Goal: Task Accomplishment & Management: Use online tool/utility

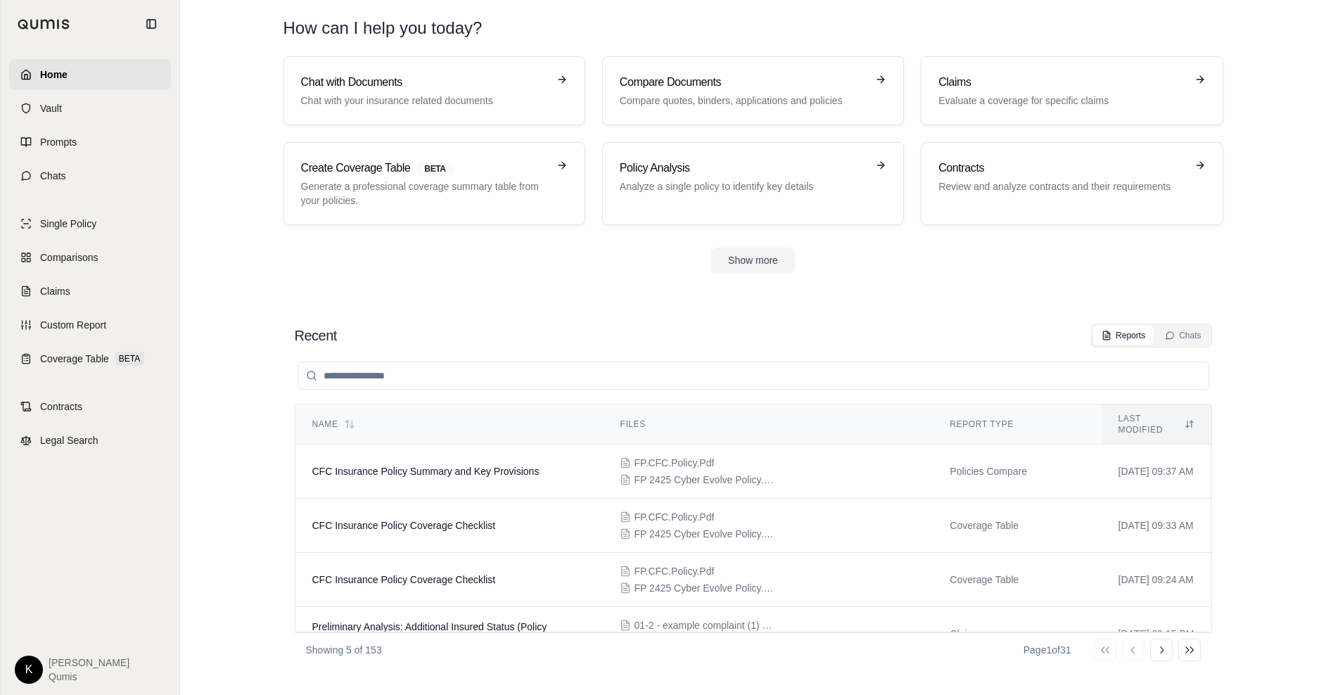
click at [44, 65] on link "Home" at bounding box center [90, 74] width 162 height 31
click at [22, 668] on html "Home Vault Prompts Chats Single Policy Comparisons Claims Custom Report Coverag…" at bounding box center [663, 347] width 1326 height 695
click at [67, 561] on link "Site Admin Portal" at bounding box center [62, 564] width 116 height 23
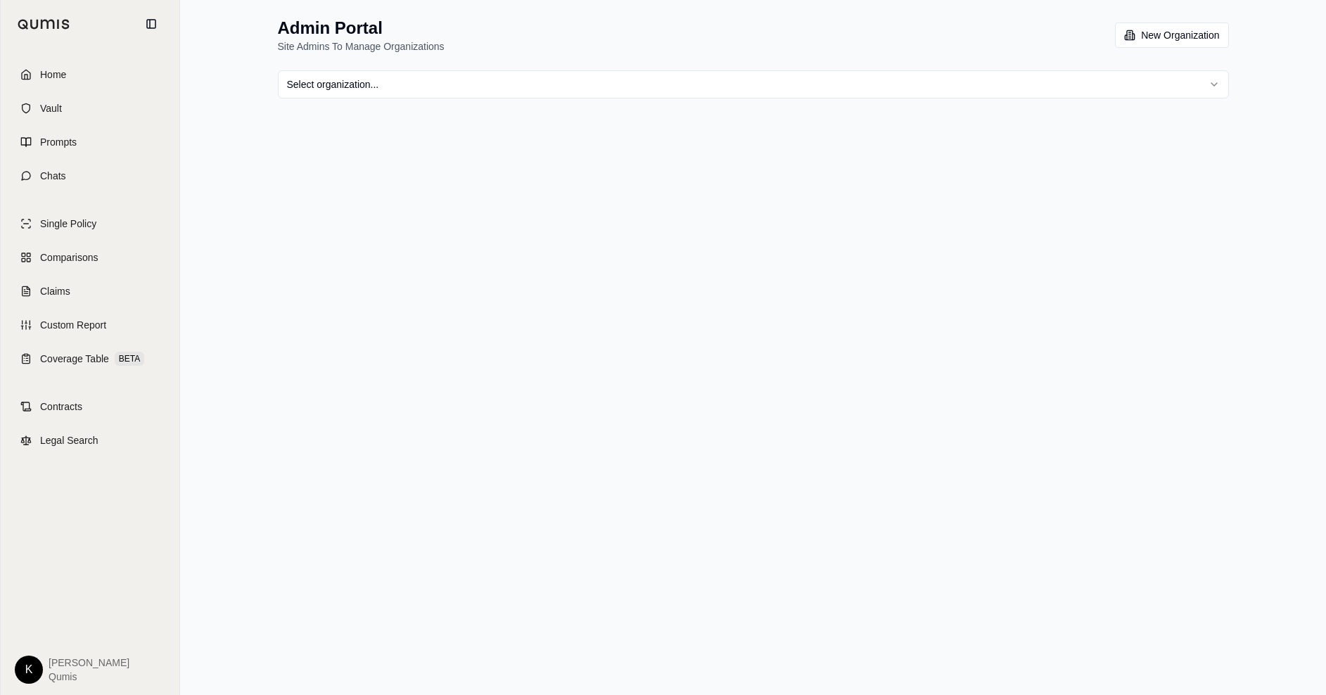
click at [548, 91] on html "Home Vault Prompts Chats Single Policy Comparisons Claims Custom Report Coverag…" at bounding box center [663, 347] width 1326 height 695
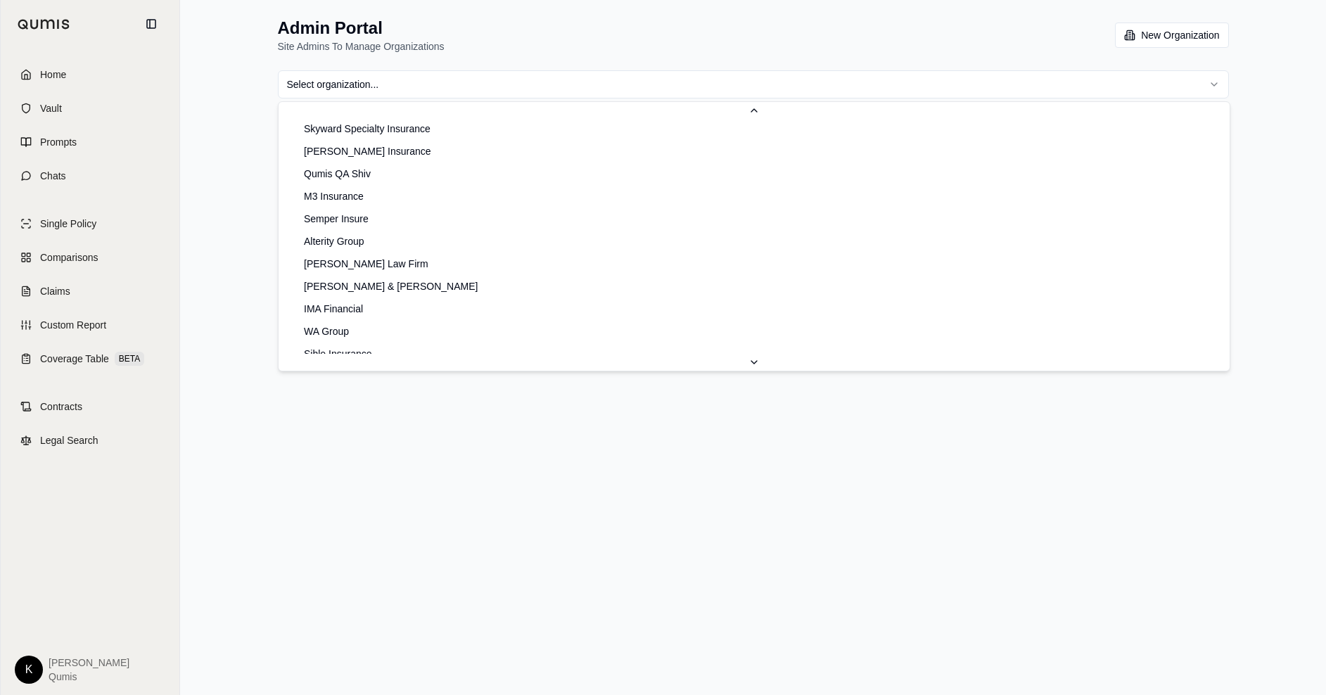
scroll to position [232, 0]
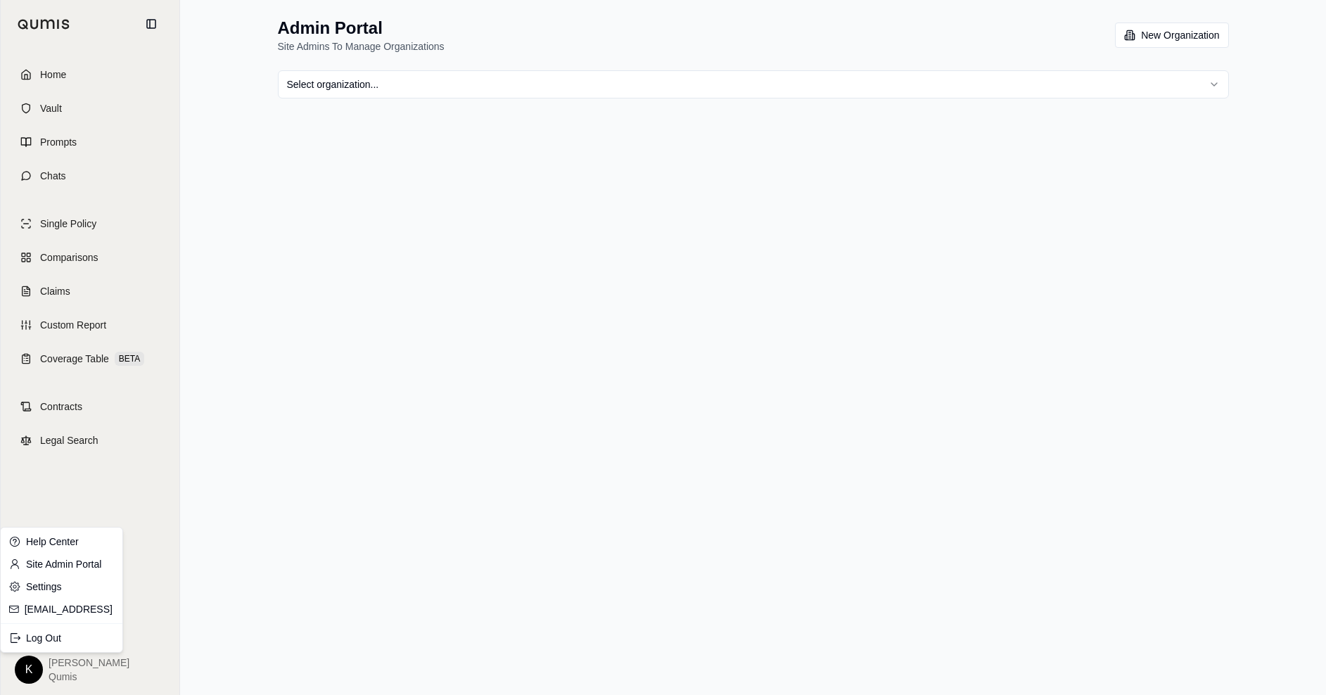
click at [34, 670] on html "Home Vault Prompts Chats Single Policy Comparisons Claims Custom Report Coverag…" at bounding box center [663, 347] width 1326 height 695
click at [58, 587] on link "Settings" at bounding box center [62, 586] width 116 height 23
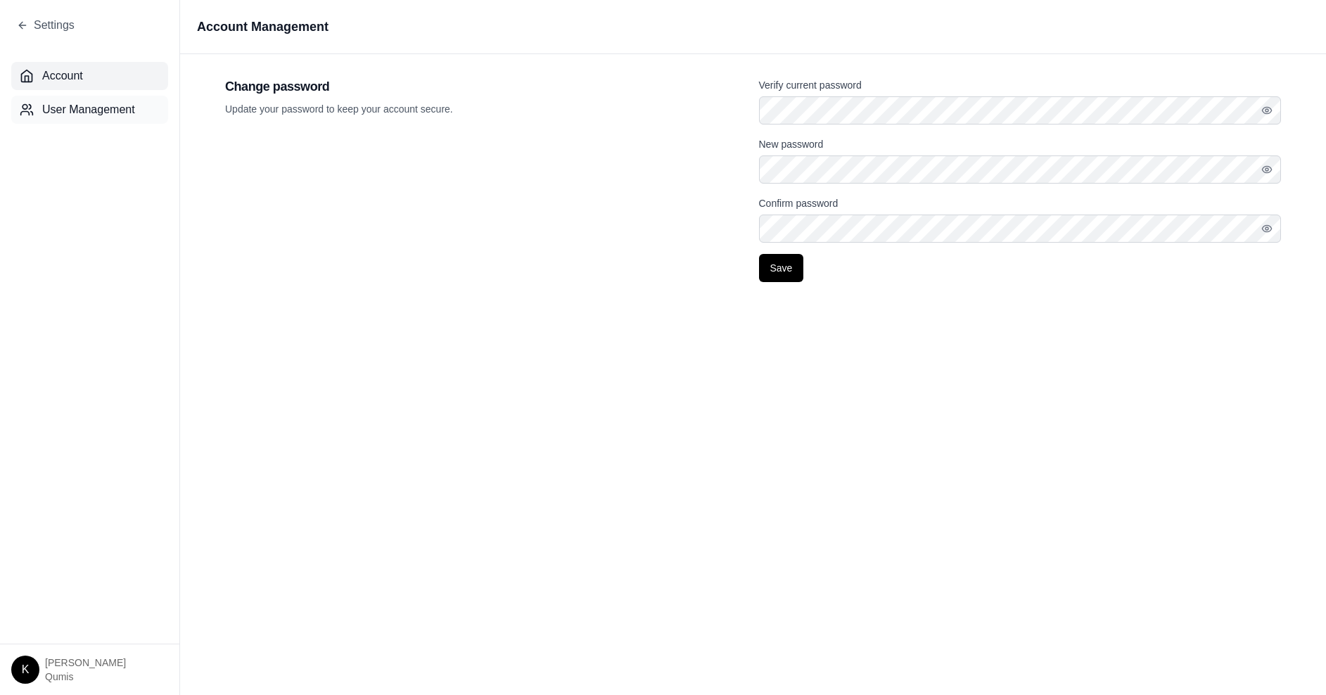
click at [95, 116] on span "User Management" at bounding box center [88, 109] width 93 height 17
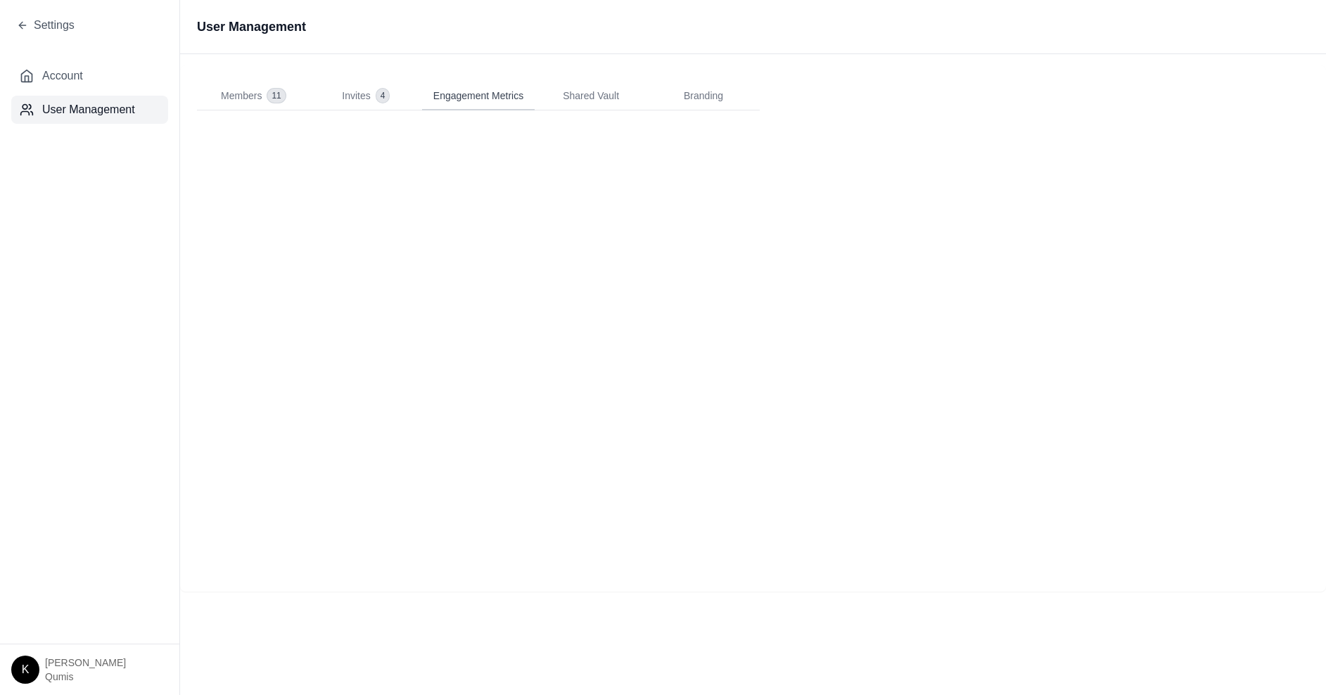
click at [506, 101] on span "Engagement Metrics" at bounding box center [478, 96] width 90 height 14
click at [23, 25] on icon at bounding box center [22, 25] width 11 height 11
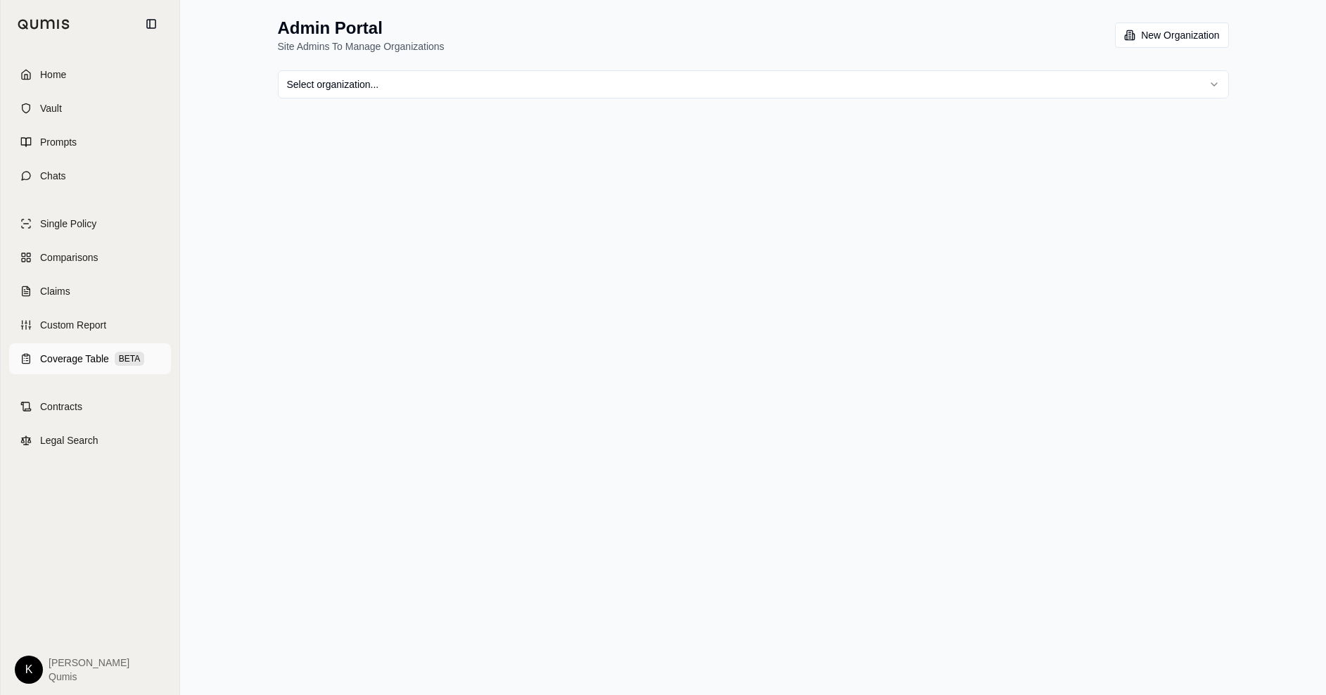
click at [70, 364] on span "Coverage Table" at bounding box center [74, 359] width 69 height 14
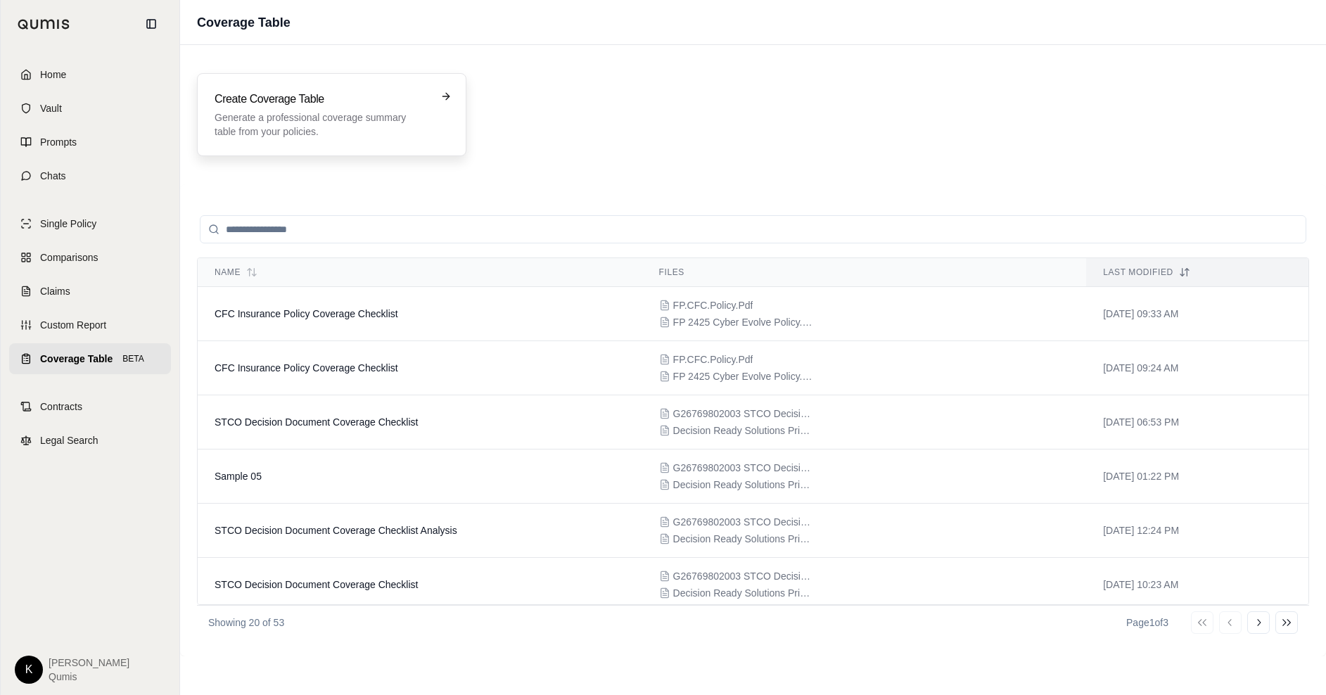
click at [313, 131] on p "Generate a professional coverage summary table from your policies." at bounding box center [322, 124] width 215 height 28
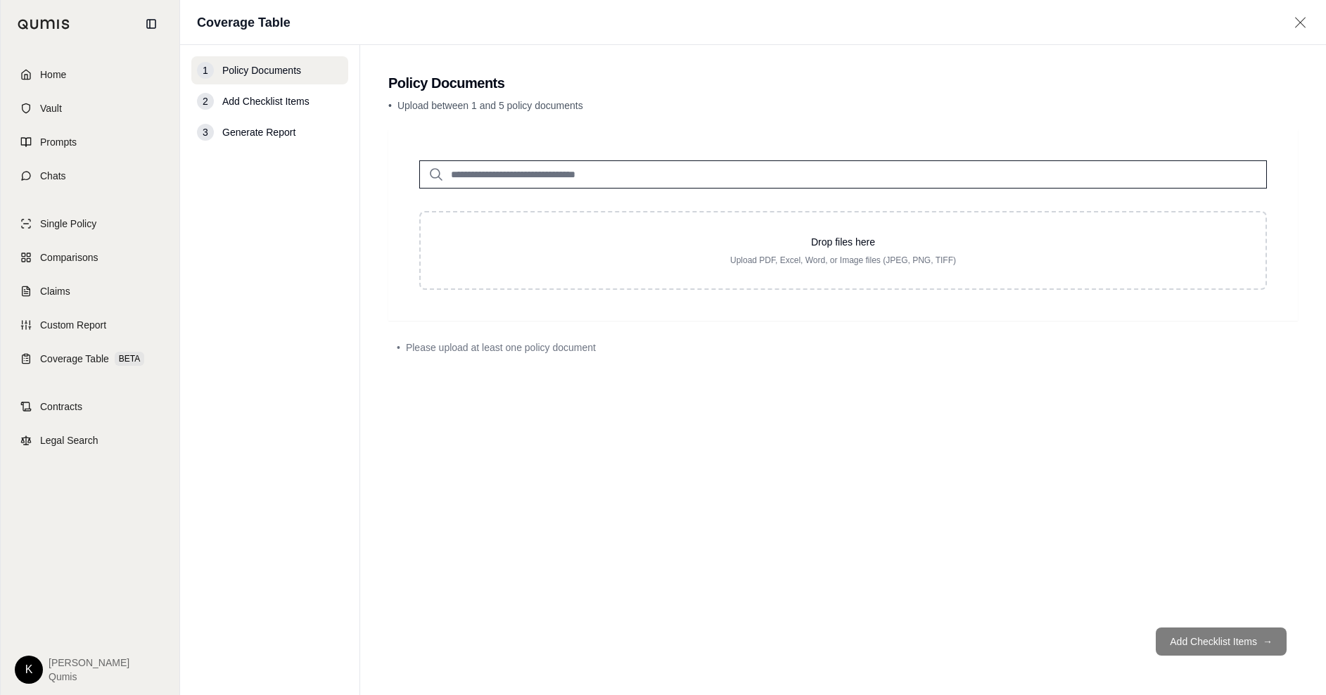
click at [574, 181] on input "search" at bounding box center [843, 174] width 848 height 28
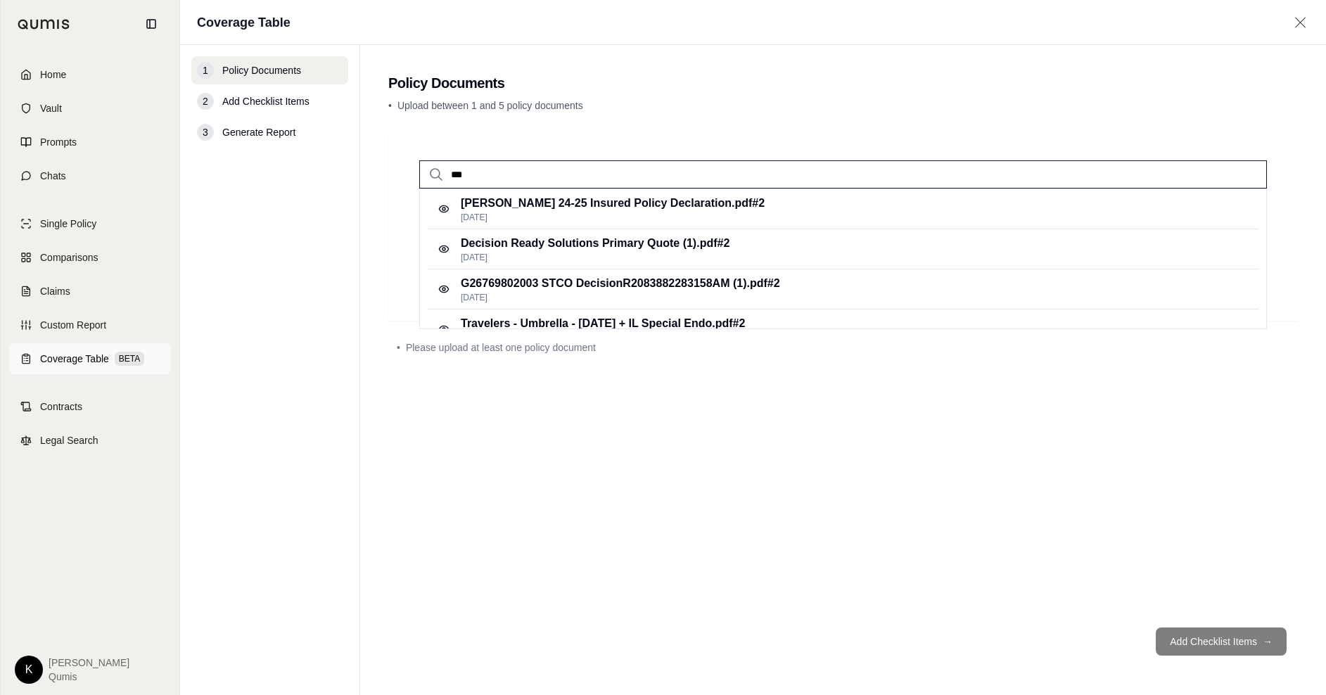
type input "***"
click at [82, 355] on span "Coverage Table" at bounding box center [74, 359] width 69 height 14
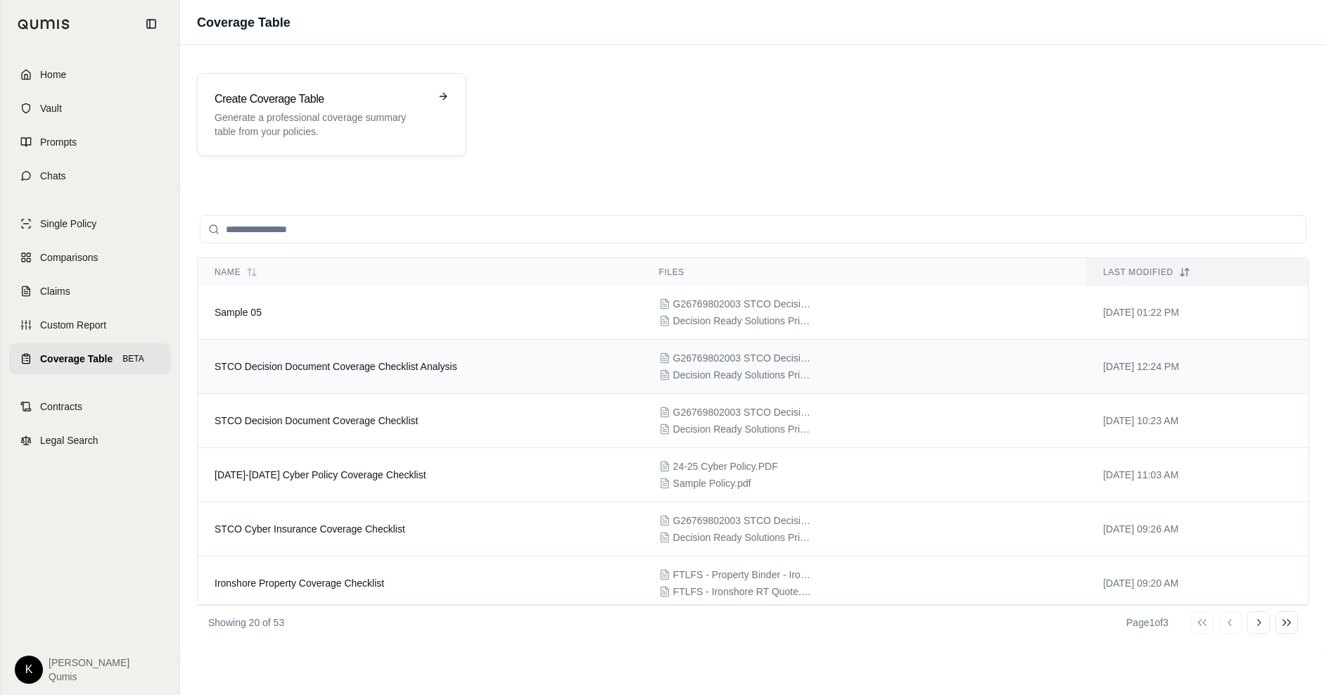
scroll to position [165, 0]
click at [753, 361] on span "G26769802003 STCO DecisionR2083882283158AM (1).pdf" at bounding box center [743, 357] width 141 height 14
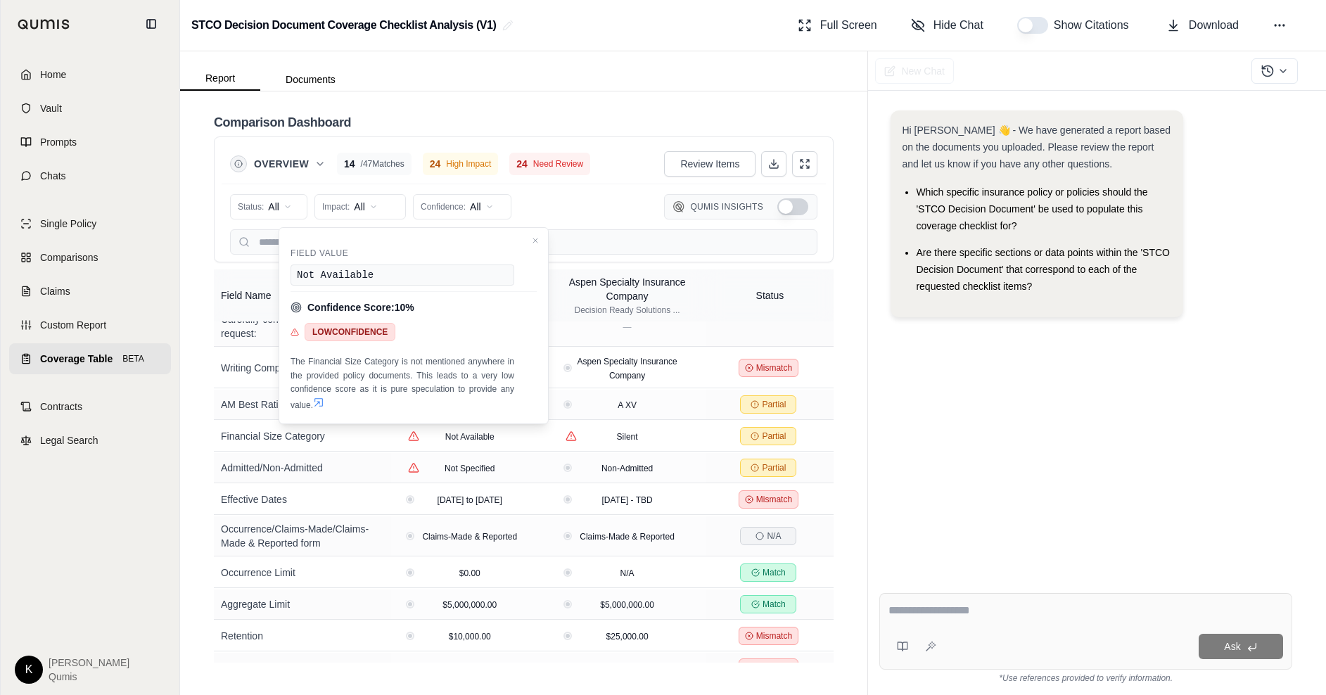
scroll to position [37, 0]
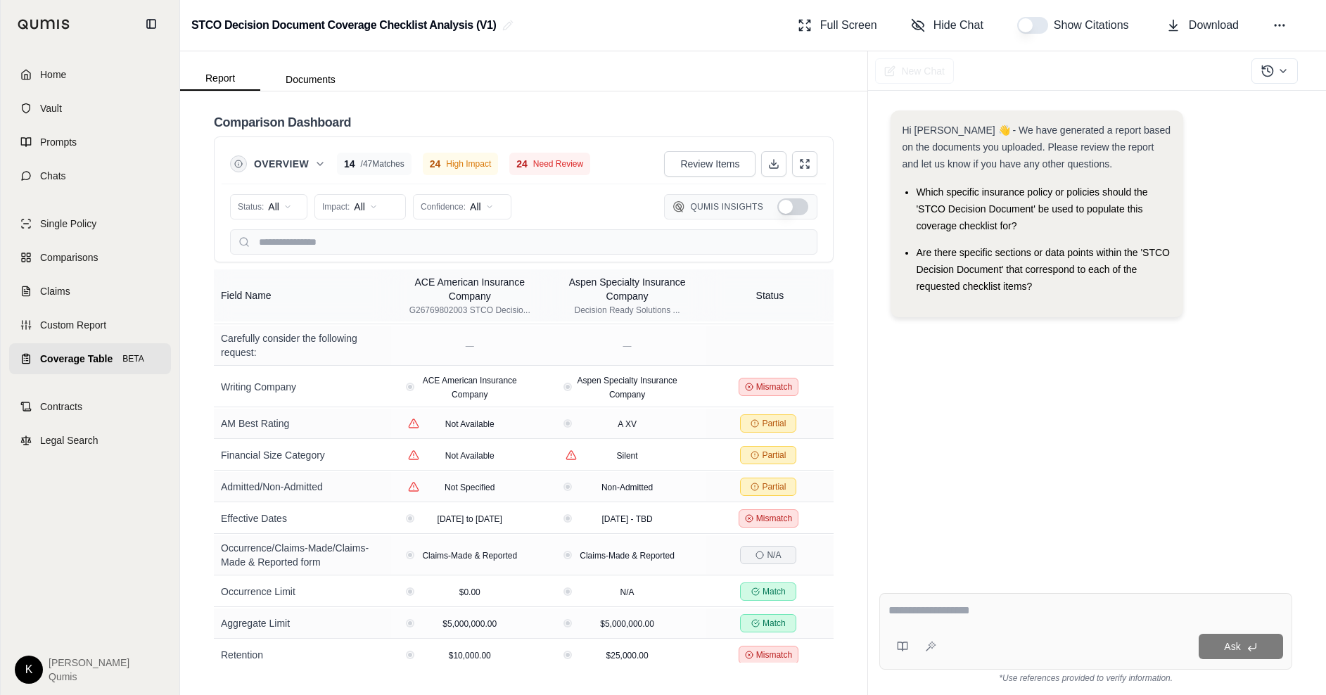
click at [72, 364] on span "Coverage Table" at bounding box center [76, 359] width 72 height 14
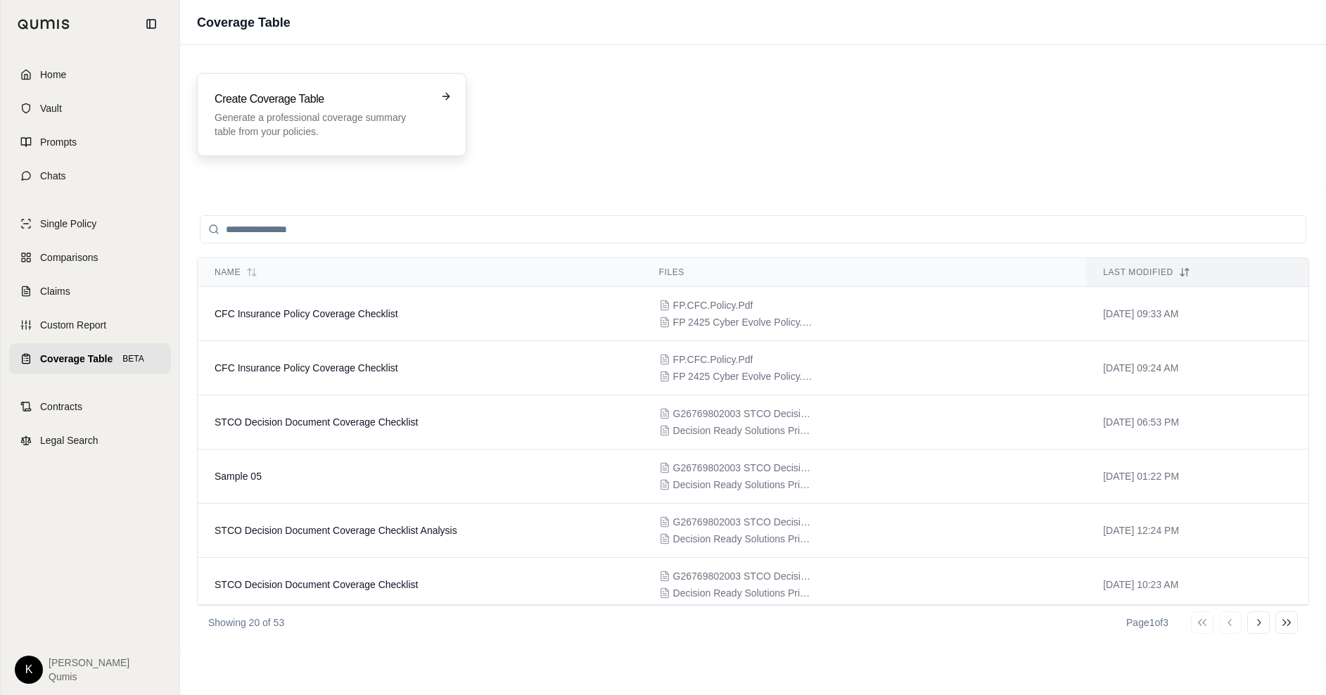
click at [314, 133] on p "Generate a professional coverage summary table from your policies." at bounding box center [322, 124] width 215 height 28
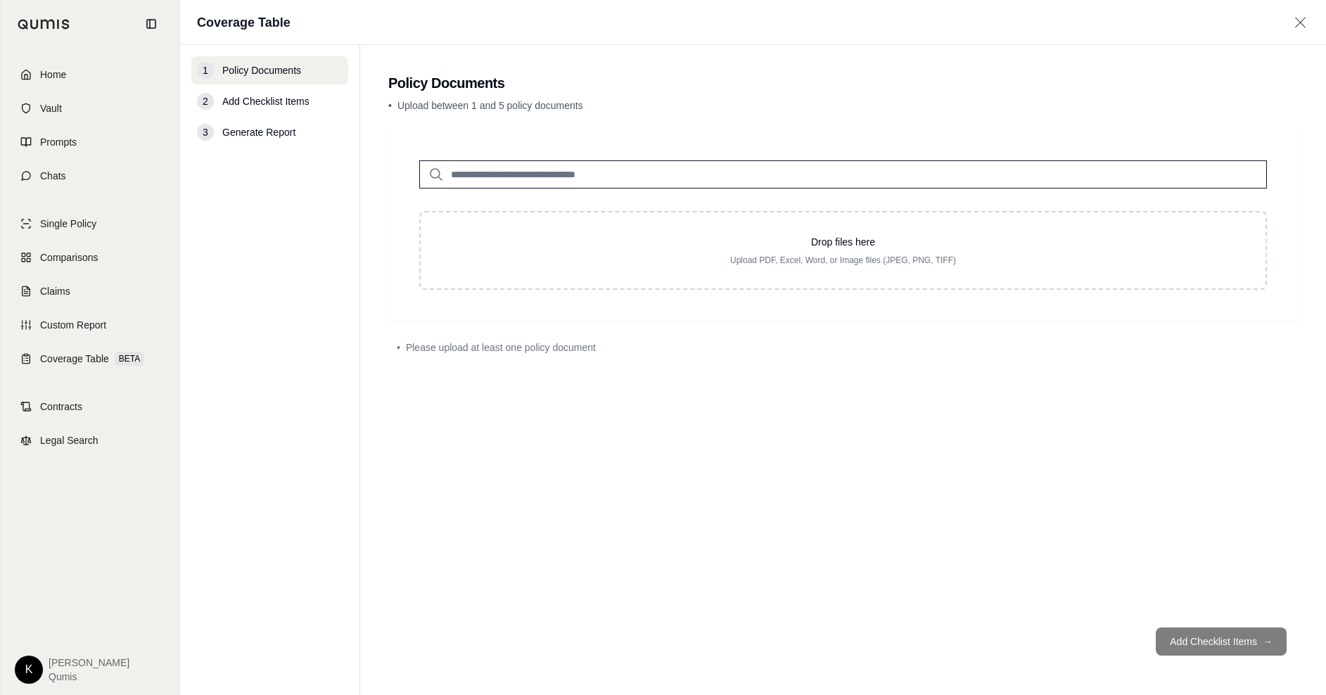
click at [729, 177] on input "search" at bounding box center [843, 174] width 848 height 28
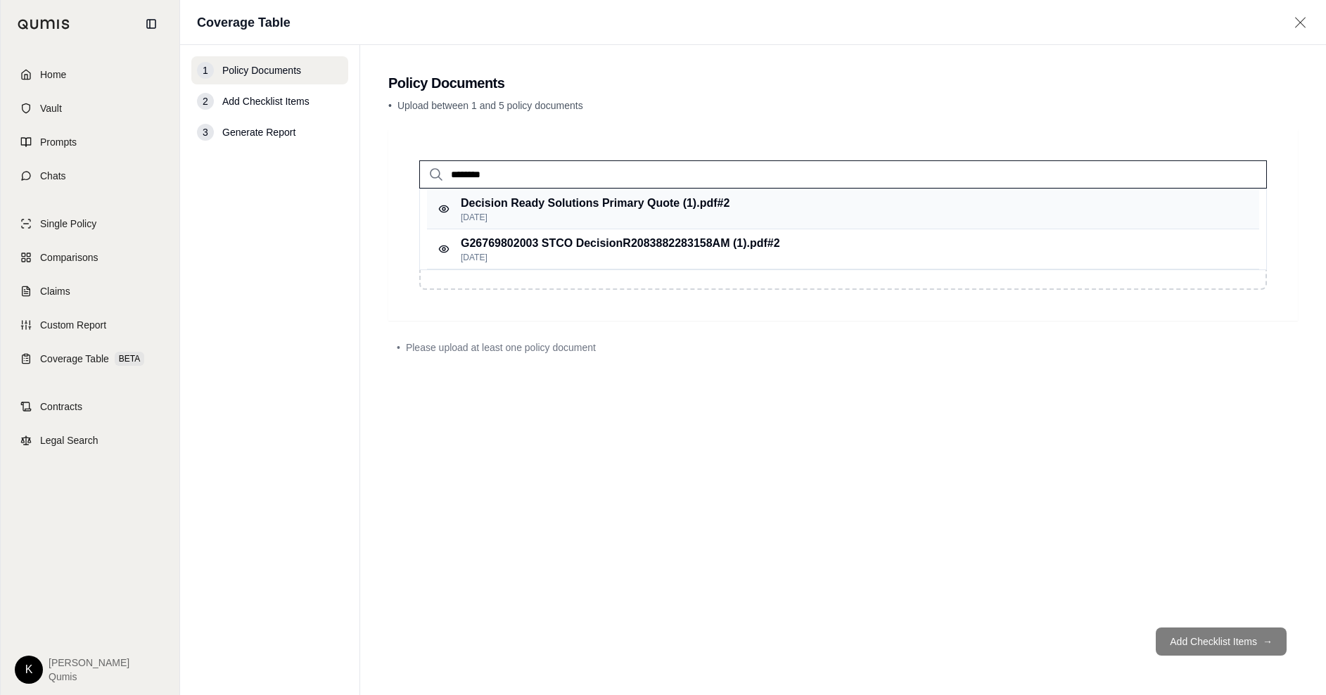
type input "********"
click at [740, 217] on div "Decision Ready Solutions Primary Quote (1).pdf #2 [DATE]" at bounding box center [843, 209] width 832 height 40
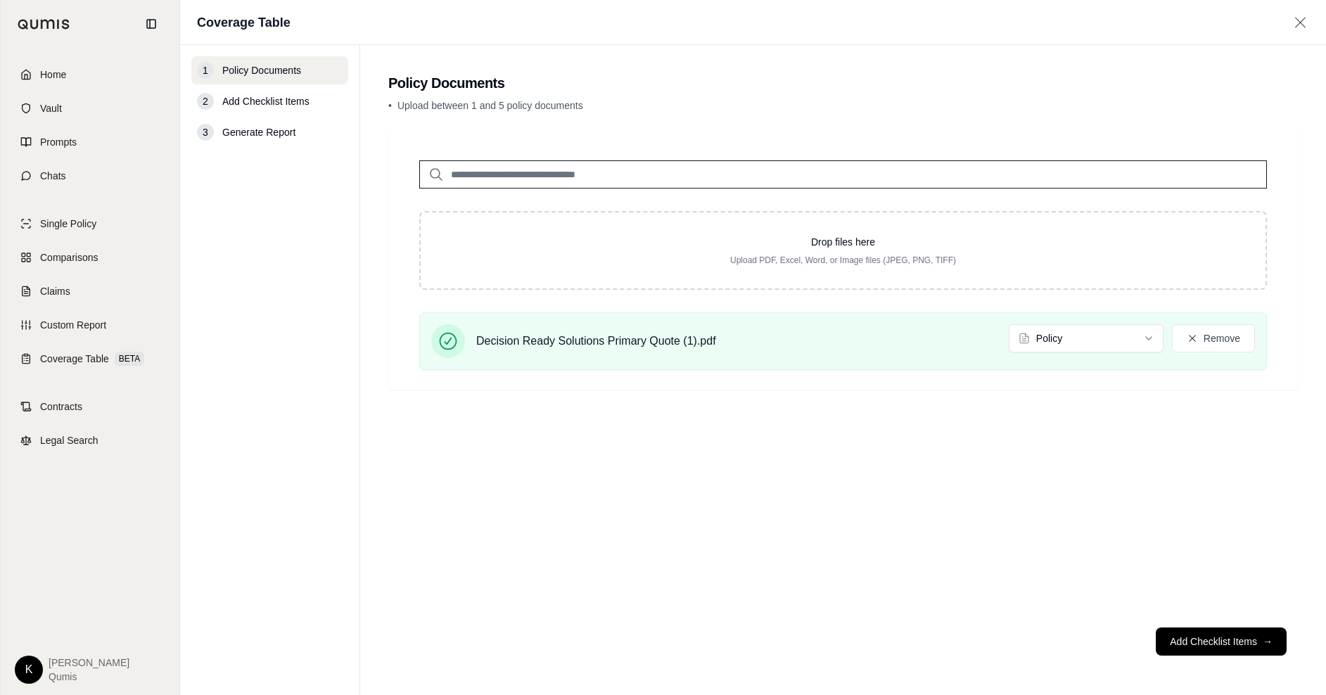
click at [628, 187] on input "search" at bounding box center [843, 174] width 848 height 28
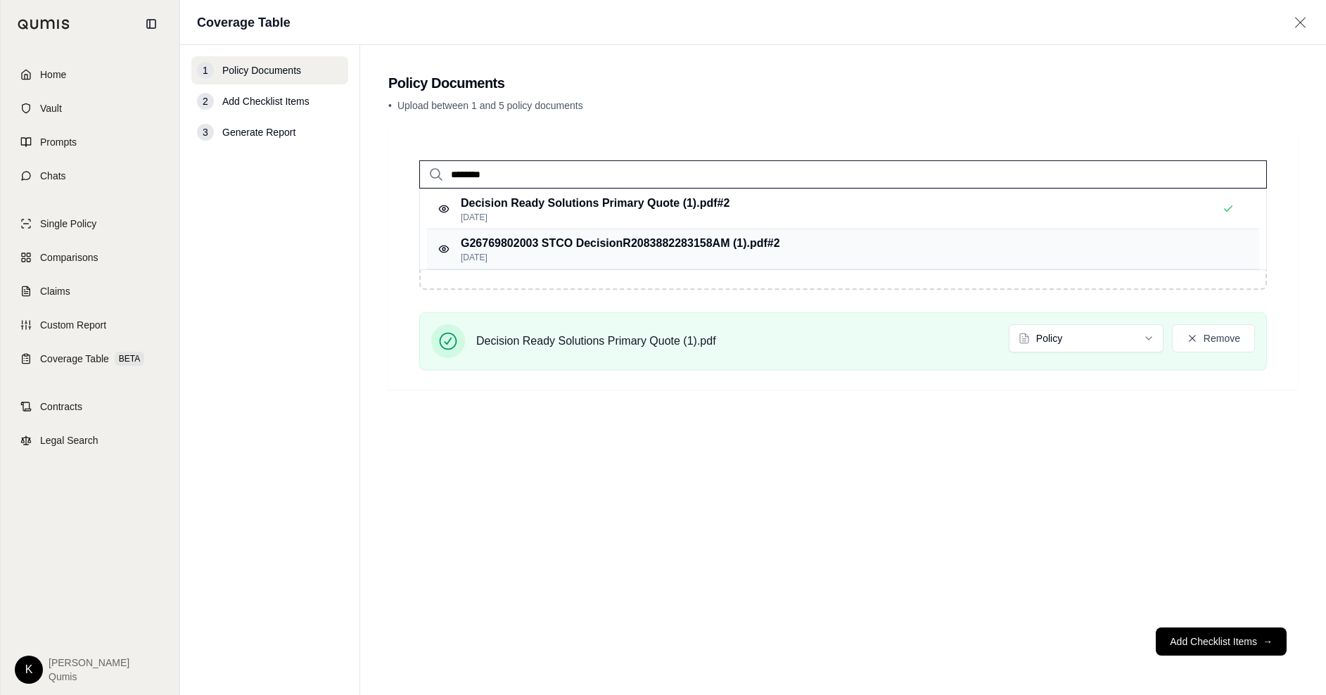
type input "********"
click at [635, 238] on p "G26769802003 STCO DecisionR2083882283158AM (1).pdf #2" at bounding box center [620, 243] width 319 height 17
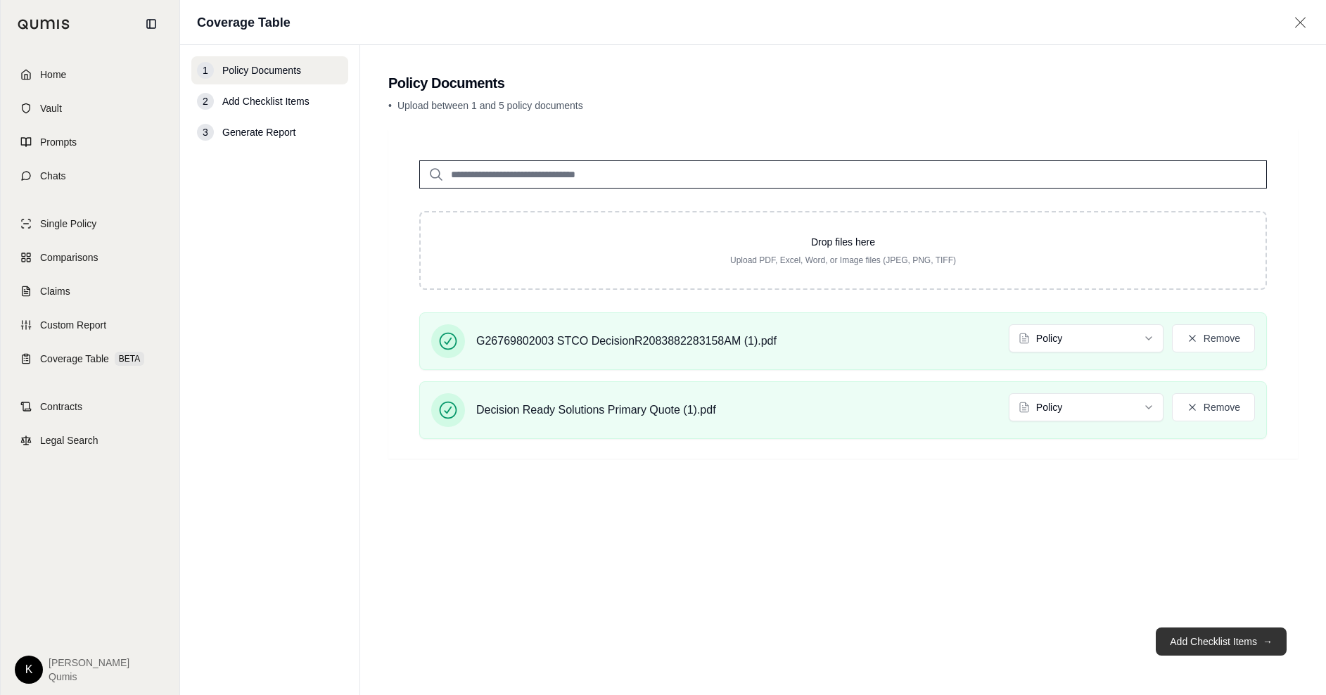
click at [1211, 644] on button "Add Checklist Items →" at bounding box center [1221, 641] width 131 height 28
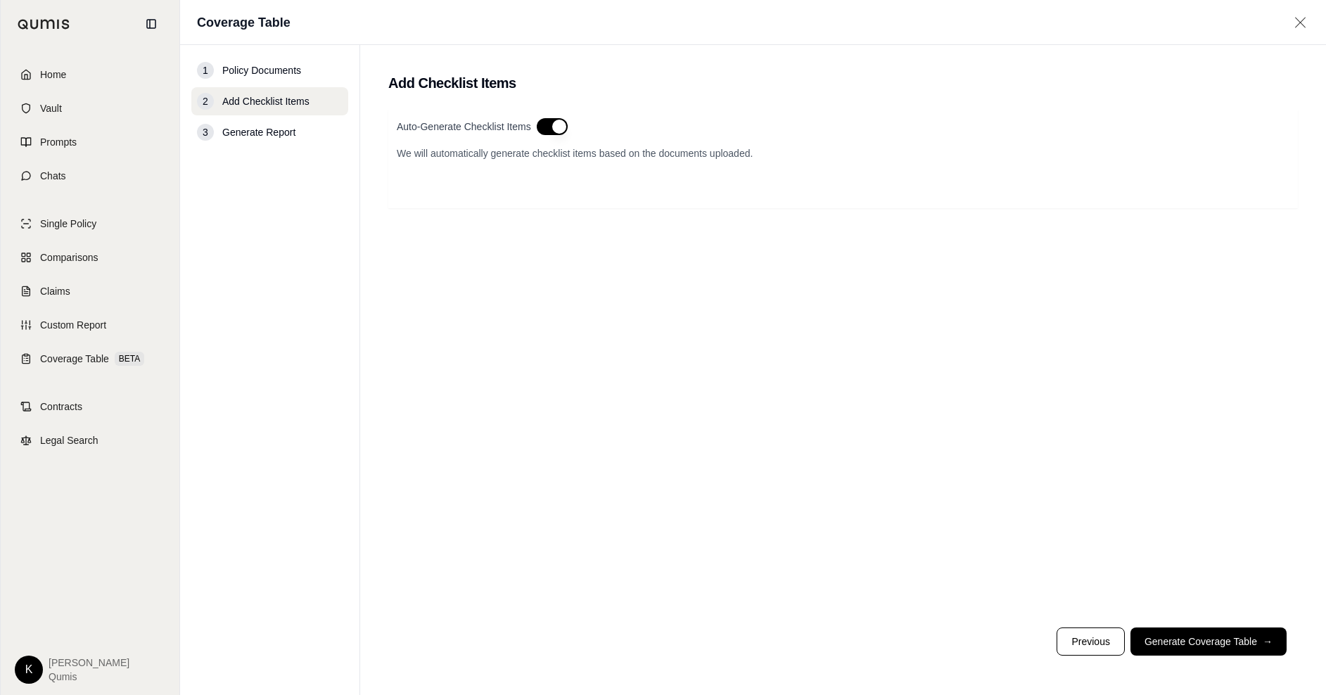
click at [556, 127] on button "button" at bounding box center [552, 126] width 31 height 17
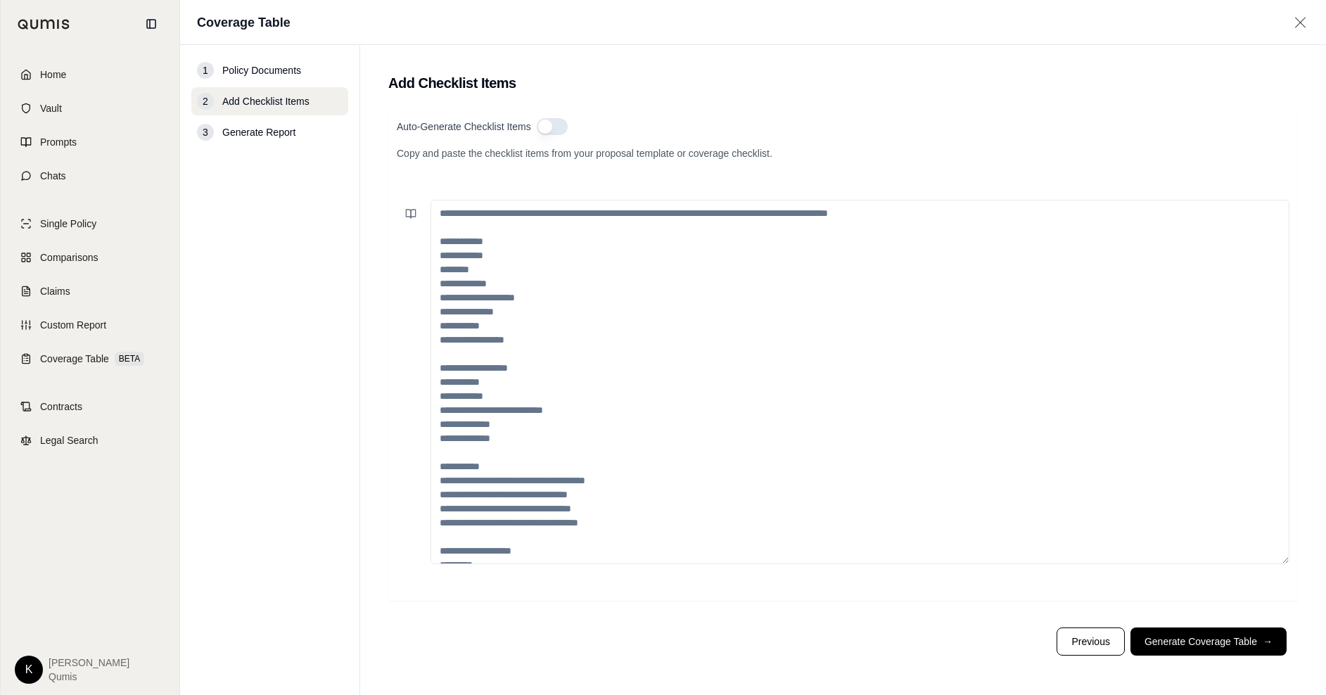
click at [485, 227] on textarea at bounding box center [859, 382] width 859 height 364
click at [402, 212] on button at bounding box center [411, 214] width 28 height 28
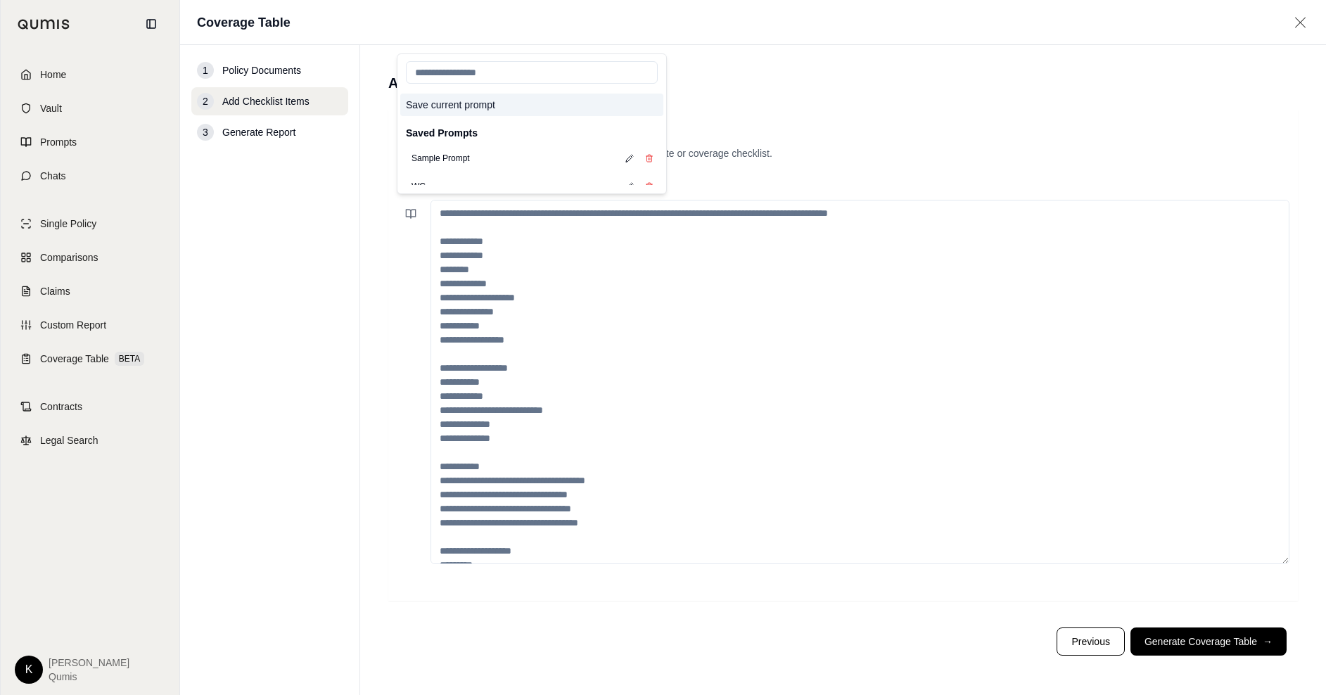
click at [433, 102] on button "Save current prompt" at bounding box center [531, 105] width 263 height 23
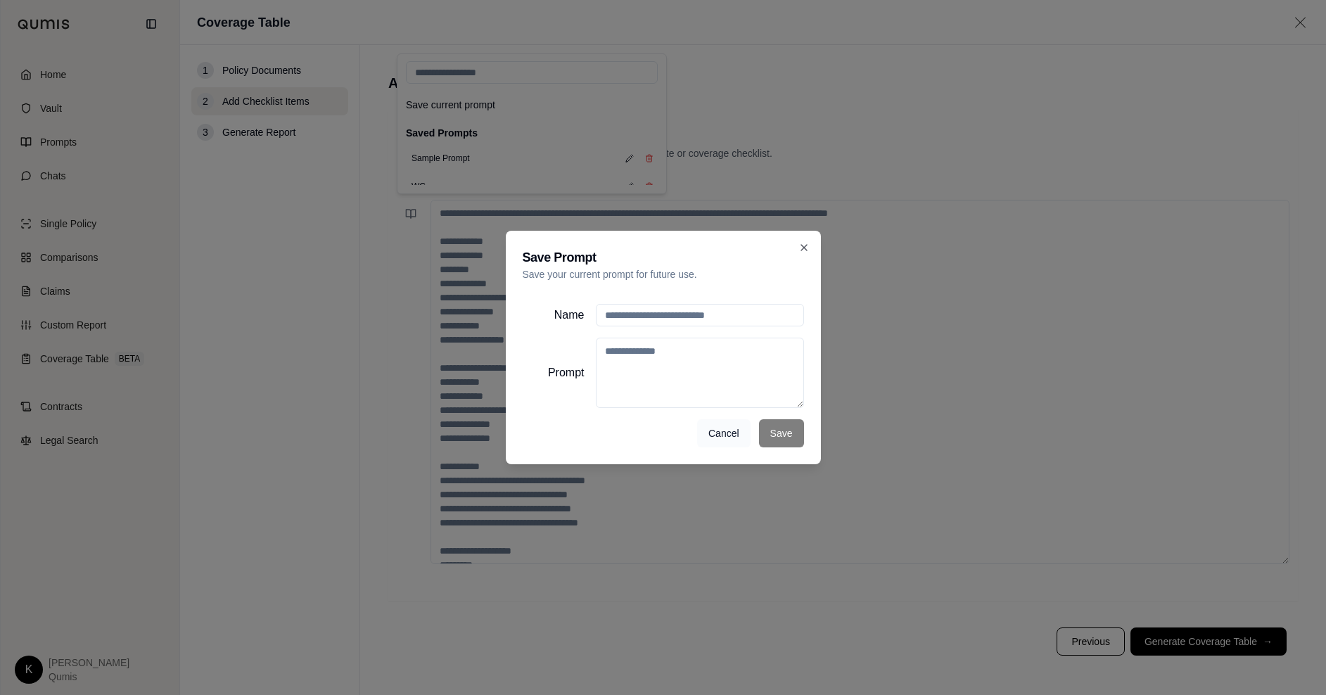
click at [707, 426] on button "Cancel" at bounding box center [723, 433] width 53 height 28
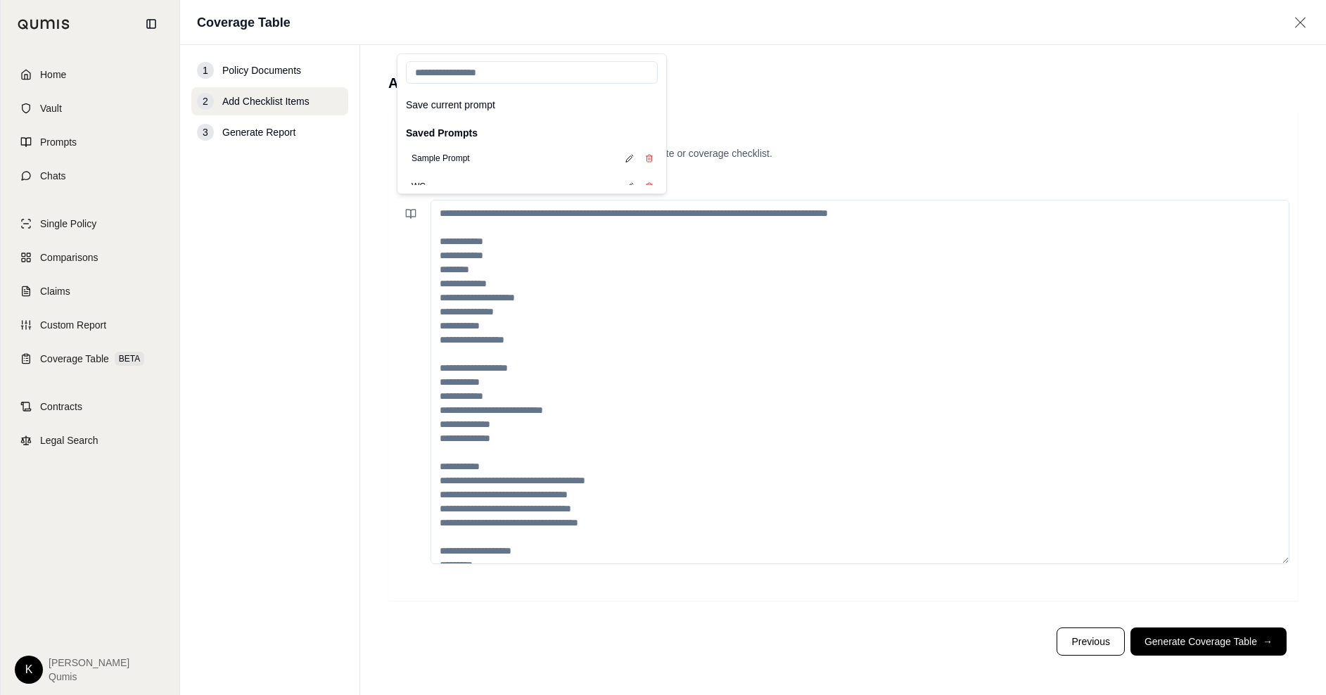
click at [466, 77] on input "search" at bounding box center [532, 72] width 252 height 23
type input "*****"
click at [460, 156] on button "Cyber Checklist" at bounding box center [441, 159] width 70 height 20
type textarea "**********"
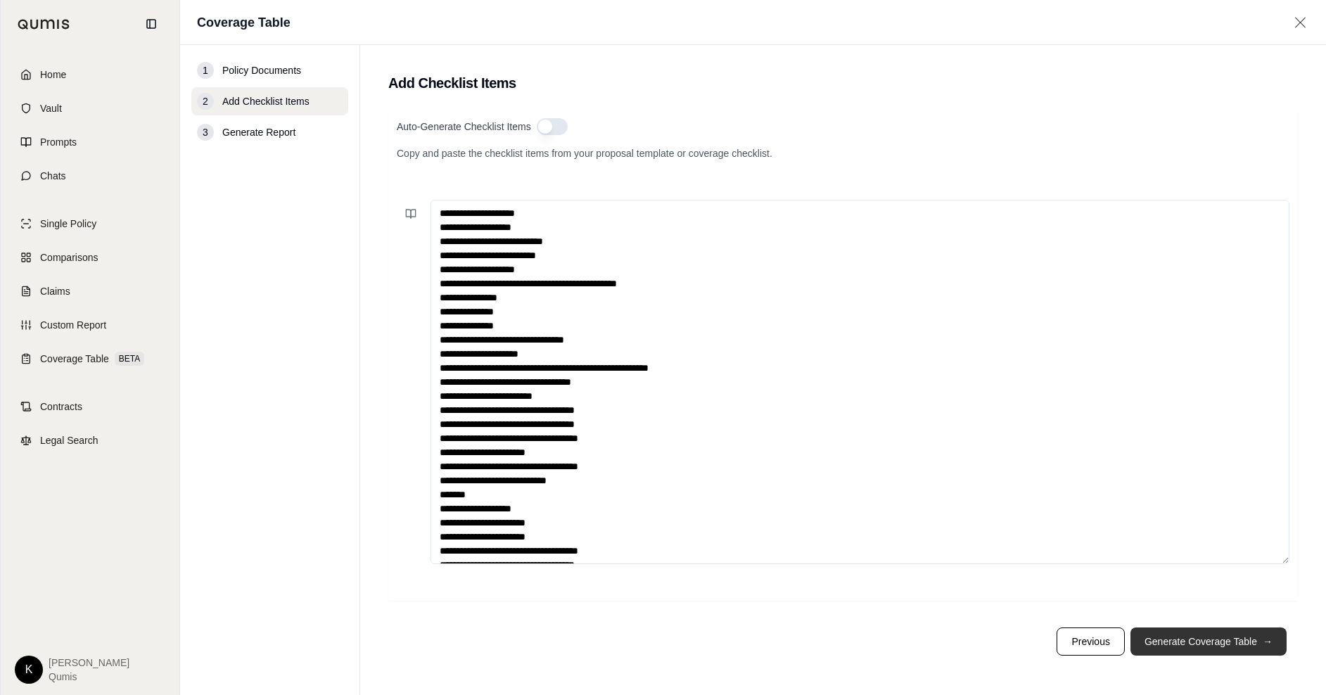
click at [1232, 650] on button "Generate Coverage Table →" at bounding box center [1208, 641] width 156 height 28
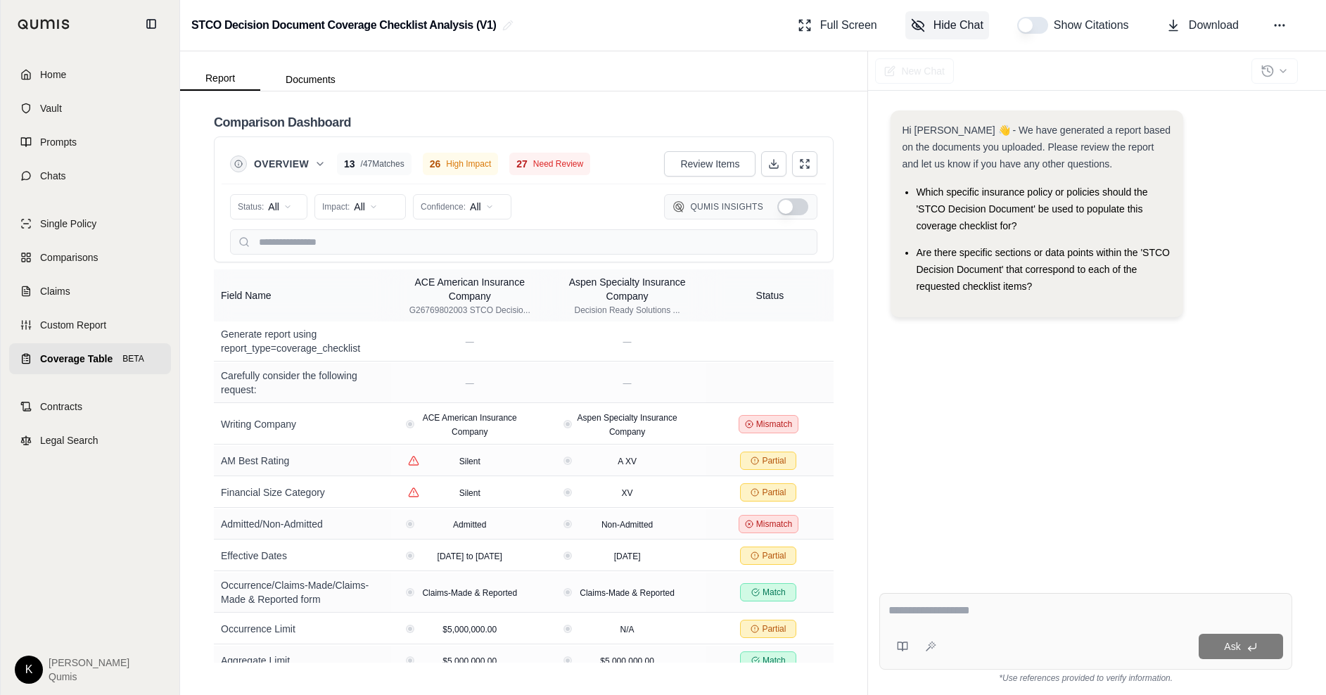
click at [936, 21] on span "Hide Chat" at bounding box center [958, 25] width 50 height 17
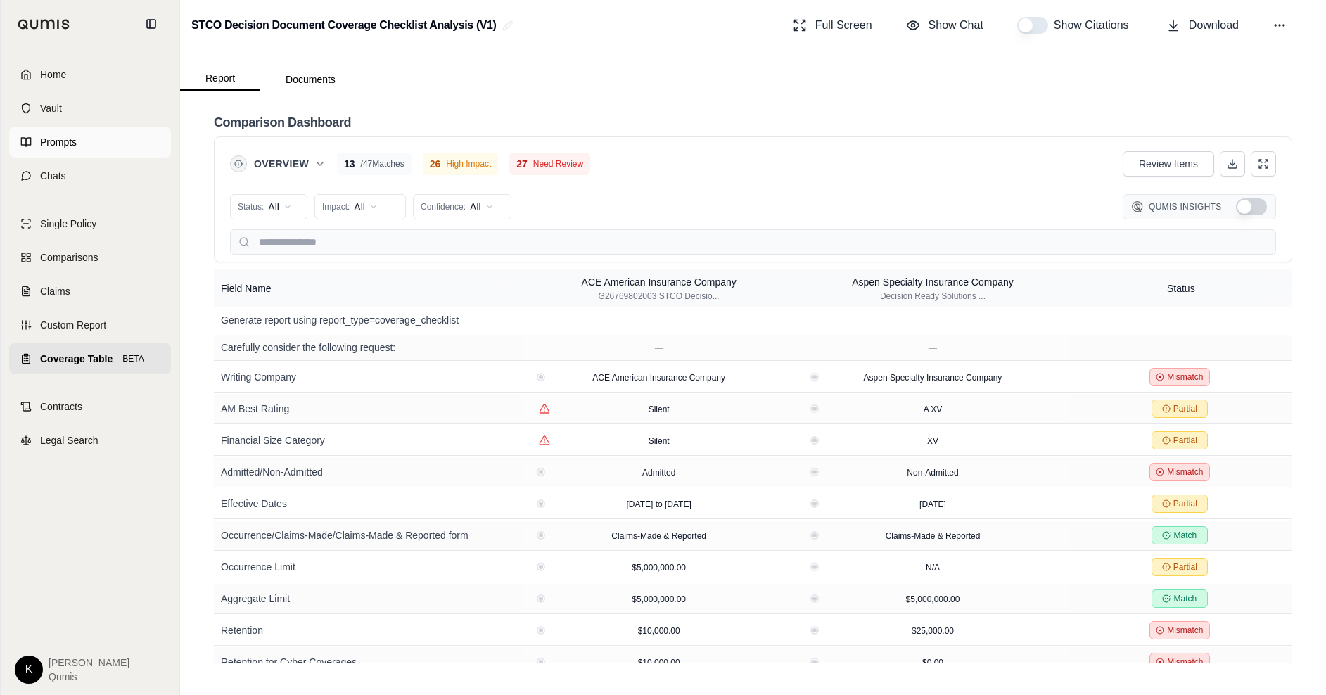
click at [89, 142] on link "Prompts" at bounding box center [90, 142] width 162 height 31
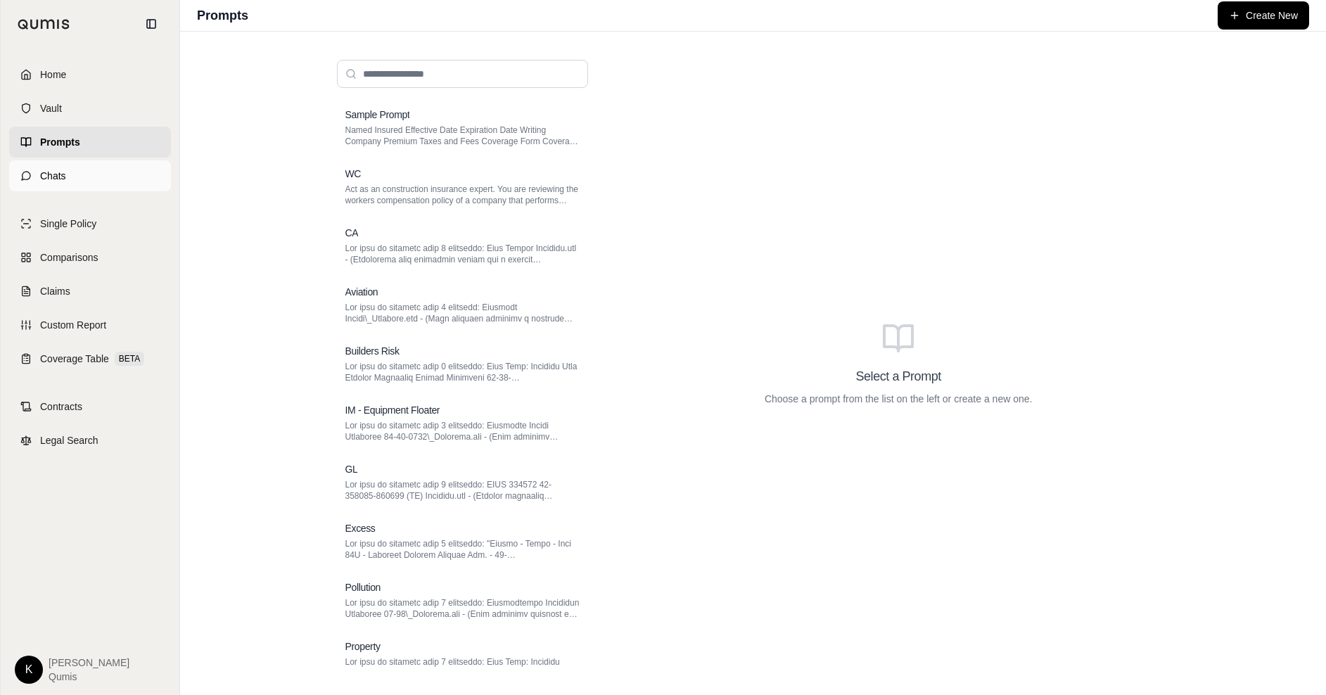
click at [70, 164] on link "Chats" at bounding box center [90, 175] width 162 height 31
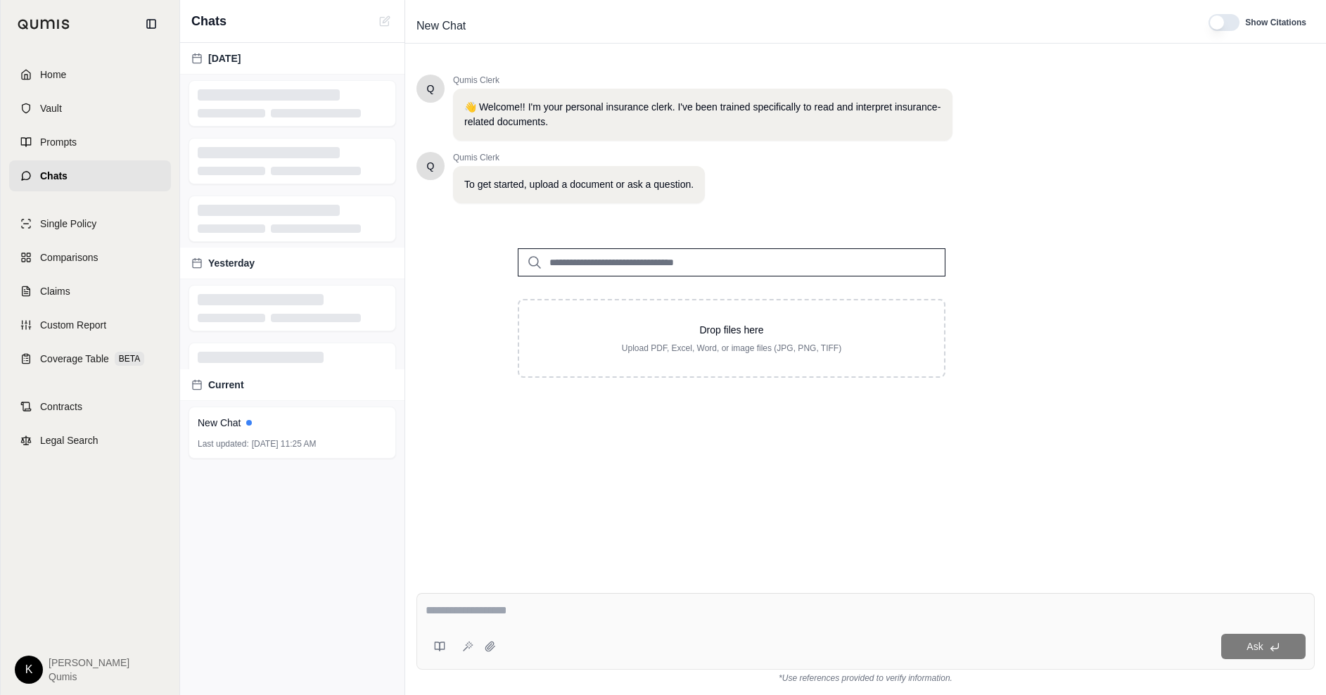
click at [677, 255] on input "search" at bounding box center [732, 262] width 428 height 28
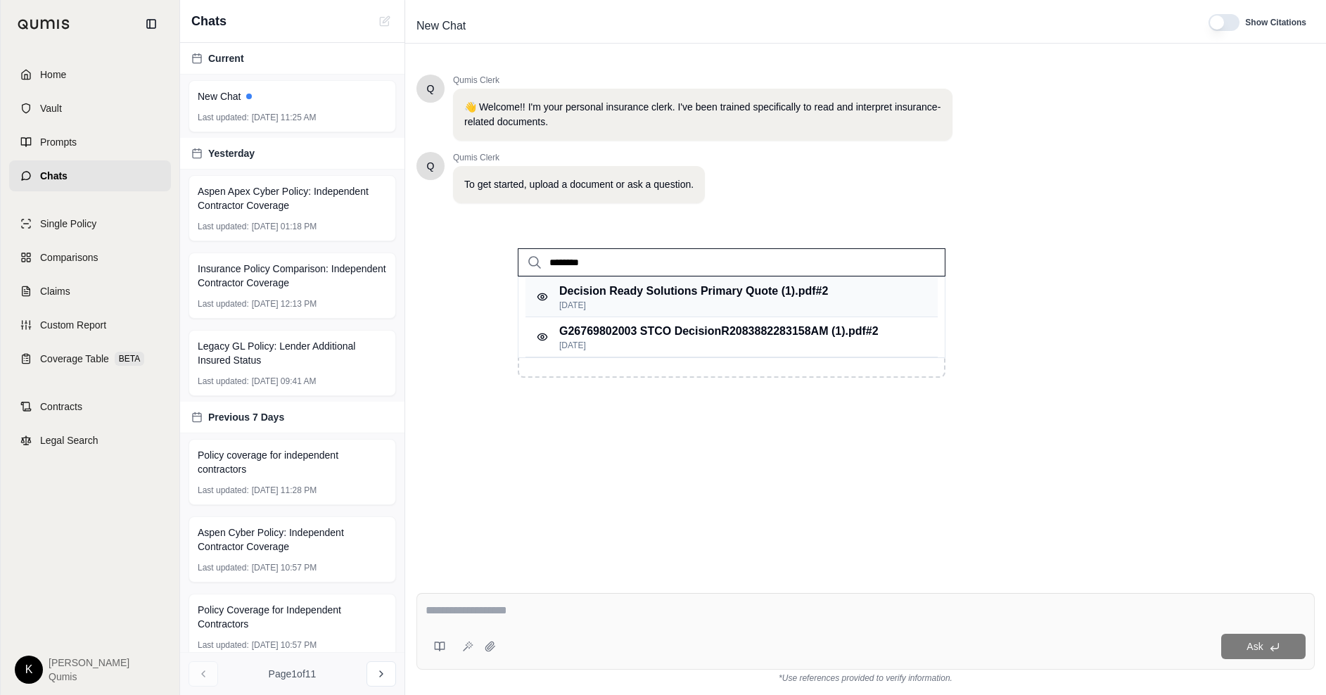
type input "********"
click at [727, 301] on p "[DATE]" at bounding box center [693, 305] width 269 height 11
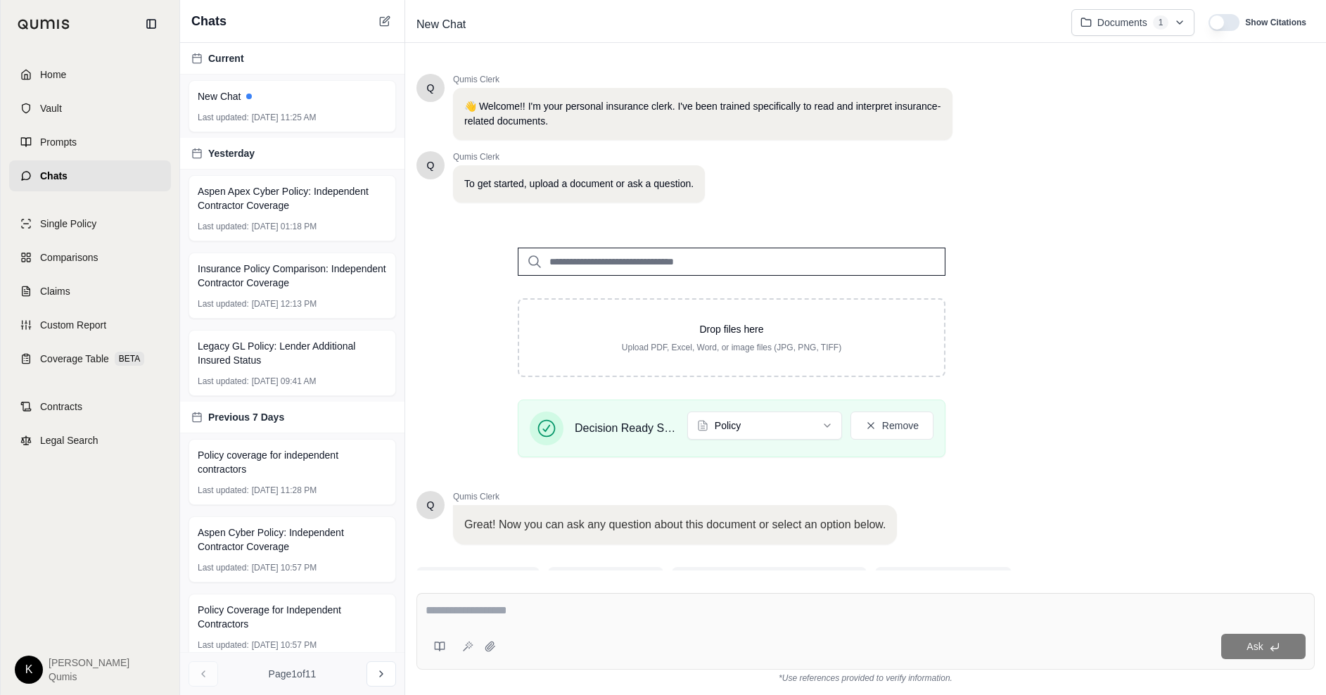
scroll to position [67, 0]
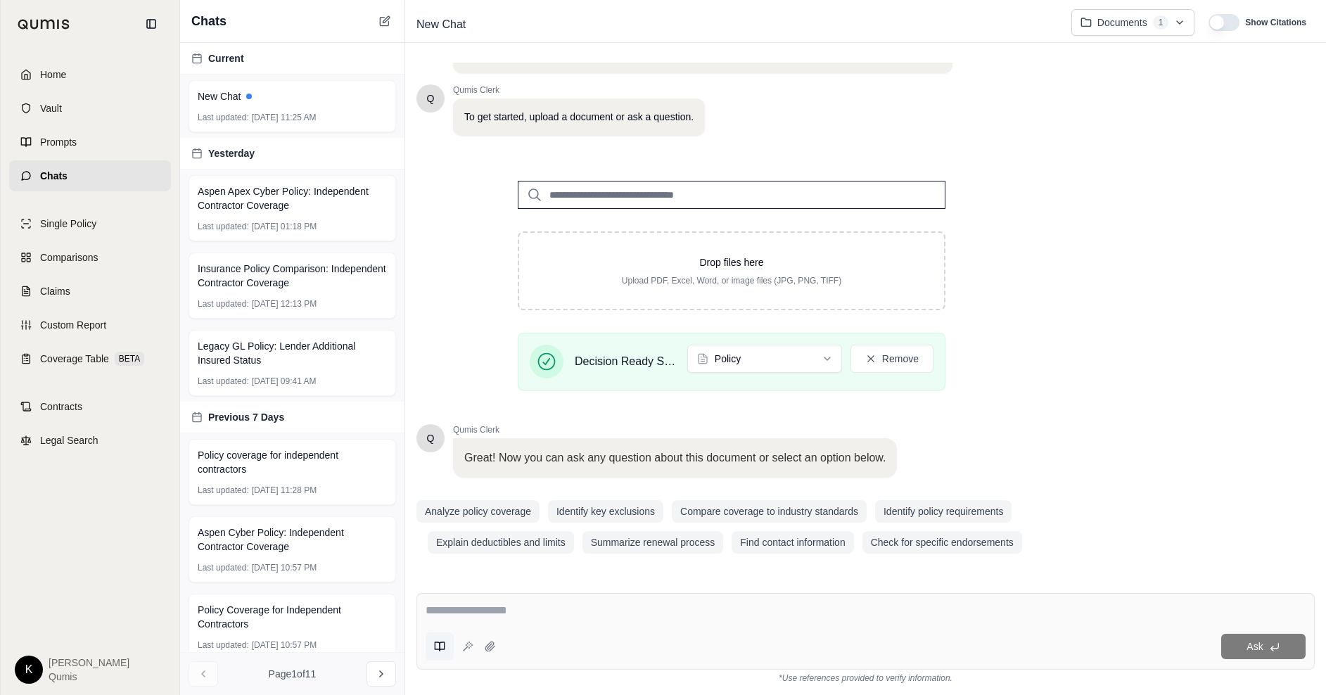
click at [439, 644] on icon at bounding box center [439, 646] width 11 height 11
click at [835, 606] on textarea at bounding box center [866, 610] width 880 height 17
click at [93, 72] on link "Home" at bounding box center [90, 74] width 162 height 31
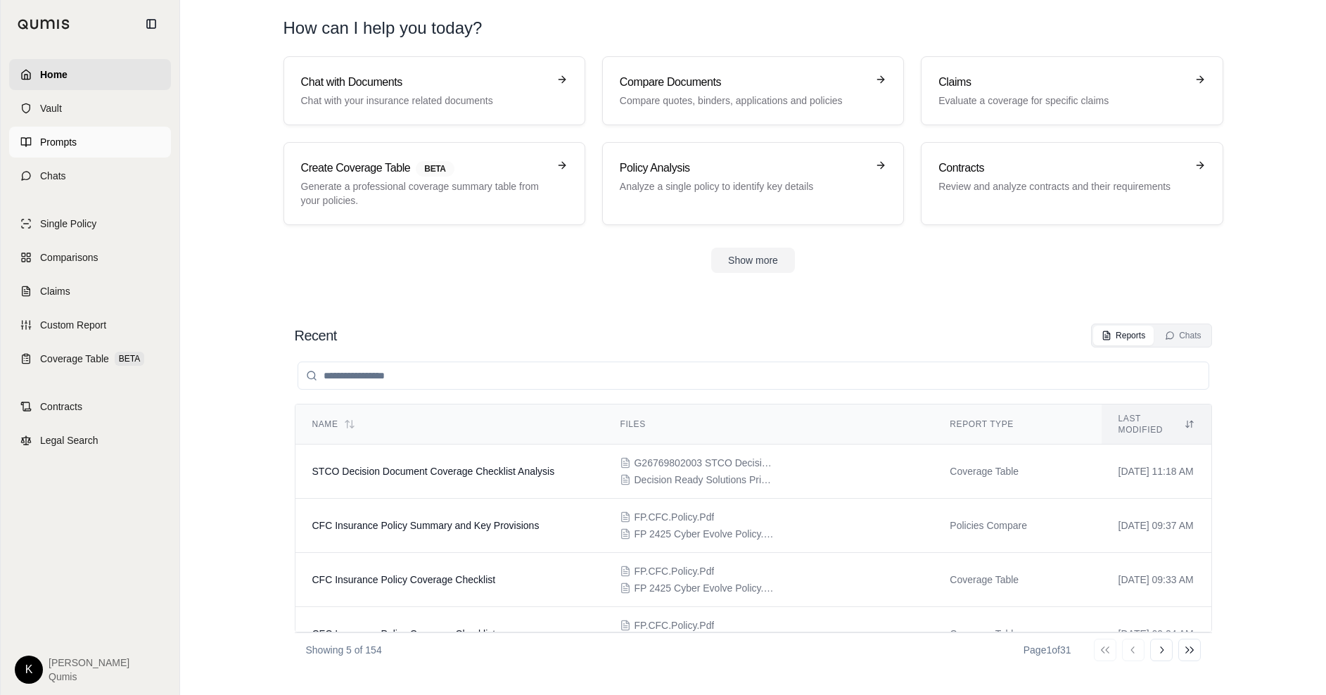
click at [73, 137] on span "Prompts" at bounding box center [58, 142] width 37 height 14
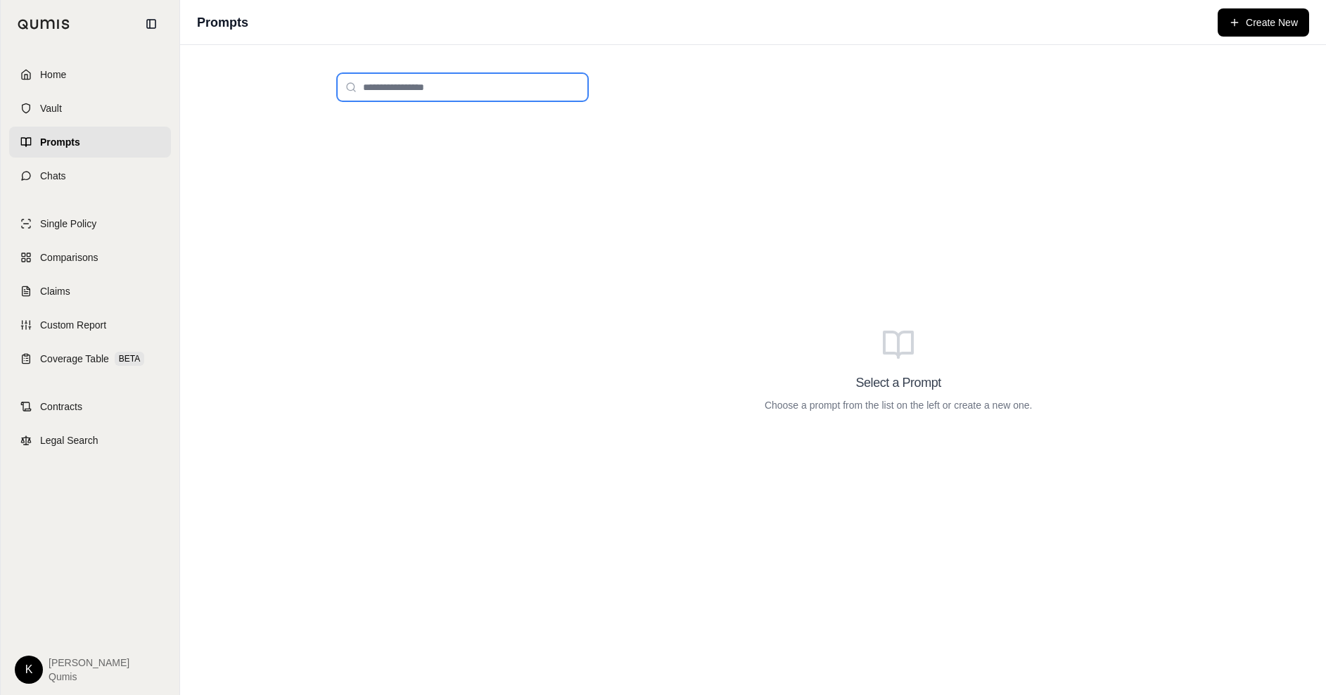
click at [418, 76] on input "search" at bounding box center [462, 87] width 251 height 28
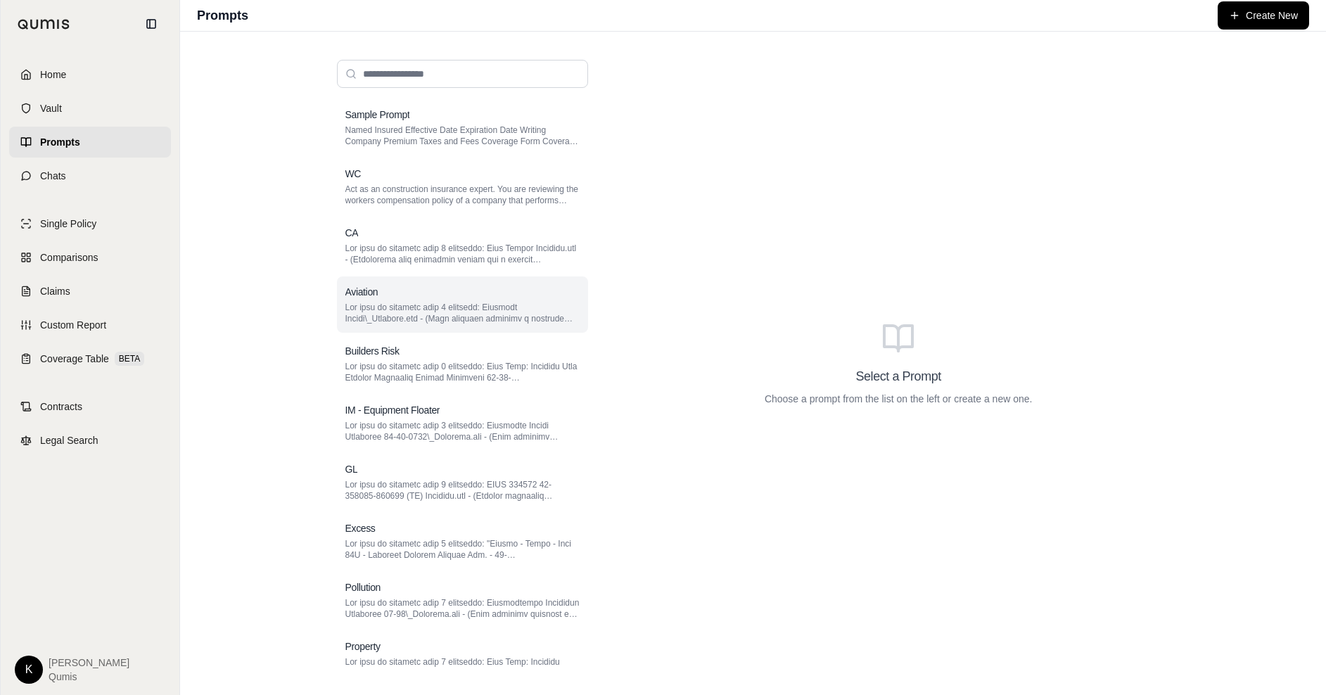
click at [458, 288] on div "Aviation" at bounding box center [462, 292] width 234 height 14
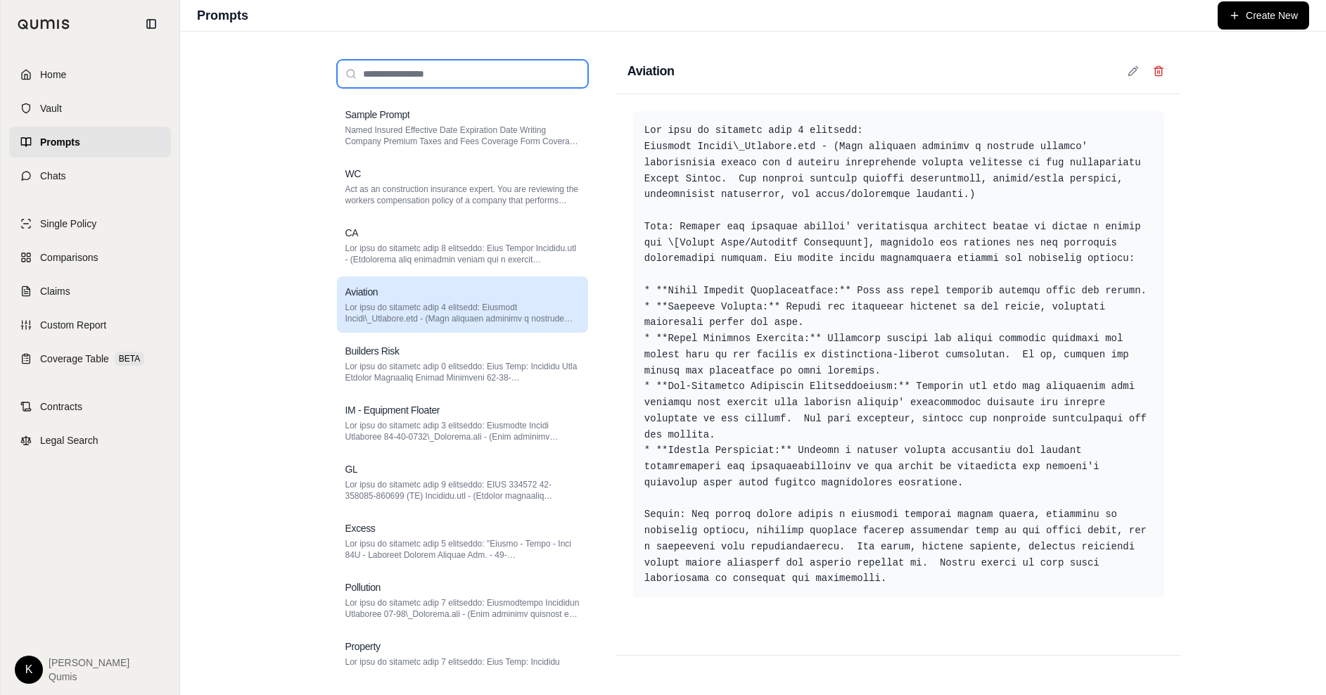
click at [416, 65] on input "search" at bounding box center [462, 74] width 251 height 28
click at [44, 82] on link "Home" at bounding box center [90, 74] width 162 height 31
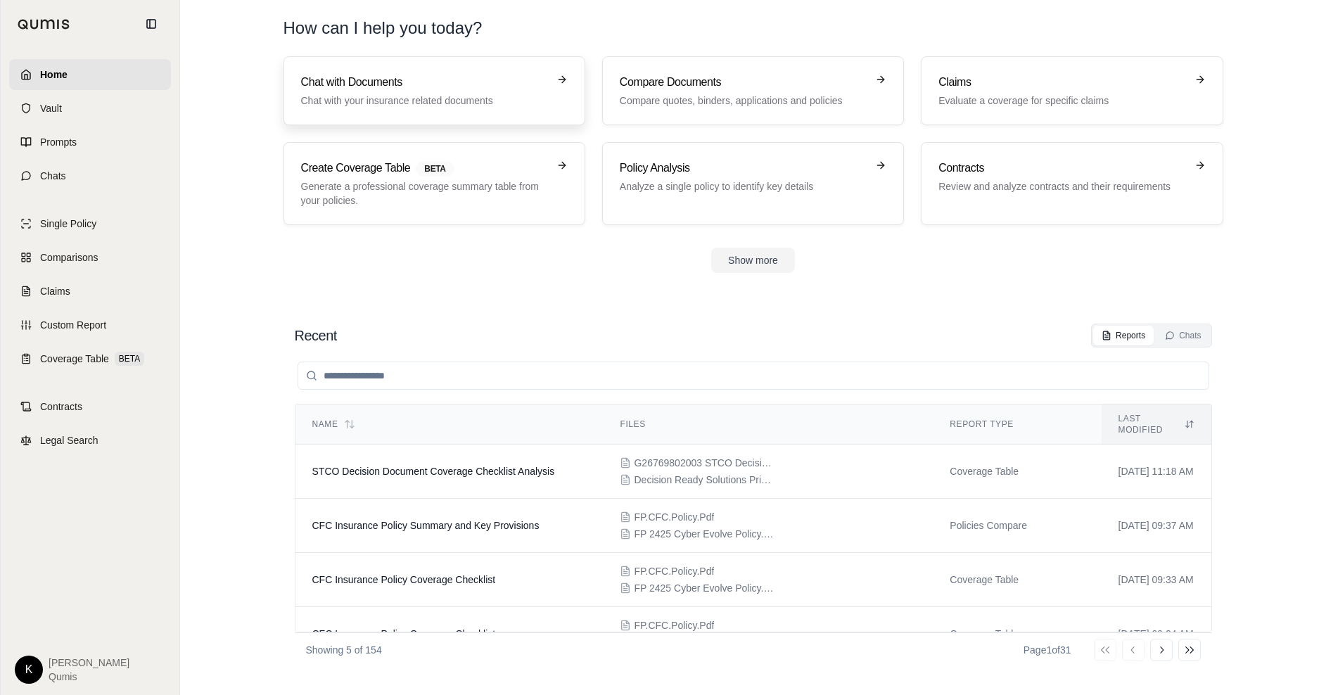
click at [400, 92] on div "Chat with Documents Chat with your insurance related documents" at bounding box center [424, 91] width 247 height 34
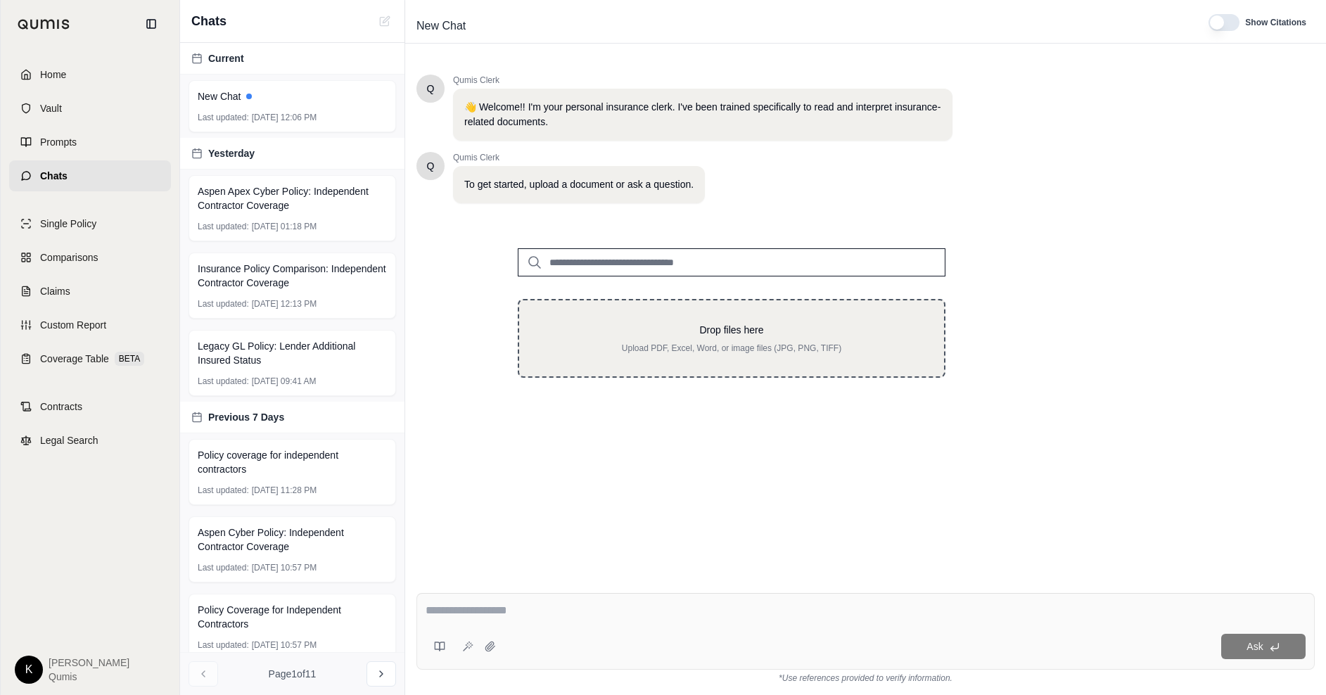
click at [815, 338] on div "Drop files here Upload PDF, Excel, Word, or image files (JPG, PNG, TIFF)" at bounding box center [732, 338] width 380 height 31
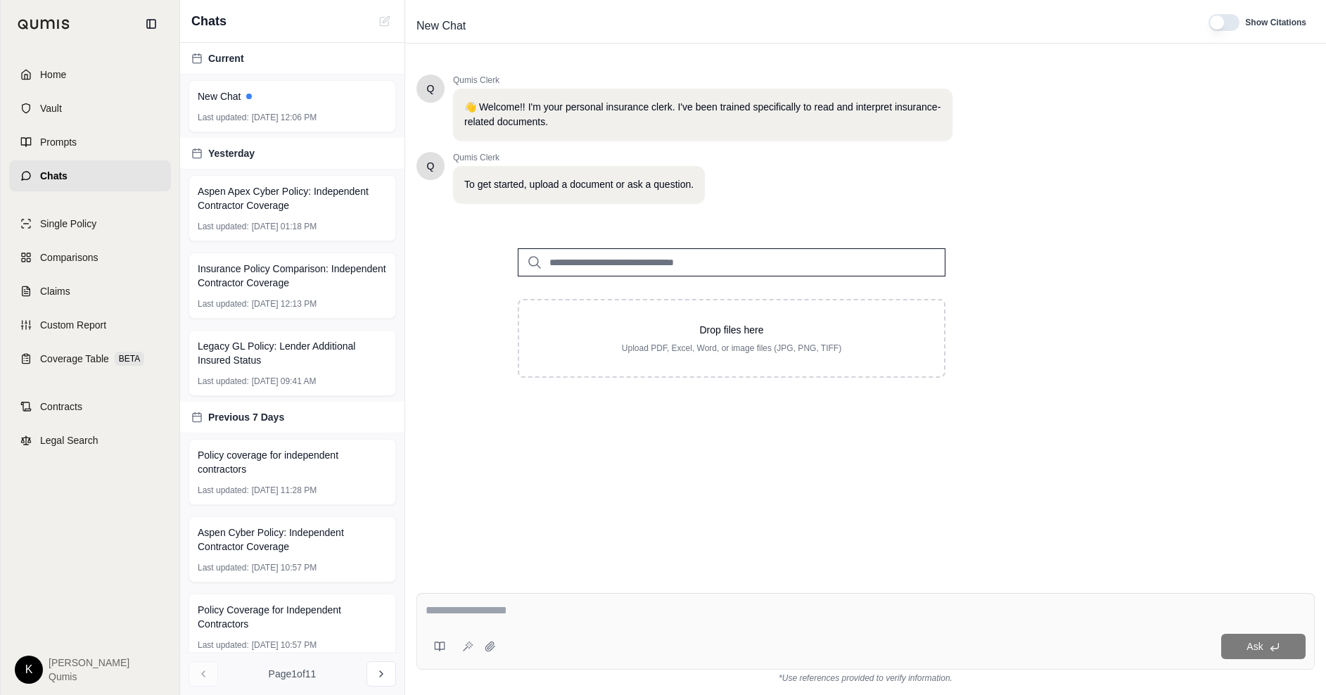
click at [614, 267] on input "search" at bounding box center [732, 262] width 428 height 28
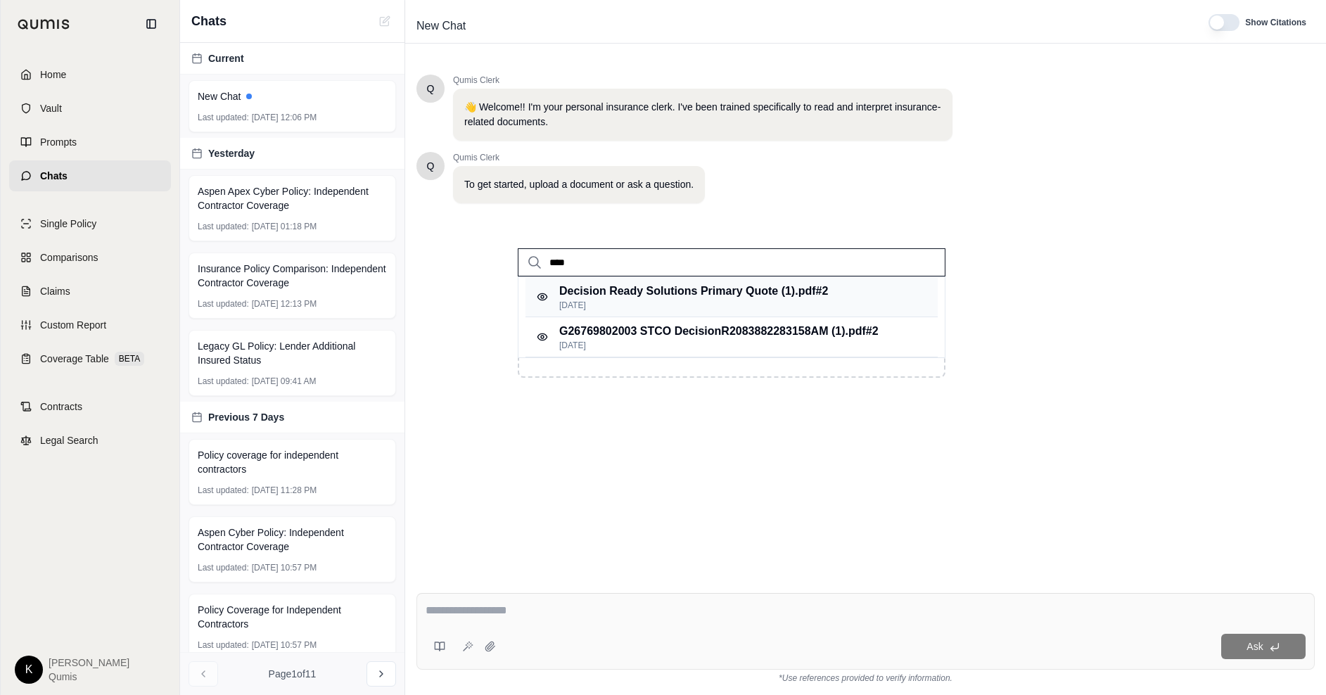
type input "****"
click at [711, 292] on p "Decision Ready Solutions Primary Quote (1).pdf #2" at bounding box center [693, 291] width 269 height 17
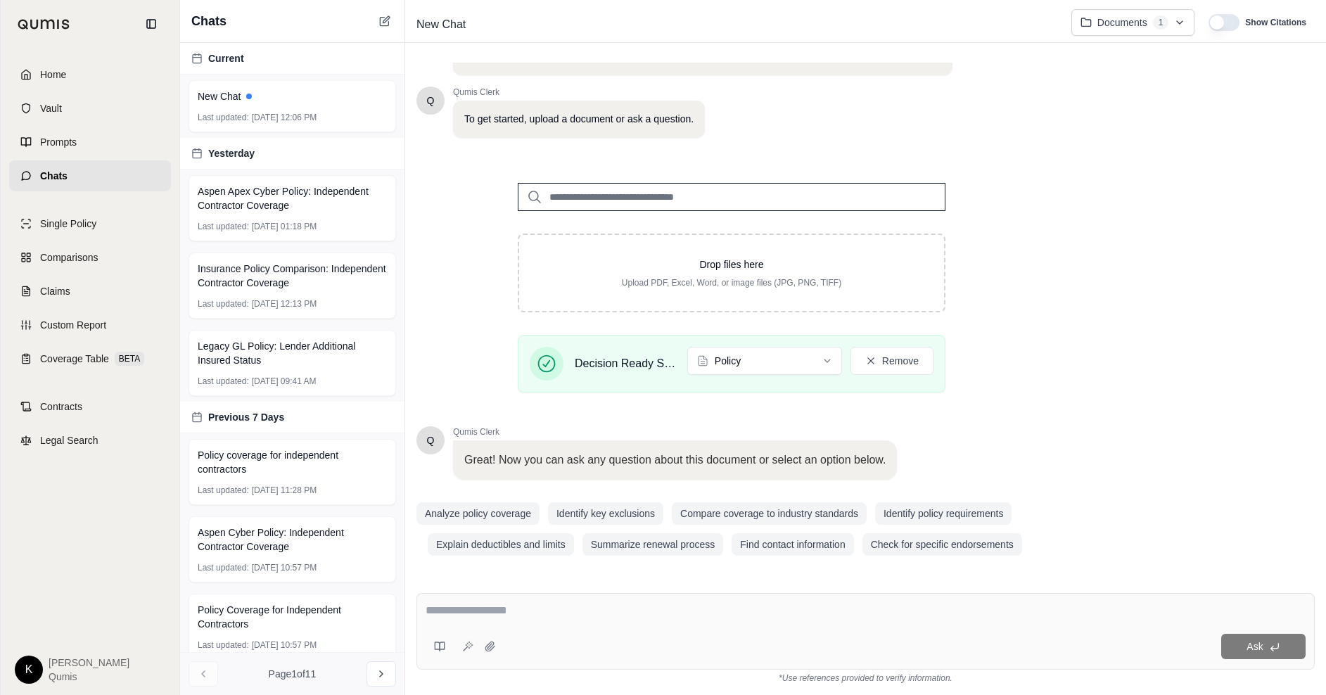
scroll to position [67, 0]
type textarea "**********"
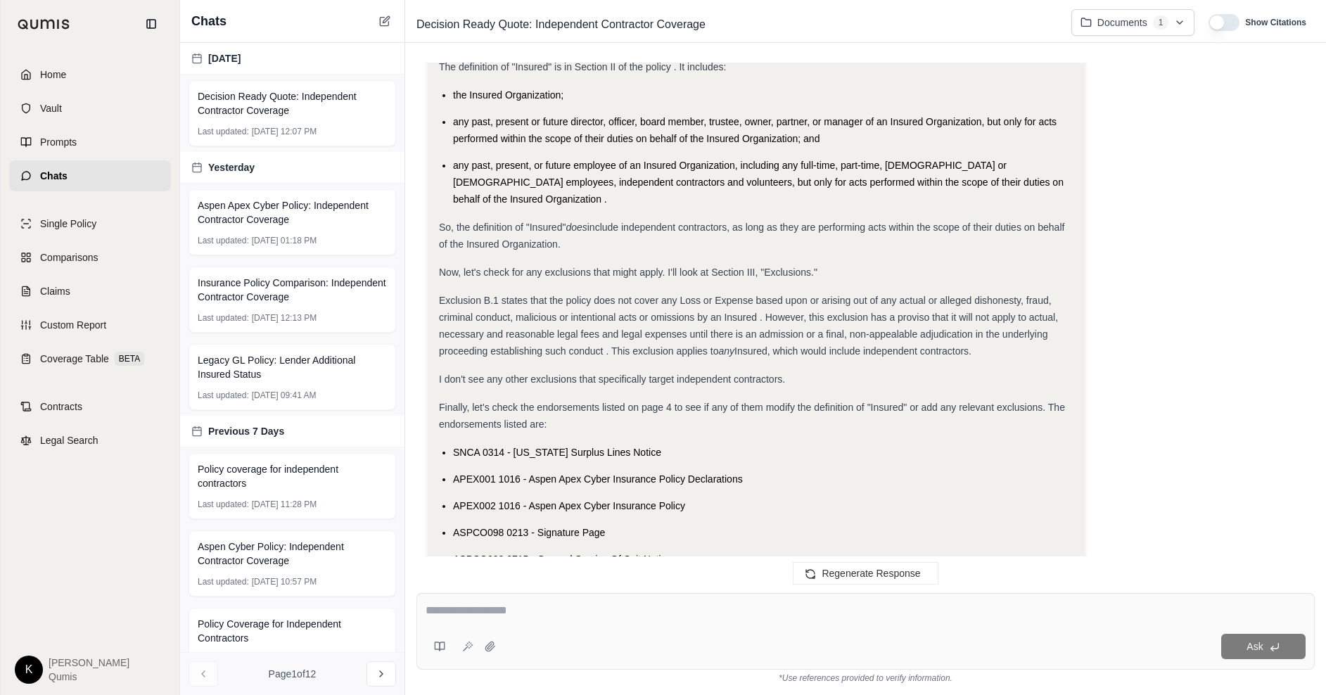
scroll to position [295, 0]
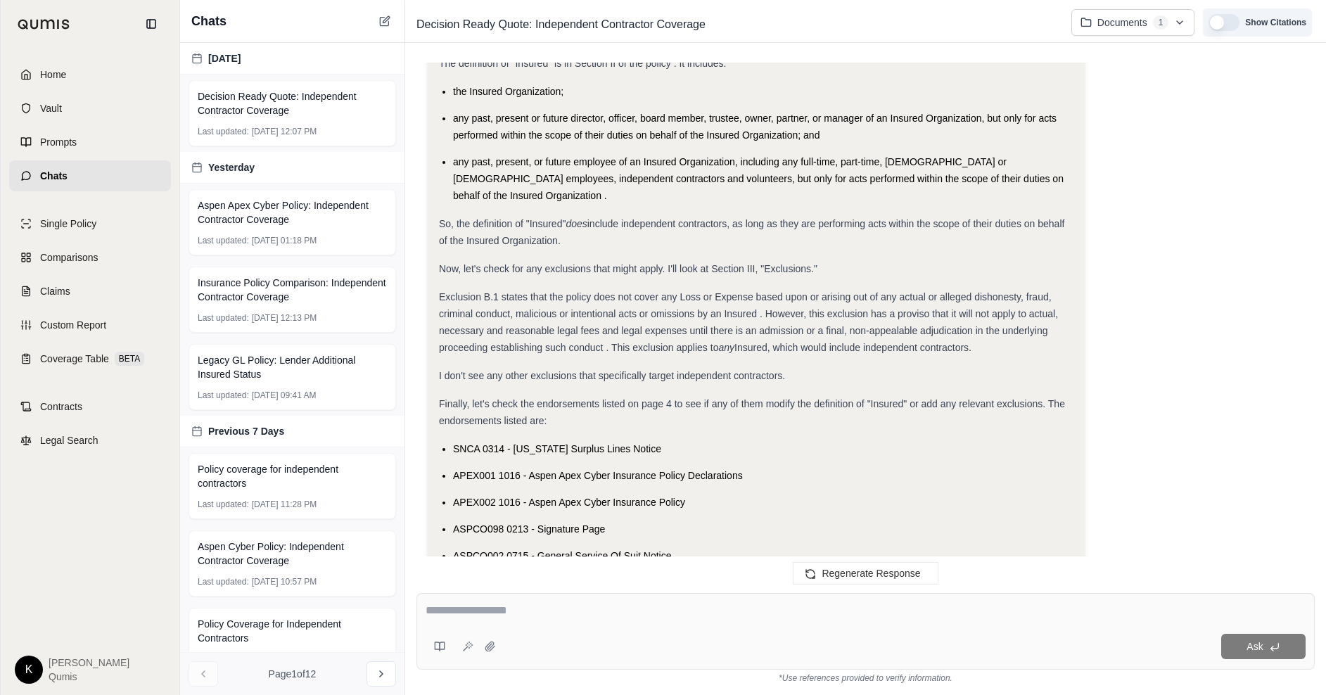
click at [1224, 23] on button "button" at bounding box center [1223, 22] width 31 height 17
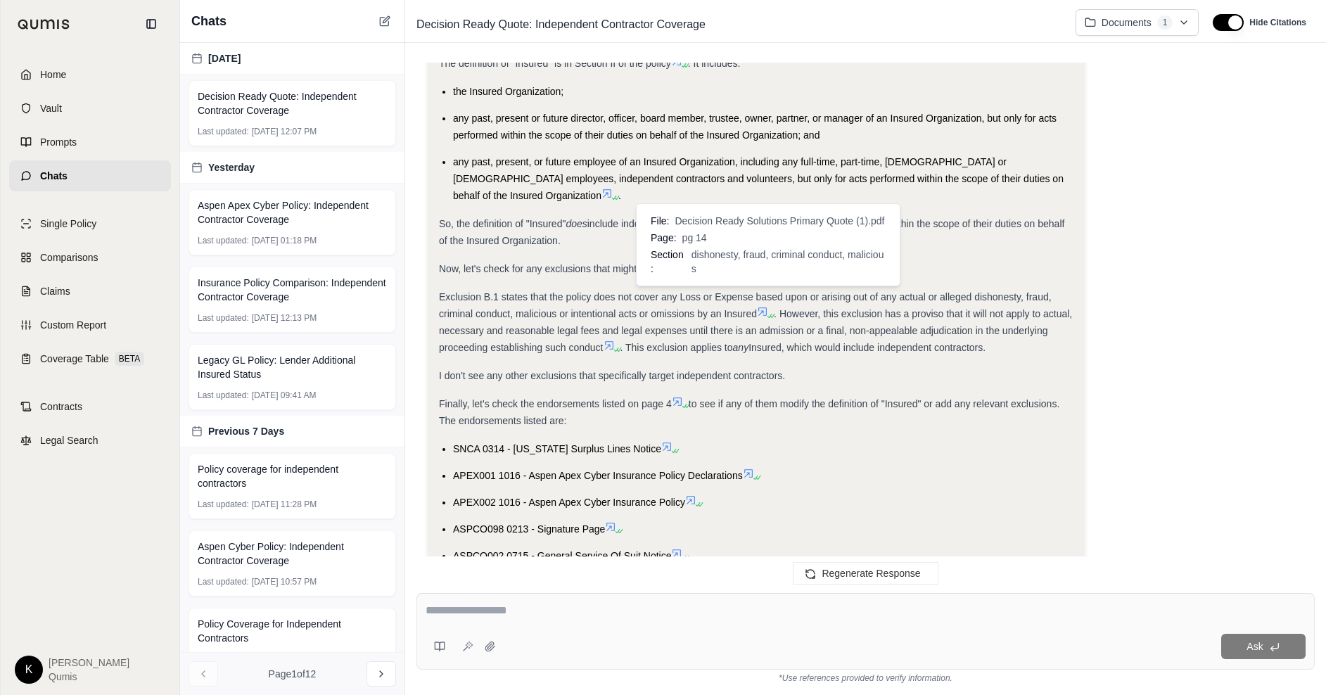
click at [765, 307] on icon at bounding box center [762, 311] width 8 height 8
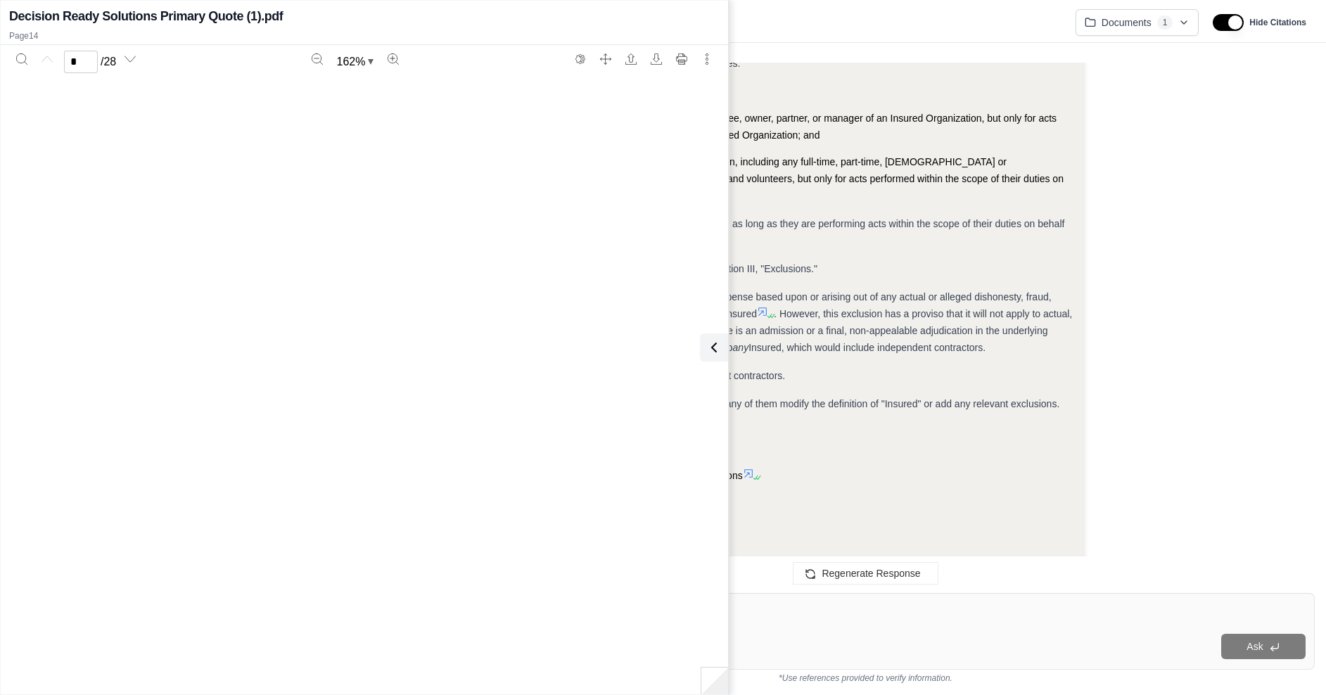
type input "**"
click at [22, 58] on icon "Search" at bounding box center [21, 58] width 11 height 11
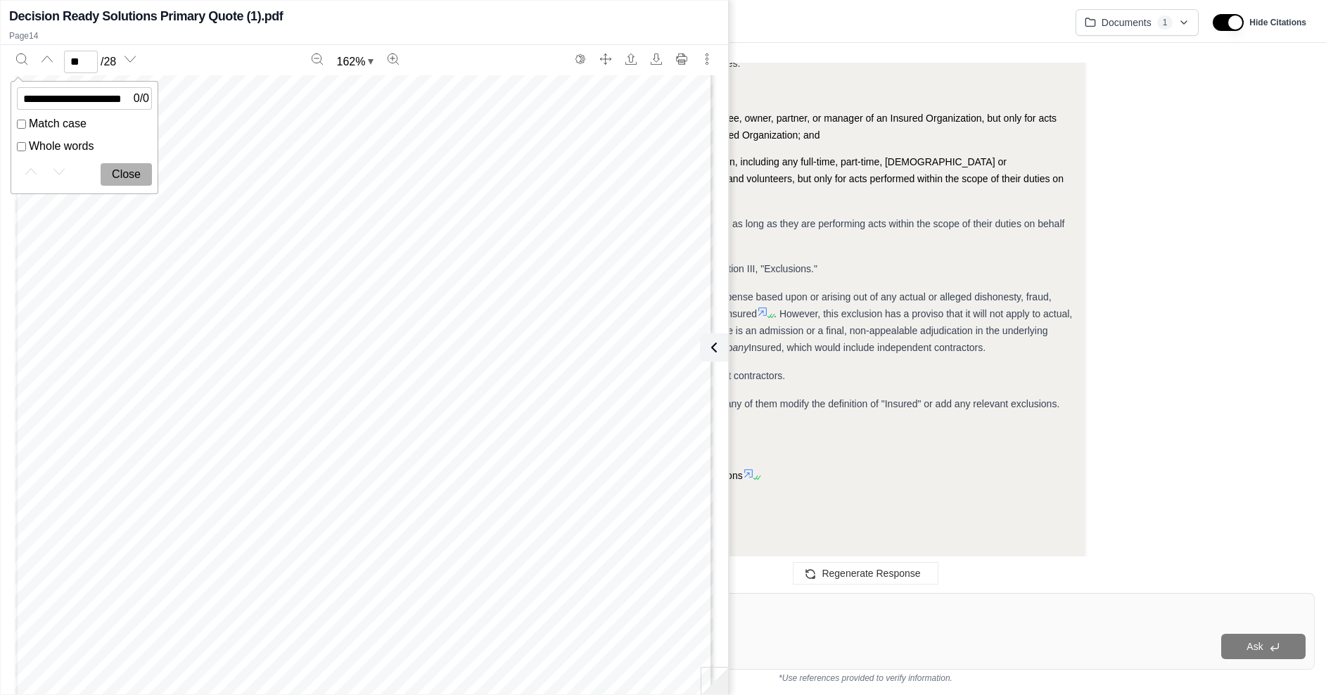
type input "**********"
type input "**"
click at [716, 343] on icon at bounding box center [711, 347] width 17 height 17
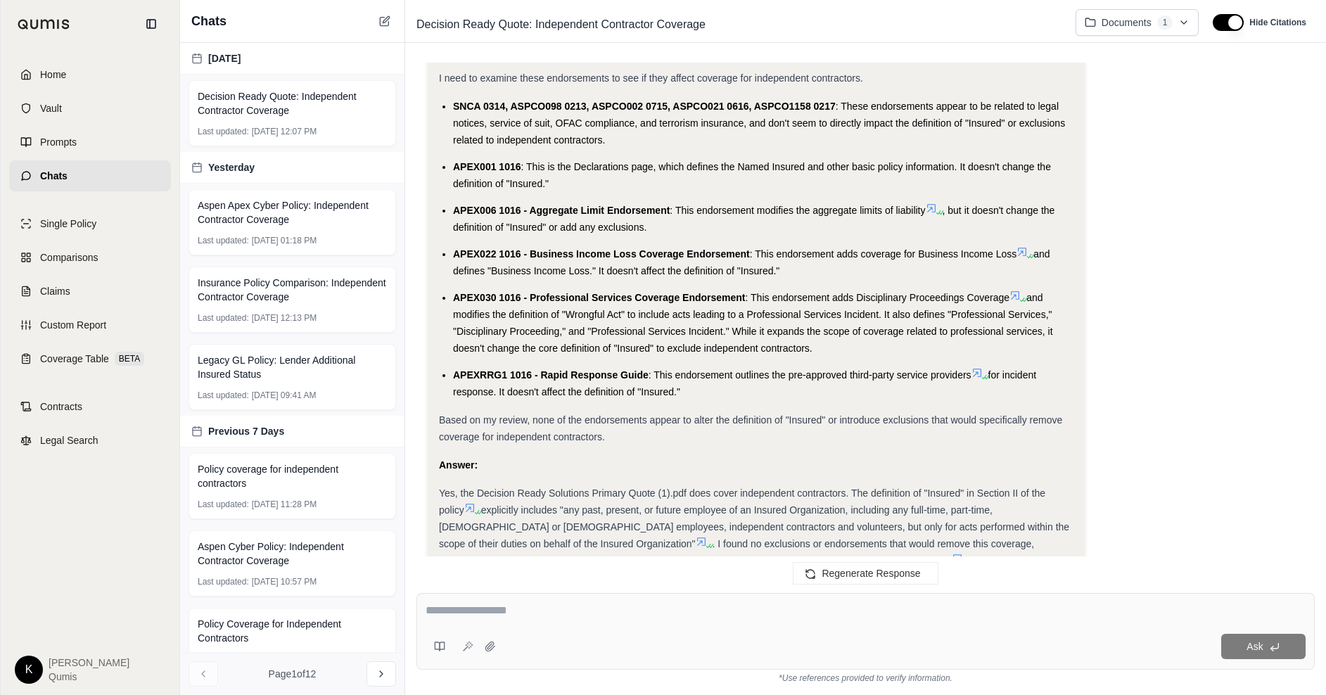
scroll to position [1044, 0]
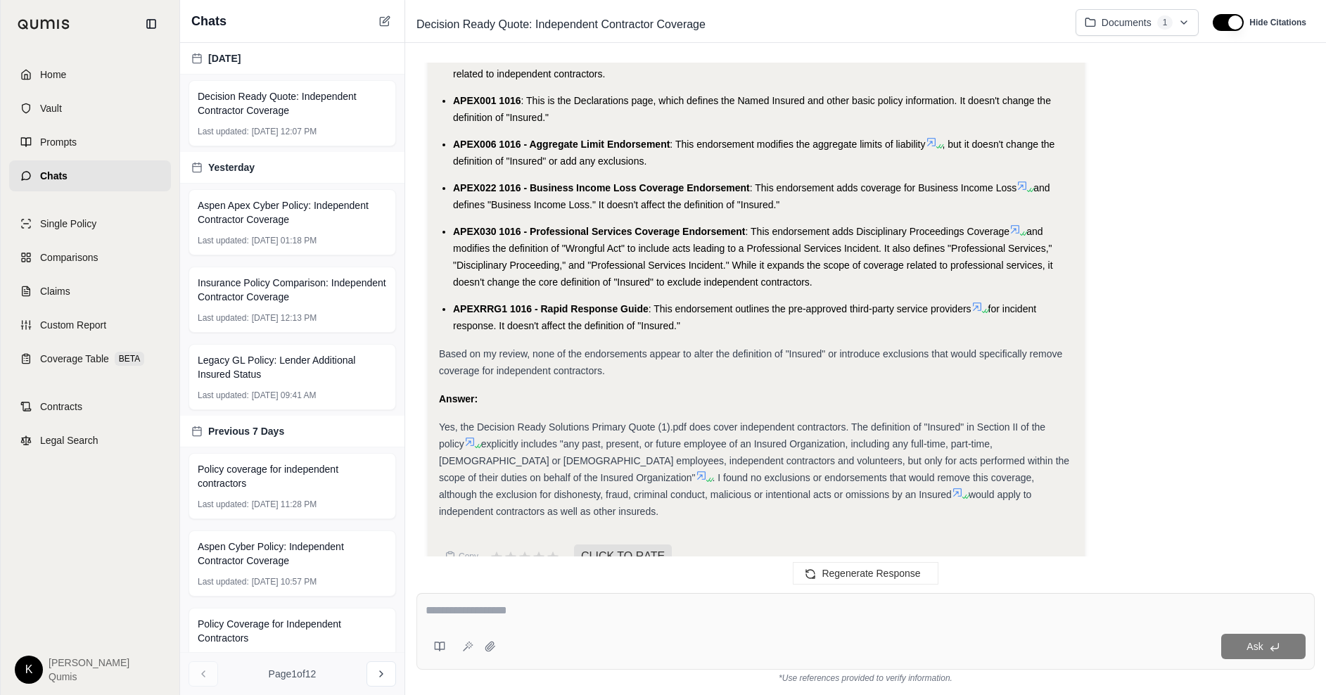
click at [516, 619] on div at bounding box center [866, 613] width 880 height 22
click at [471, 622] on div at bounding box center [866, 613] width 880 height 22
click at [452, 612] on textarea at bounding box center [866, 610] width 880 height 17
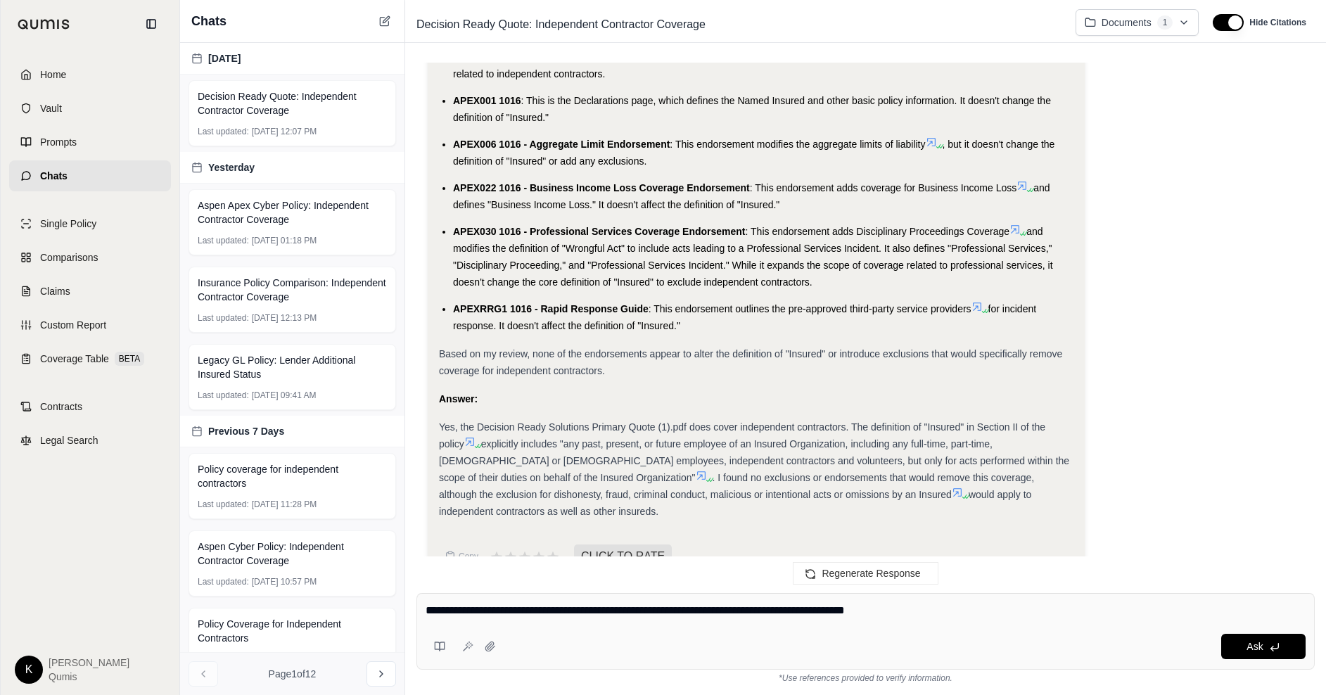
type textarea "**********"
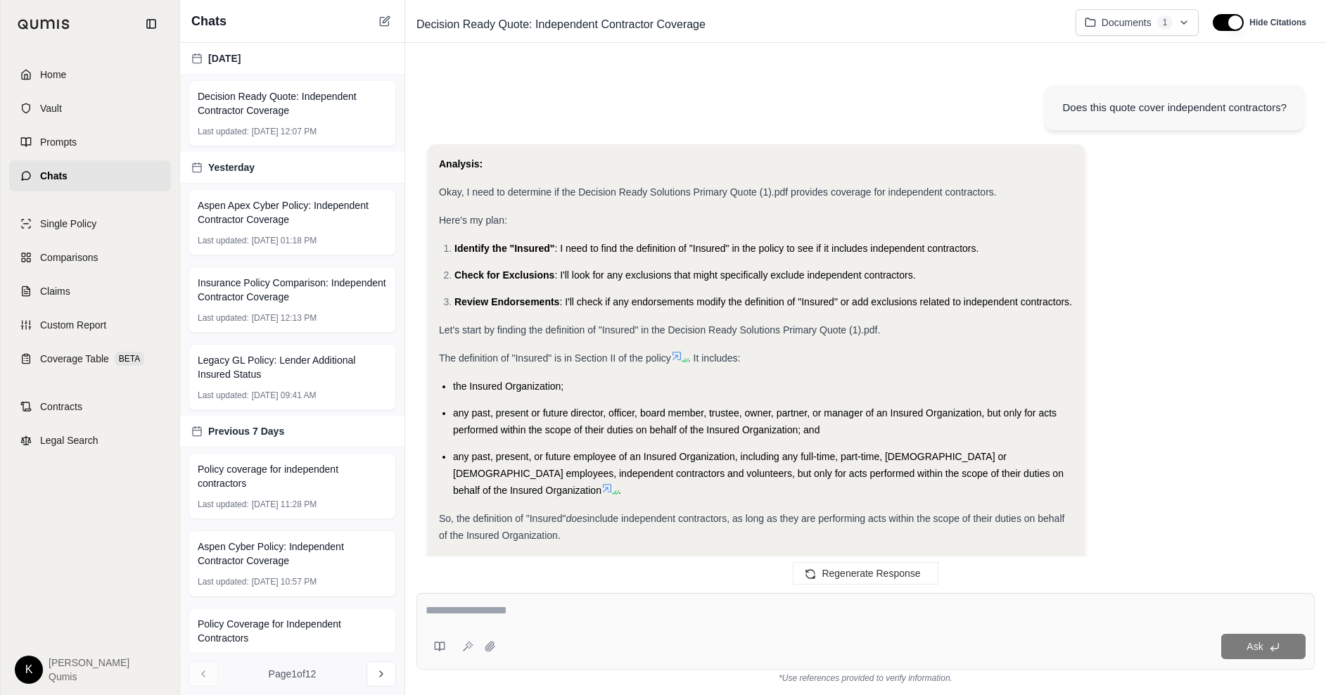
scroll to position [1864, 0]
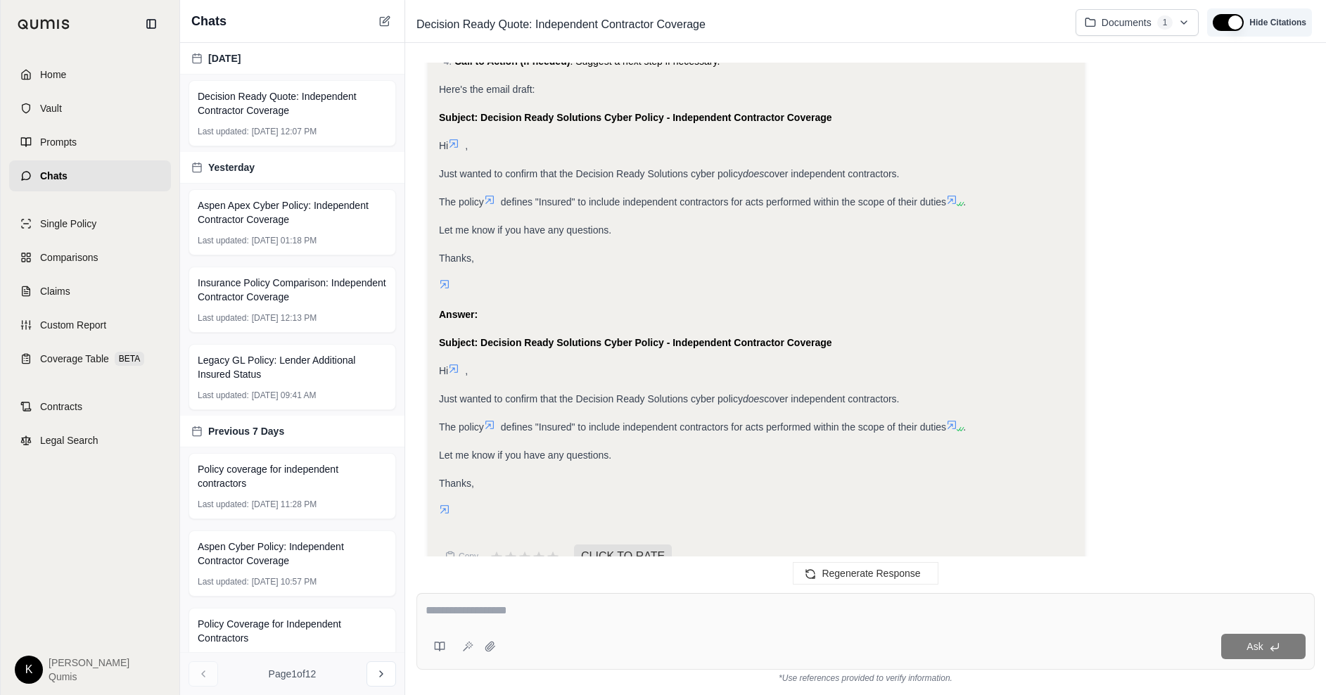
click at [1237, 21] on button "button" at bounding box center [1228, 22] width 31 height 17
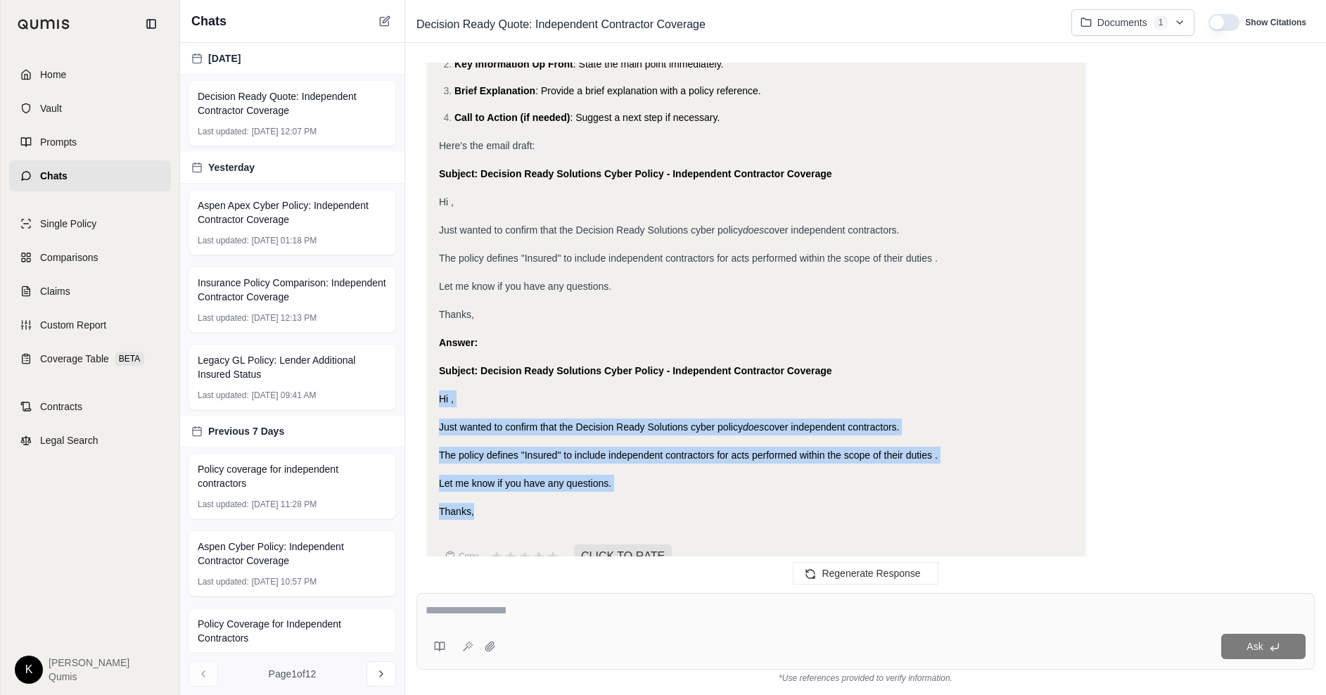
drag, startPoint x: 442, startPoint y: 364, endPoint x: 645, endPoint y: 479, distance: 233.4
click at [645, 479] on div "Analysis: Okay, I need to draft a scannable email for a colleague explaining th…" at bounding box center [756, 224] width 634 height 592
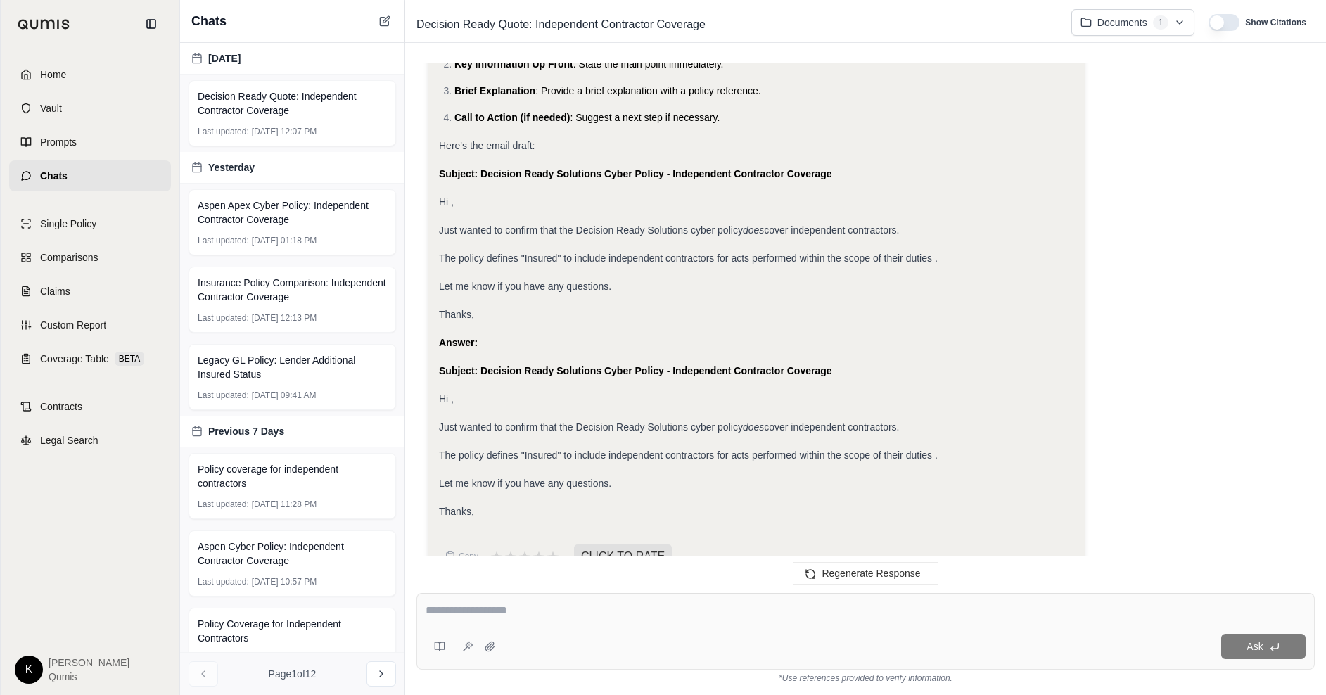
click at [476, 622] on div at bounding box center [866, 613] width 880 height 22
click at [459, 614] on textarea at bounding box center [866, 610] width 880 height 17
click at [492, 651] on icon at bounding box center [490, 646] width 11 height 11
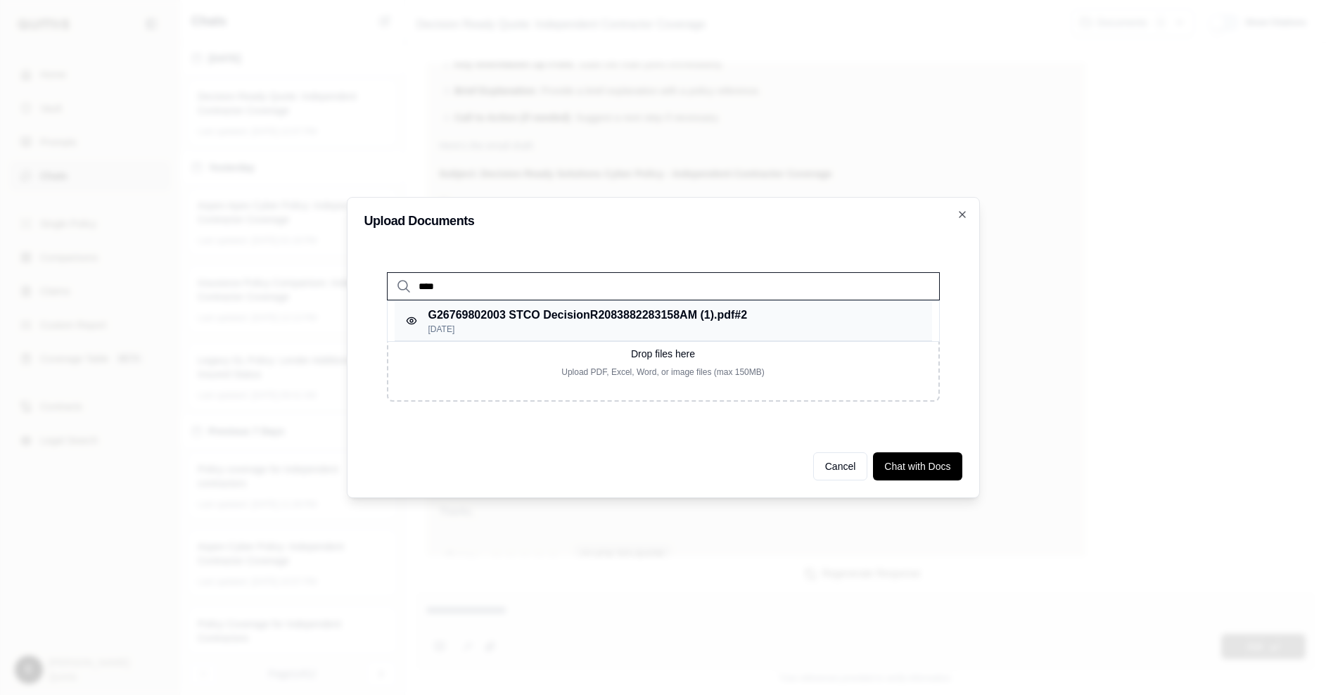
type input "****"
click at [642, 318] on p "G26769802003 STCO DecisionR2083882283158AM (1).pdf #2" at bounding box center [587, 315] width 319 height 17
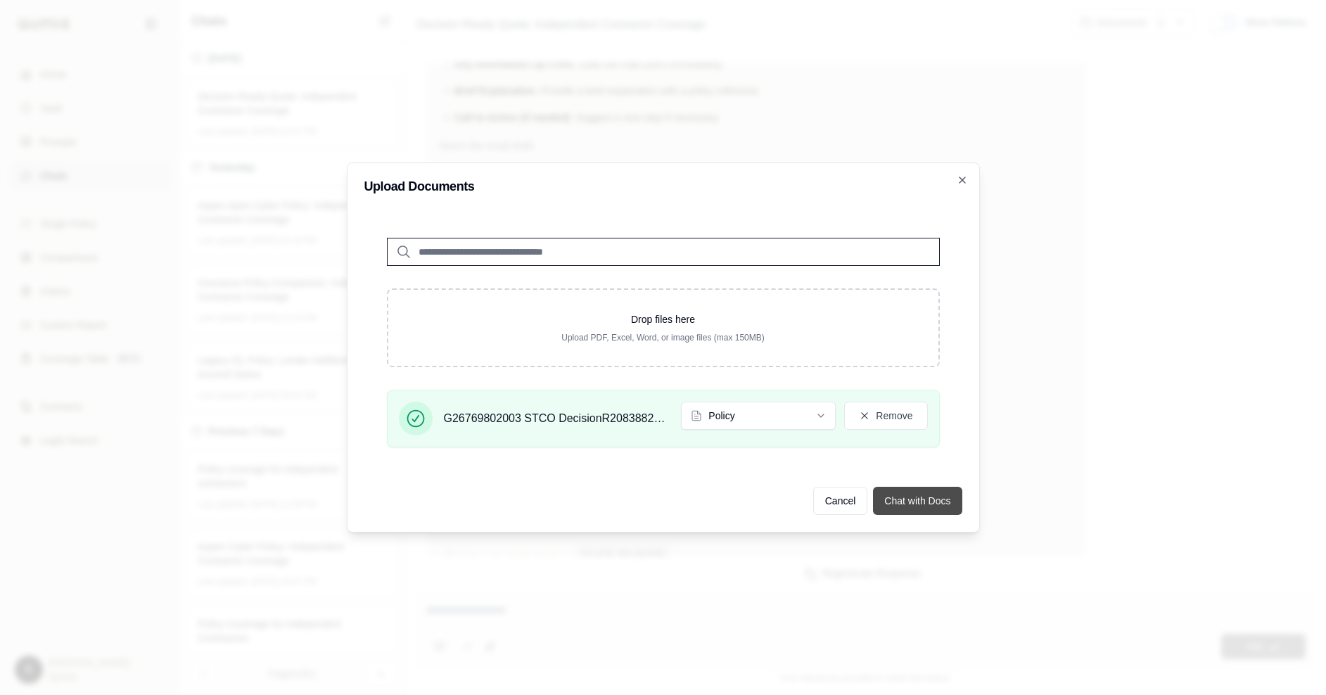
click at [905, 499] on button "Chat with Docs" at bounding box center [917, 501] width 89 height 28
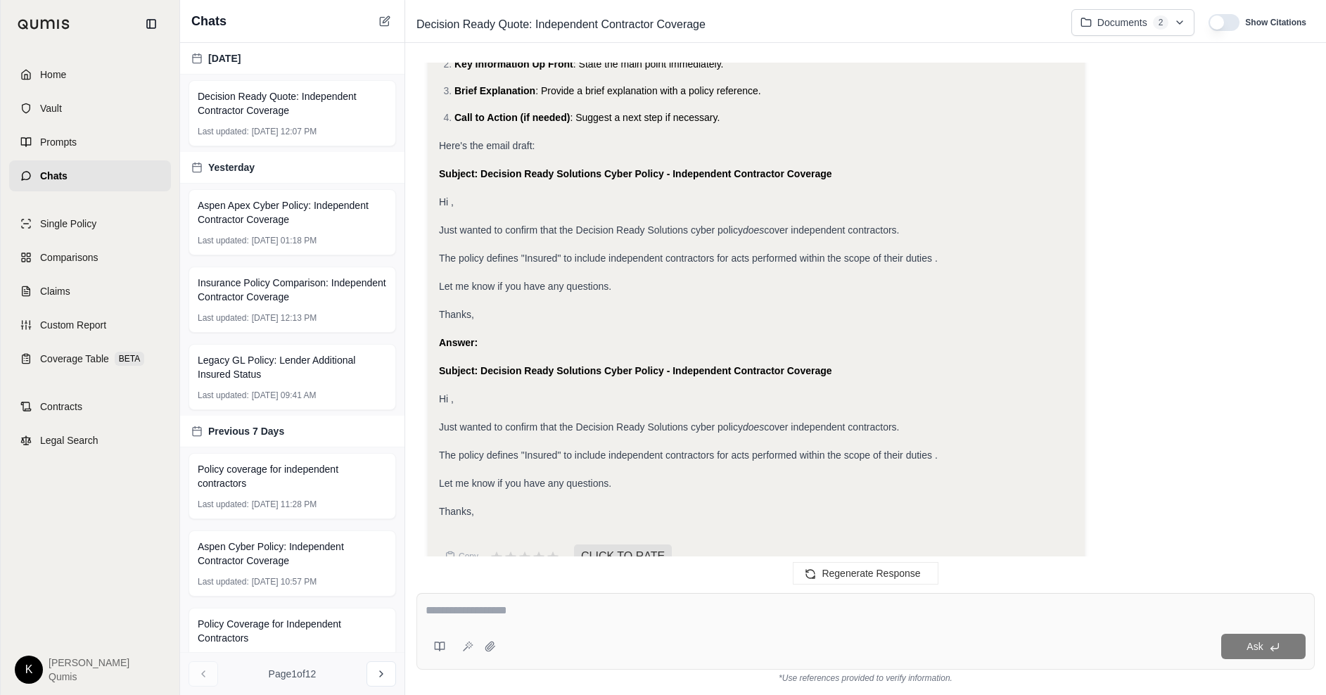
click at [466, 605] on textarea at bounding box center [866, 610] width 880 height 17
type textarea "**********"
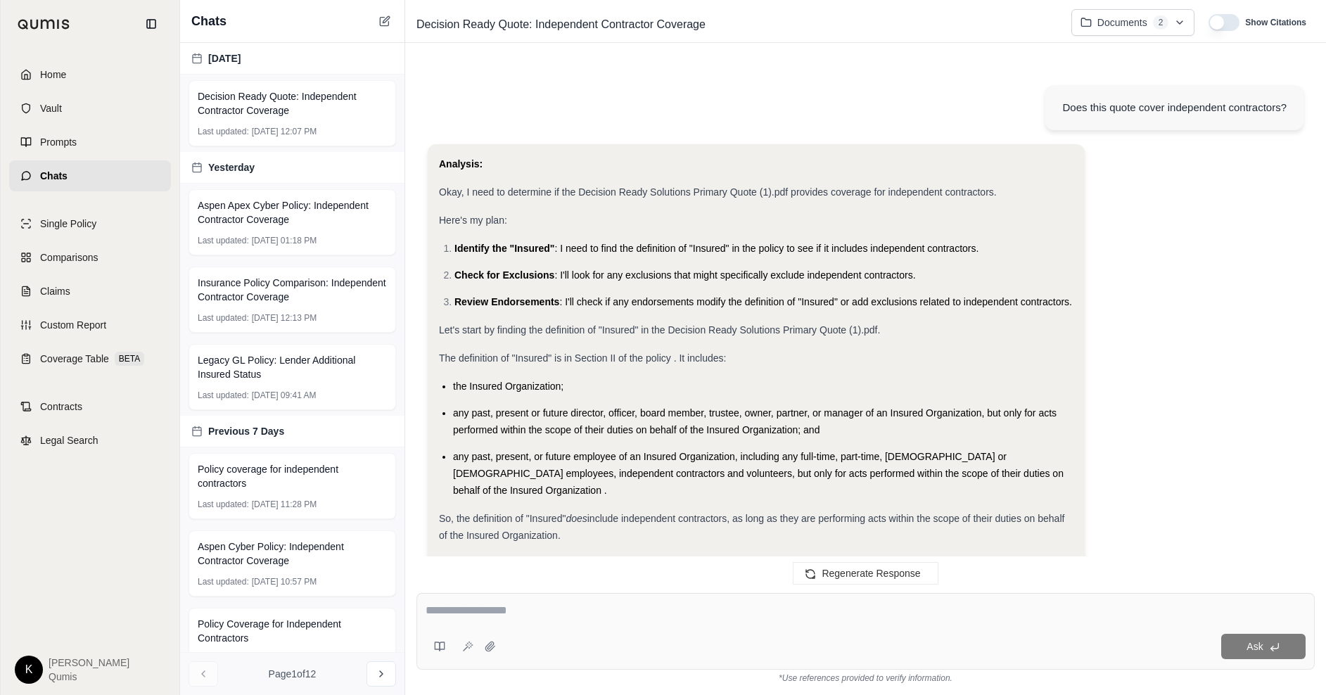
scroll to position [3582, 0]
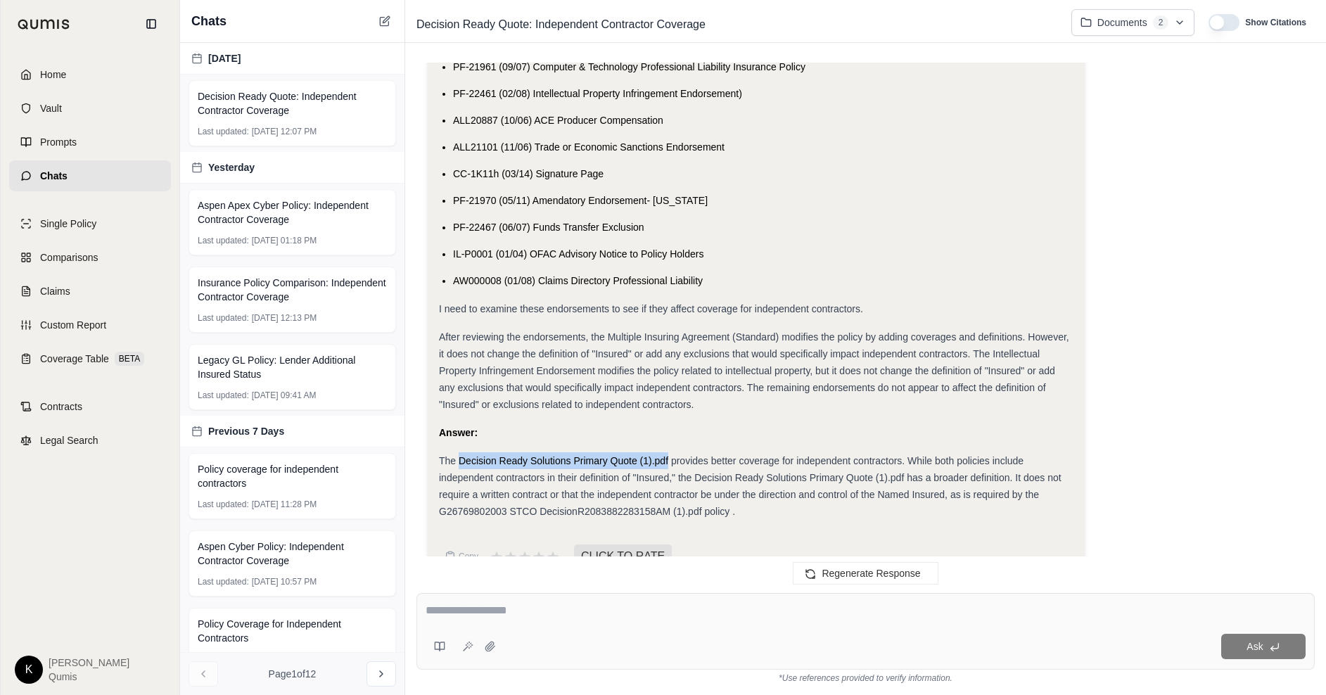
drag, startPoint x: 459, startPoint y: 425, endPoint x: 668, endPoint y: 429, distance: 208.9
click at [668, 455] on span "The Decision Ready Solutions Primary Quote (1).pdf provides better coverage for…" at bounding box center [750, 486] width 622 height 62
click at [442, 608] on textarea at bounding box center [866, 610] width 880 height 17
type textarea "*"
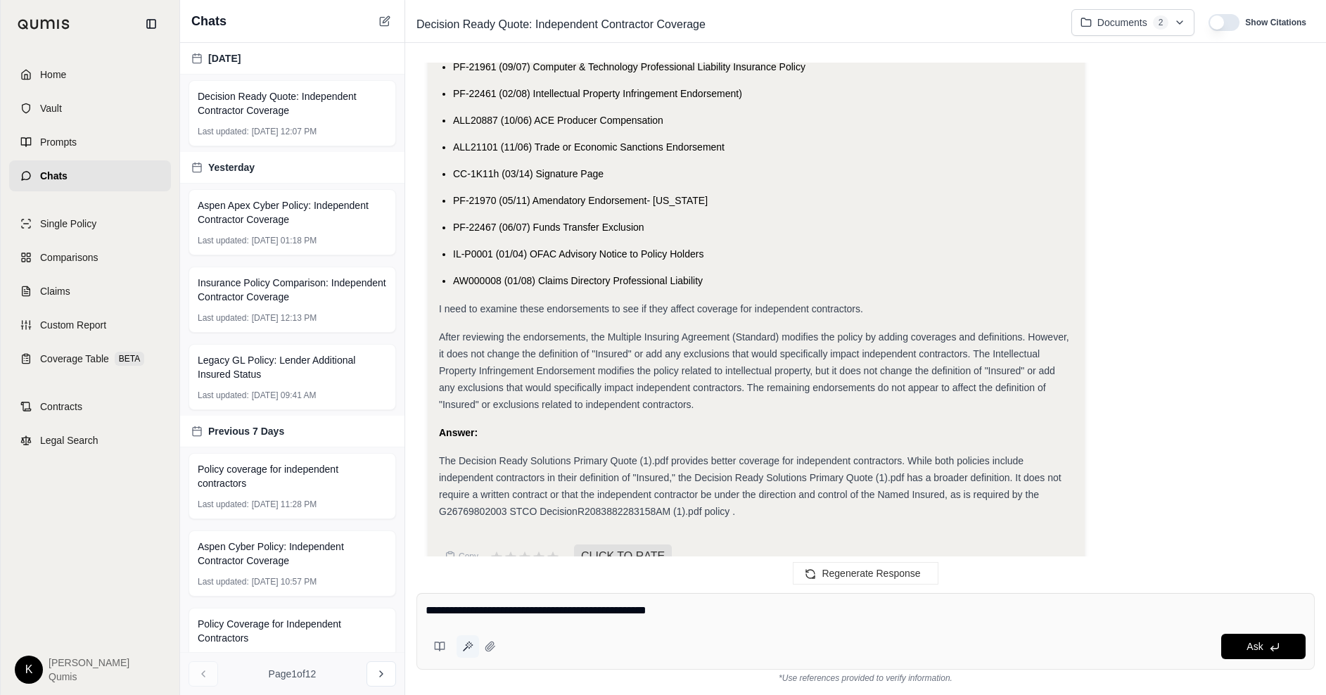
type textarea "**********"
click at [468, 650] on icon at bounding box center [467, 646] width 11 height 11
click at [516, 614] on textarea at bounding box center [866, 610] width 880 height 17
type textarea "*"
type textarea "**********"
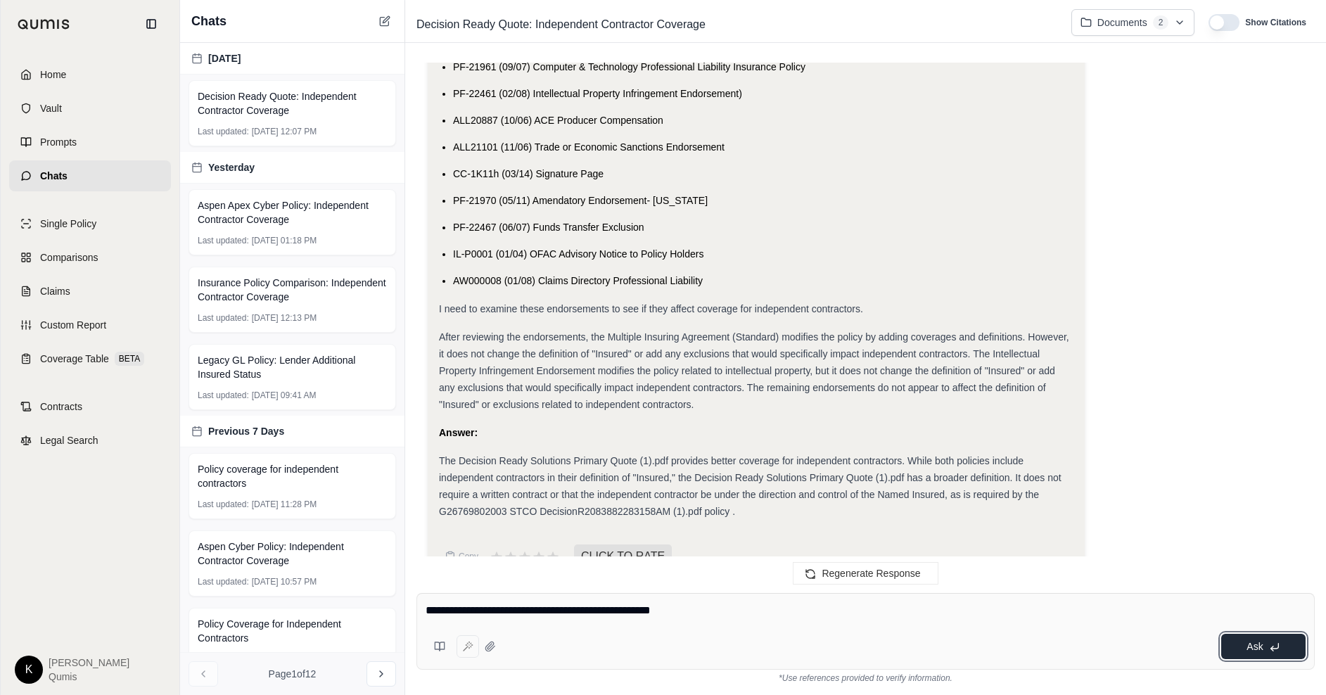
click at [1260, 647] on span "Ask" at bounding box center [1254, 646] width 16 height 11
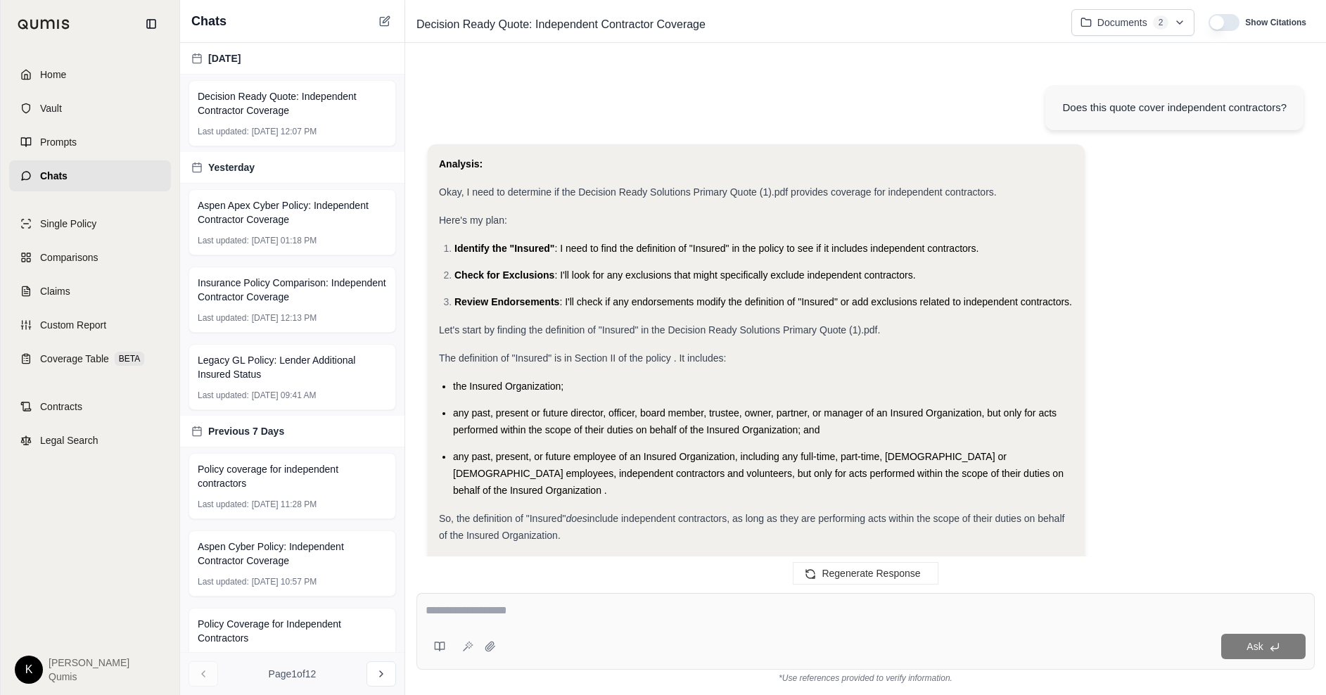
scroll to position [5146, 0]
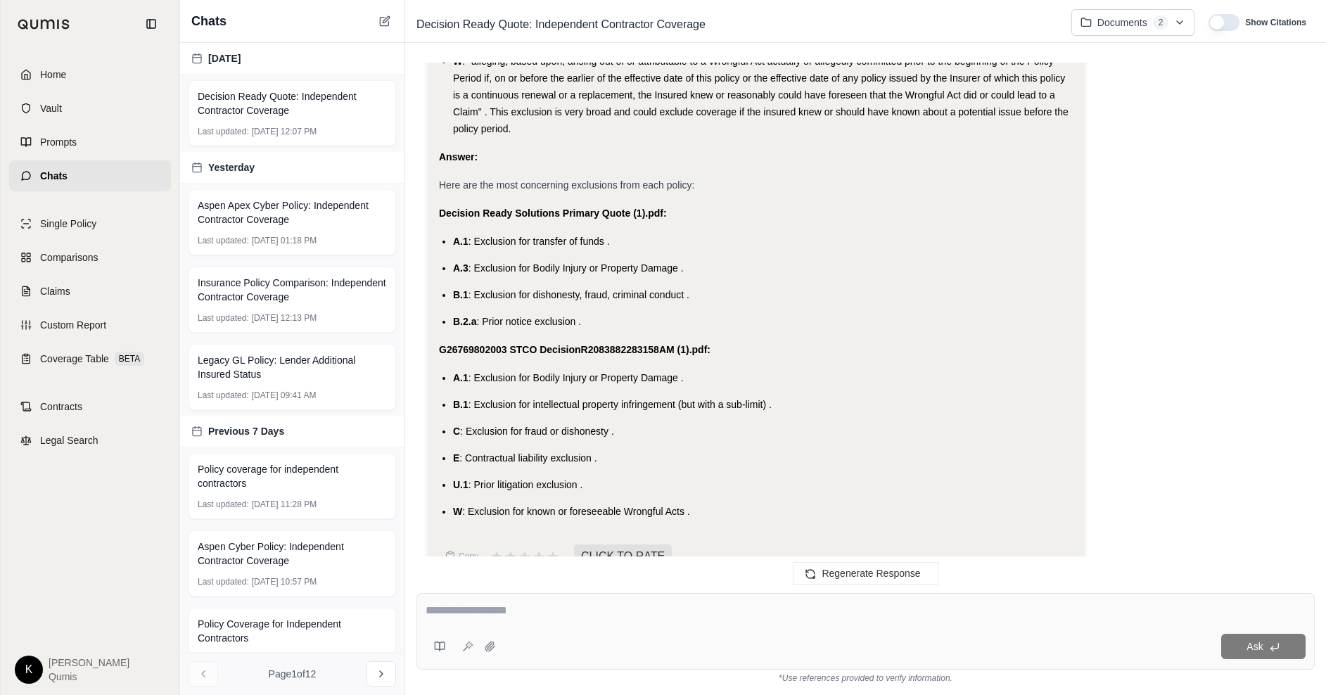
click at [444, 648] on icon at bounding box center [442, 646] width 5 height 8
click at [772, 622] on div at bounding box center [866, 613] width 880 height 22
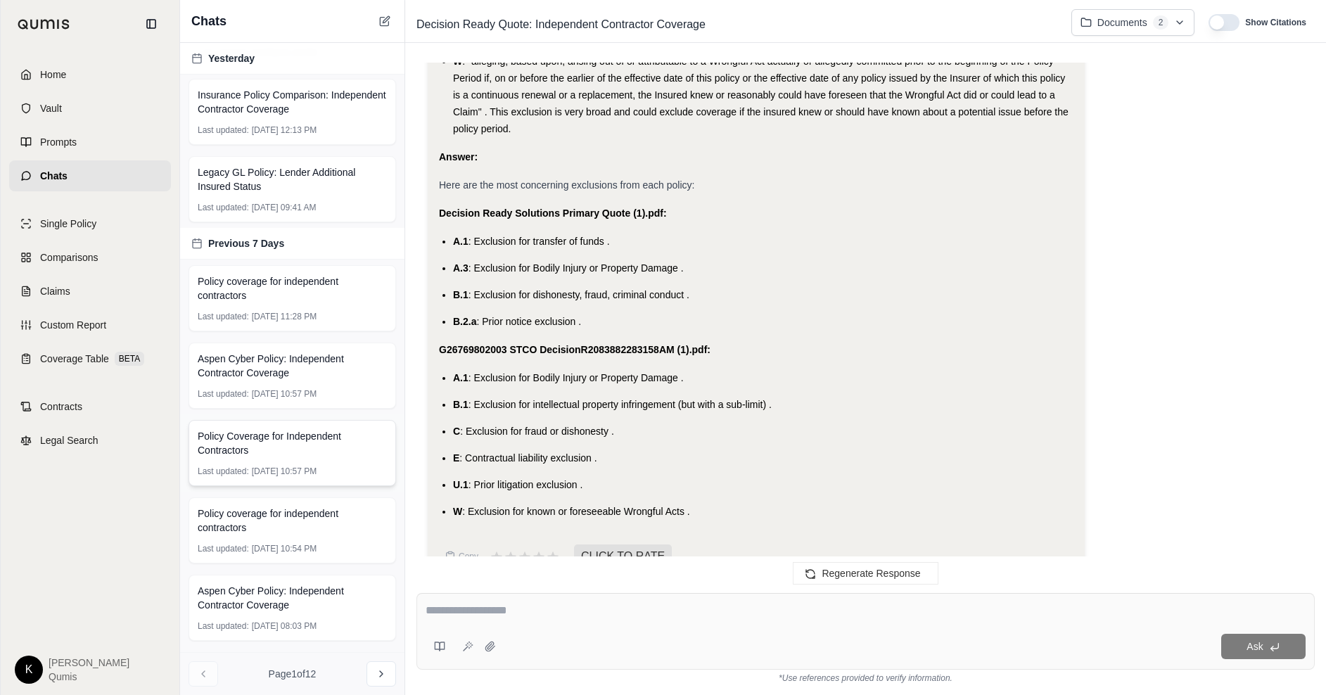
scroll to position [260, 0]
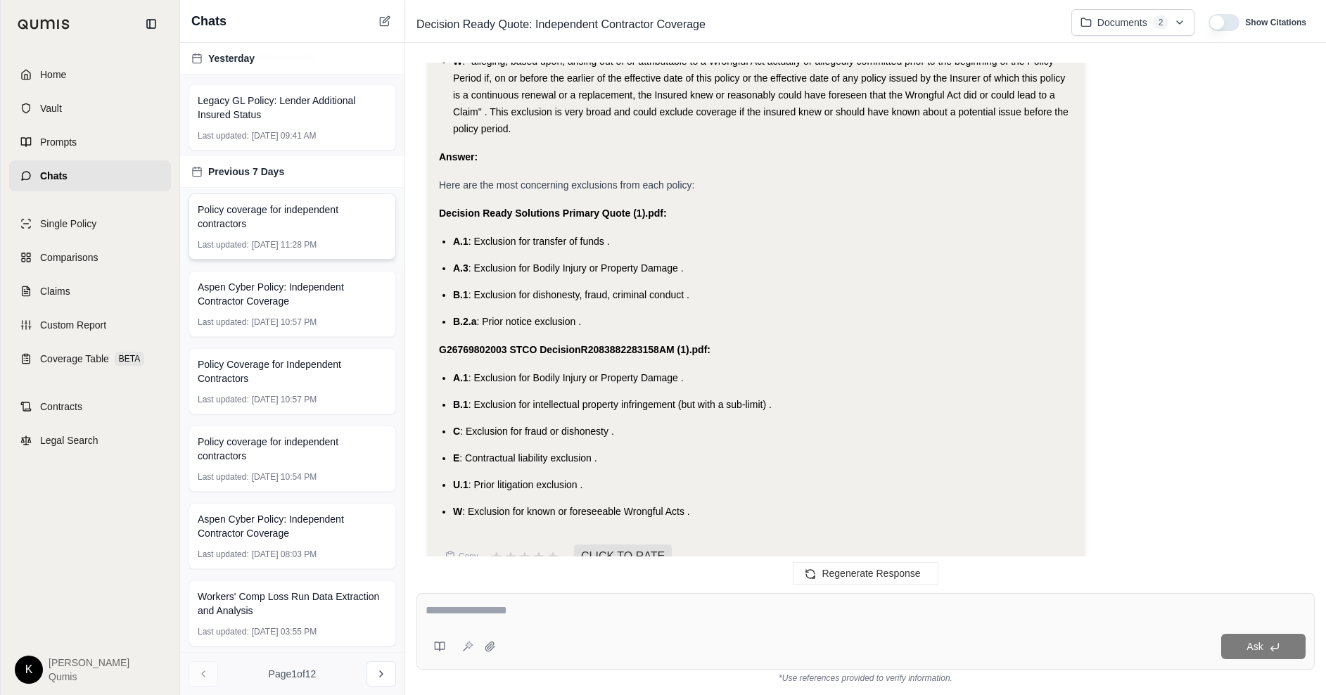
click at [319, 225] on span "Policy coverage for independent contractors" at bounding box center [292, 217] width 189 height 28
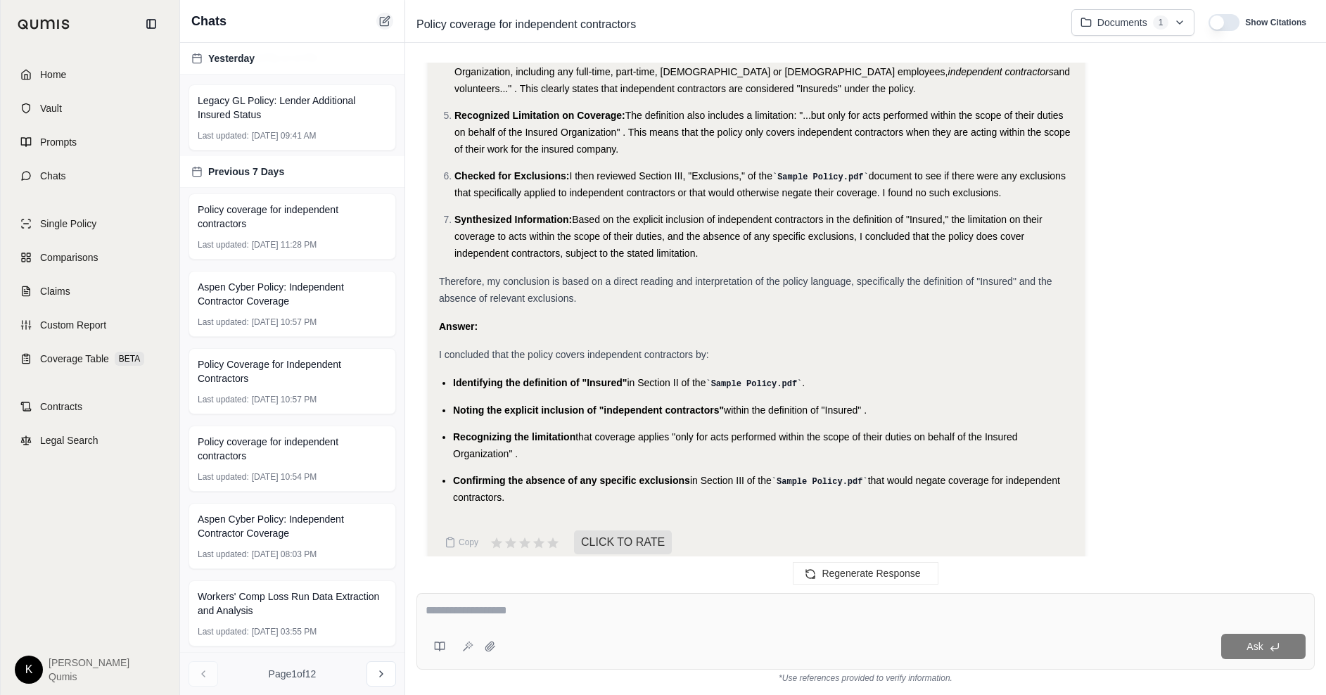
click at [382, 19] on icon at bounding box center [384, 20] width 11 height 11
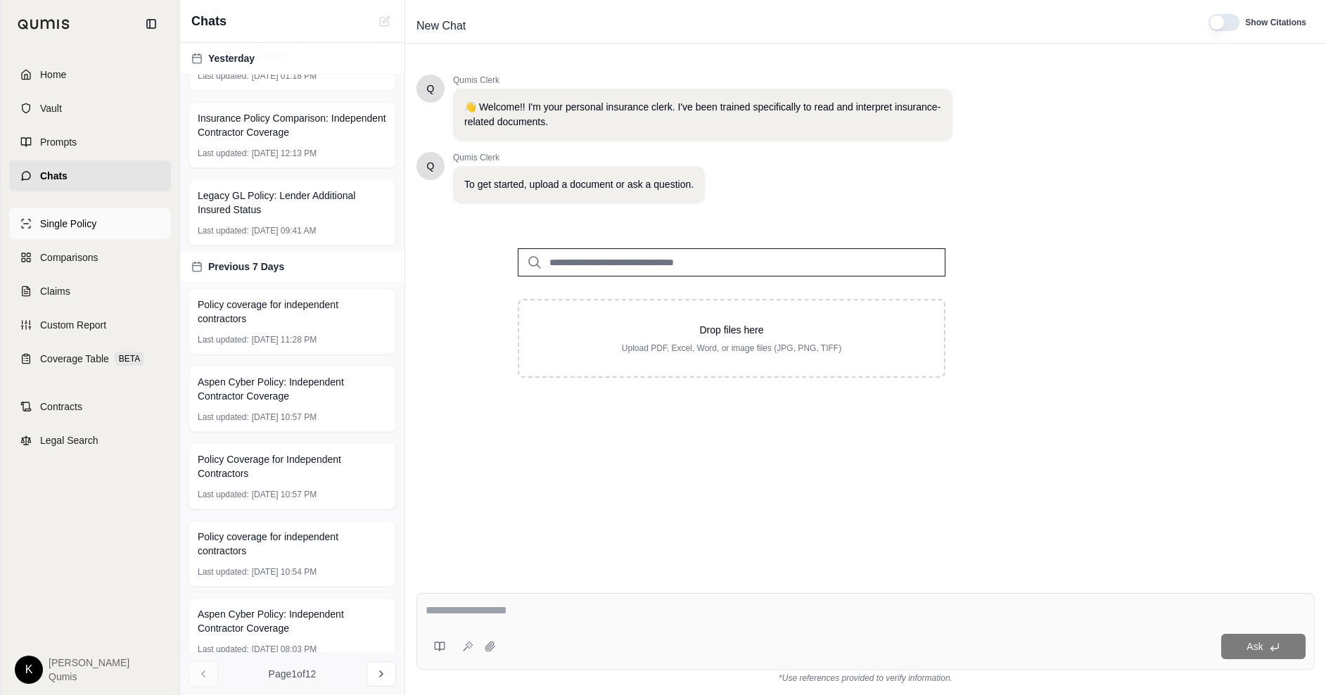
click at [88, 229] on span "Single Policy" at bounding box center [68, 224] width 56 height 14
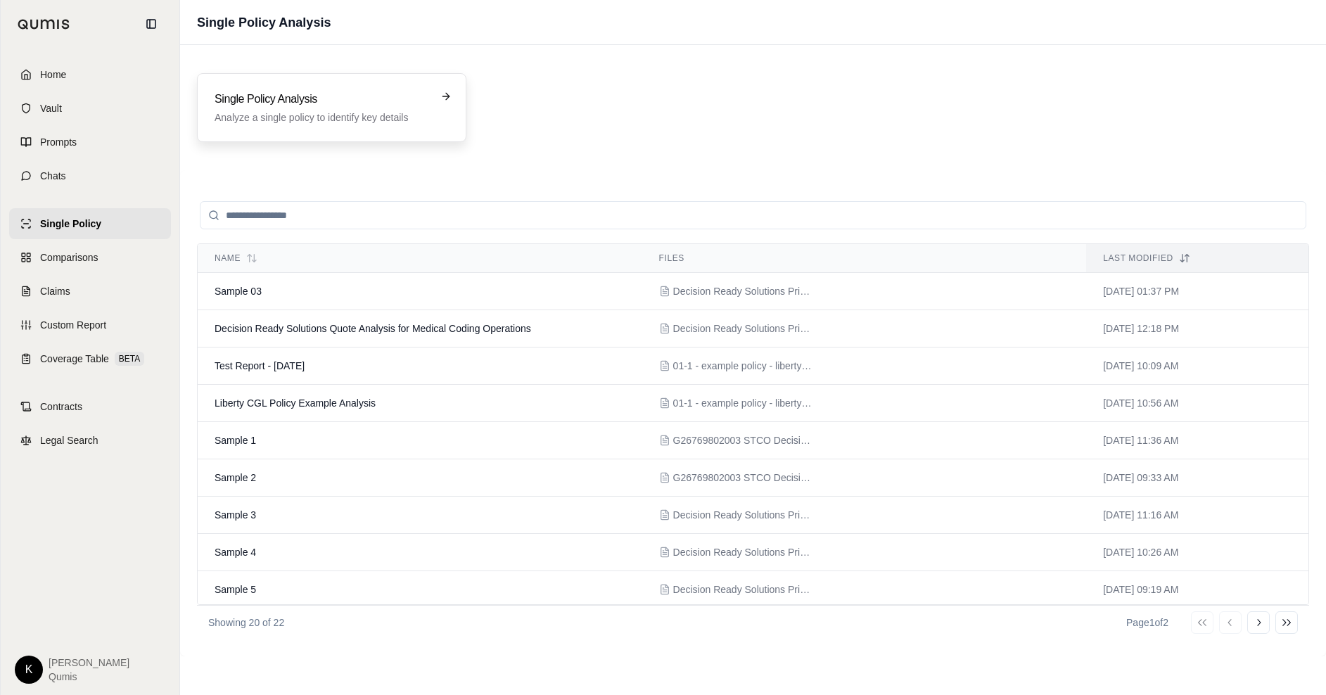
click at [296, 109] on div "Single Policy Analysis Analyze a single policy to identify key details" at bounding box center [322, 108] width 215 height 34
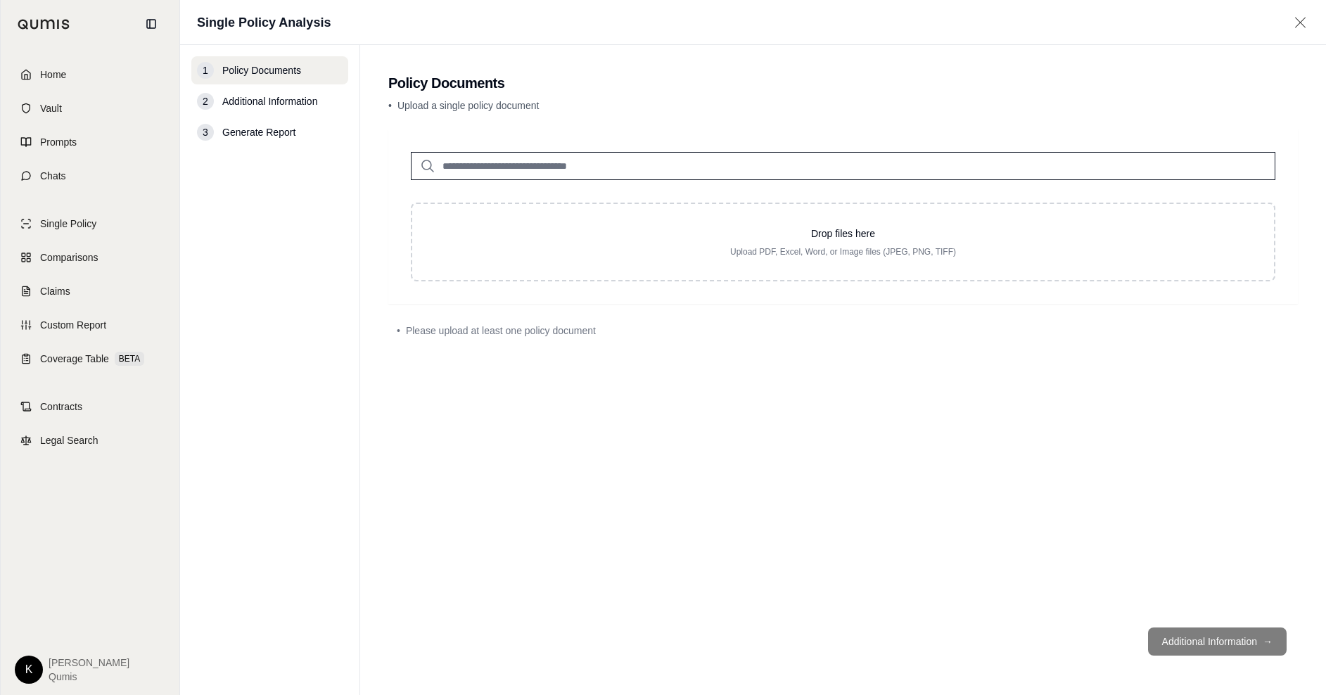
click at [489, 163] on input "search" at bounding box center [843, 166] width 864 height 28
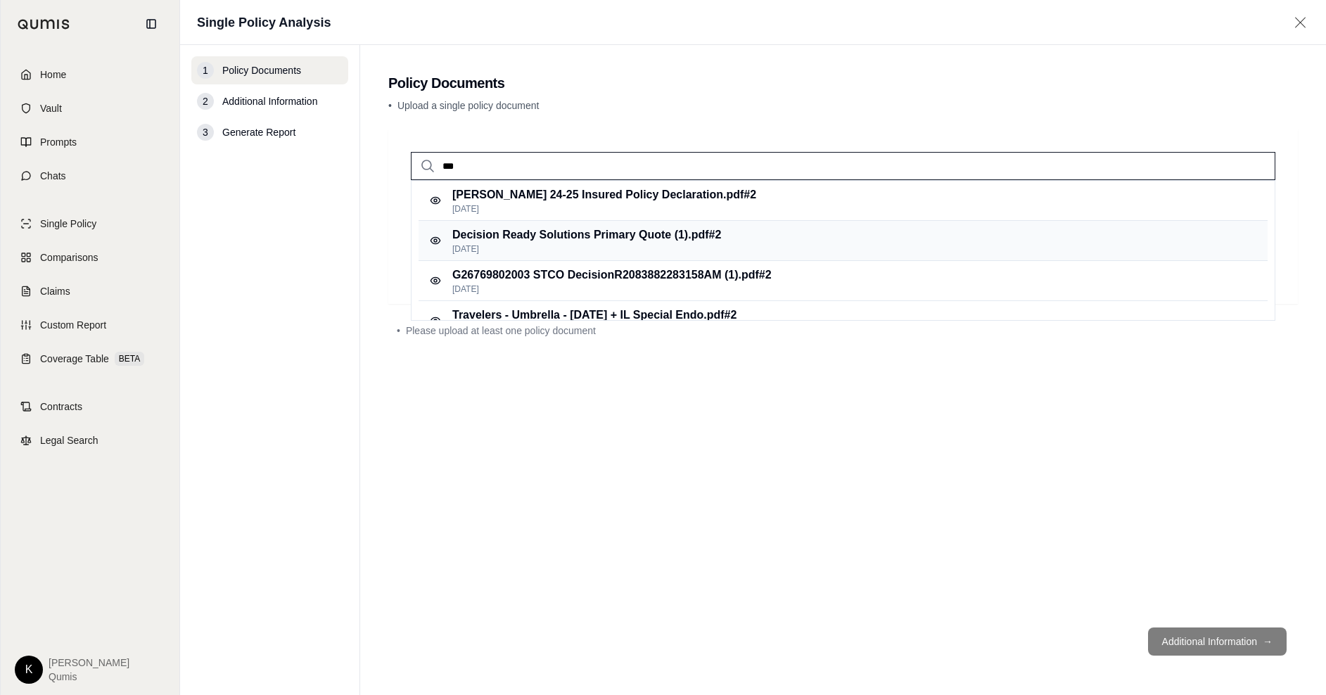
type input "***"
click at [511, 234] on p "Decision Ready Solutions Primary Quote (1).pdf #2" at bounding box center [586, 234] width 269 height 17
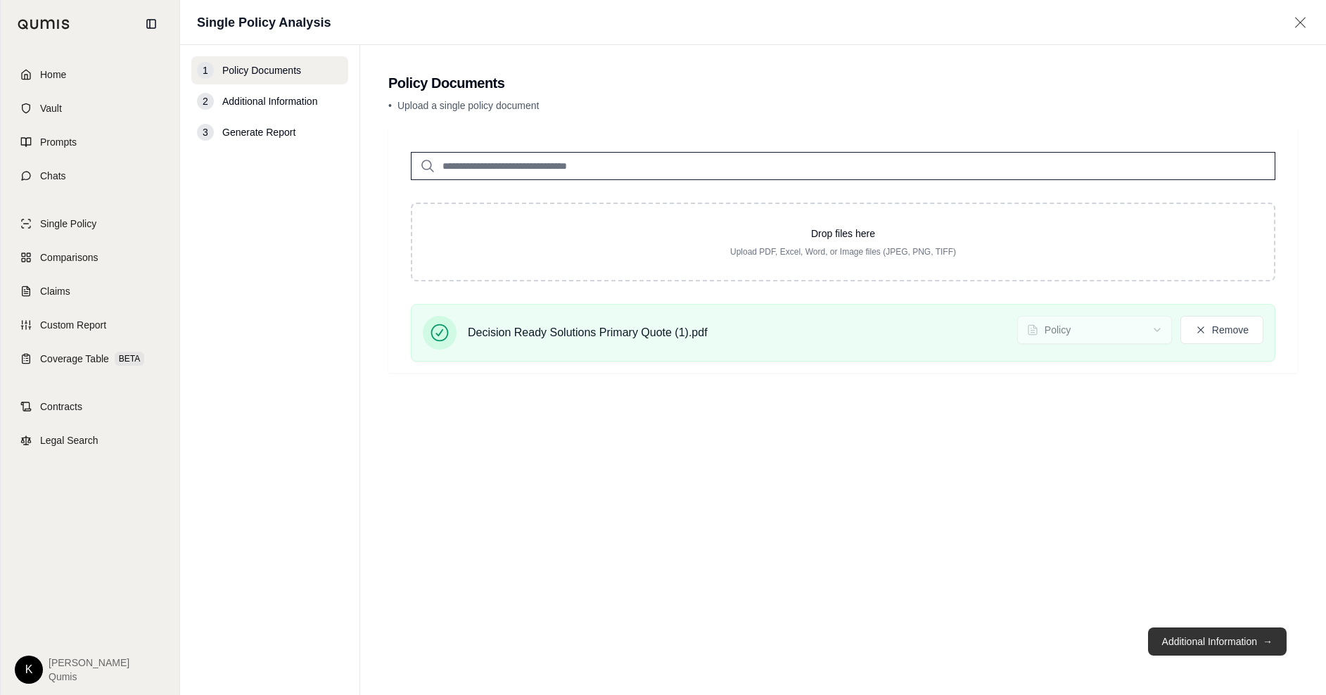
click at [1192, 646] on button "Additional Information →" at bounding box center [1217, 641] width 139 height 28
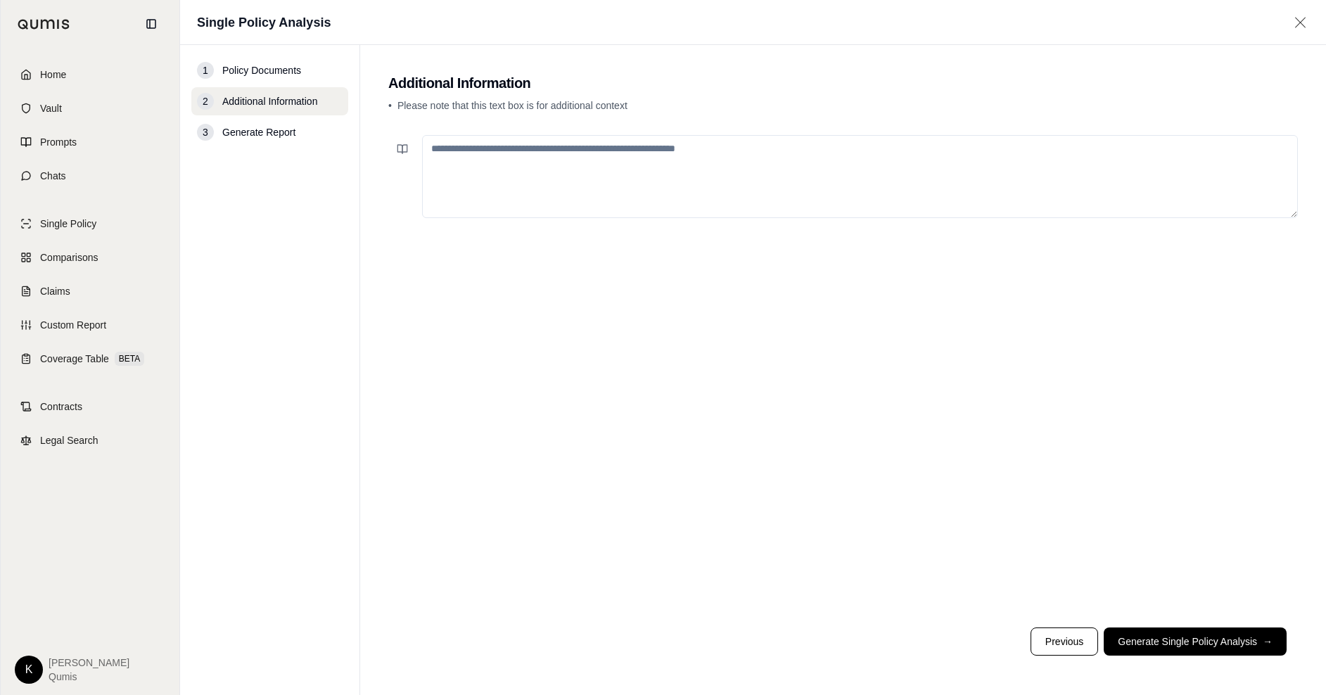
click at [445, 148] on textarea at bounding box center [860, 176] width 876 height 83
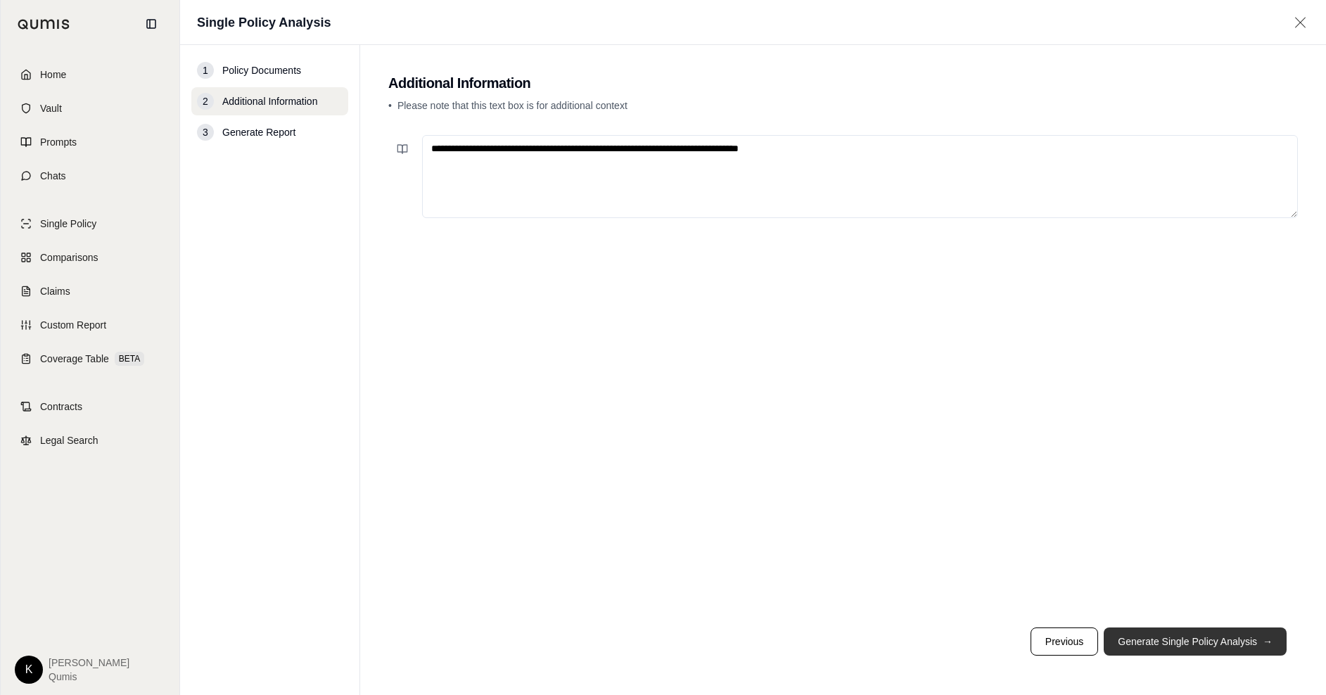
type textarea "**********"
click at [1163, 651] on button "Generate Single Policy Analysis →" at bounding box center [1195, 641] width 183 height 28
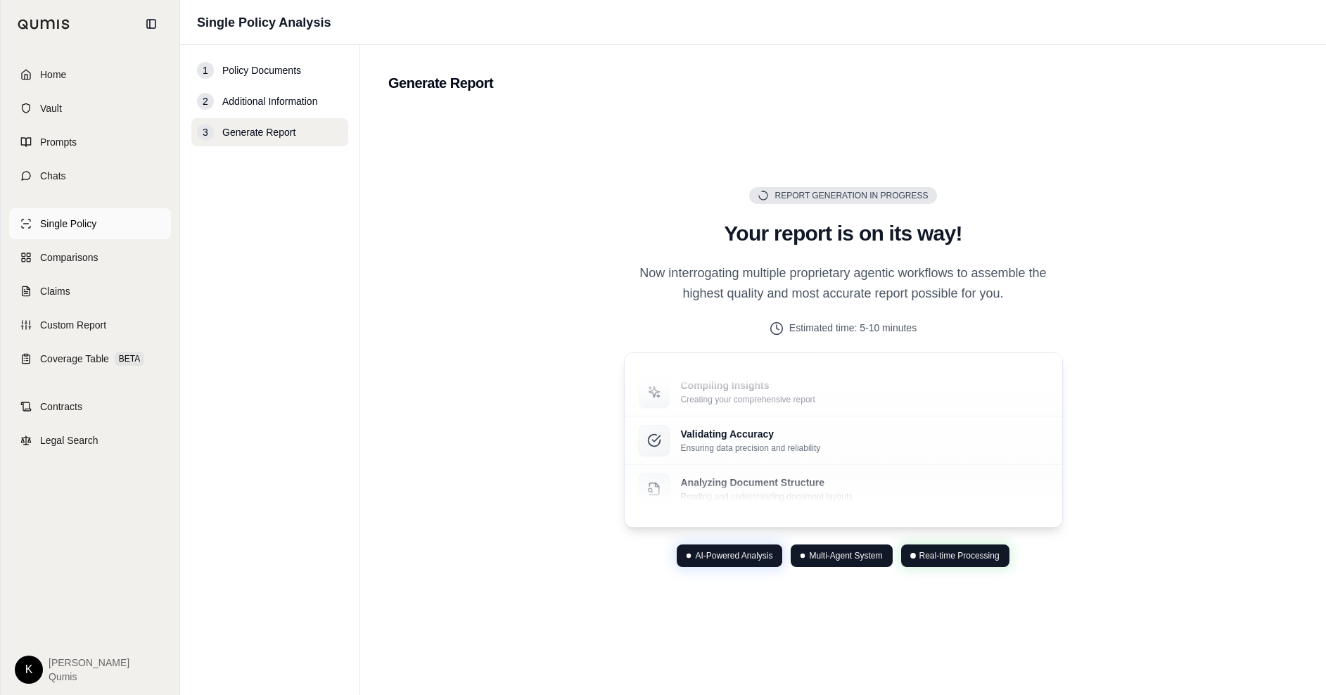
click at [44, 224] on span "Single Policy" at bounding box center [68, 224] width 56 height 14
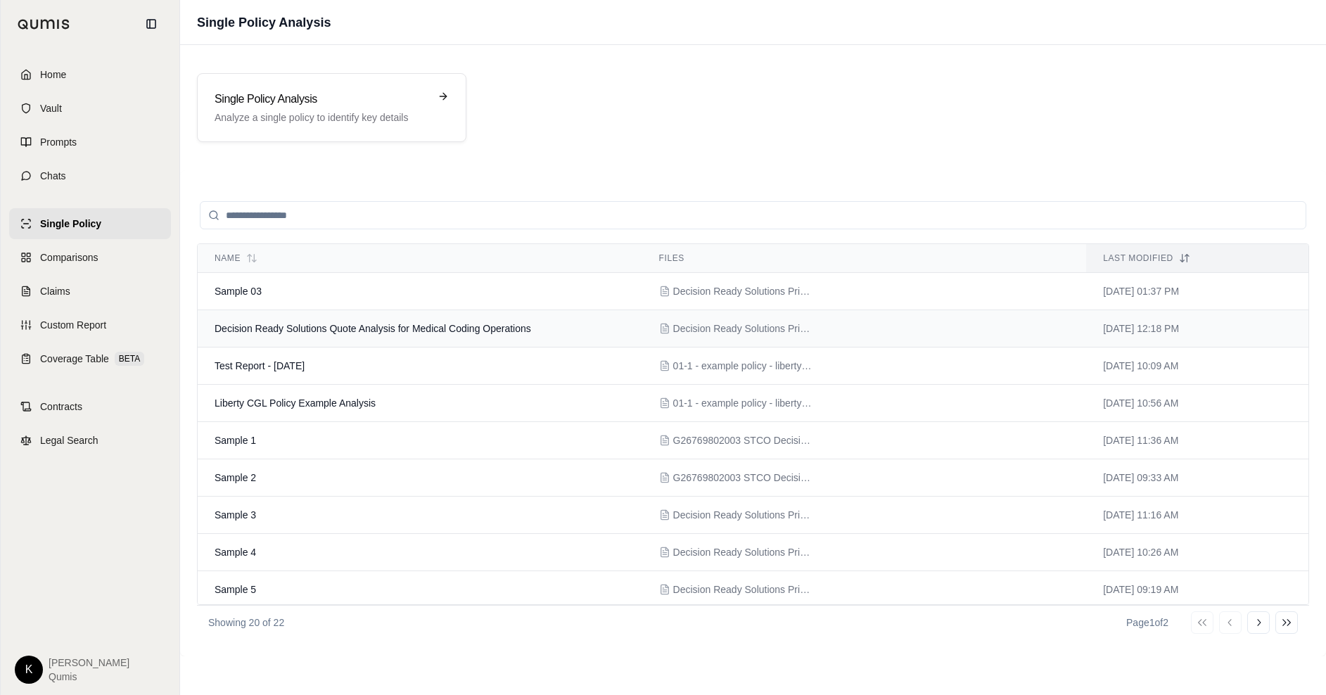
click at [347, 323] on span "Decision Ready Solutions Quote Analysis for Medical Coding Operations" at bounding box center [373, 328] width 317 height 11
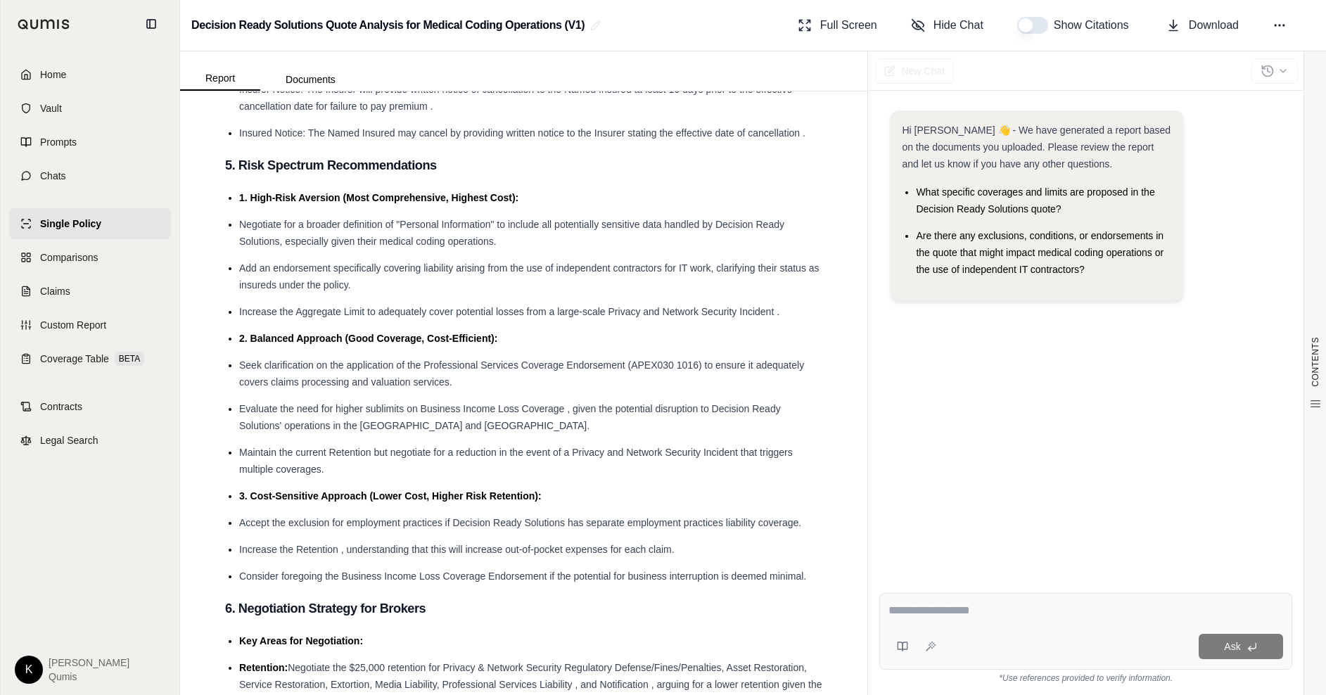
scroll to position [2589, 0]
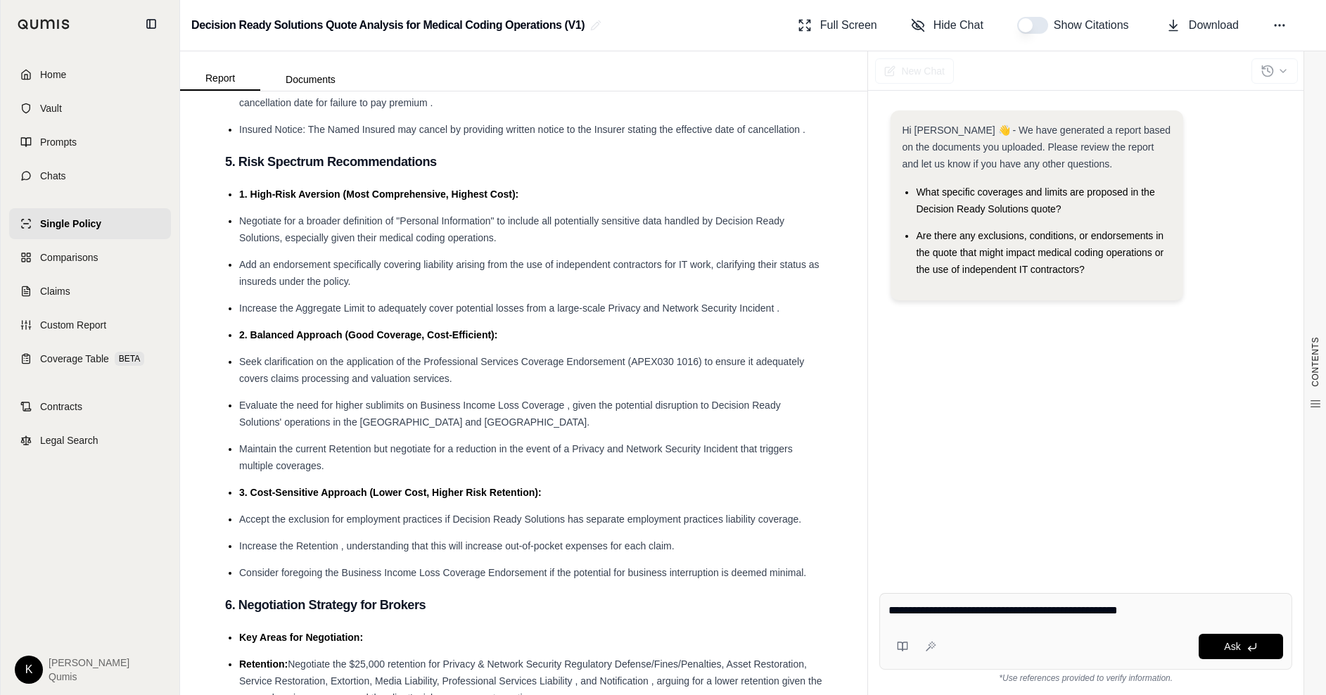
type textarea "**********"
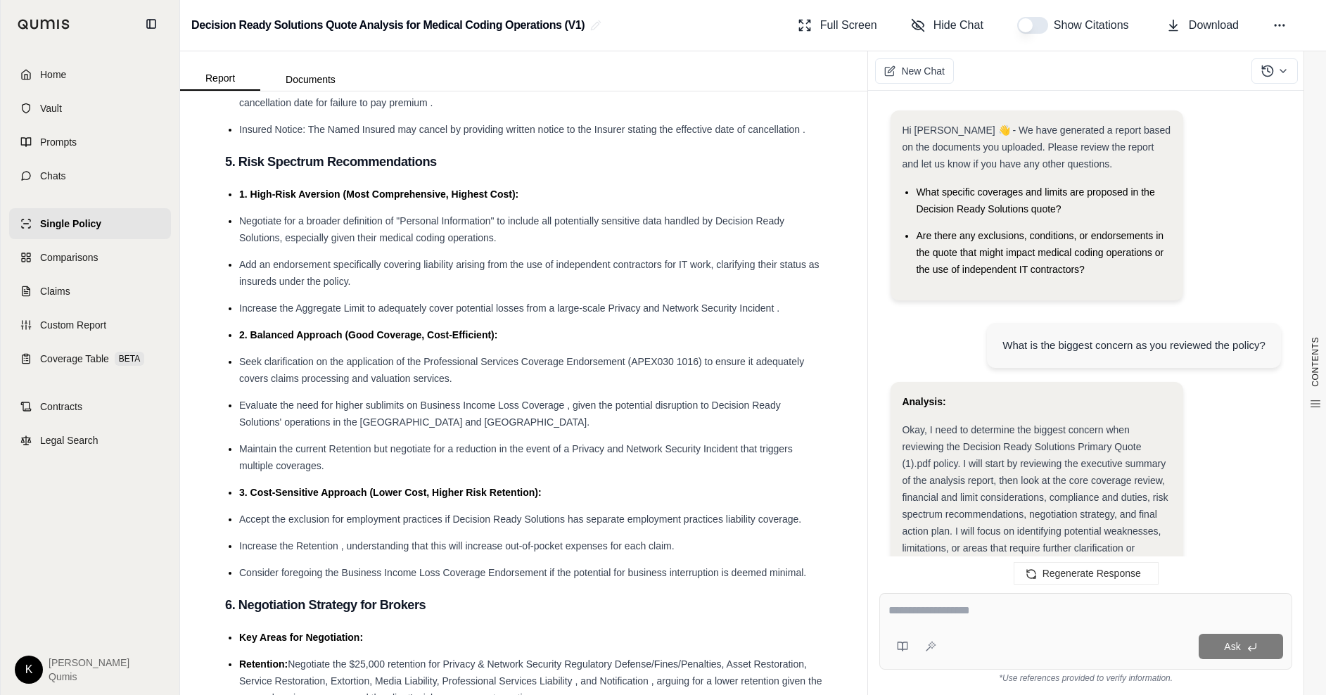
scroll to position [1094, 0]
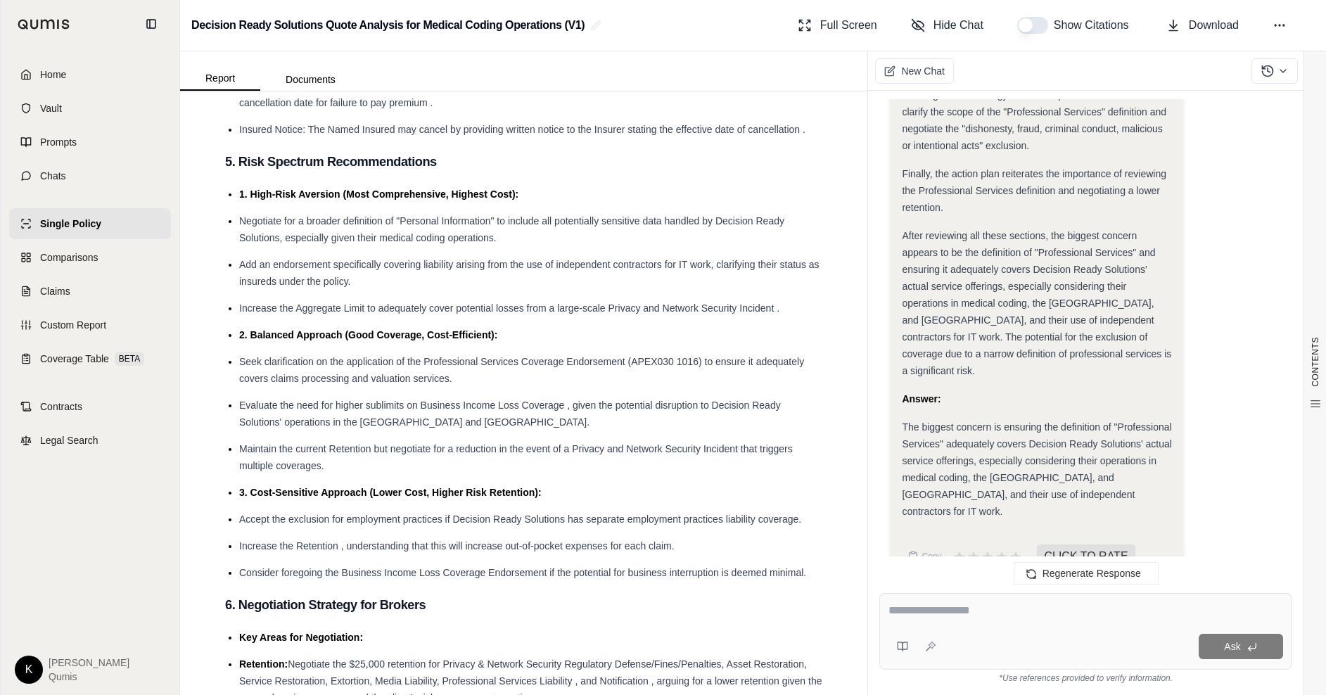
click at [902, 622] on div at bounding box center [1085, 613] width 395 height 22
click at [909, 607] on textarea at bounding box center [1085, 610] width 395 height 17
type textarea "**********"
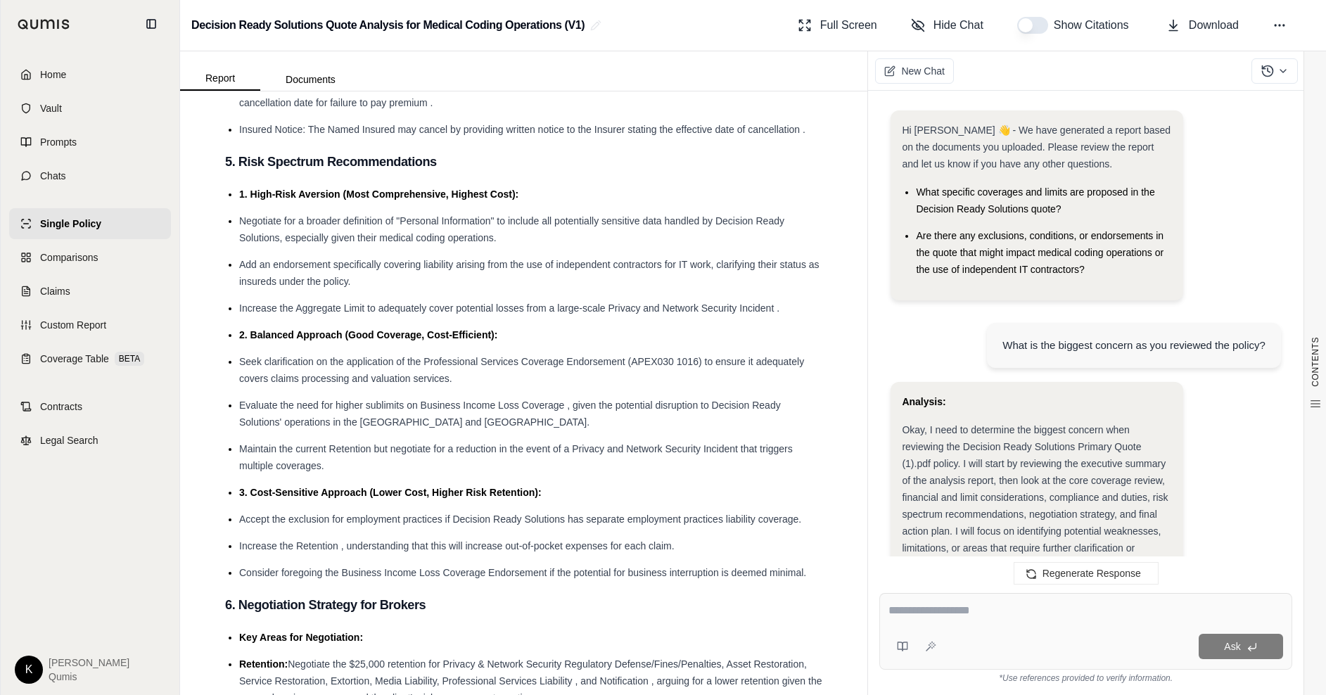
scroll to position [2894, 0]
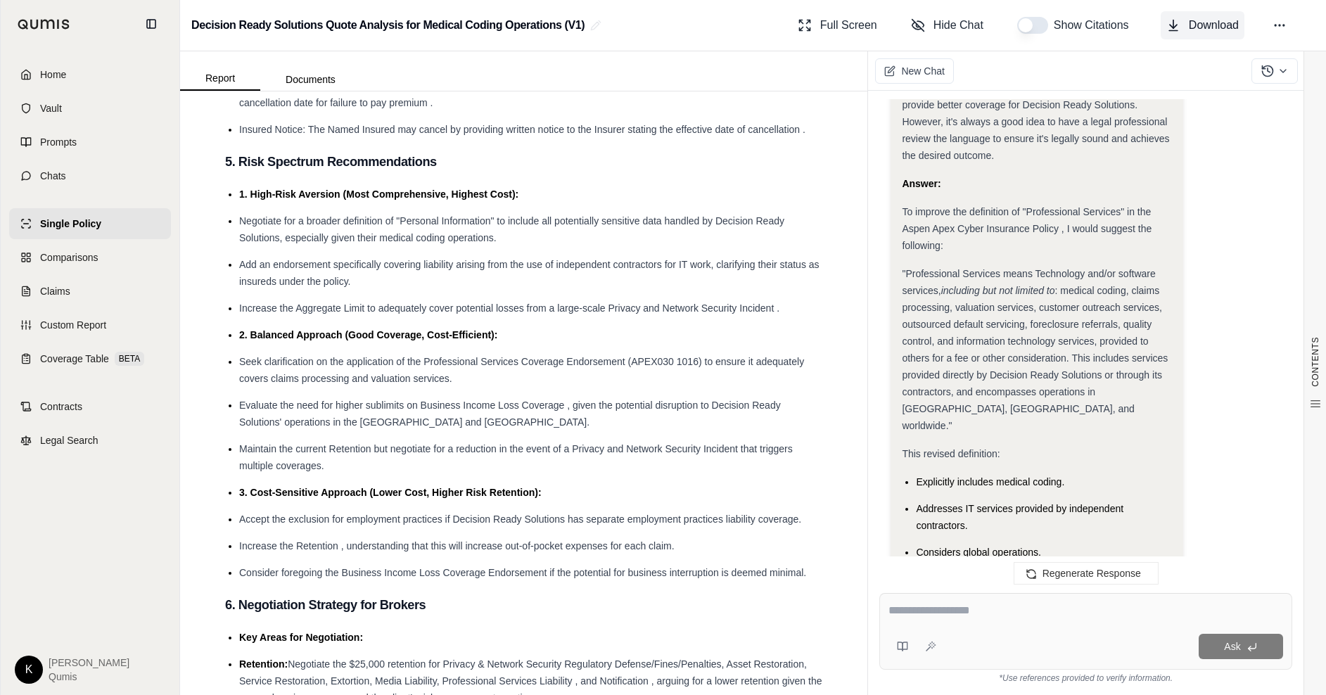
click at [1207, 23] on span "Download" at bounding box center [1214, 25] width 50 height 17
click at [109, 259] on link "Comparisons" at bounding box center [90, 257] width 162 height 31
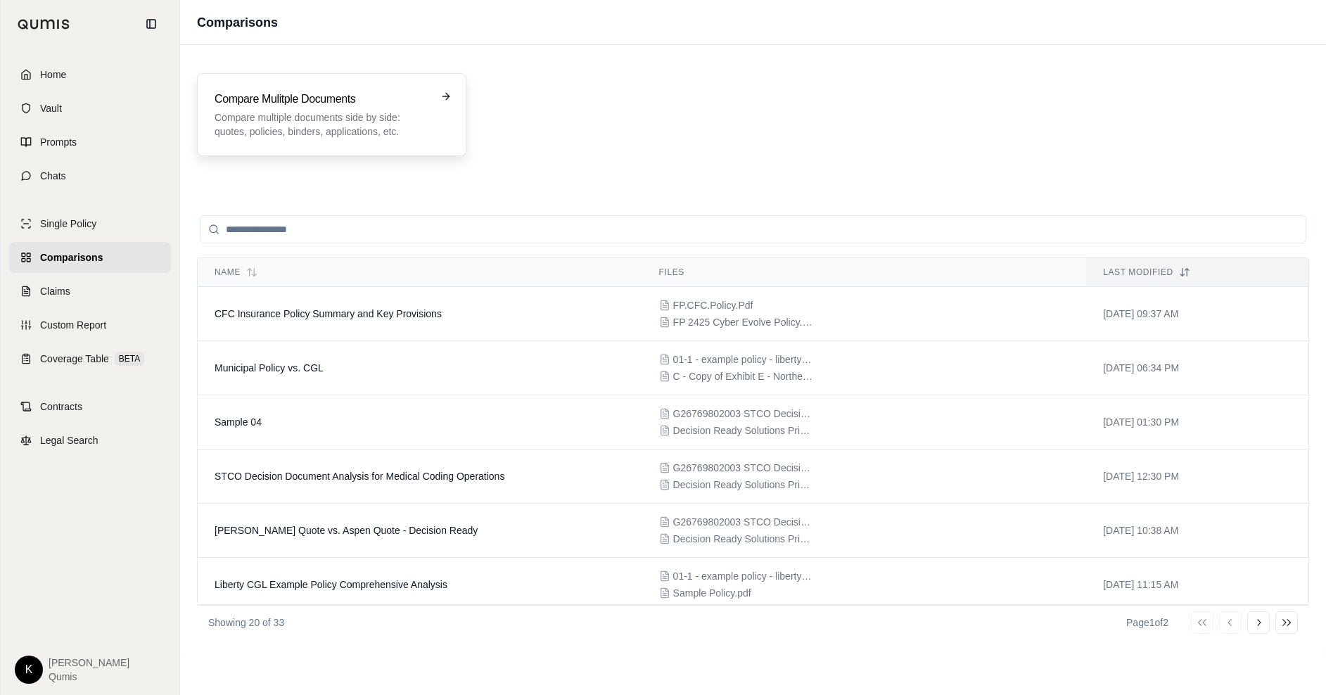
click at [322, 113] on p "Compare multiple documents side by side: quotes, policies, binders, application…" at bounding box center [322, 124] width 215 height 28
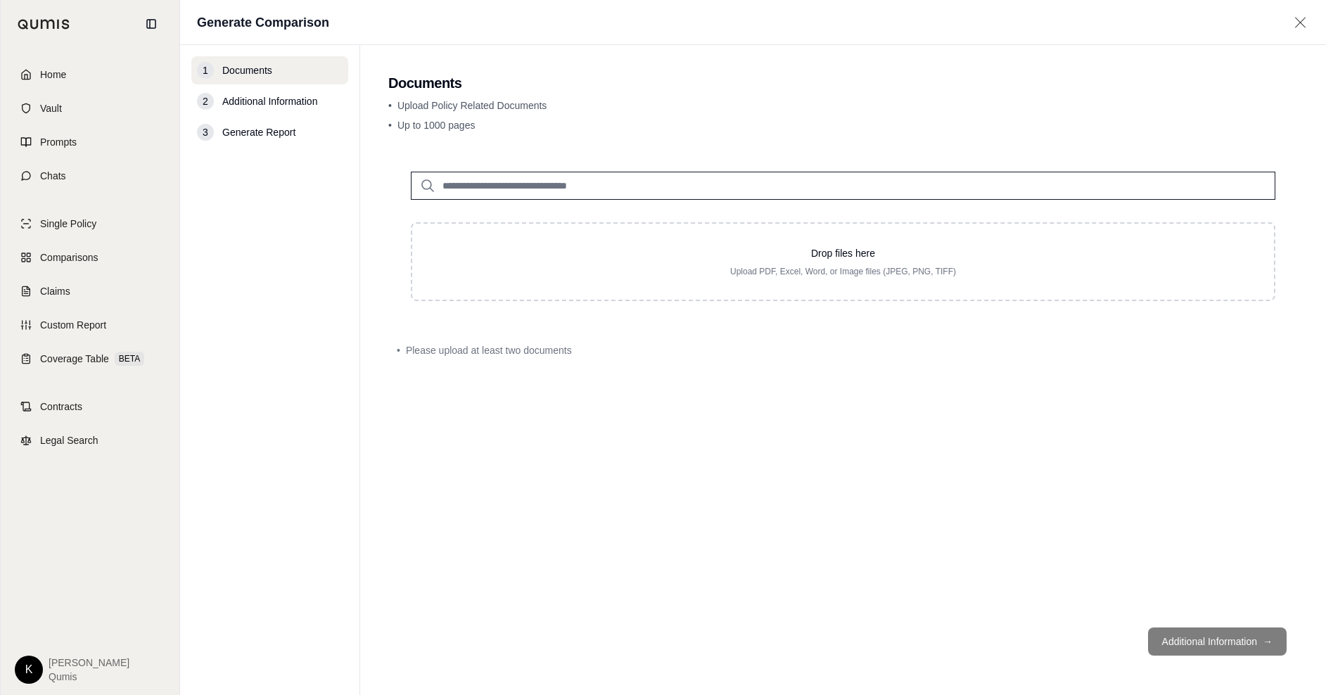
click at [527, 183] on input "search" at bounding box center [843, 186] width 864 height 28
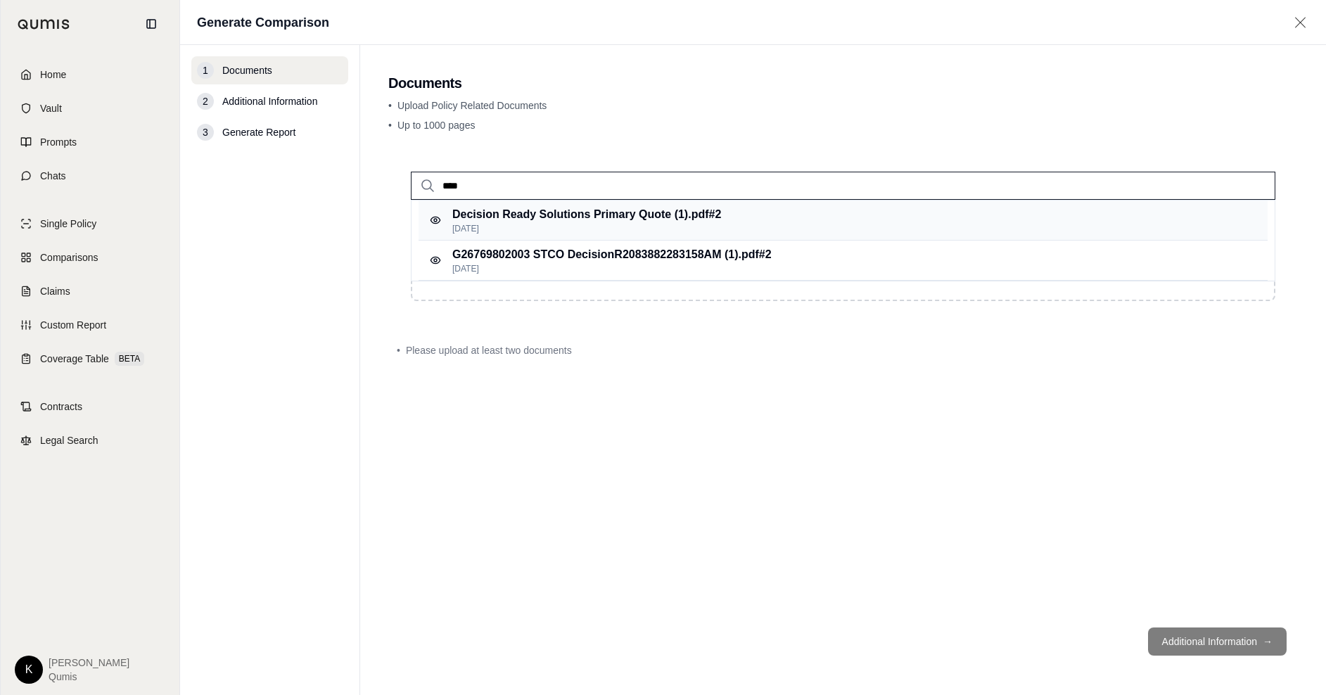
type input "****"
click at [545, 216] on p "Decision Ready Solutions Primary Quote (1).pdf #2" at bounding box center [586, 214] width 269 height 17
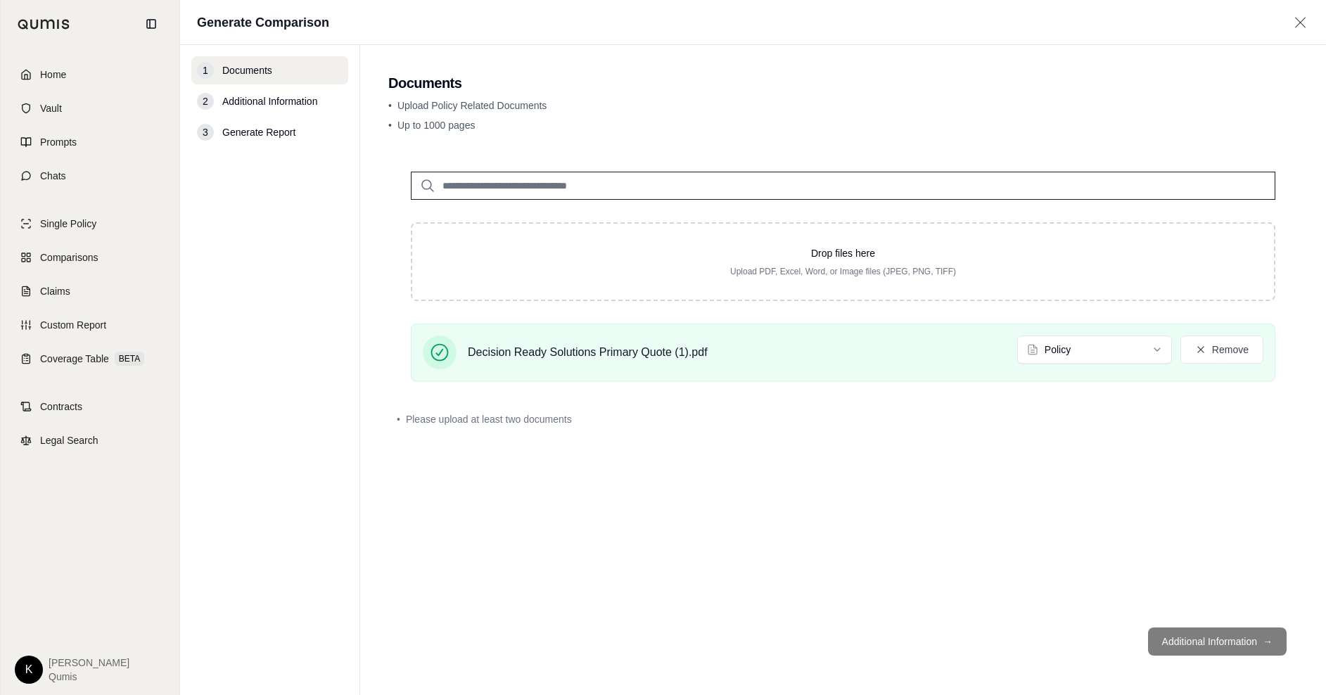
click at [520, 184] on input "search" at bounding box center [843, 186] width 864 height 28
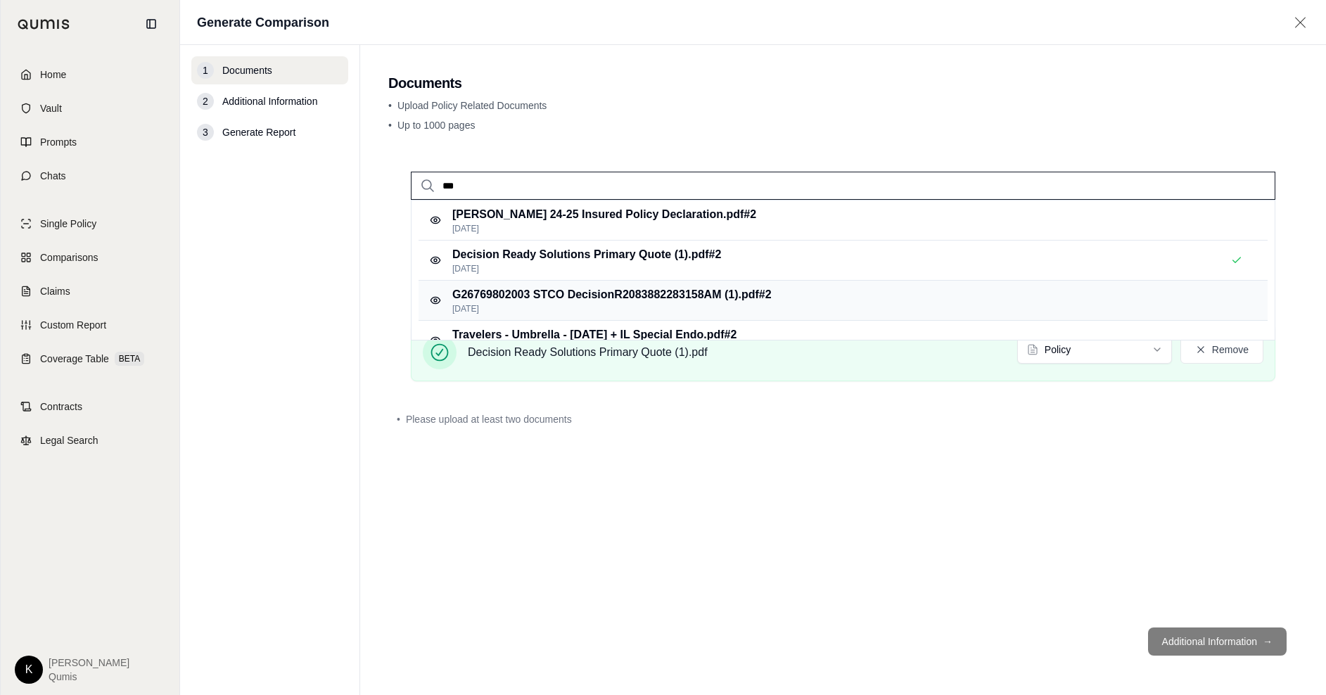
type input "***"
click at [596, 297] on p "G26769802003 STCO DecisionR2083882283158AM (1).pdf #2" at bounding box center [611, 294] width 319 height 17
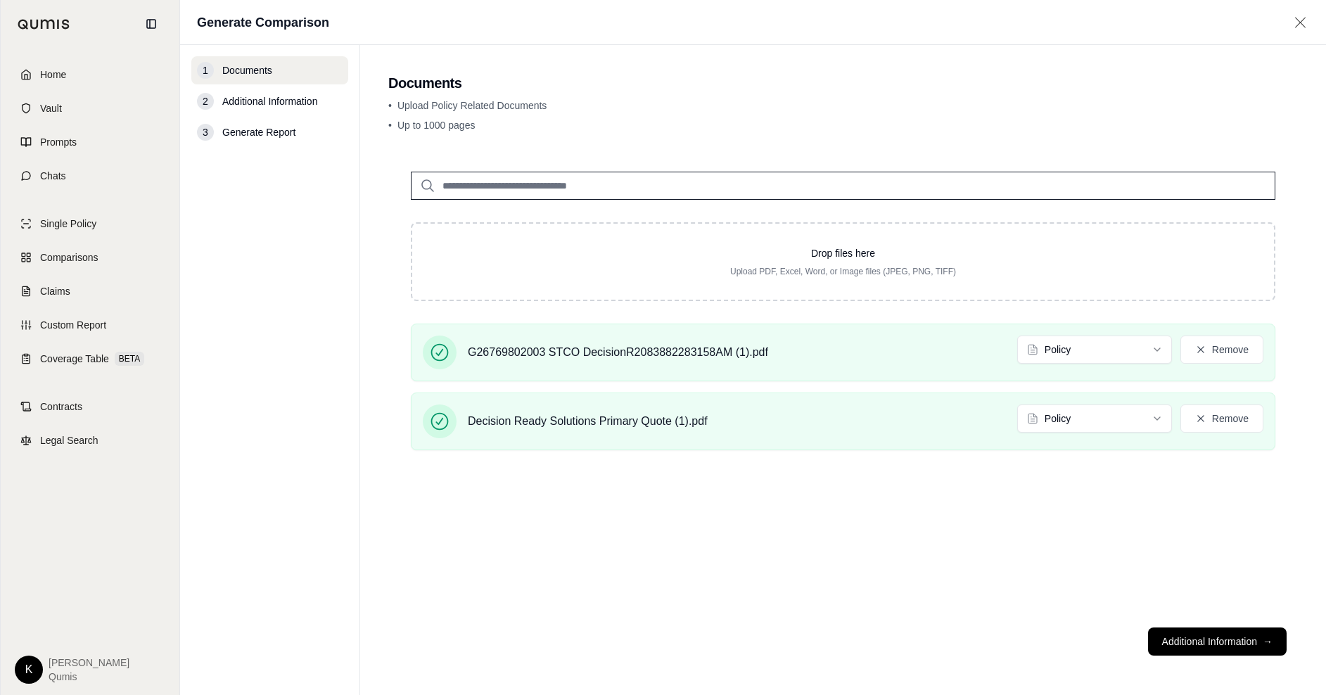
click at [528, 180] on input "search" at bounding box center [843, 186] width 864 height 28
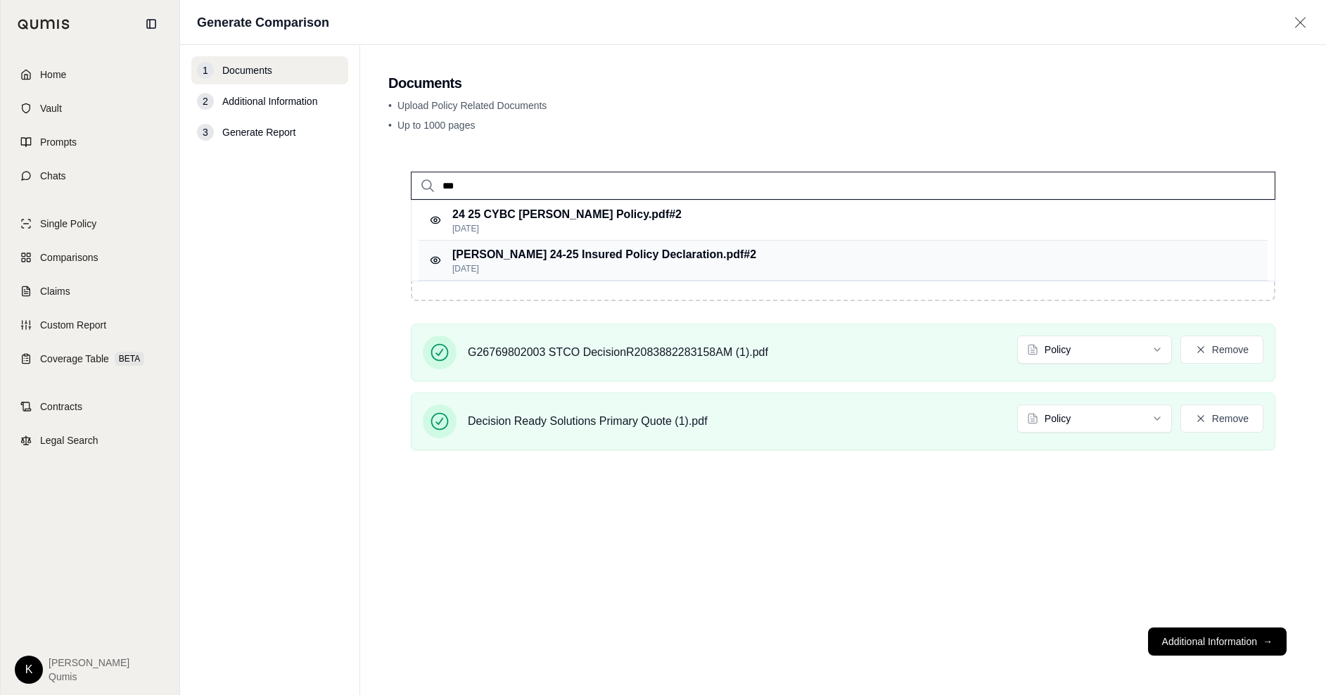
type input "***"
click at [585, 255] on p "[PERSON_NAME] 24-25 Insured Policy Declaration.pdf #2" at bounding box center [604, 254] width 304 height 17
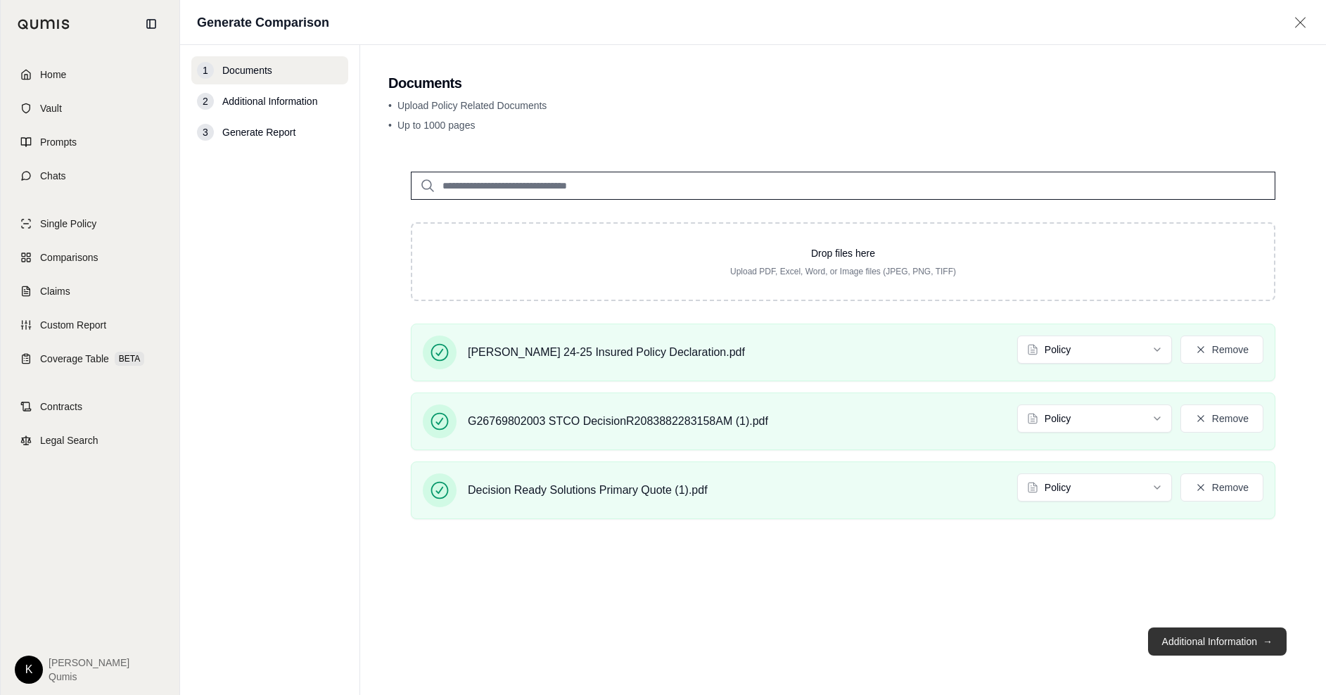
click at [1232, 640] on button "Additional Information →" at bounding box center [1217, 641] width 139 height 28
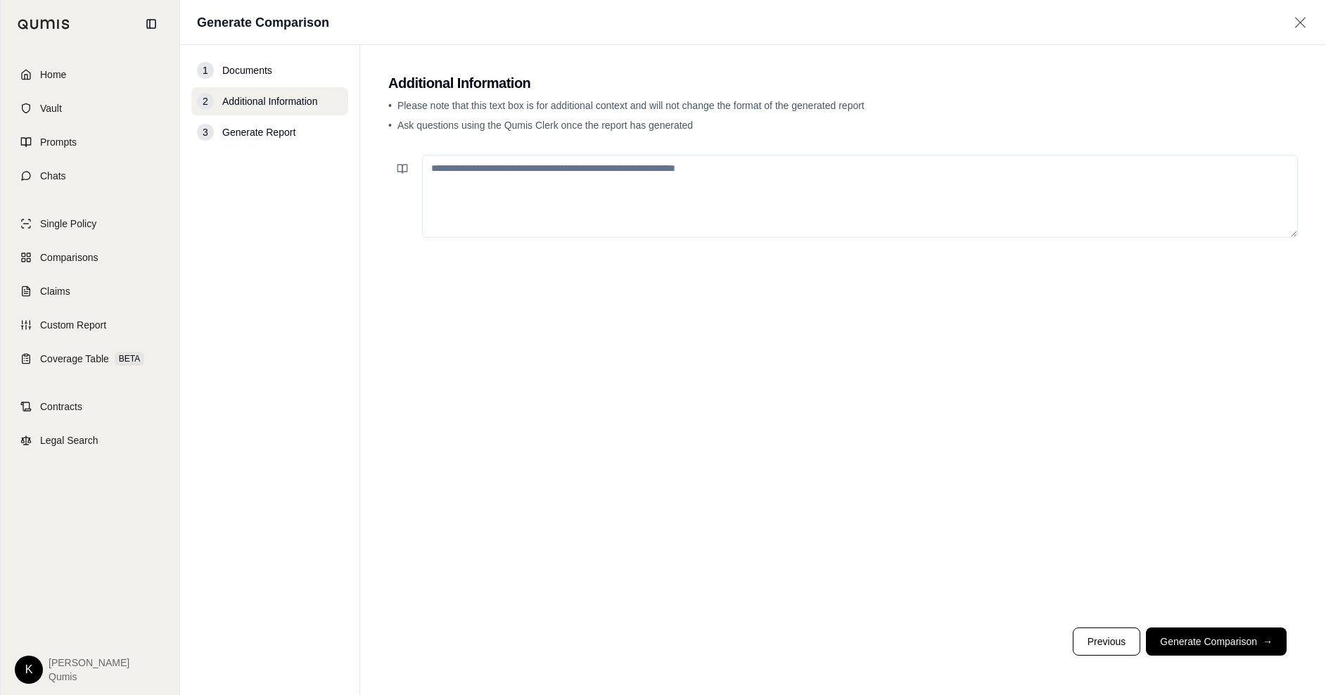
click at [549, 181] on textarea at bounding box center [860, 196] width 876 height 83
type textarea "**********"
click at [1251, 663] on footer "Previous Generate Comparison →" at bounding box center [842, 641] width 909 height 51
click at [1245, 644] on button "Generate Comparison →" at bounding box center [1216, 641] width 141 height 28
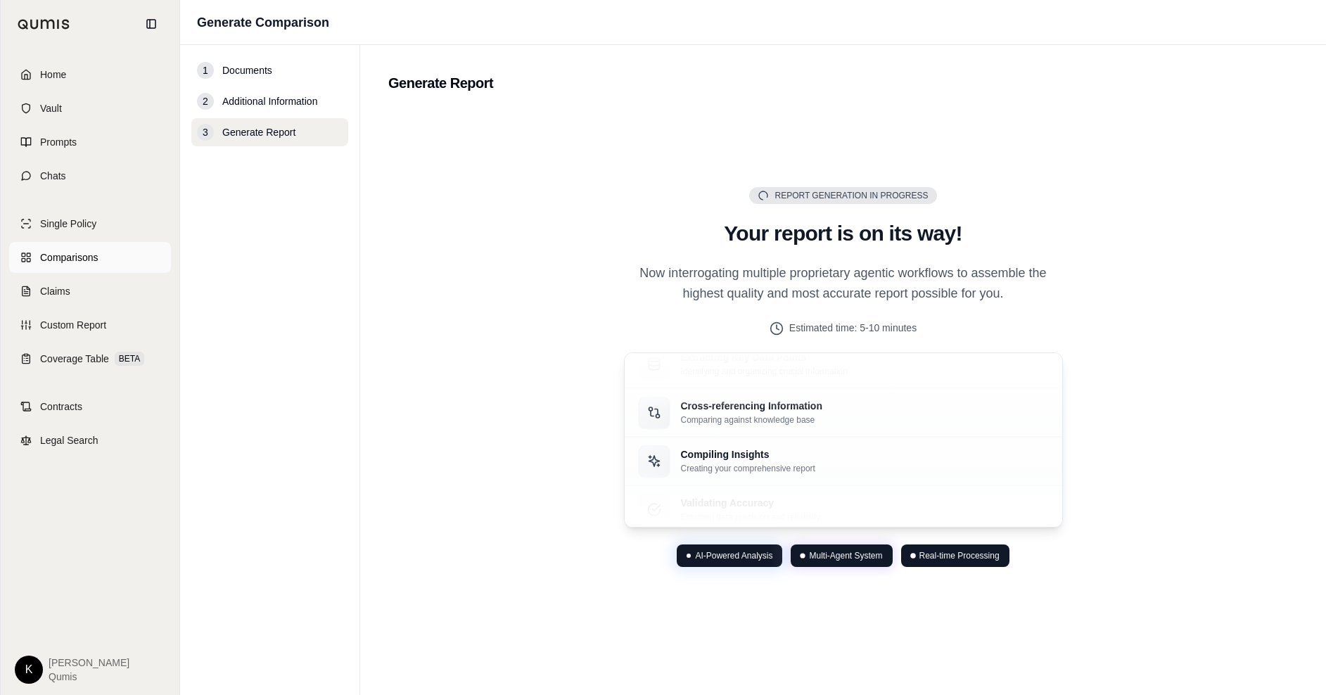
click at [87, 263] on span "Comparisons" at bounding box center [69, 257] width 58 height 14
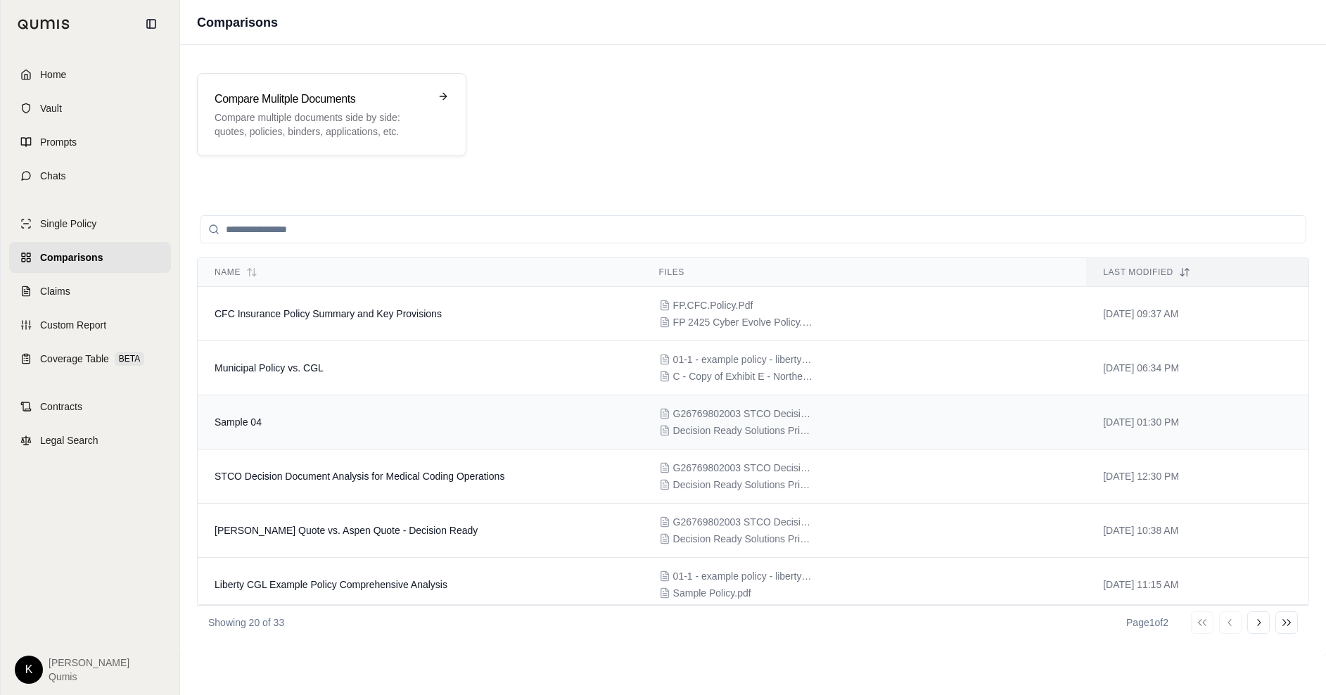
click at [411, 433] on td "Sample 04" at bounding box center [420, 422] width 445 height 54
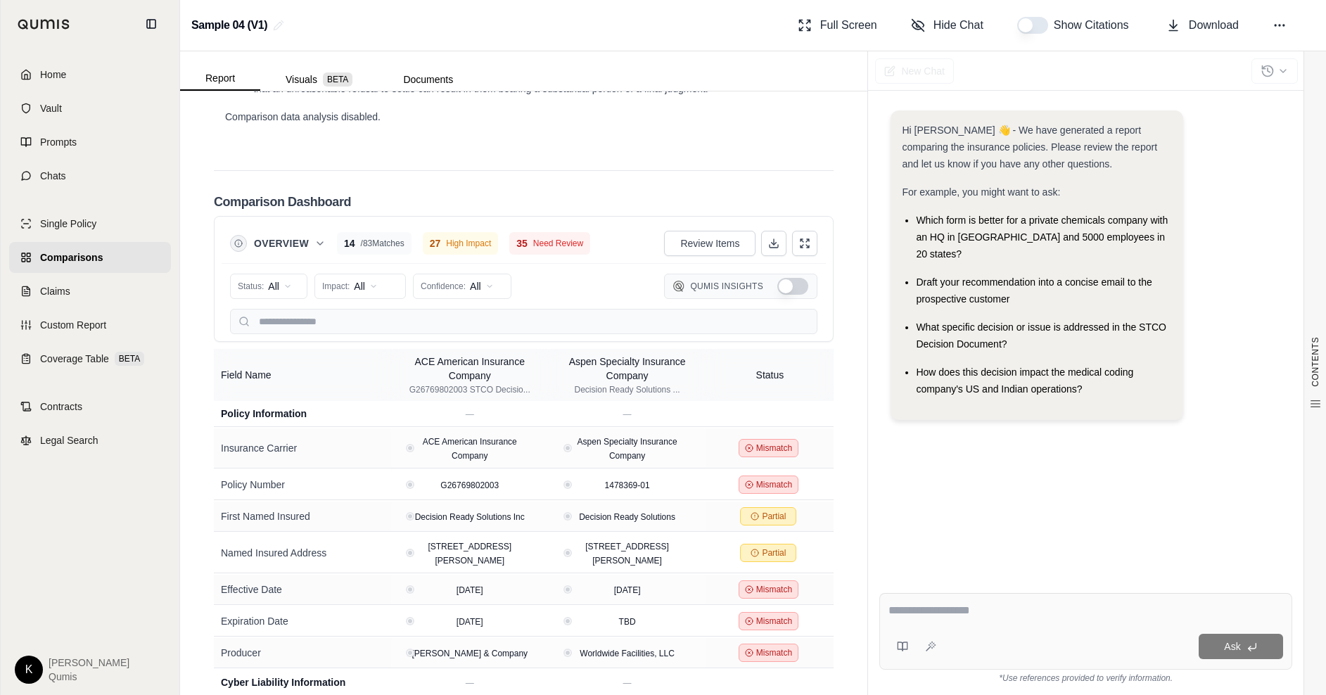
scroll to position [3166, 0]
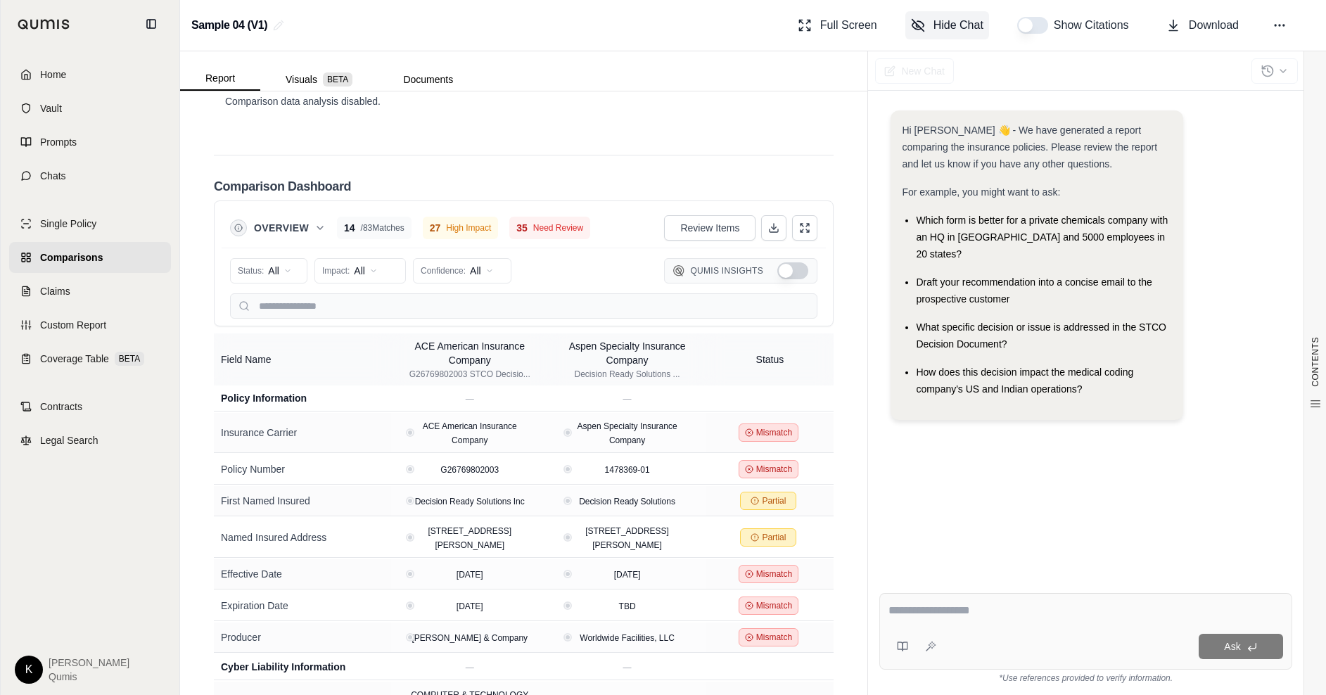
click at [943, 32] on span "Hide Chat" at bounding box center [958, 25] width 50 height 17
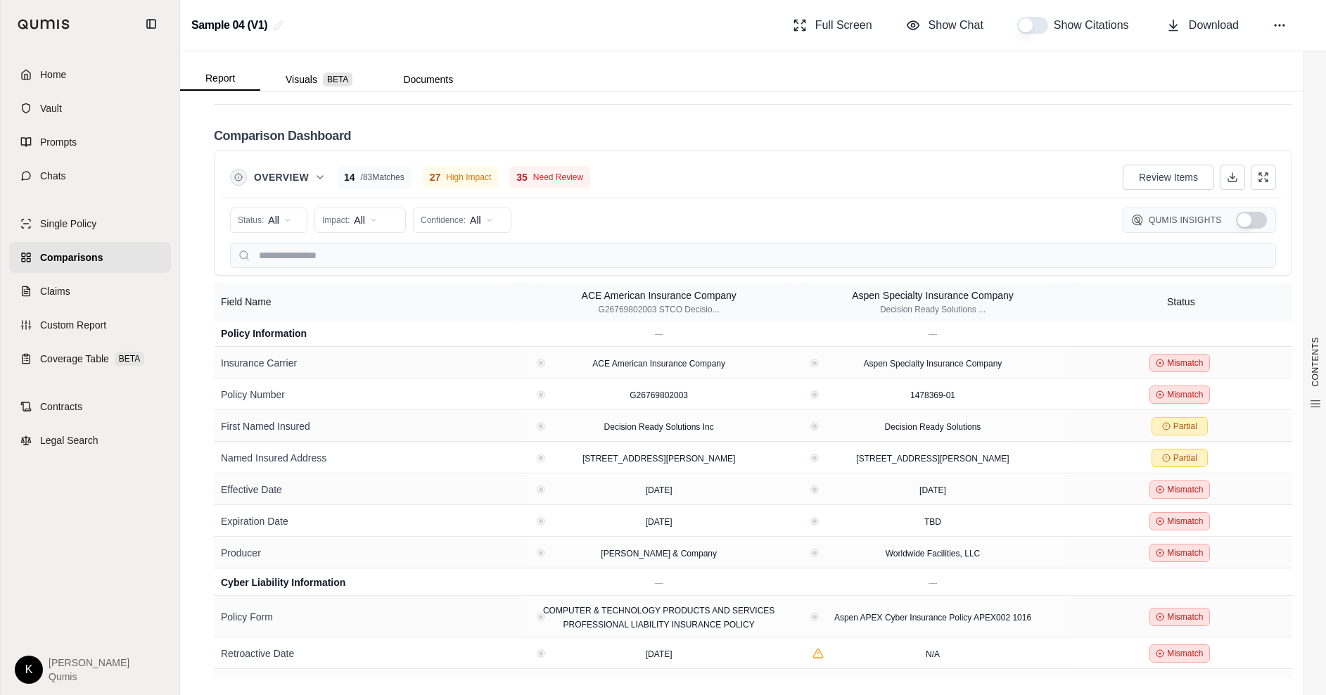
scroll to position [2491, 0]
click at [292, 226] on html "Home Vault Prompts Chats Single Policy Comparisons Claims Custom Report Coverag…" at bounding box center [663, 347] width 1326 height 695
click at [274, 323] on span "Mismatch" at bounding box center [267, 318] width 56 height 14
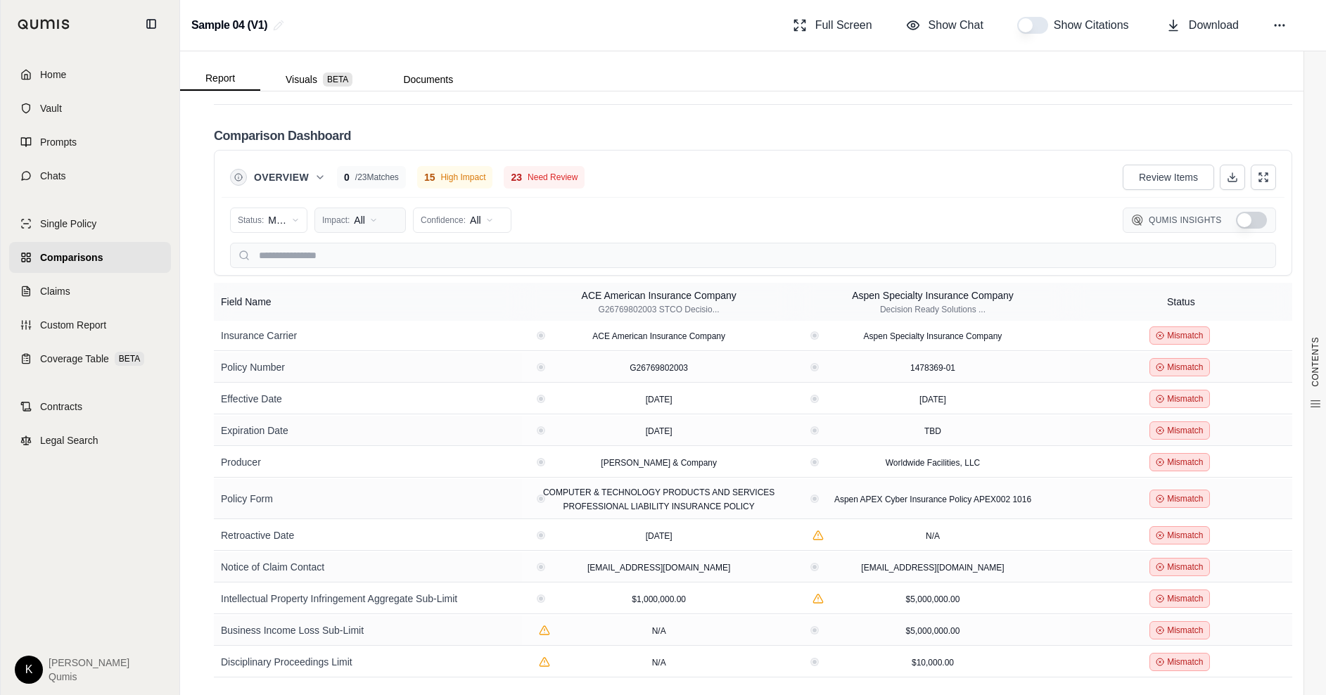
click at [368, 221] on html "Home Vault Prompts Chats Single Policy Comparisons Claims Custom Report Coverag…" at bounding box center [663, 347] width 1326 height 695
click at [371, 274] on span "High Impact" at bounding box center [357, 273] width 67 height 14
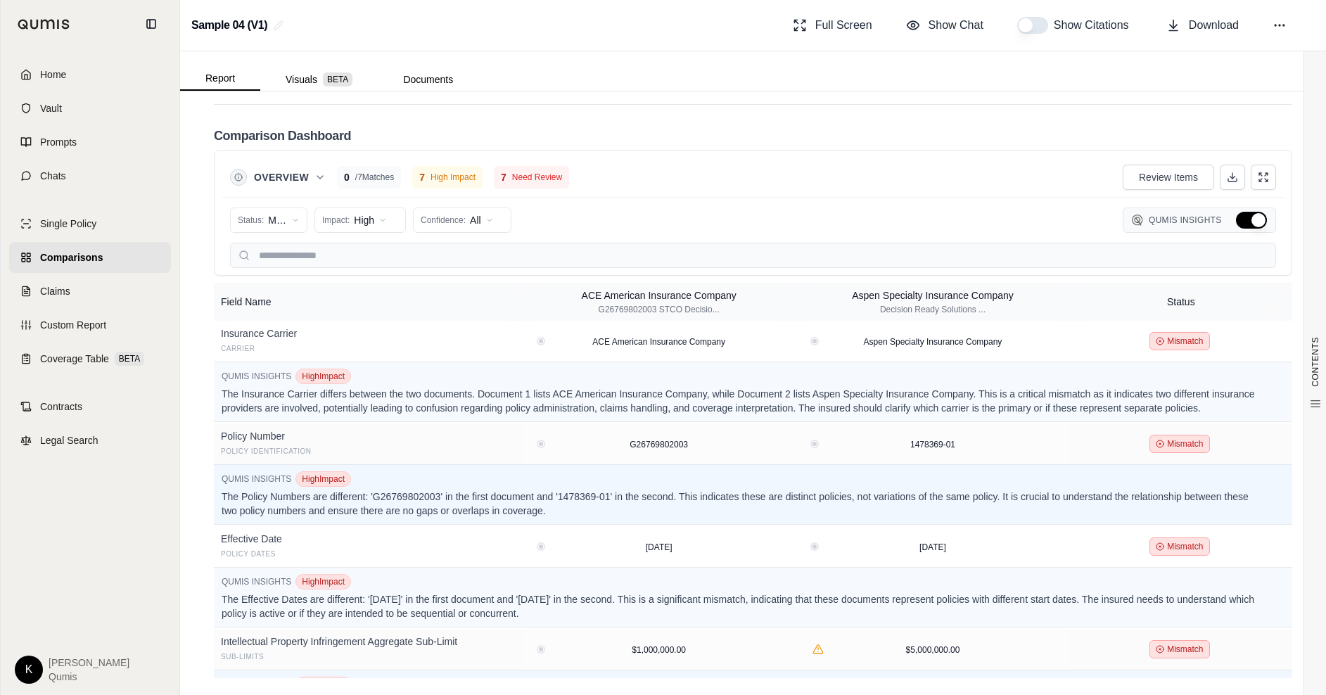
click at [1256, 219] on button "Hide Qumis Insights" at bounding box center [1251, 220] width 31 height 17
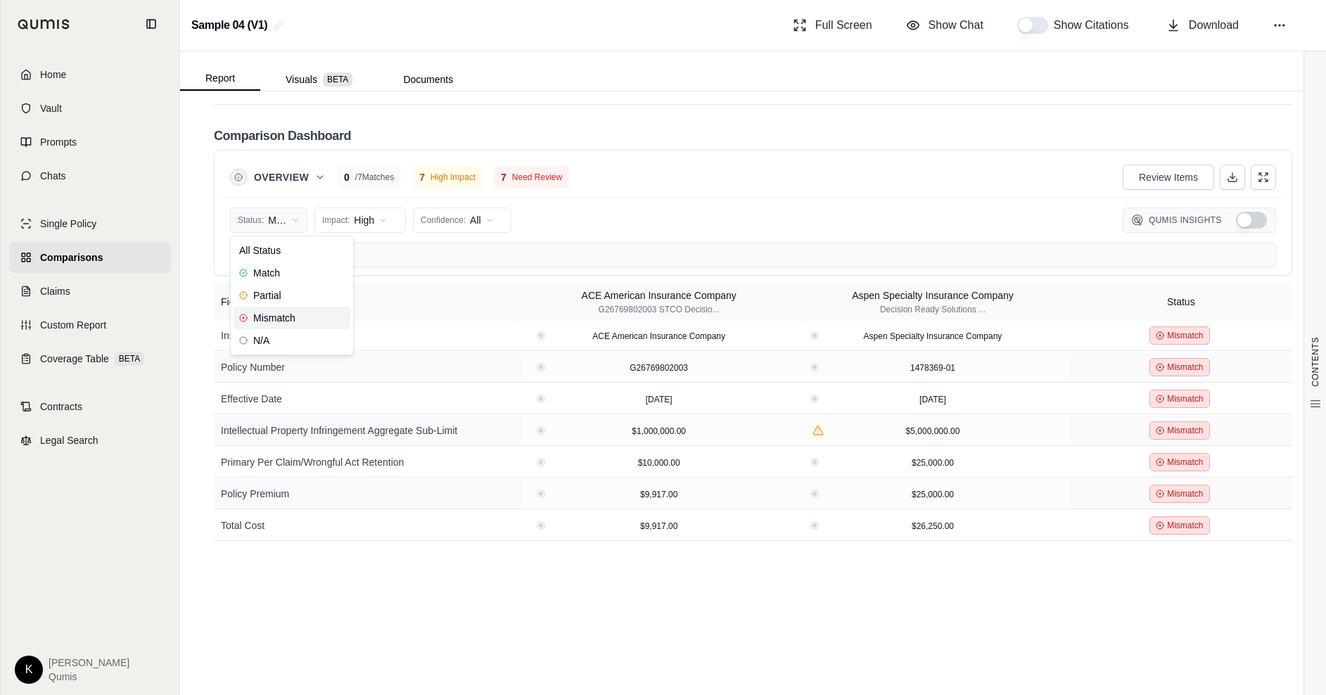
click at [278, 218] on html "Home Vault Prompts Chats Single Policy Comparisons Claims Custom Report Coverag…" at bounding box center [663, 347] width 1326 height 695
click at [286, 254] on div "All Status" at bounding box center [292, 250] width 117 height 23
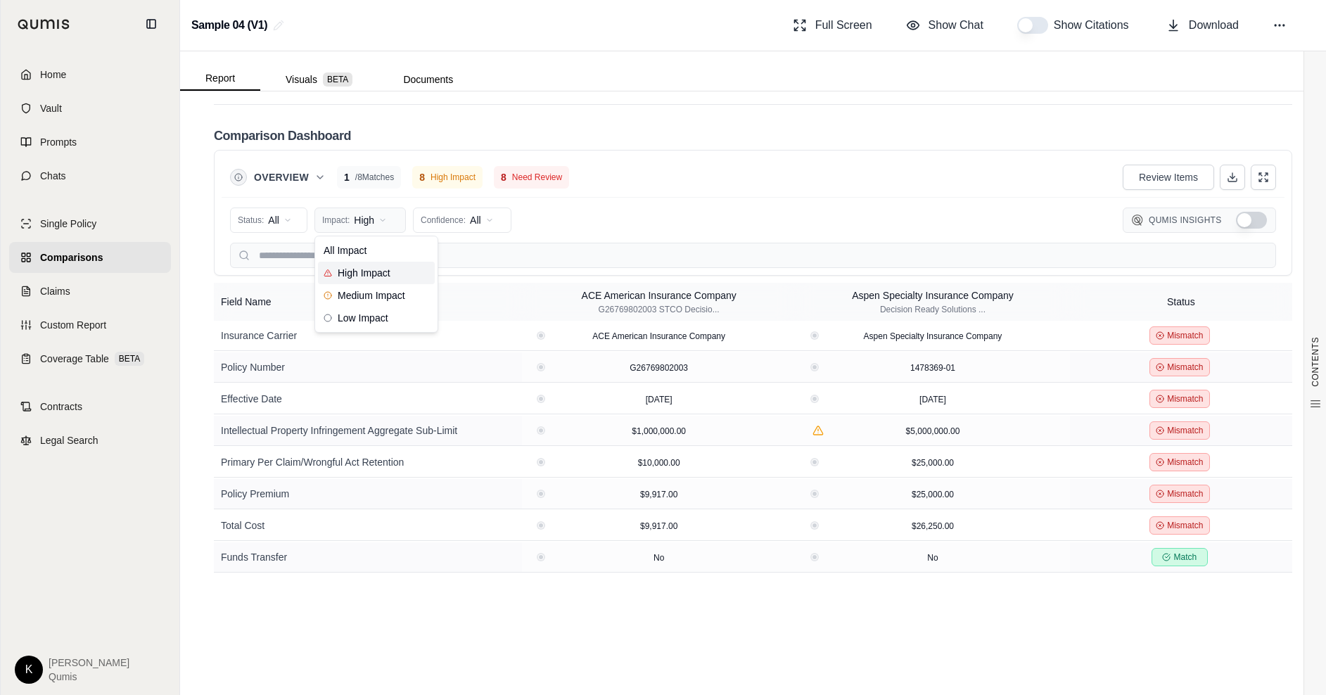
click at [343, 226] on html "Home Vault Prompts Chats Single Policy Comparisons Claims Custom Report Coverag…" at bounding box center [663, 347] width 1326 height 695
click at [347, 247] on span "All Impact" at bounding box center [345, 250] width 43 height 14
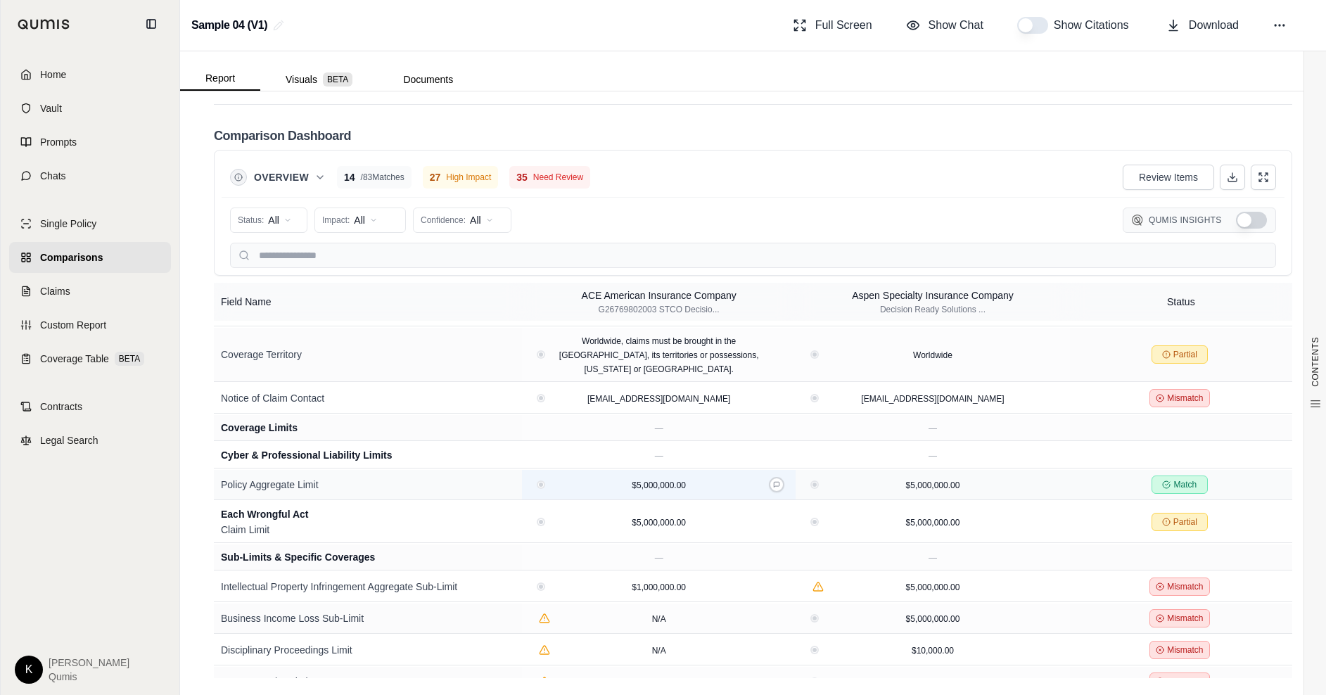
scroll to position [362, 0]
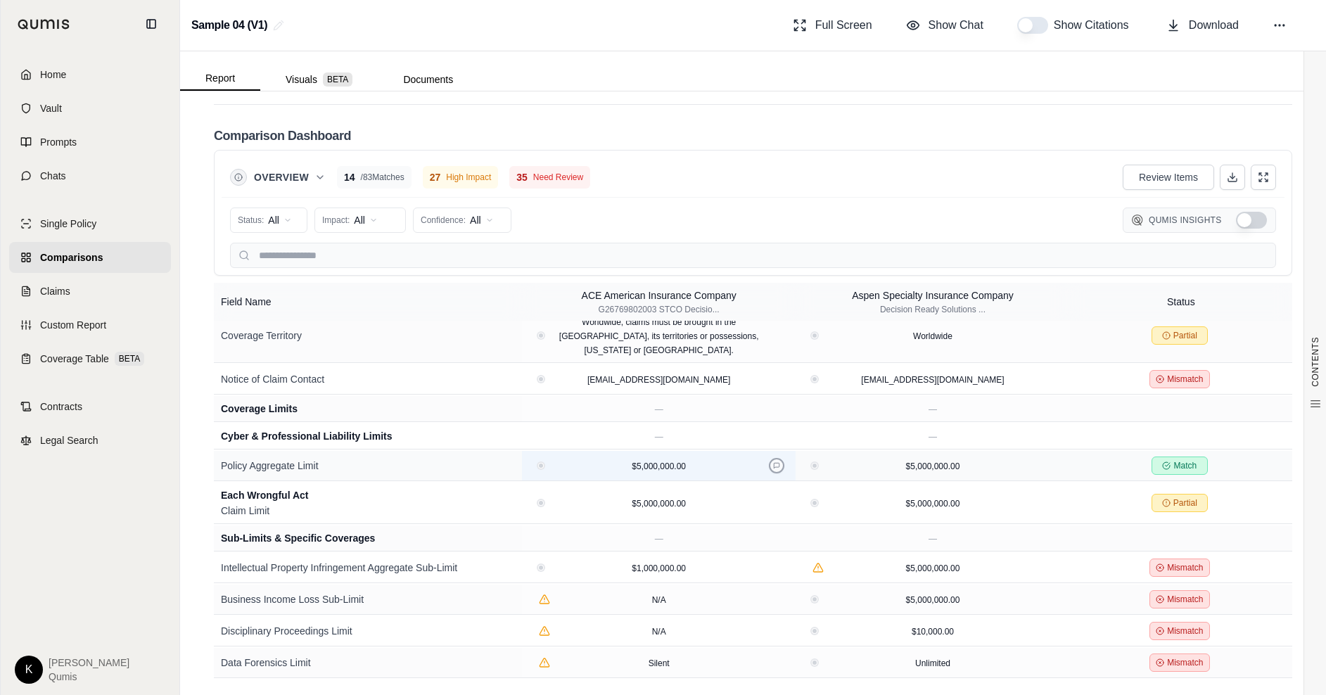
click at [775, 462] on icon at bounding box center [776, 465] width 7 height 7
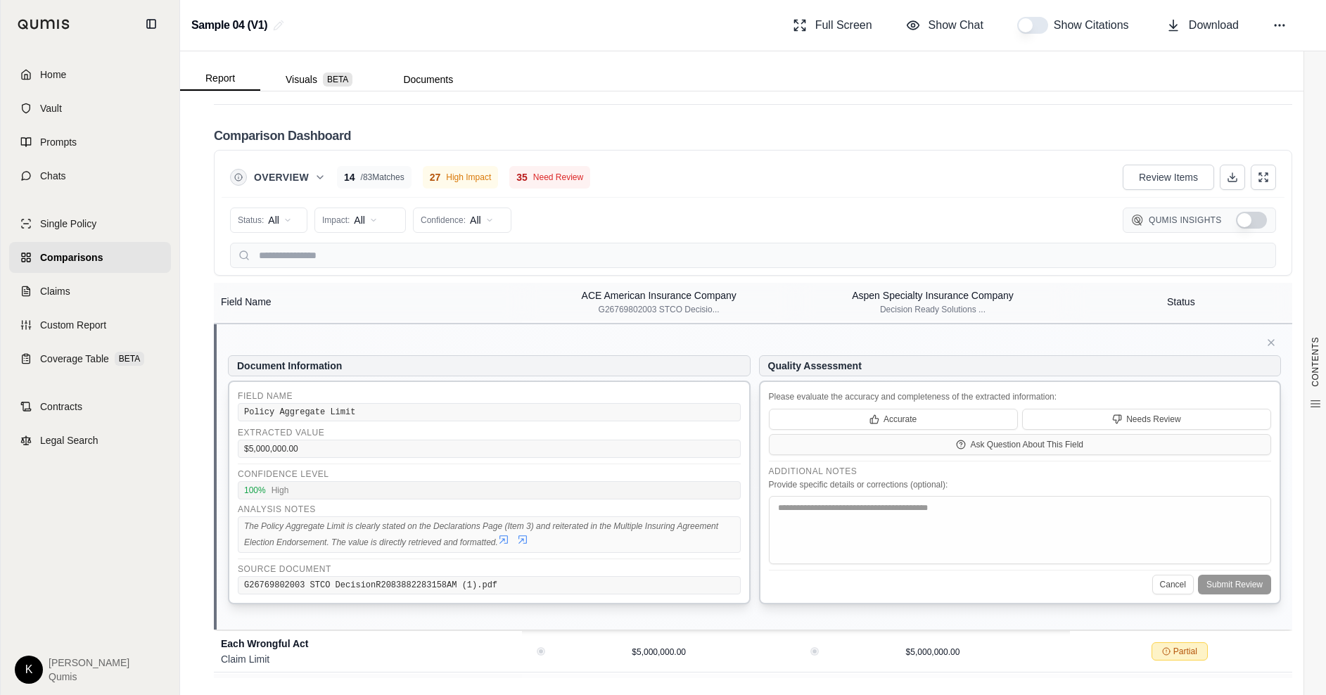
scroll to position [522, 0]
drag, startPoint x: 241, startPoint y: 432, endPoint x: 324, endPoint y: 434, distance: 83.0
click at [324, 437] on div "$5,000,000.00" at bounding box center [489, 446] width 503 height 18
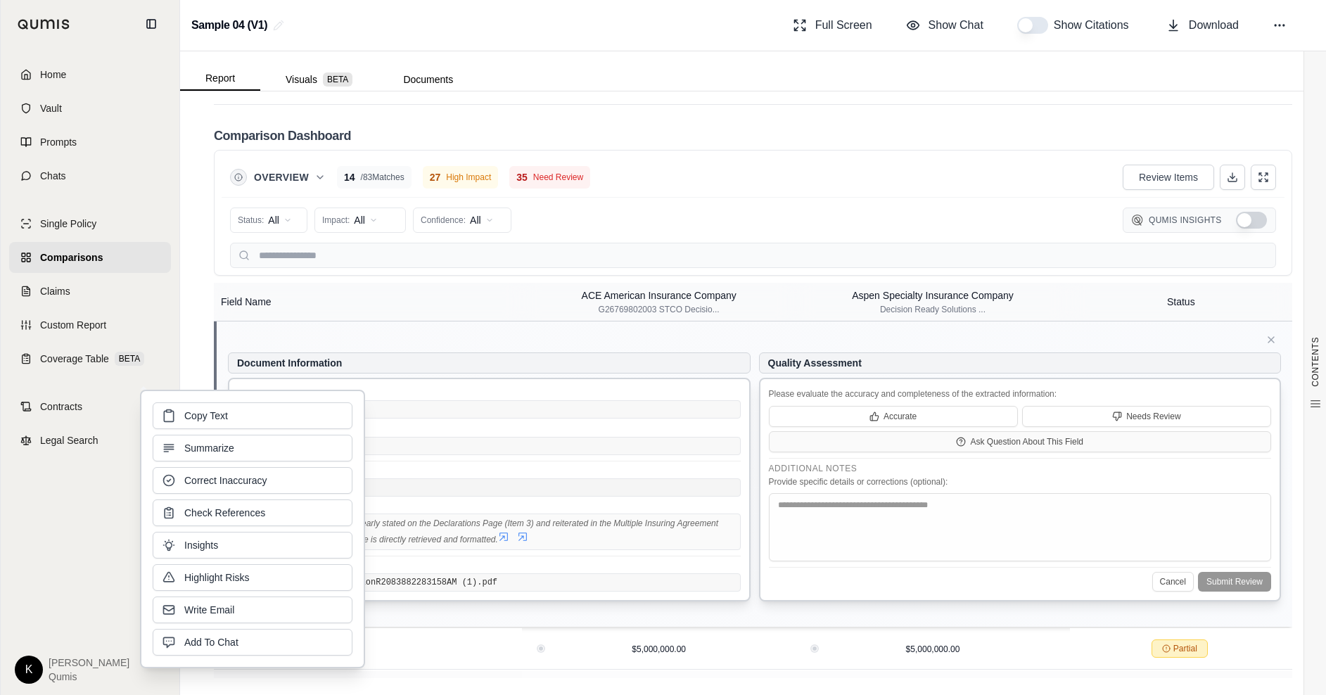
click at [492, 437] on div "$5,000,000.00" at bounding box center [489, 446] width 503 height 18
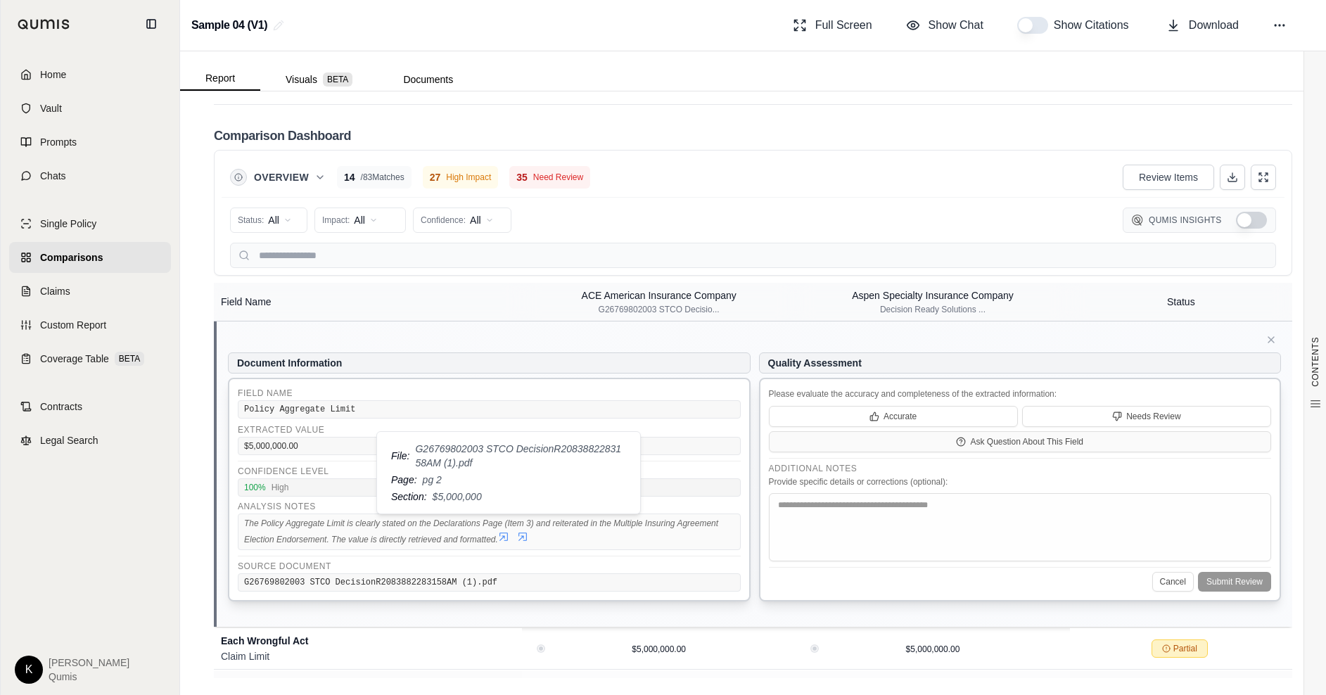
click at [505, 532] on icon at bounding box center [503, 536] width 8 height 8
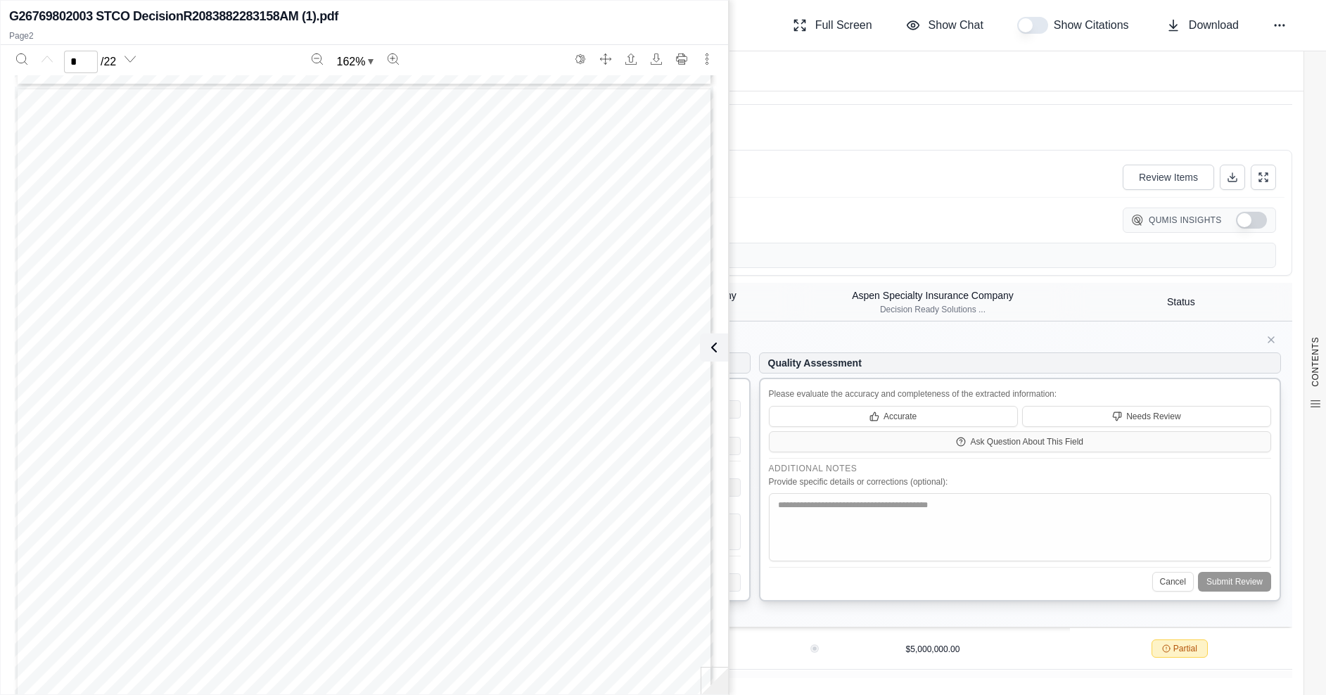
scroll to position [904, 0]
type input "*"
click at [717, 343] on icon at bounding box center [711, 347] width 17 height 17
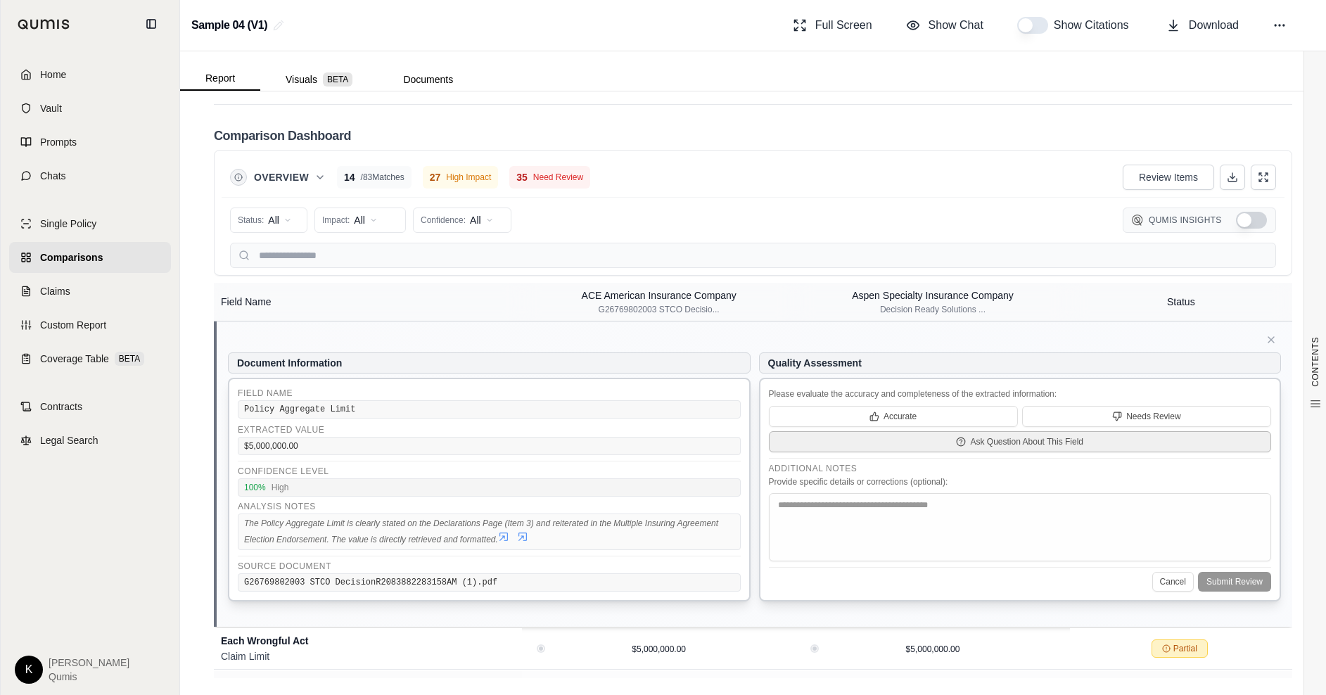
click at [1007, 436] on span "Ask Question About This Field" at bounding box center [1026, 441] width 113 height 11
click at [928, 29] on span "Show Chat" at bounding box center [955, 25] width 55 height 17
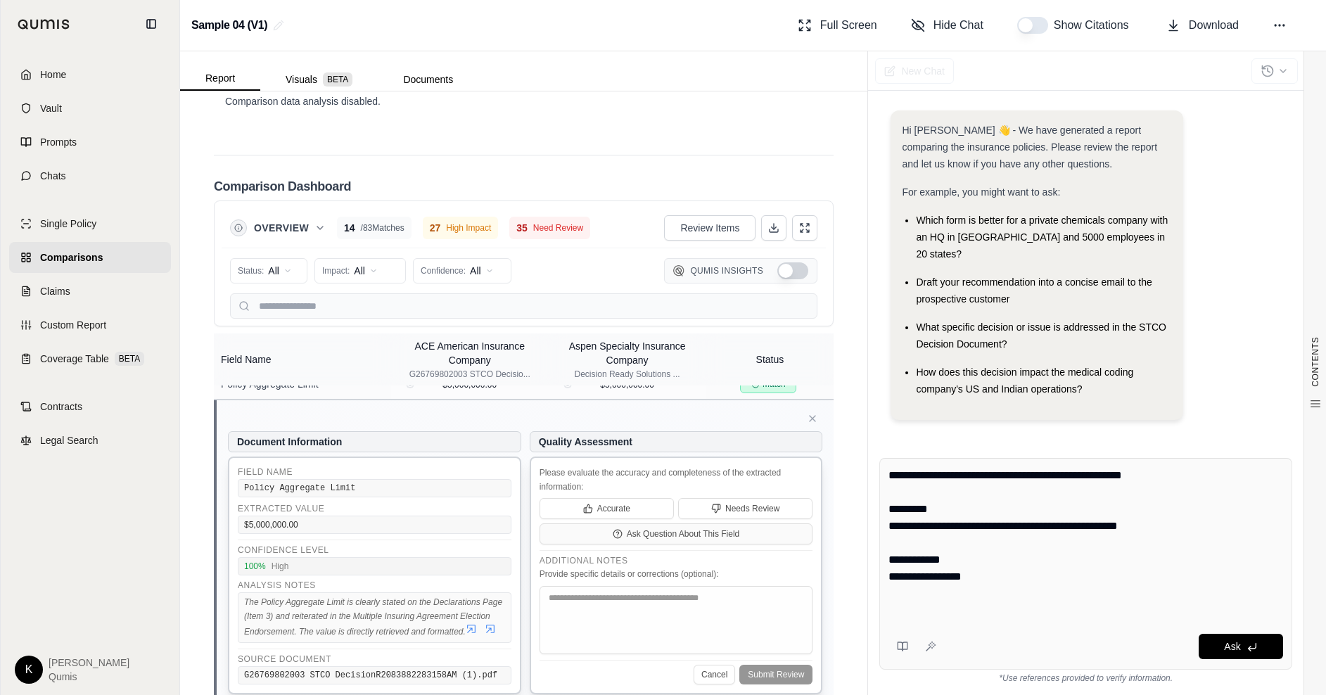
scroll to position [3166, 0]
click at [947, 15] on button "Hide Chat" at bounding box center [947, 25] width 84 height 28
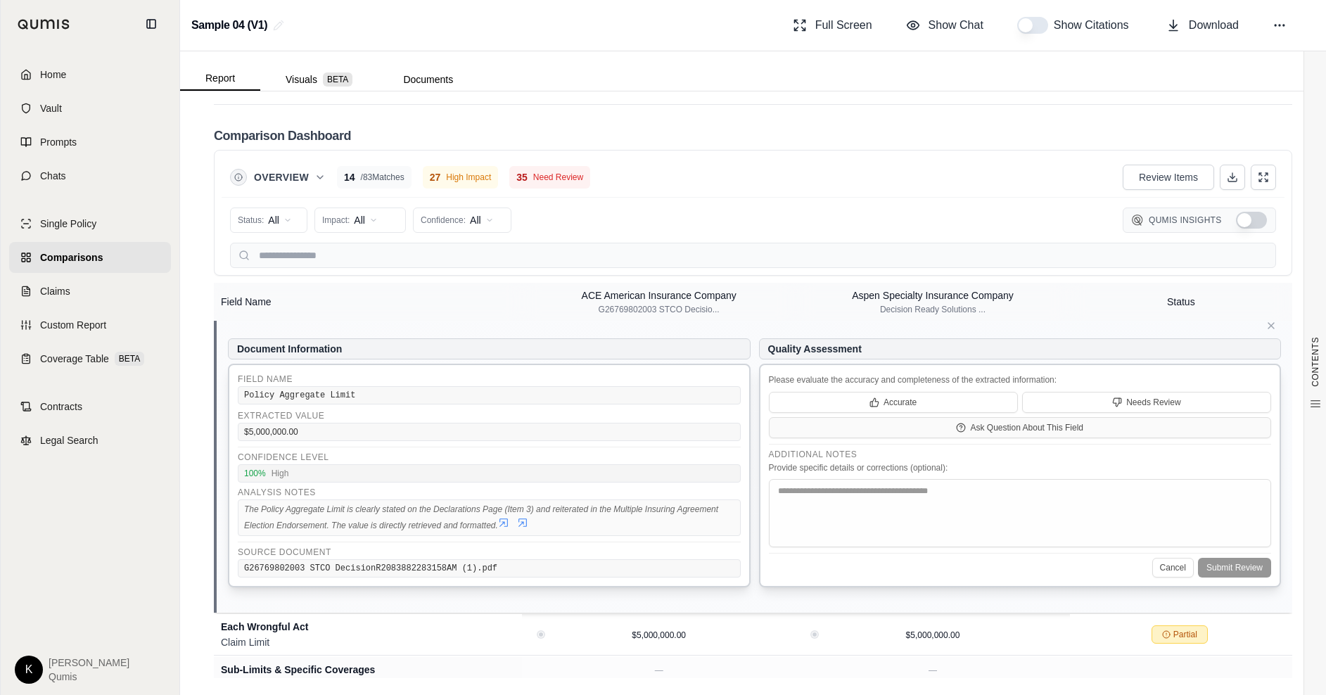
scroll to position [522, 0]
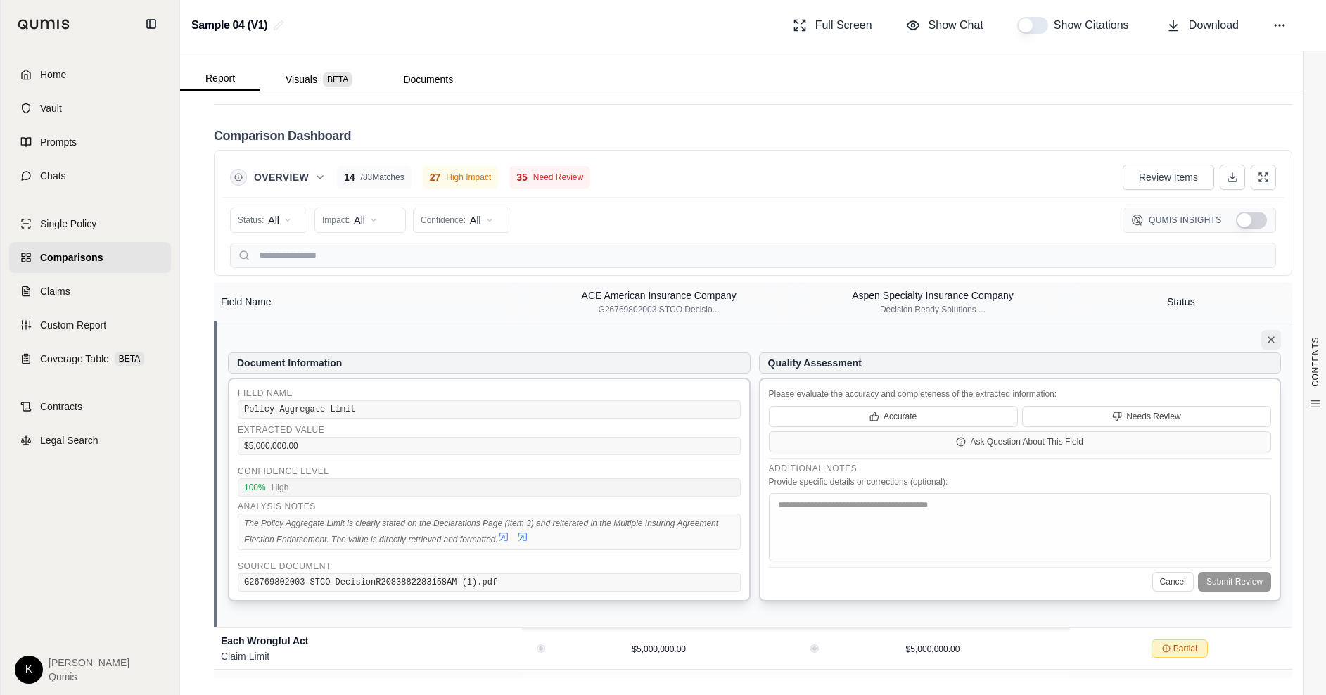
click at [1273, 334] on icon at bounding box center [1270, 339] width 11 height 11
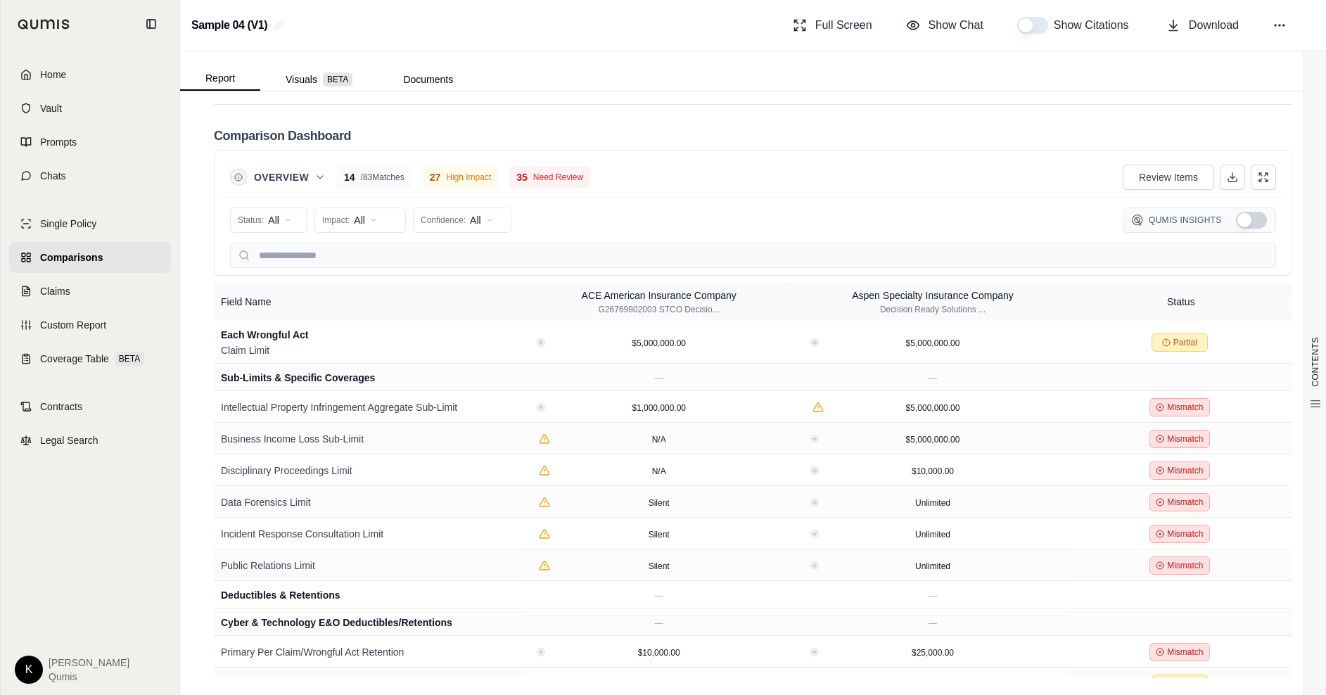
scroll to position [216, 0]
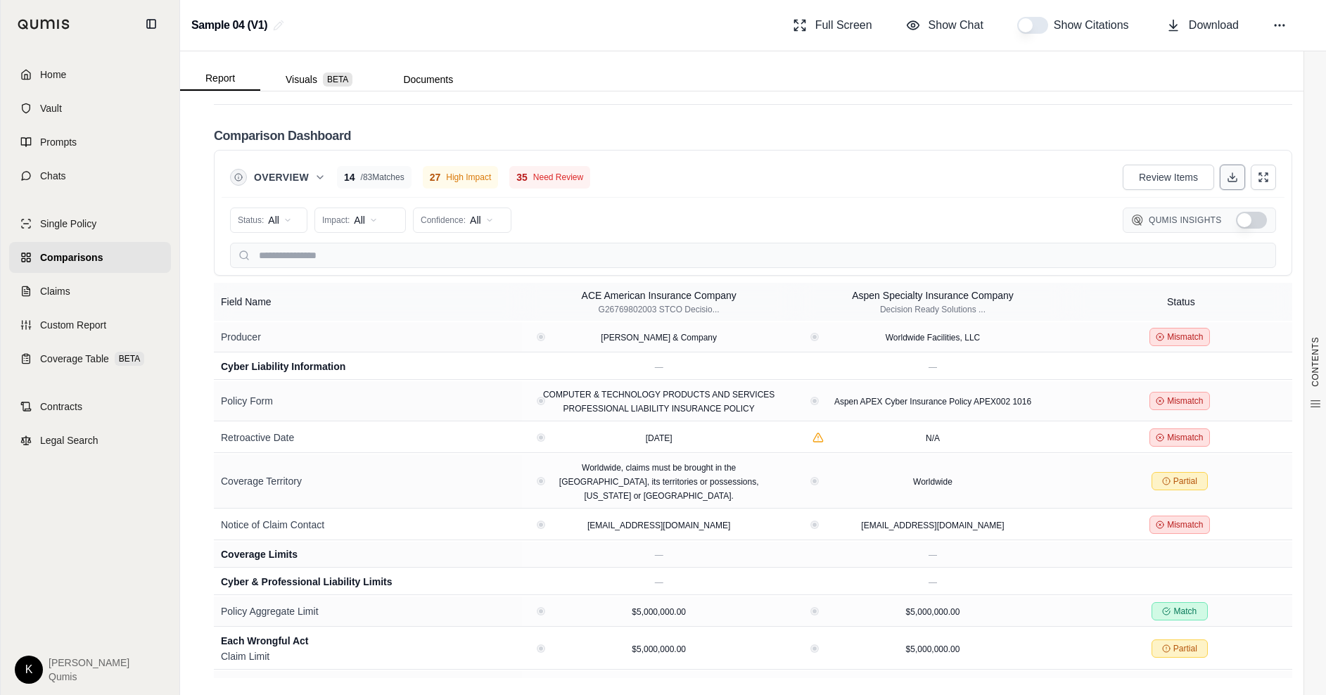
click at [1233, 172] on icon at bounding box center [1232, 177] width 11 height 11
click at [95, 363] on span "Coverage Table" at bounding box center [74, 359] width 69 height 14
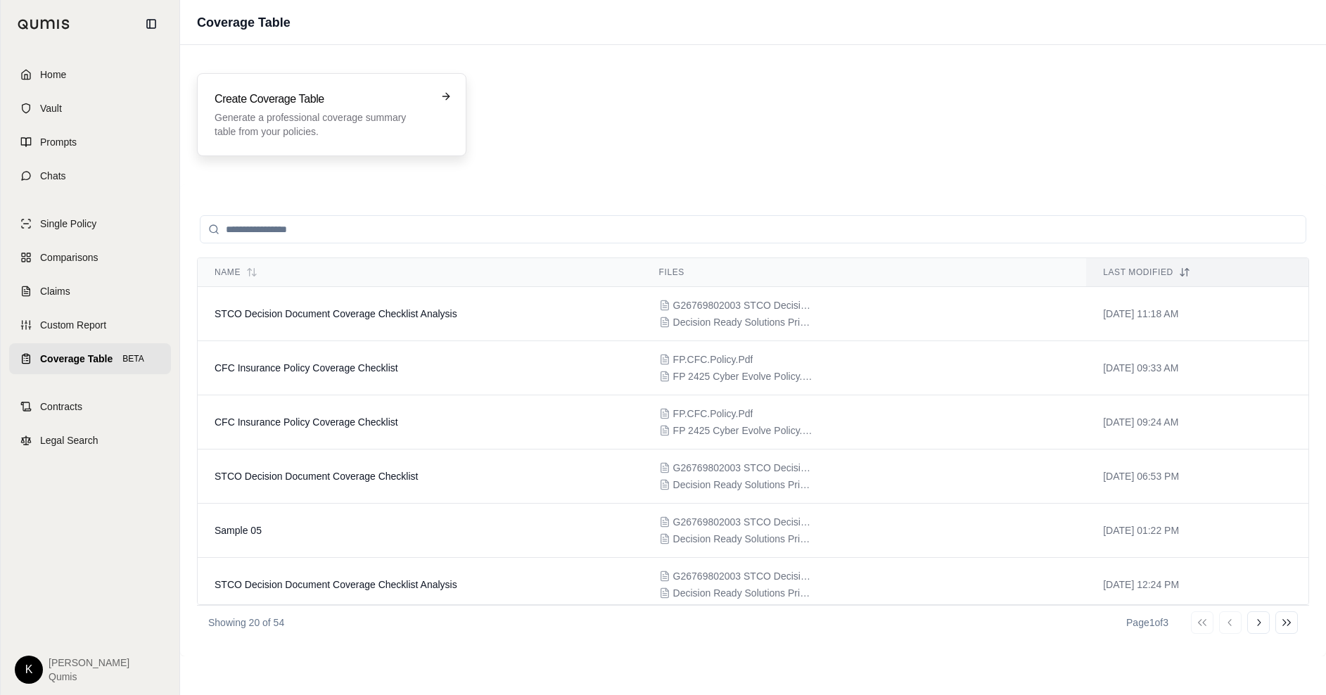
click at [317, 123] on p "Generate a professional coverage summary table from your policies." at bounding box center [322, 124] width 215 height 28
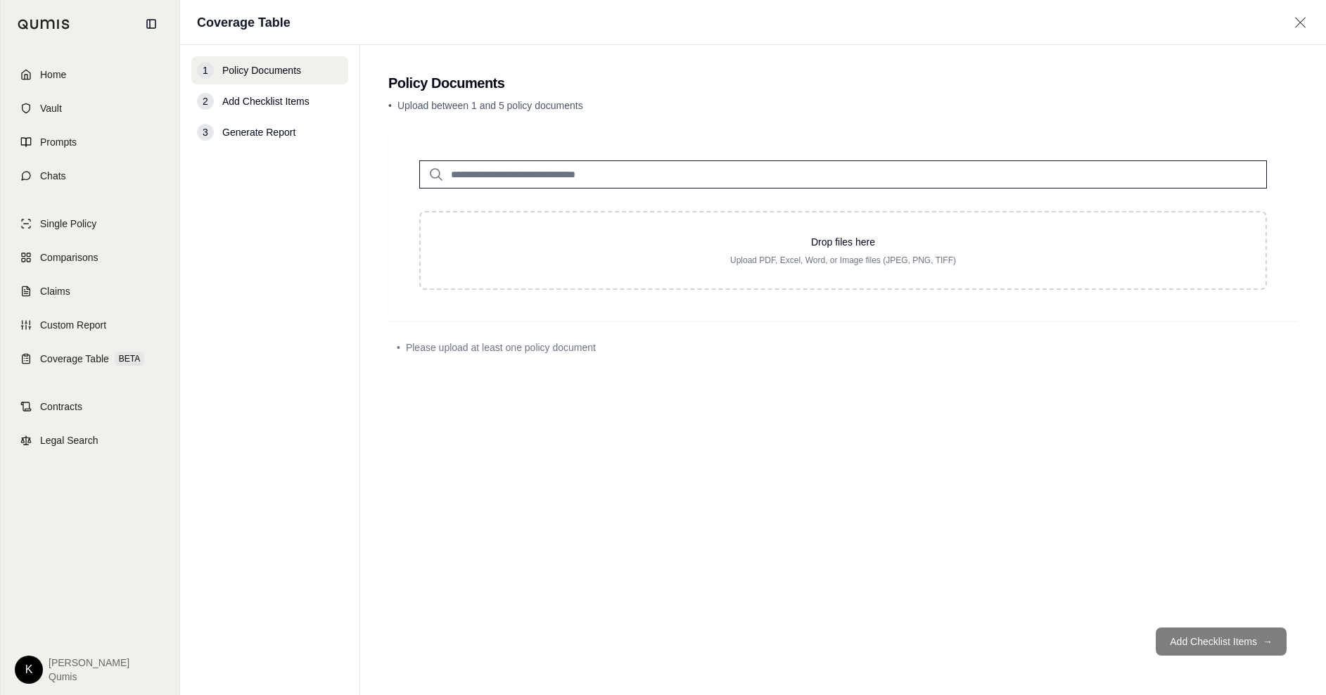
click at [529, 184] on input "search" at bounding box center [843, 174] width 848 height 28
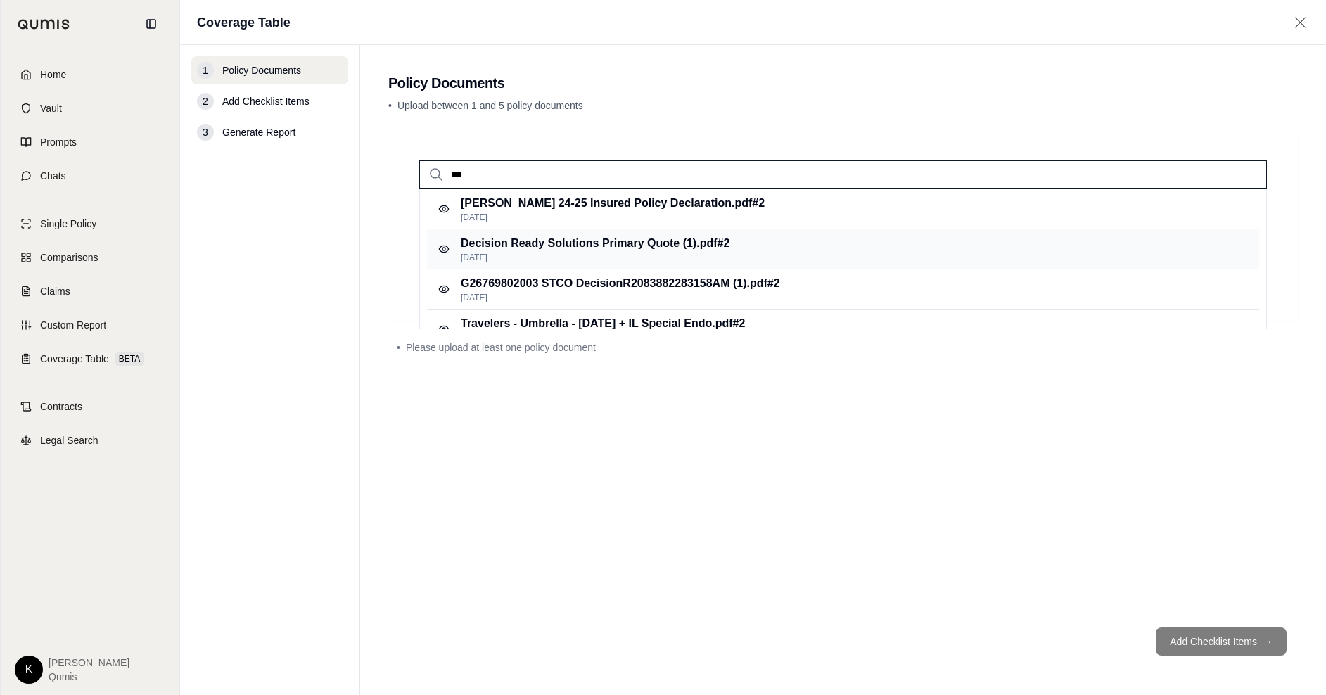
type input "***"
click at [562, 252] on p "[DATE]" at bounding box center [595, 257] width 269 height 11
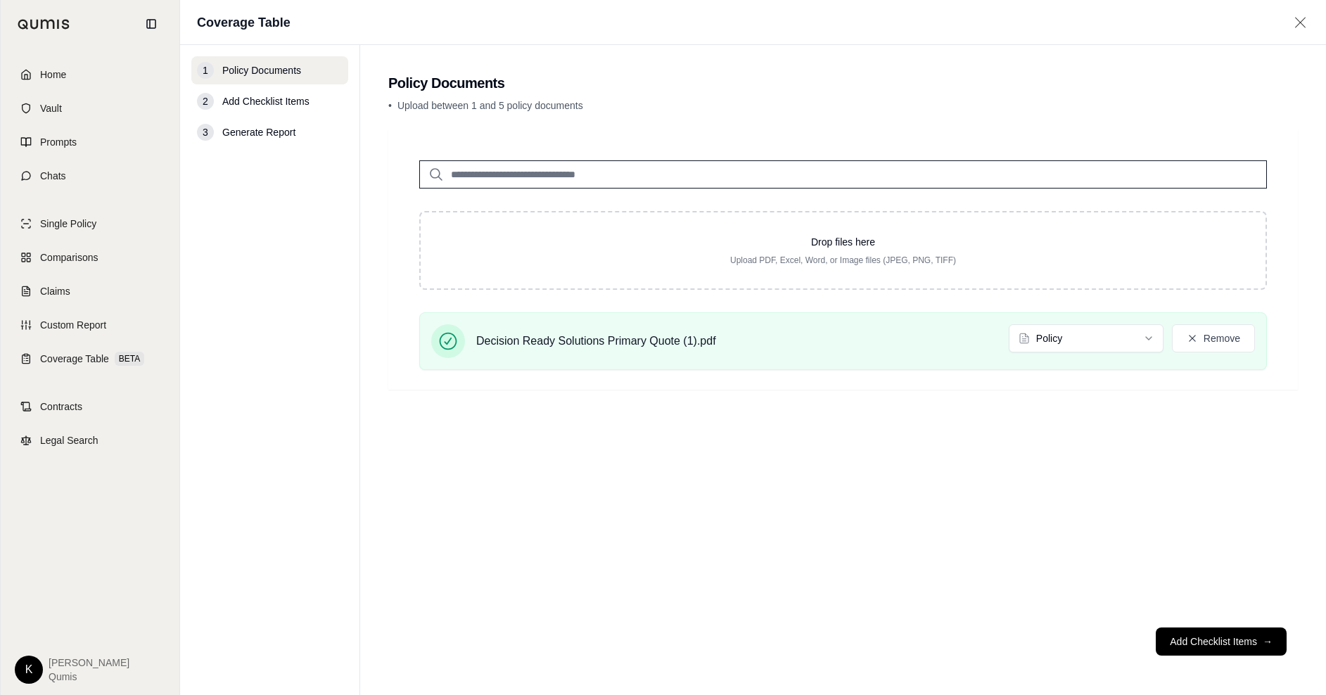
click at [521, 172] on input "search" at bounding box center [843, 174] width 848 height 28
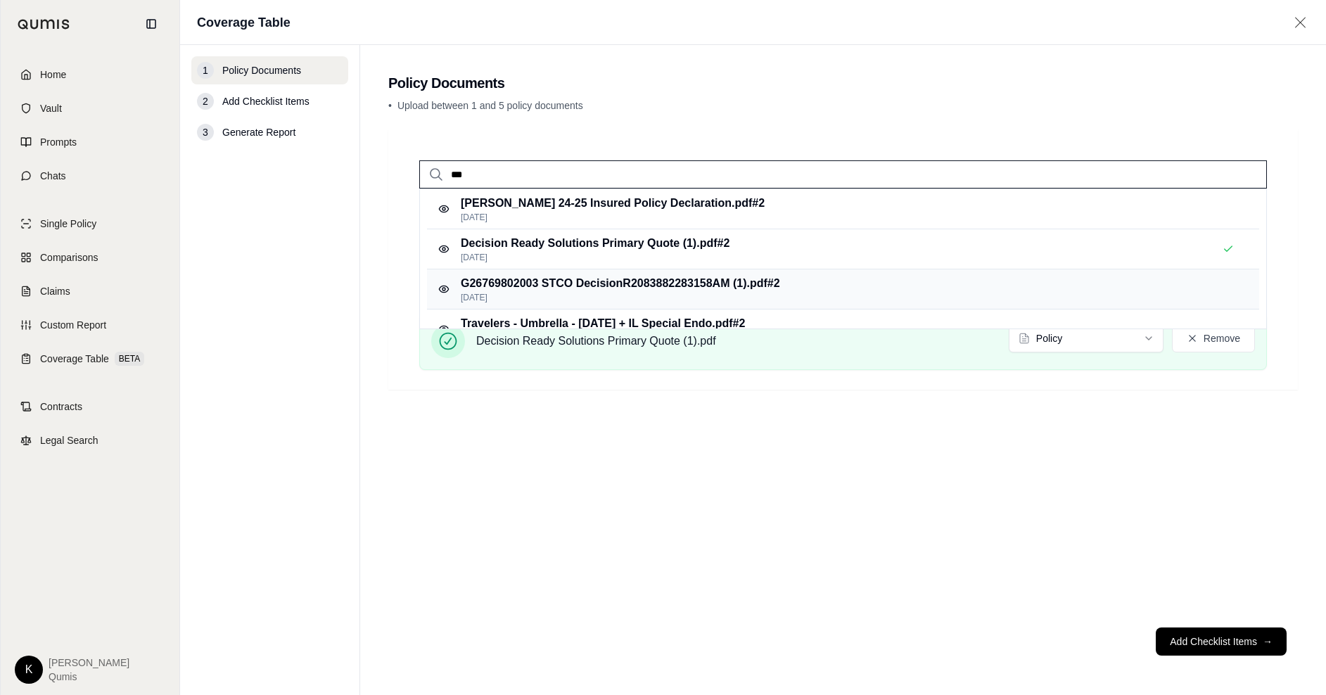
type input "***"
click at [576, 295] on p "[DATE]" at bounding box center [620, 297] width 319 height 11
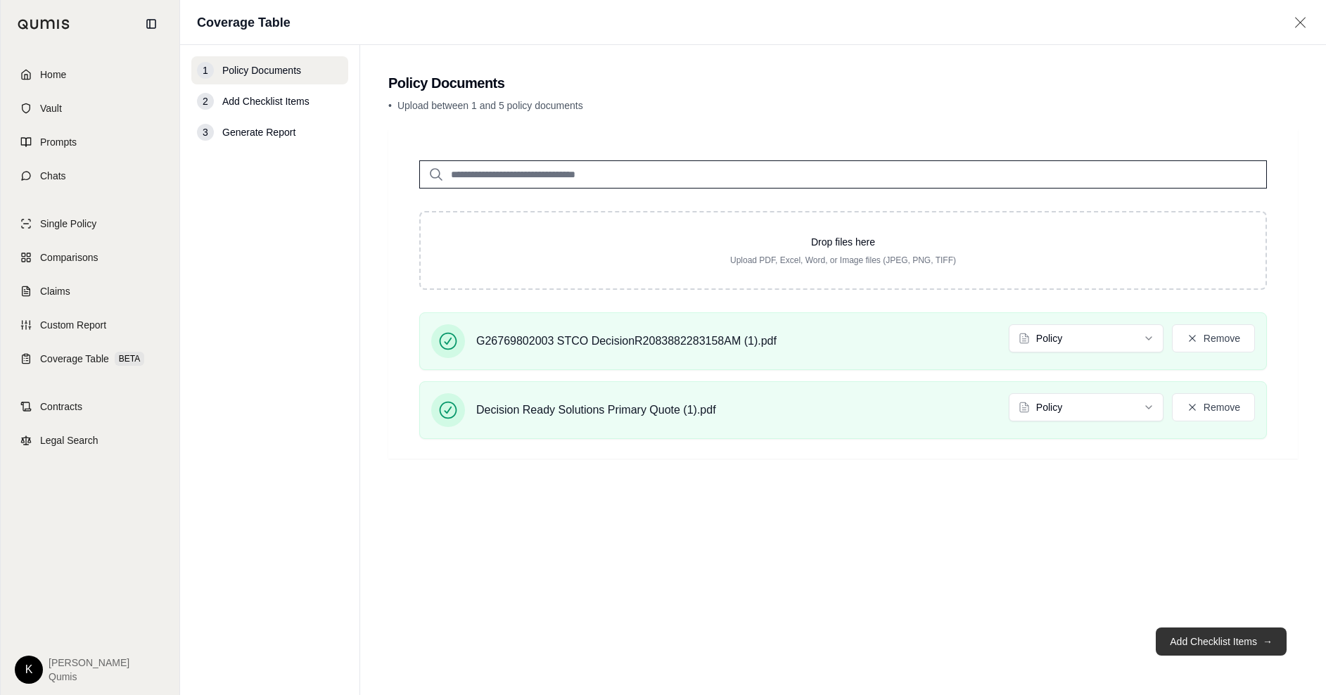
click at [1172, 638] on button "Add Checklist Items →" at bounding box center [1221, 641] width 131 height 28
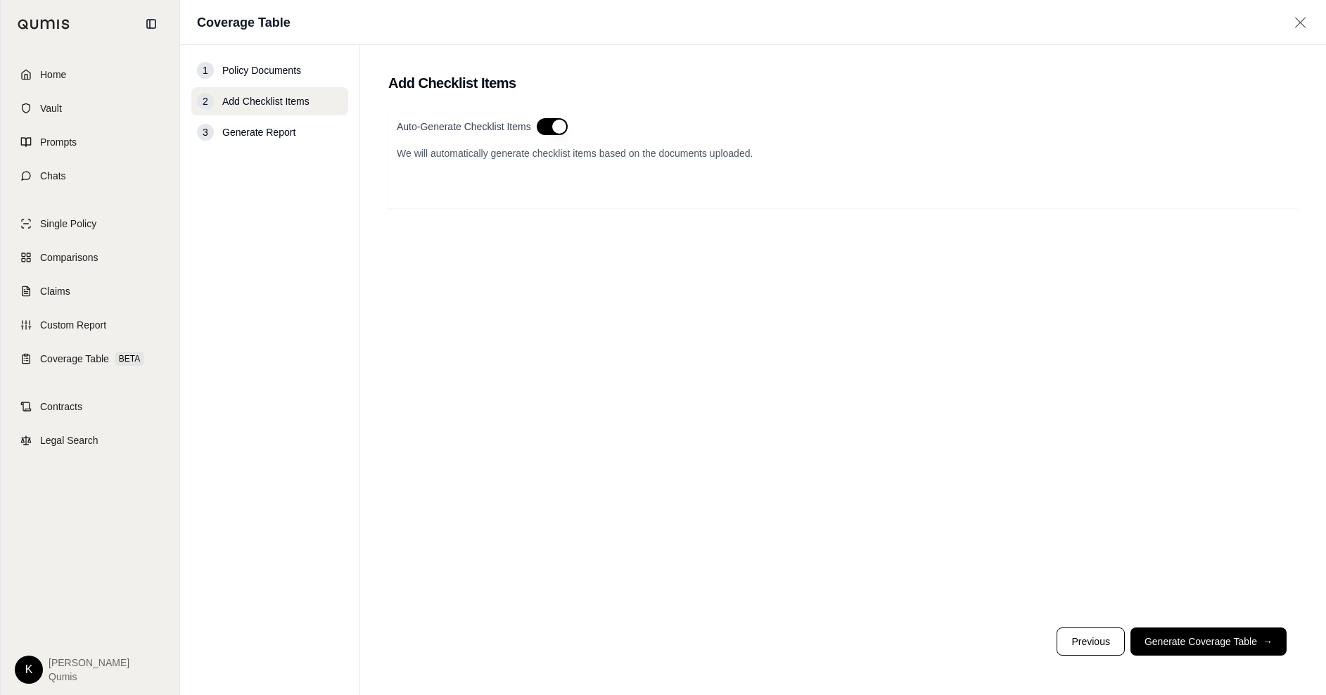
click at [554, 129] on button "button" at bounding box center [552, 126] width 31 height 17
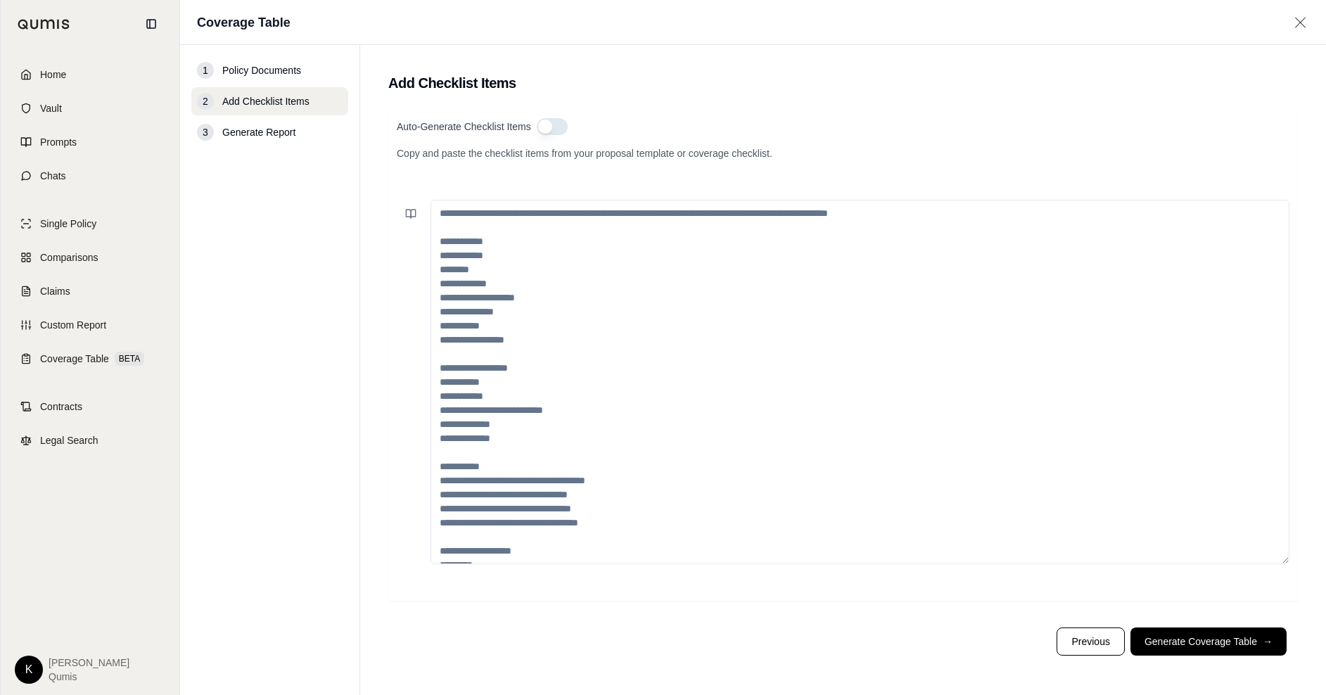
click at [445, 212] on textarea at bounding box center [859, 382] width 859 height 364
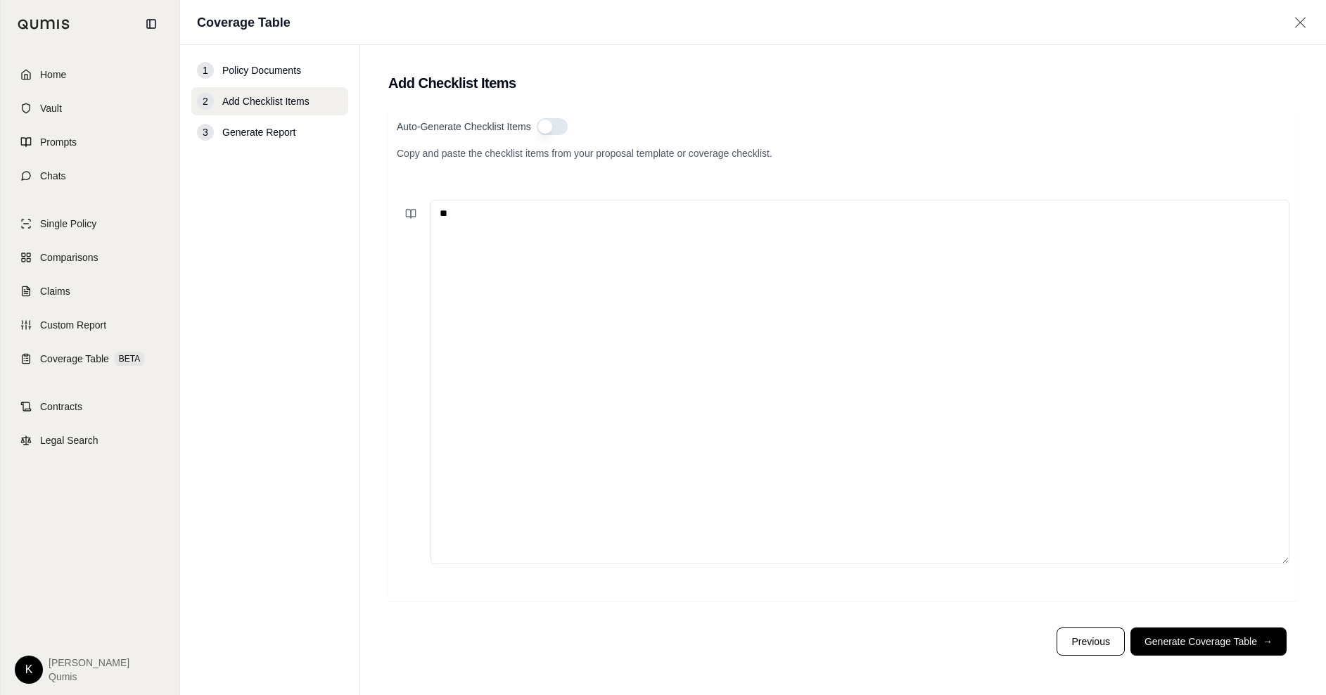
type textarea "*"
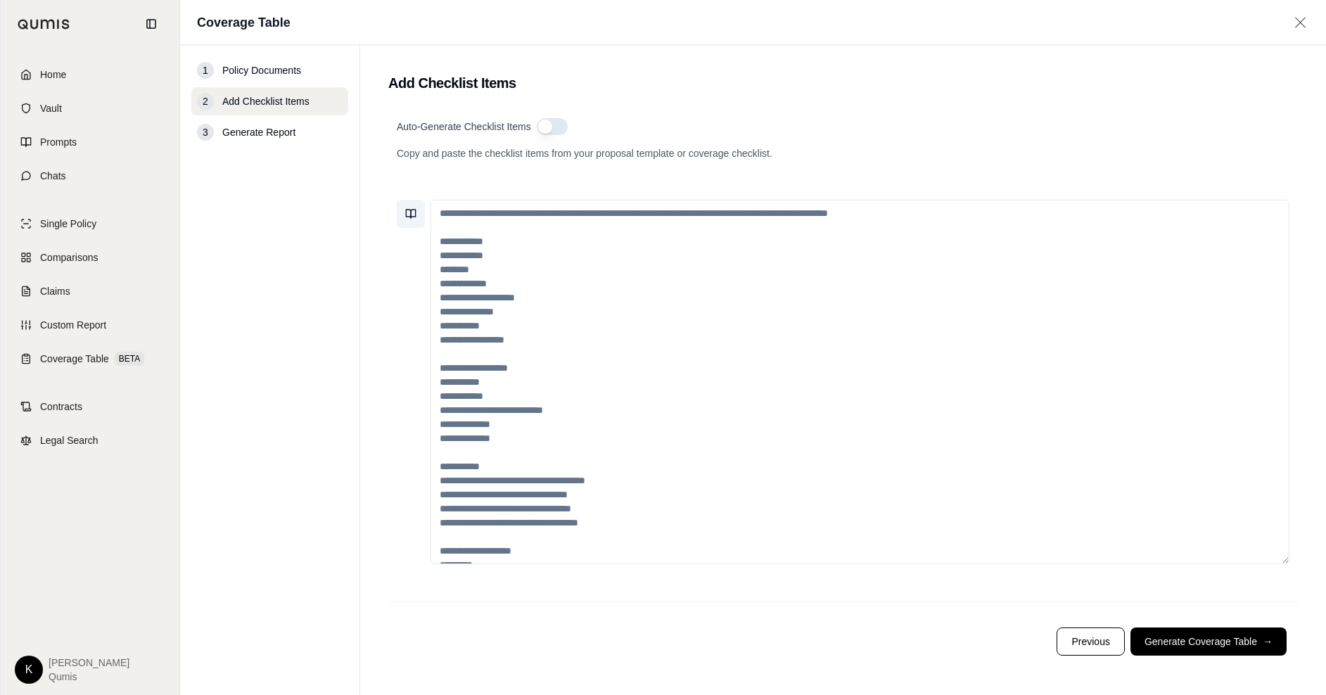
click at [405, 210] on icon at bounding box center [410, 213] width 11 height 11
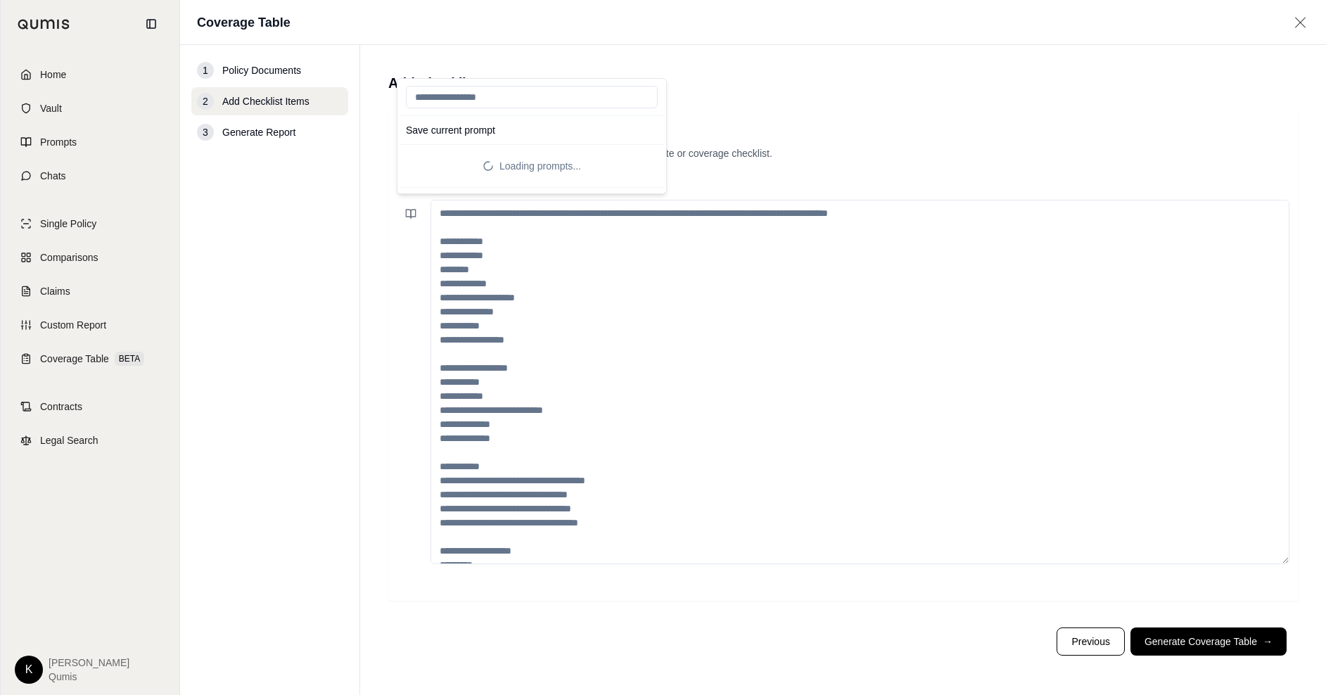
click at [460, 98] on input "search" at bounding box center [532, 97] width 252 height 23
type input "****"
click at [447, 160] on button "Cyber Checklist" at bounding box center [441, 159] width 70 height 20
type textarea "**********"
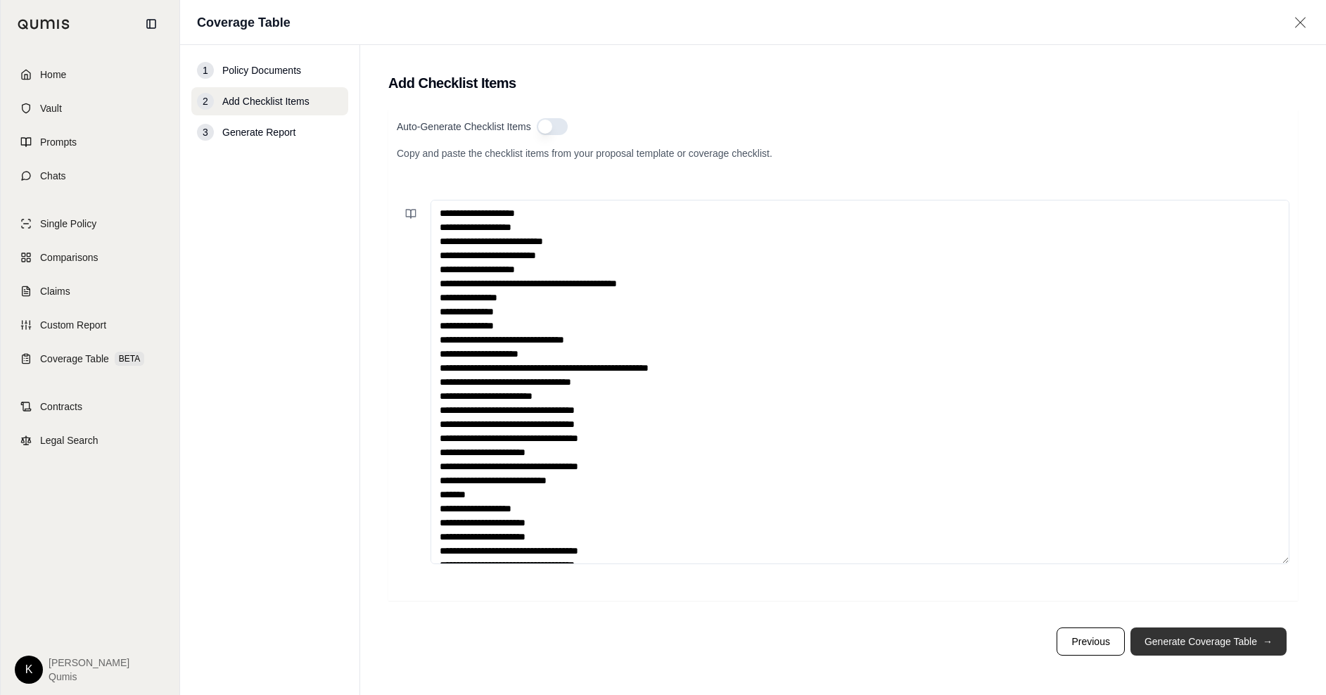
click at [1174, 649] on button "Generate Coverage Table →" at bounding box center [1208, 641] width 156 height 28
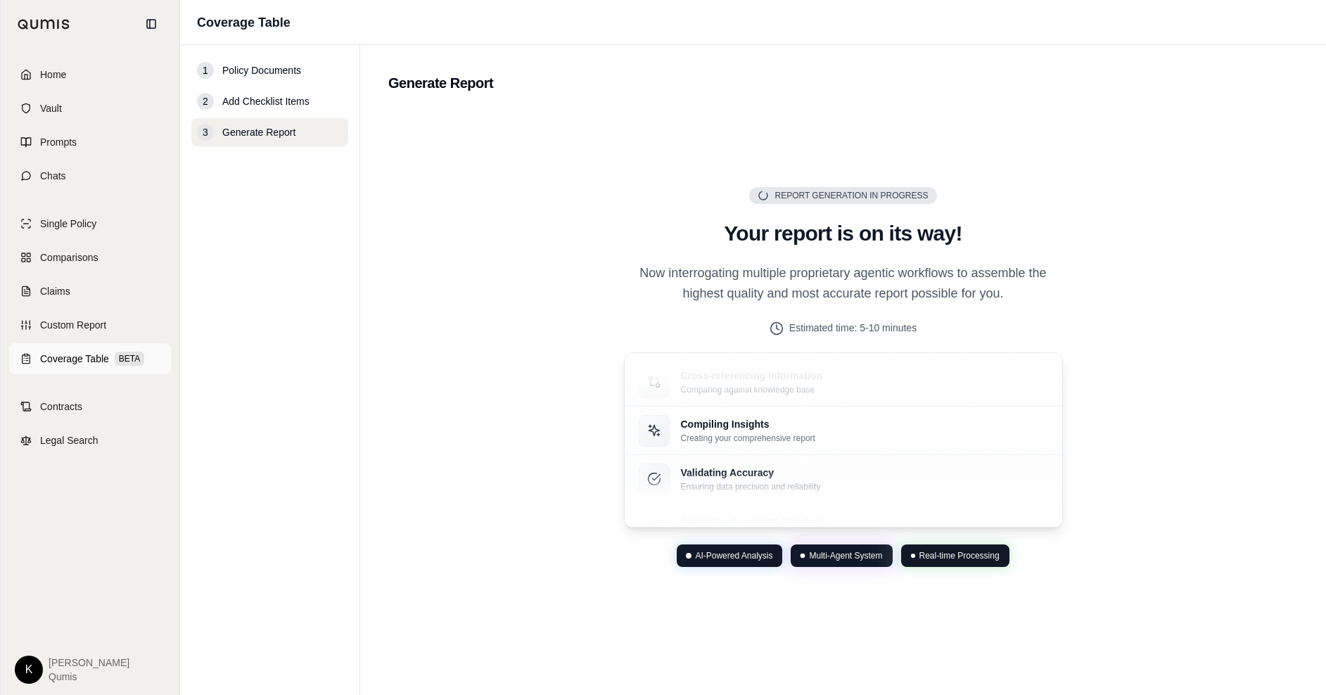
click at [87, 352] on span "Coverage Table" at bounding box center [74, 359] width 69 height 14
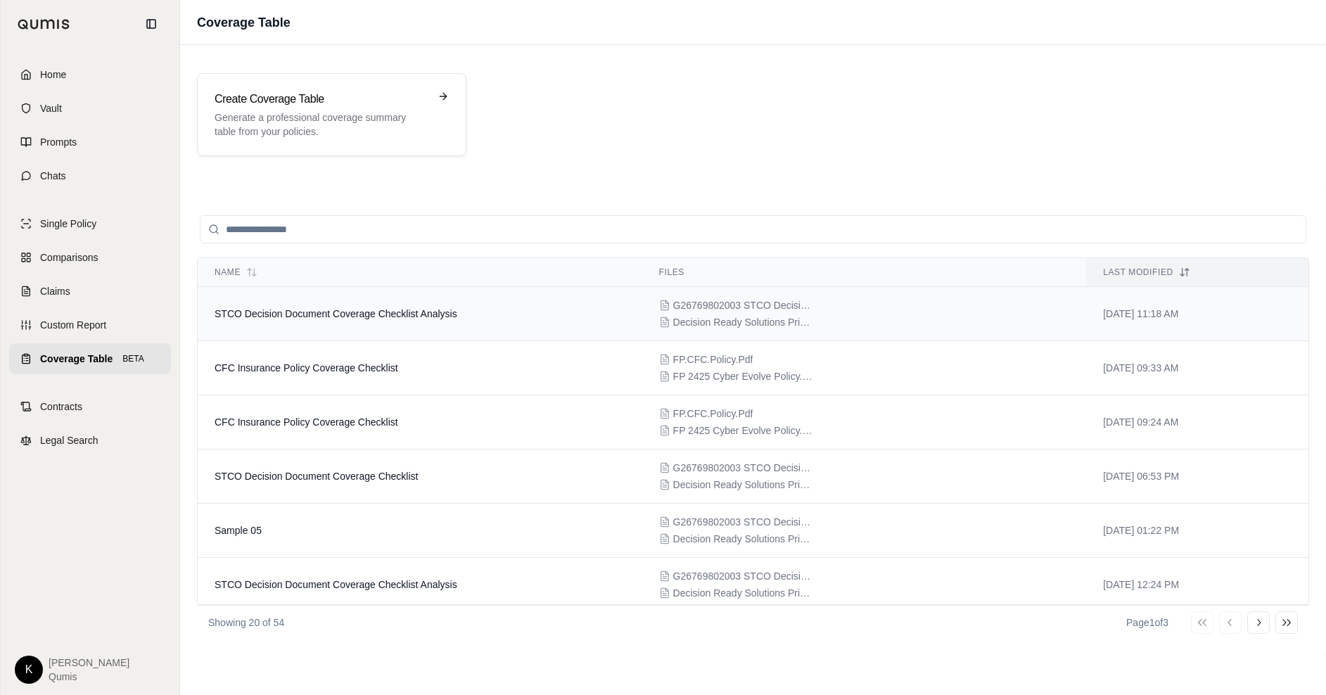
click at [343, 315] on span "STCO Decision Document Coverage Checklist Analysis" at bounding box center [336, 313] width 243 height 11
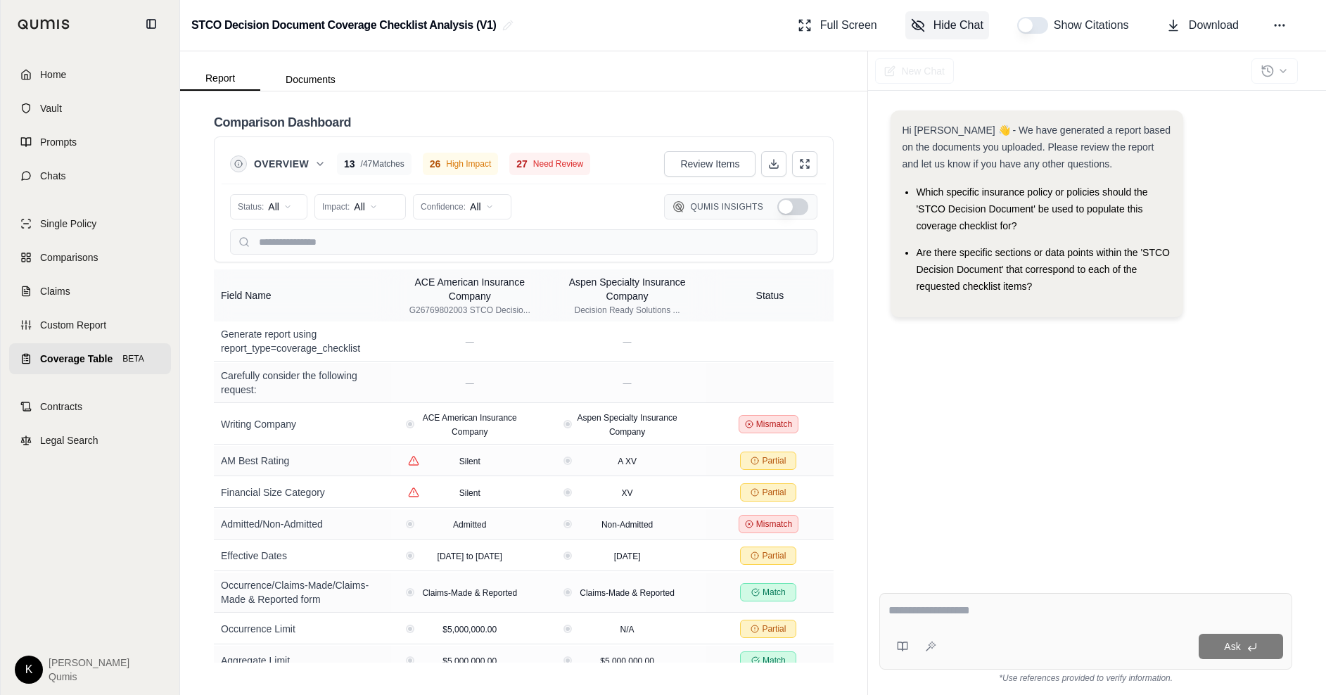
click at [933, 31] on span "Hide Chat" at bounding box center [958, 25] width 50 height 17
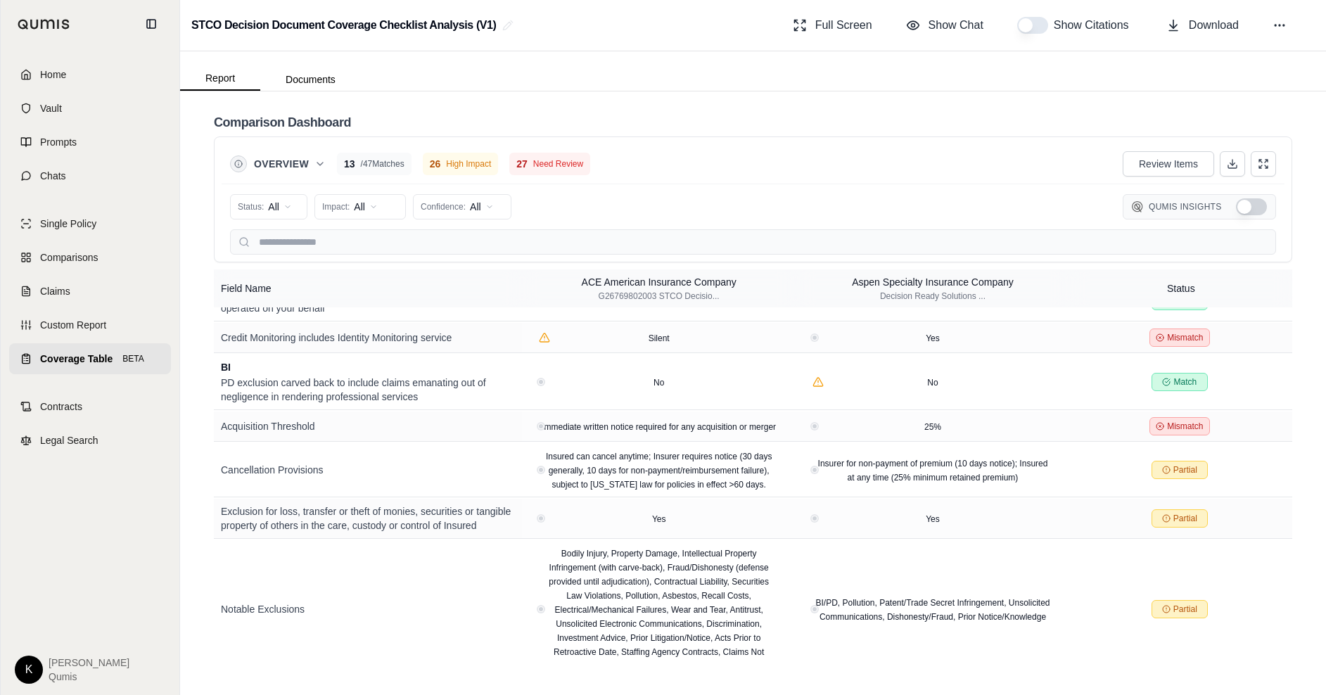
scroll to position [1362, 0]
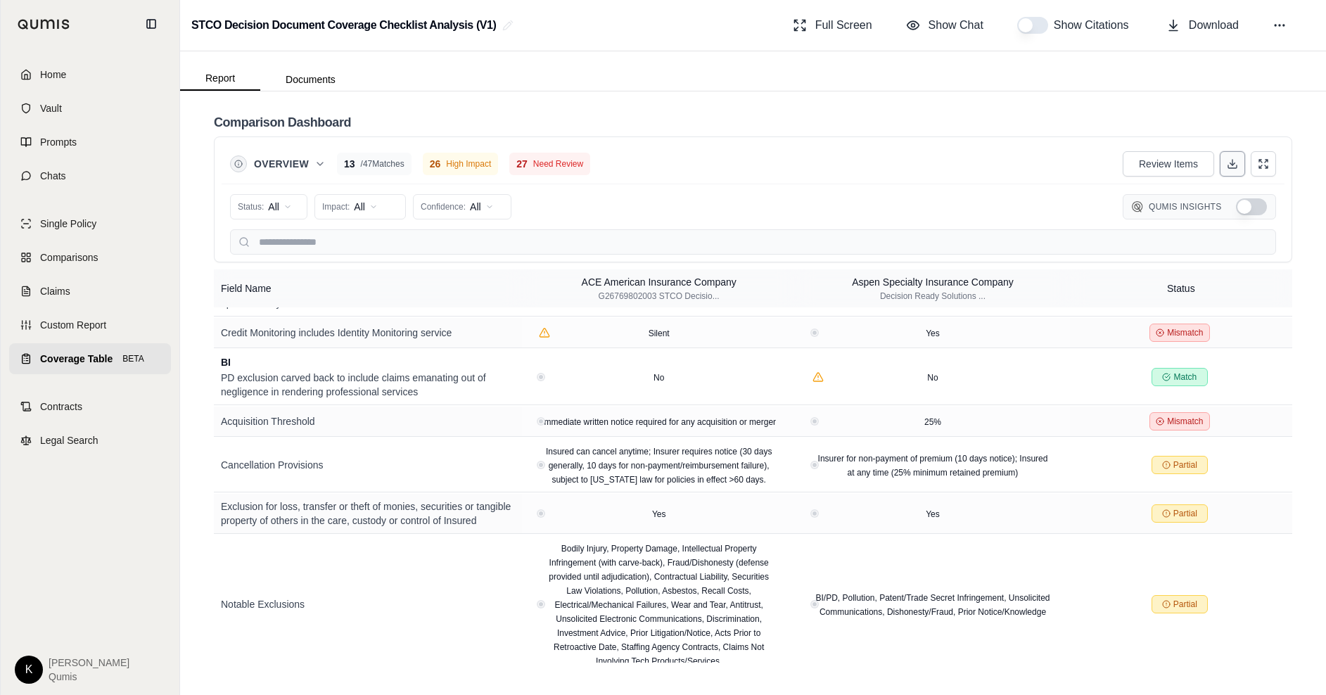
click at [1231, 170] on button at bounding box center [1232, 163] width 25 height 25
click at [1252, 112] on div "Comparison Dashboard" at bounding box center [753, 122] width 1078 height 28
click at [1199, 30] on span "Download" at bounding box center [1214, 25] width 50 height 17
click at [79, 414] on link "Contracts" at bounding box center [90, 406] width 162 height 31
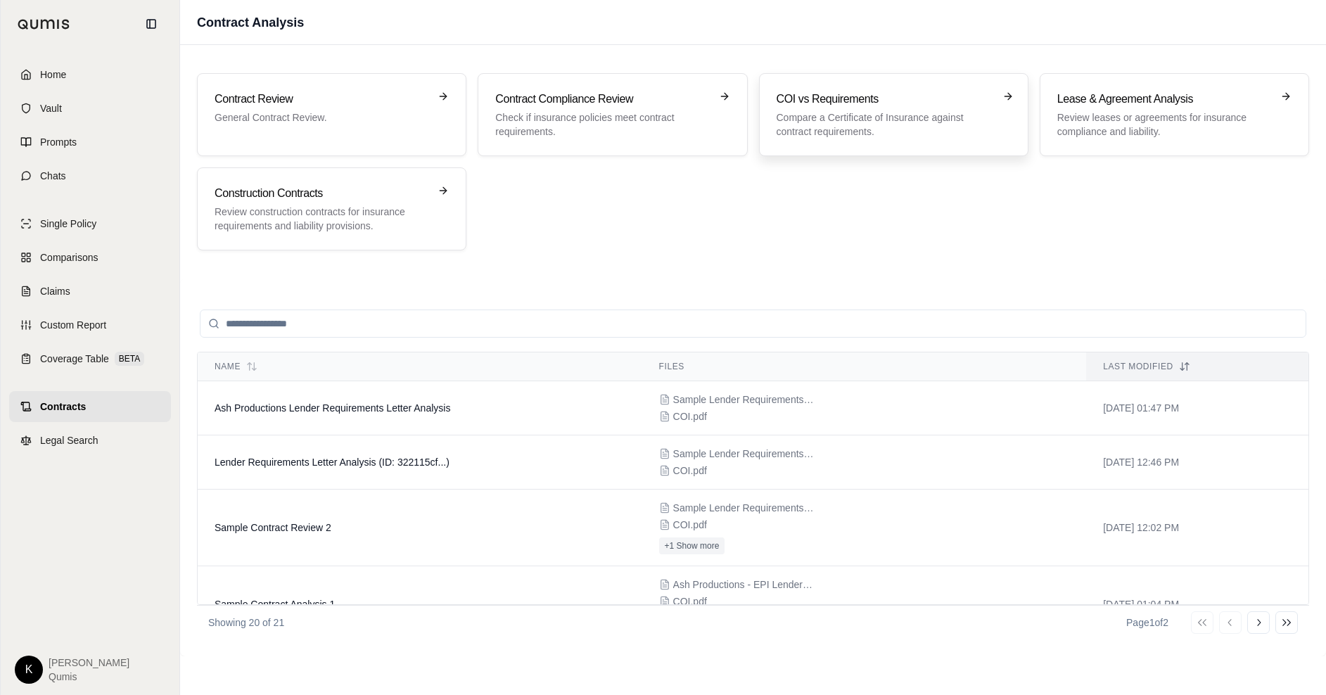
click at [862, 128] on p "Compare a Certificate of Insurance against contract requirements." at bounding box center [884, 124] width 215 height 28
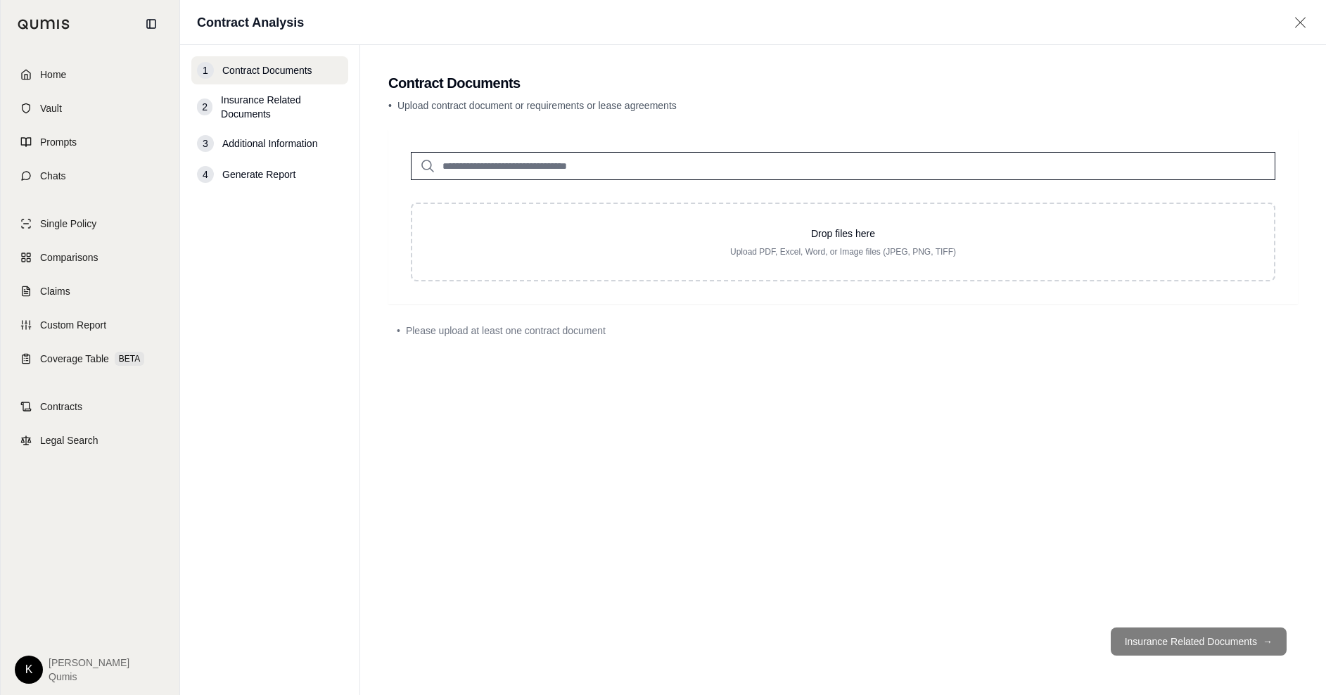
click at [561, 165] on input "search" at bounding box center [843, 166] width 864 height 28
type input "****"
click at [518, 196] on p "Sample Lender Requirements Letter.pdf #2" at bounding box center [565, 194] width 226 height 17
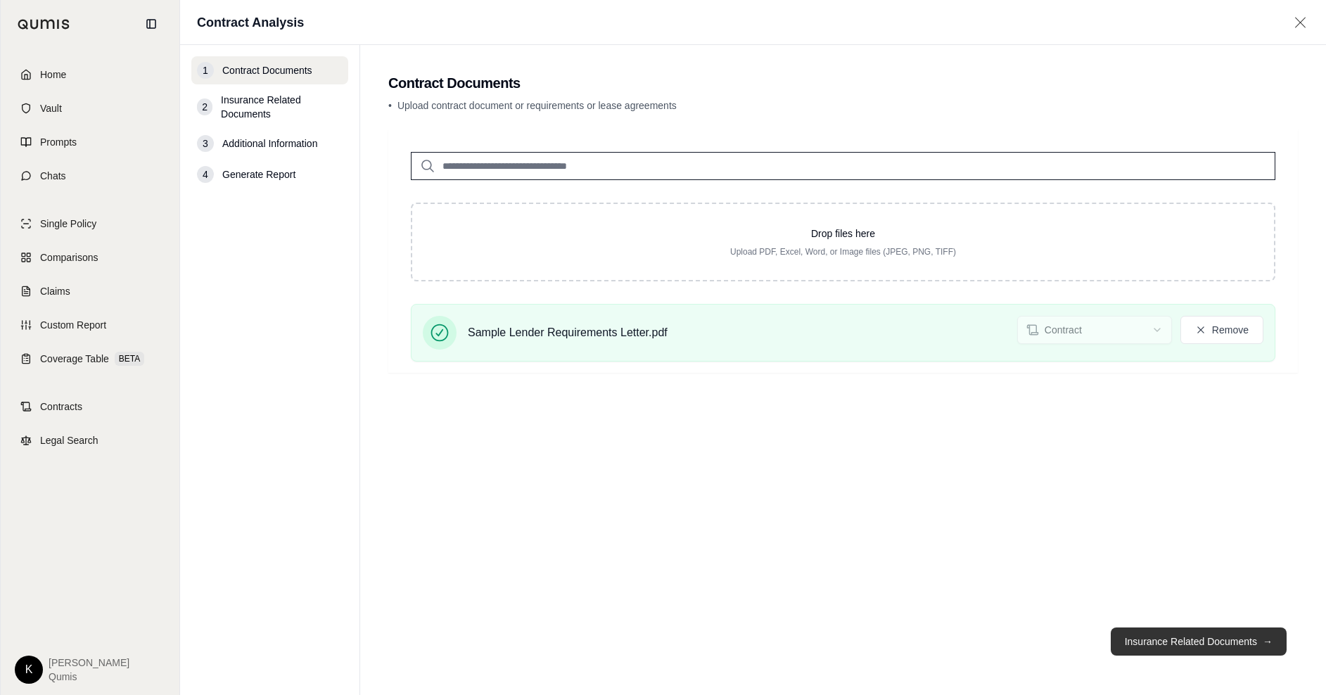
click at [1177, 641] on button "Insurance Related Documents →" at bounding box center [1199, 641] width 176 height 28
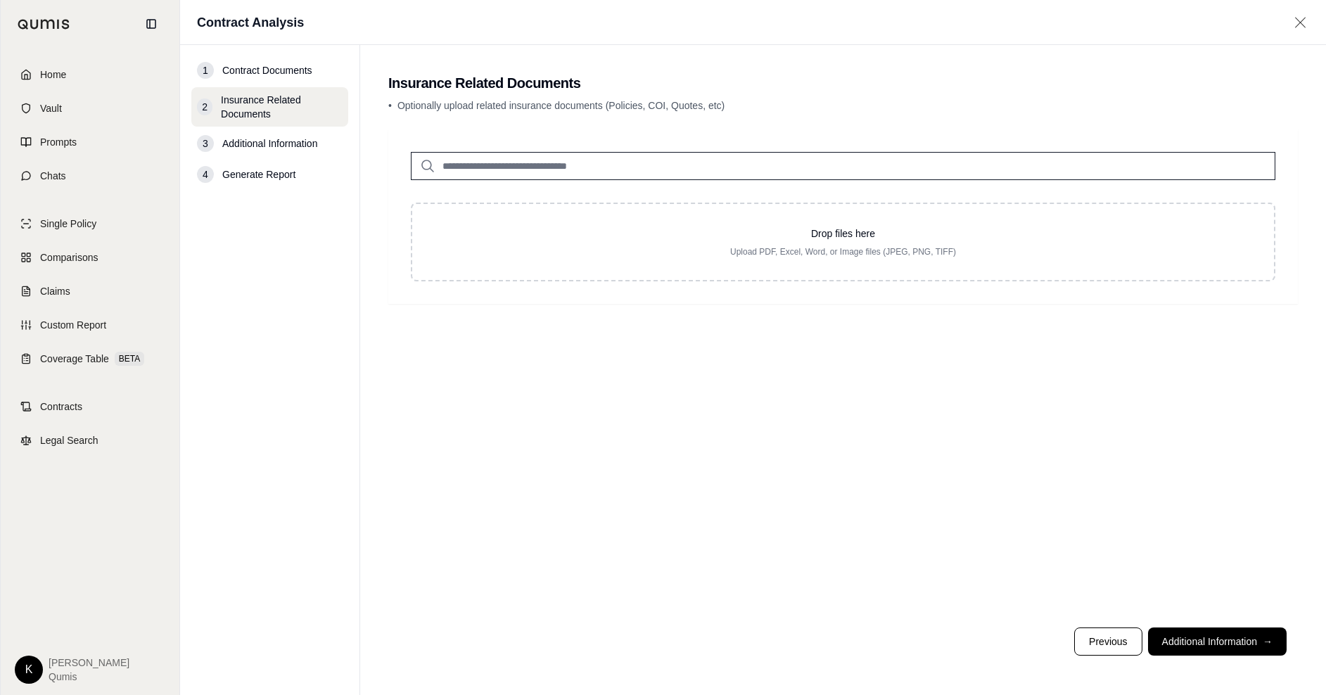
click at [494, 165] on input "search" at bounding box center [843, 166] width 864 height 28
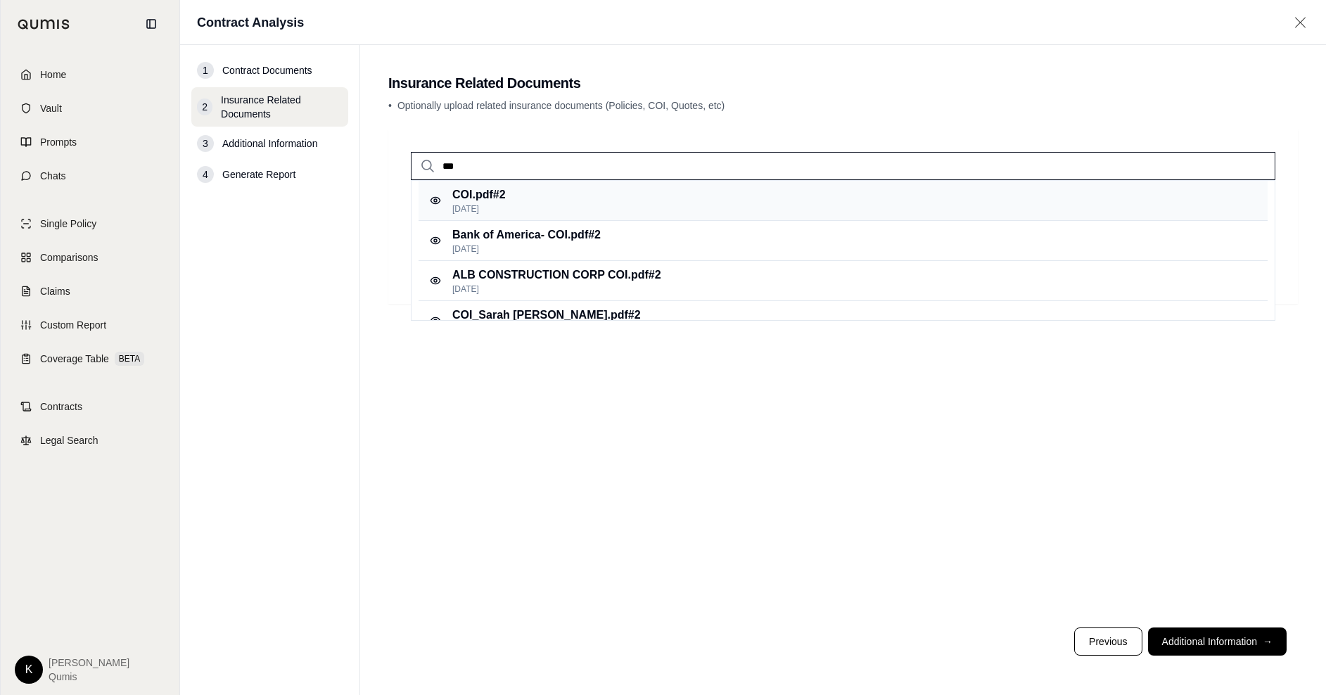
type input "***"
click at [550, 191] on div "COI.pdf #2 [DATE]" at bounding box center [843, 201] width 849 height 40
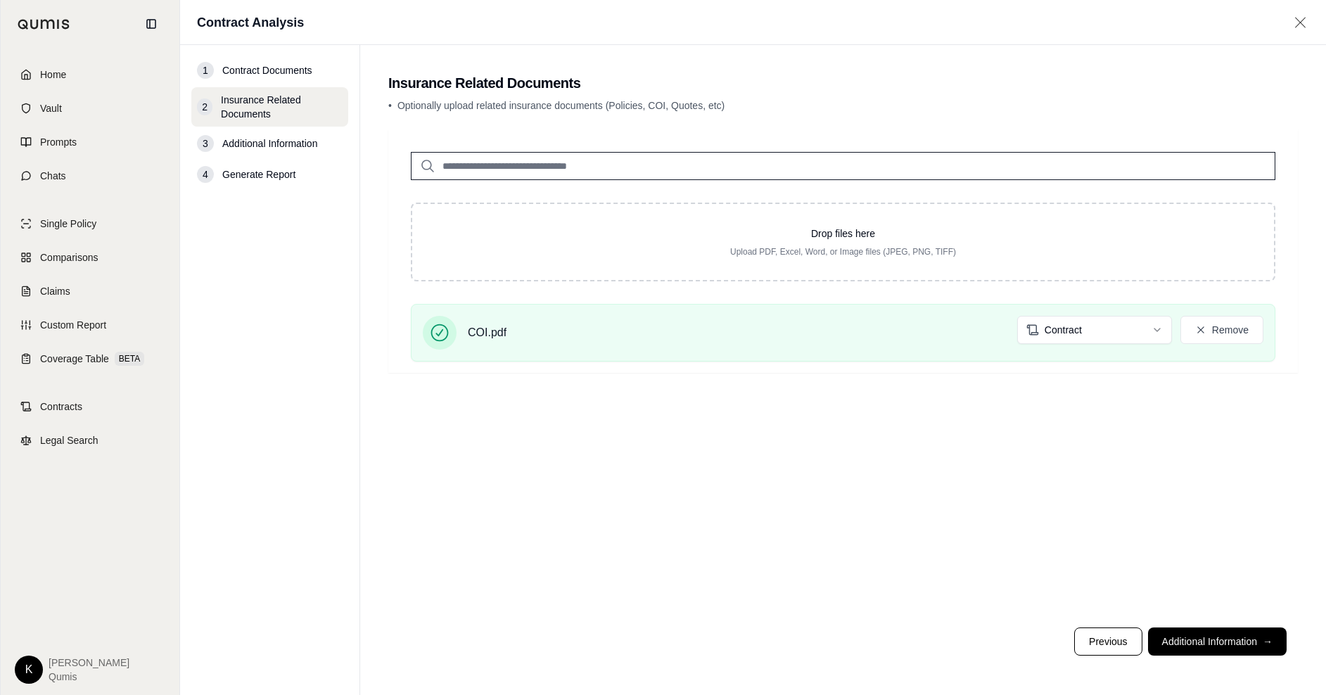
click at [499, 164] on input "search" at bounding box center [843, 166] width 864 height 28
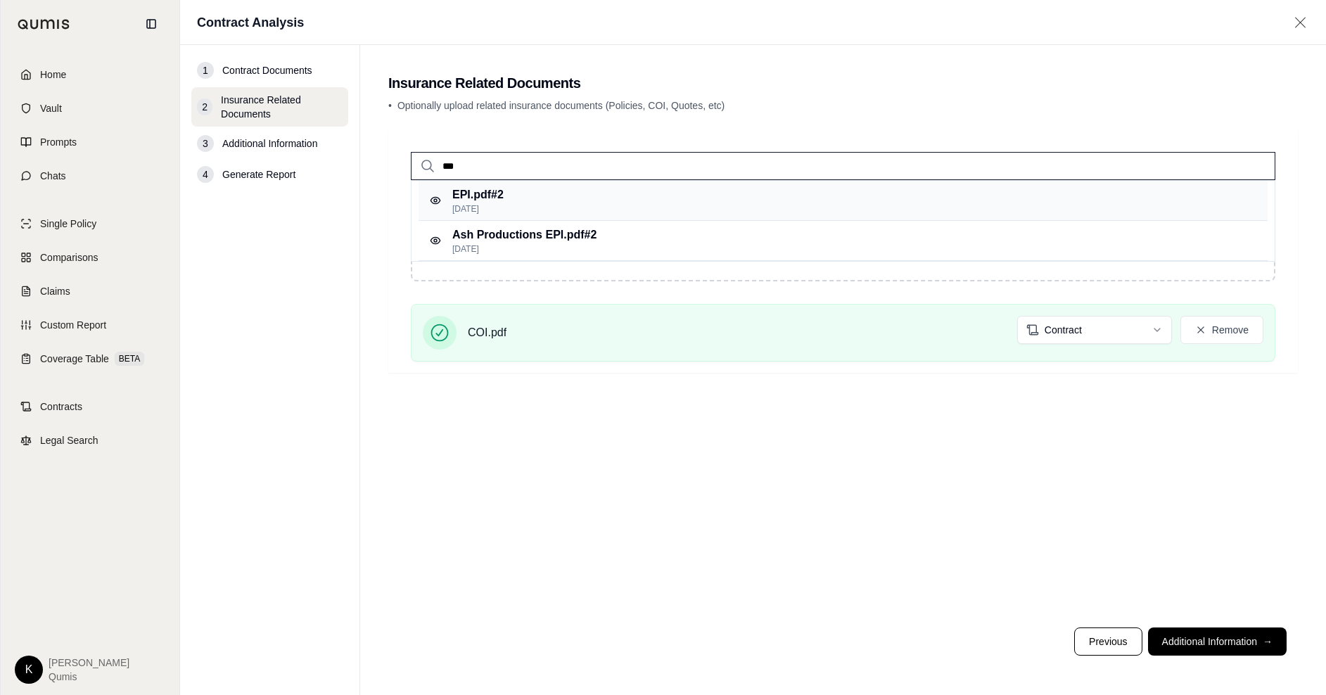
type input "***"
click at [501, 200] on p "EPI.pdf #2" at bounding box center [477, 194] width 51 height 17
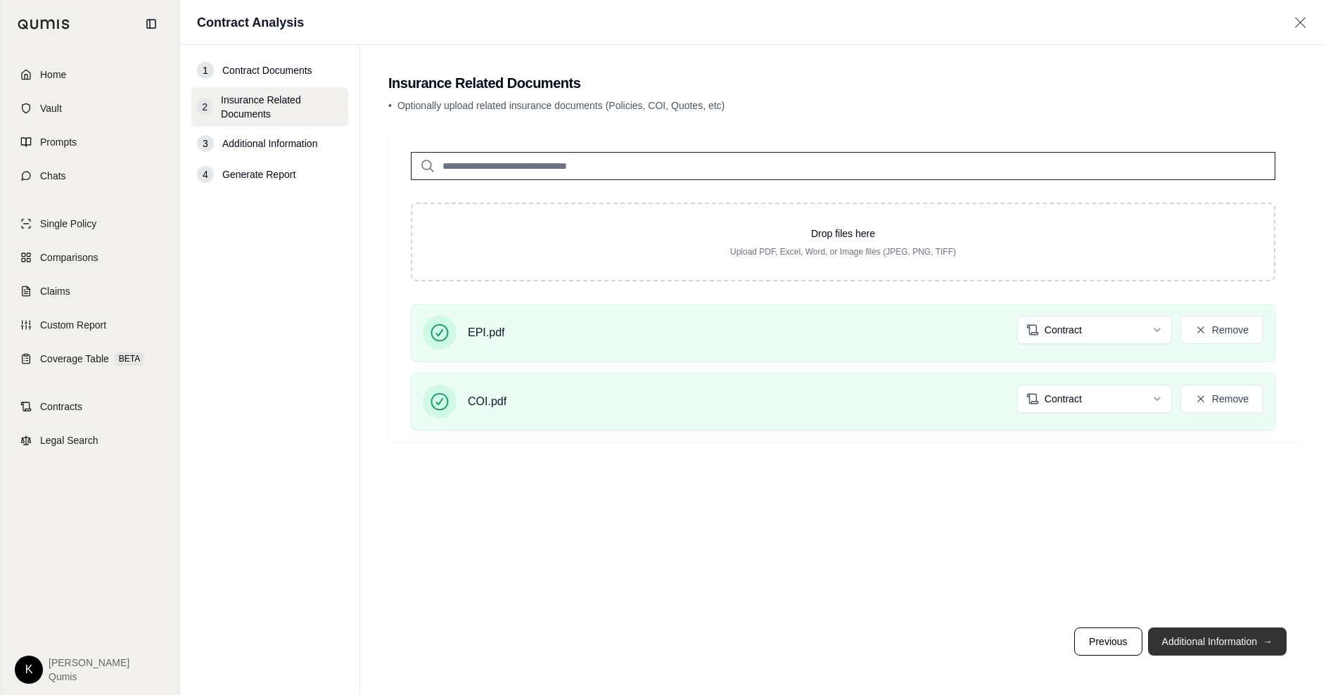
click at [1232, 641] on button "Additional Information →" at bounding box center [1217, 641] width 139 height 28
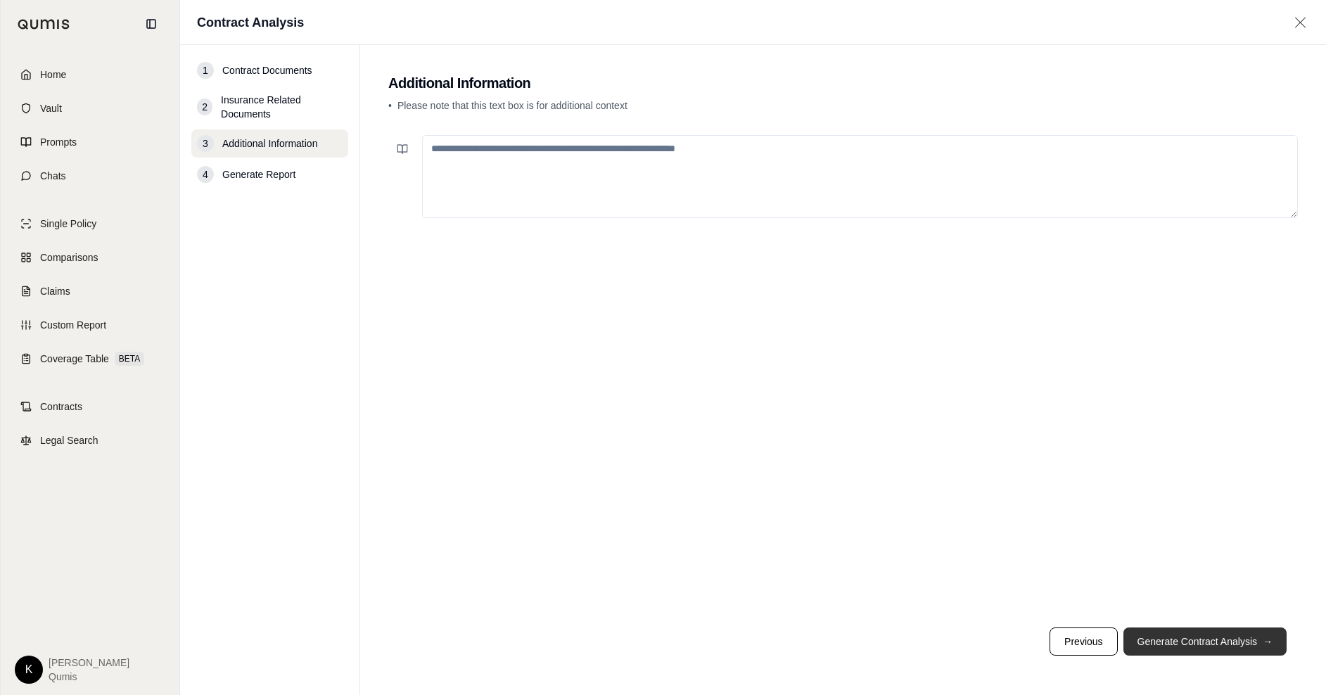
click at [1197, 644] on button "Generate Contract Analysis →" at bounding box center [1204, 641] width 163 height 28
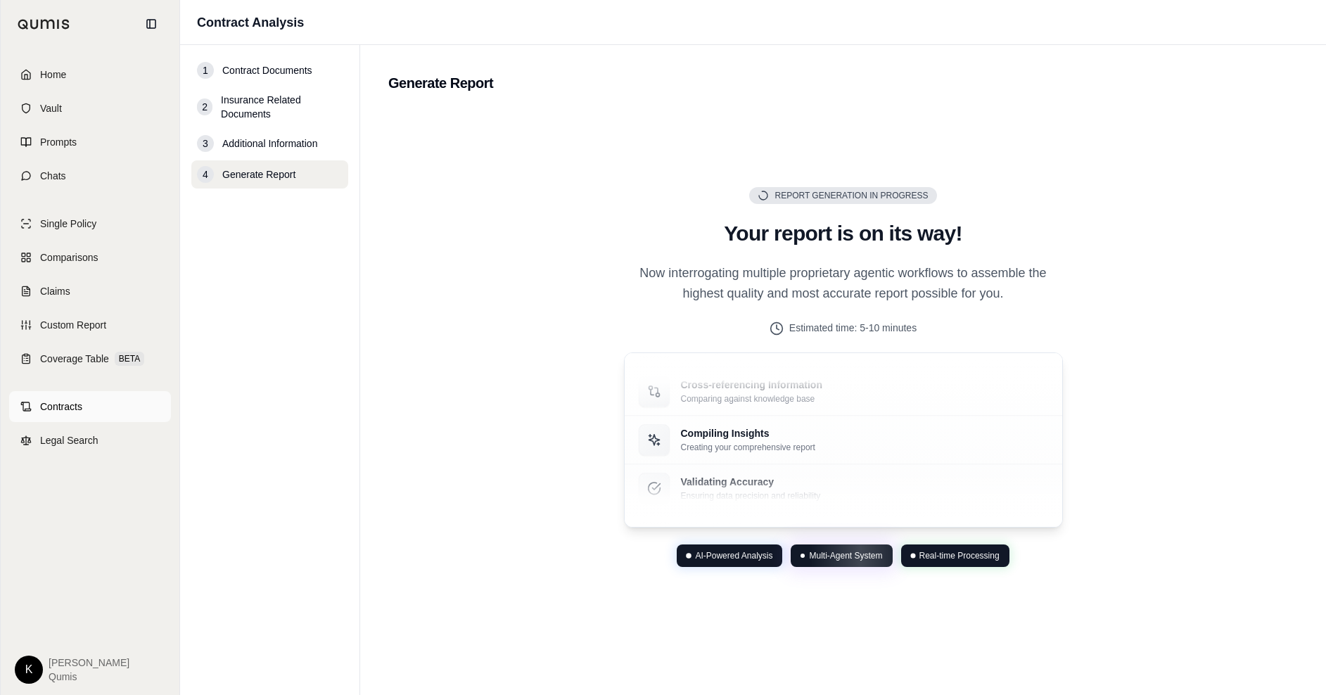
click at [77, 411] on span "Contracts" at bounding box center [61, 407] width 42 height 14
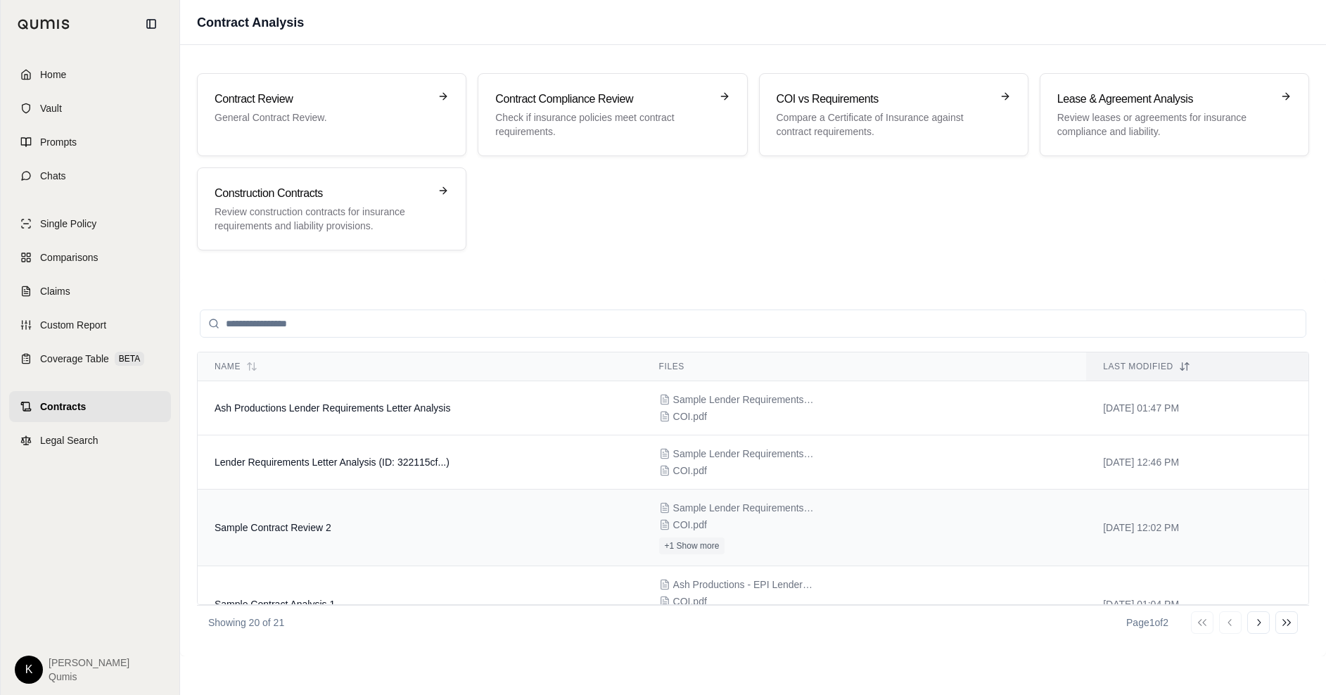
click at [515, 521] on td "Sample Contract Review 2" at bounding box center [420, 528] width 445 height 77
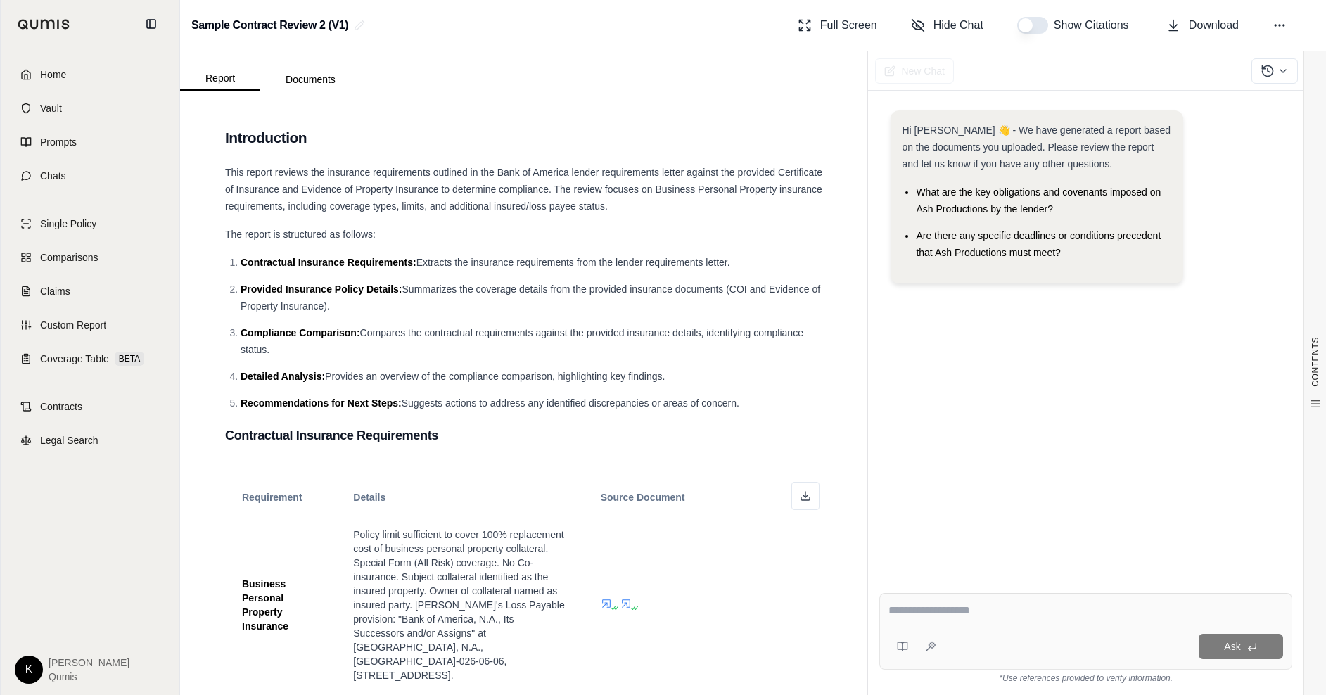
scroll to position [11, 0]
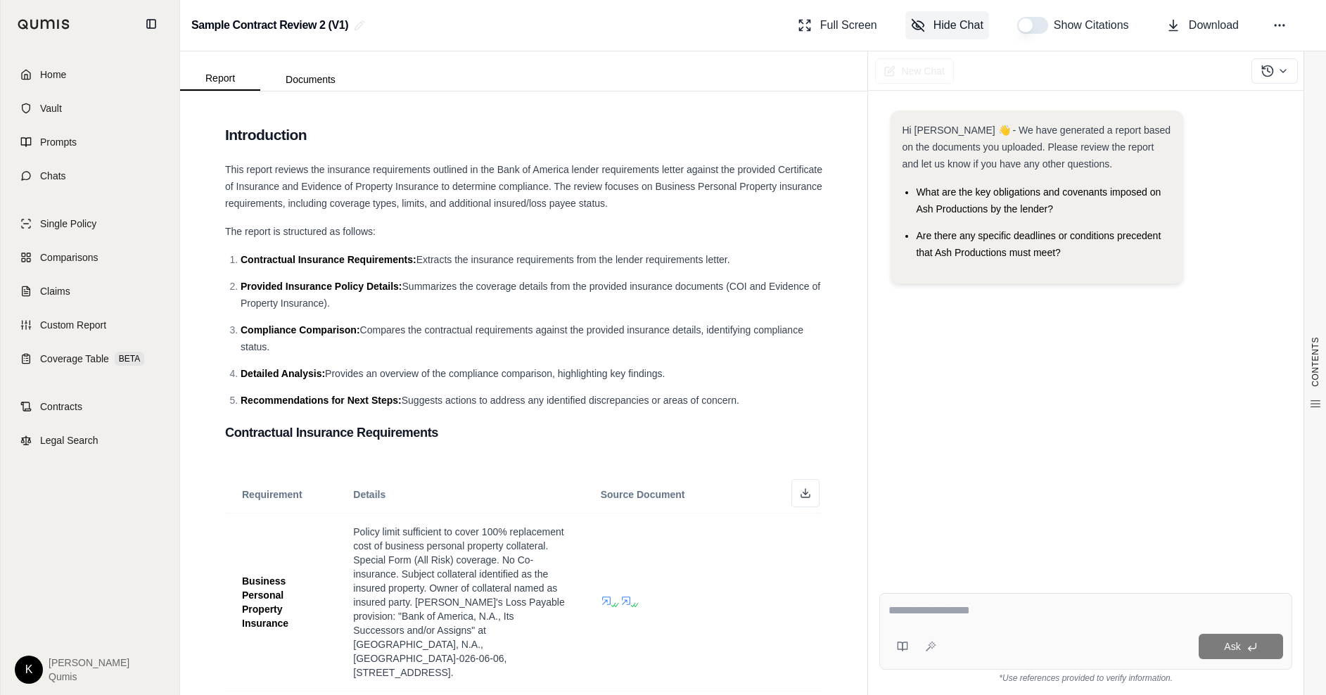
click at [926, 32] on button "Hide Chat" at bounding box center [947, 25] width 84 height 28
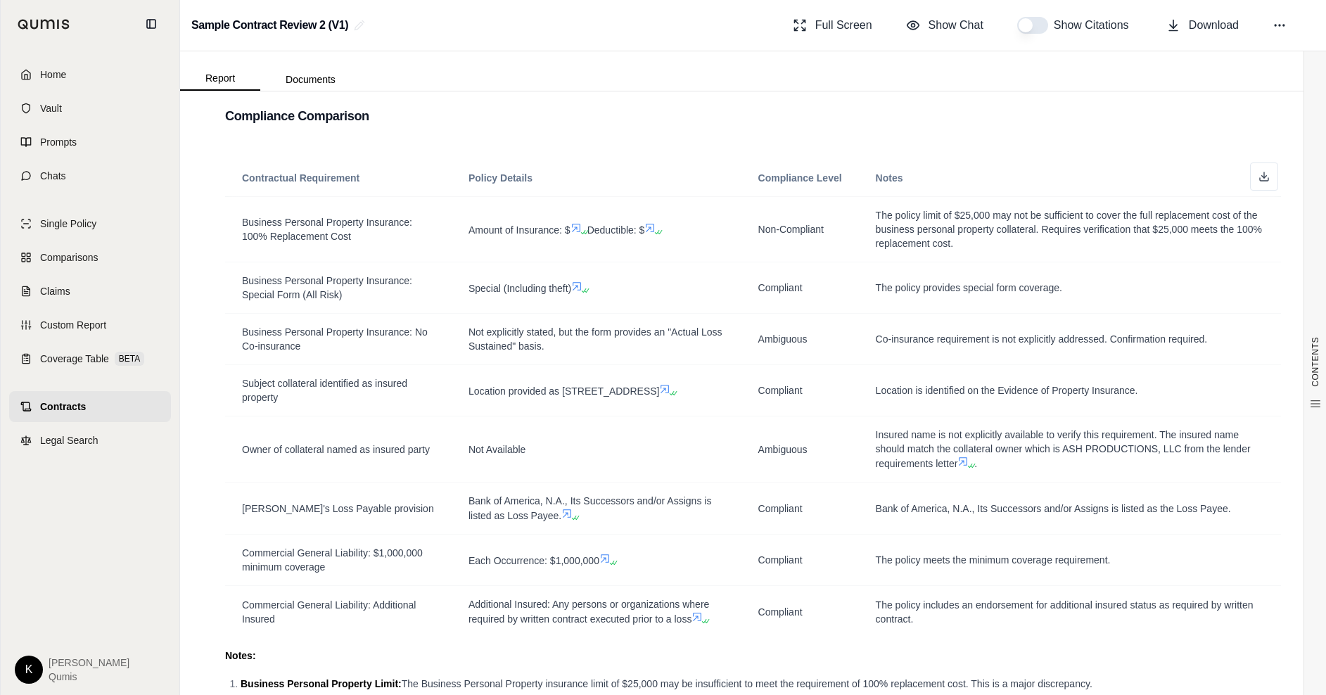
scroll to position [1547, 0]
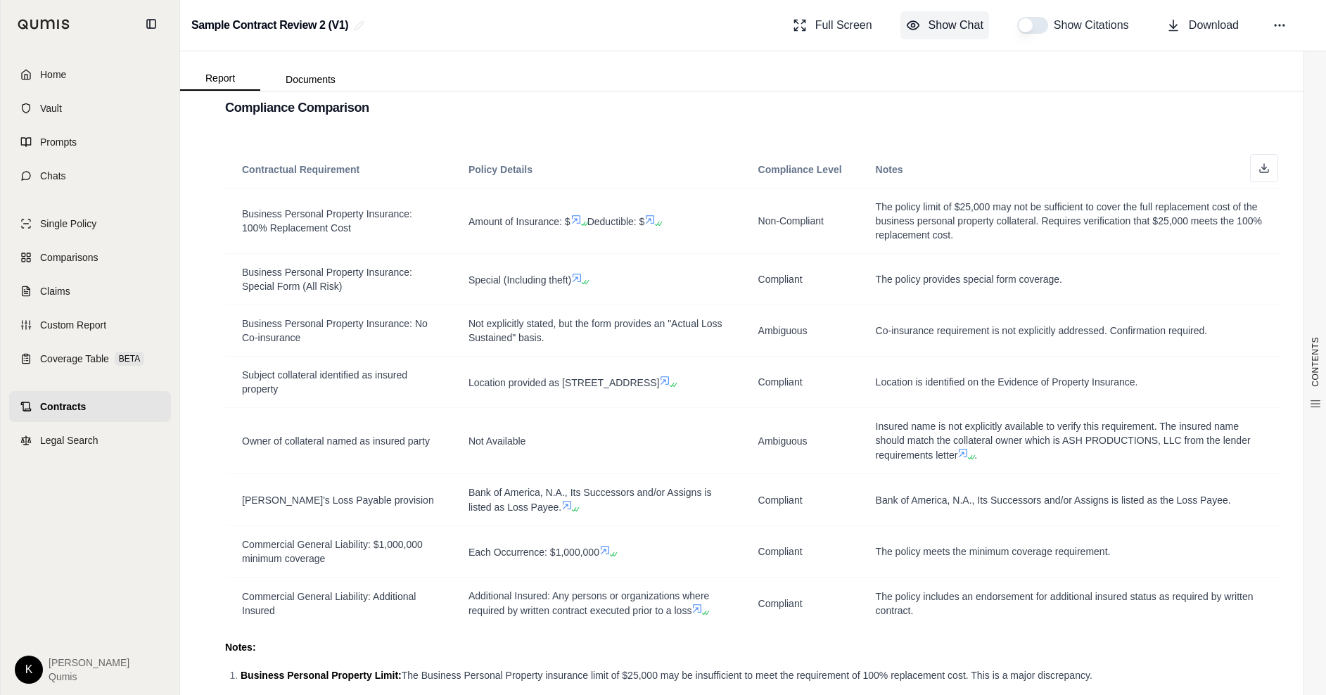
click at [945, 21] on span "Show Chat" at bounding box center [955, 25] width 55 height 17
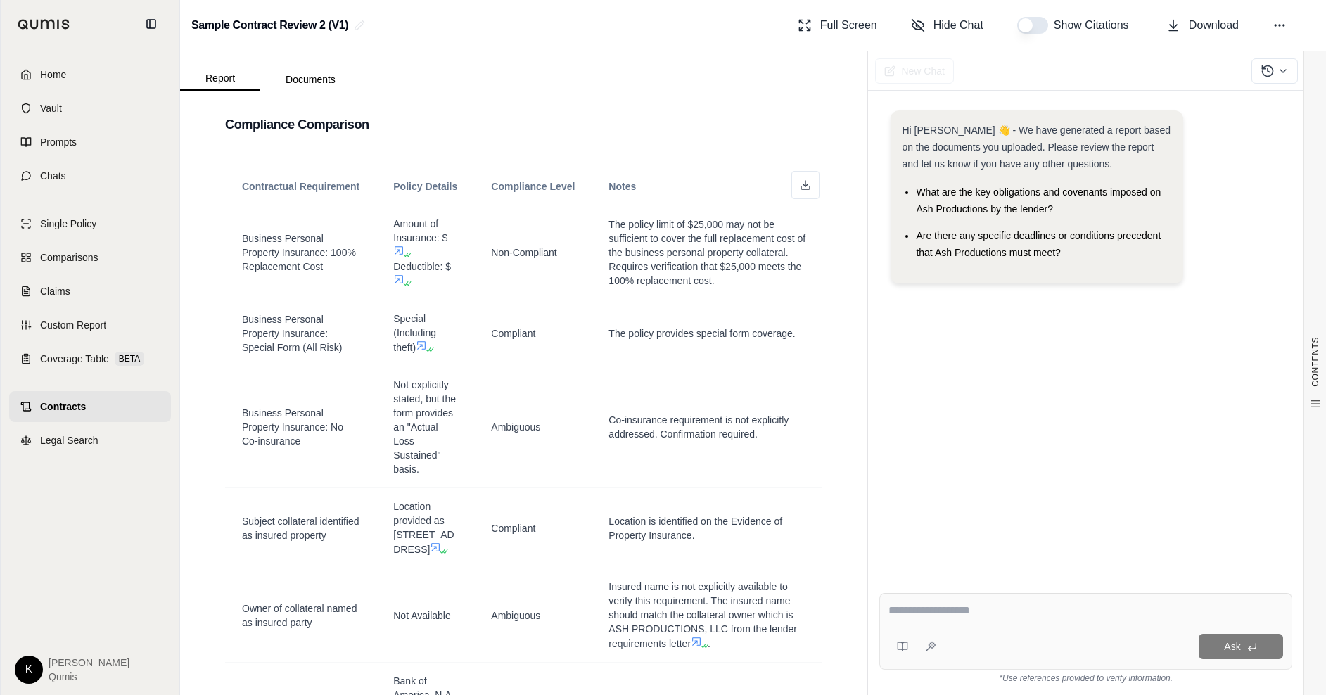
scroll to position [1739, 0]
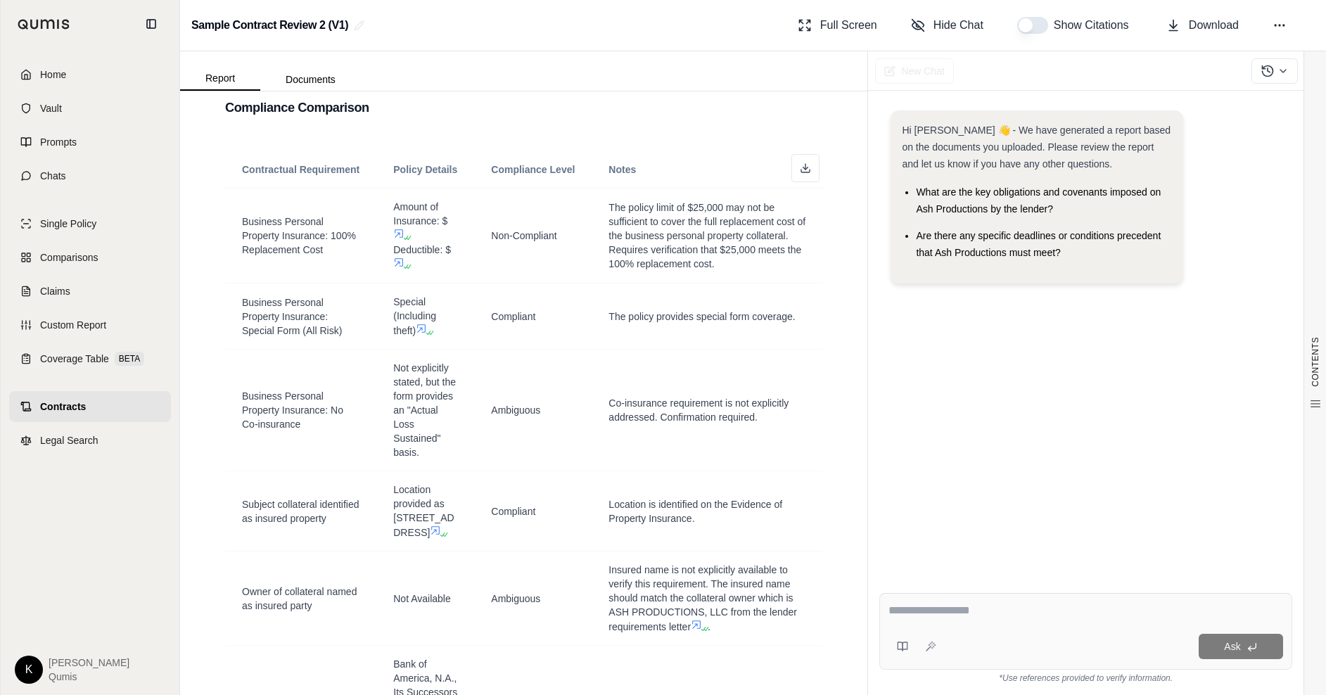
click at [945, 618] on textarea at bounding box center [1085, 610] width 395 height 17
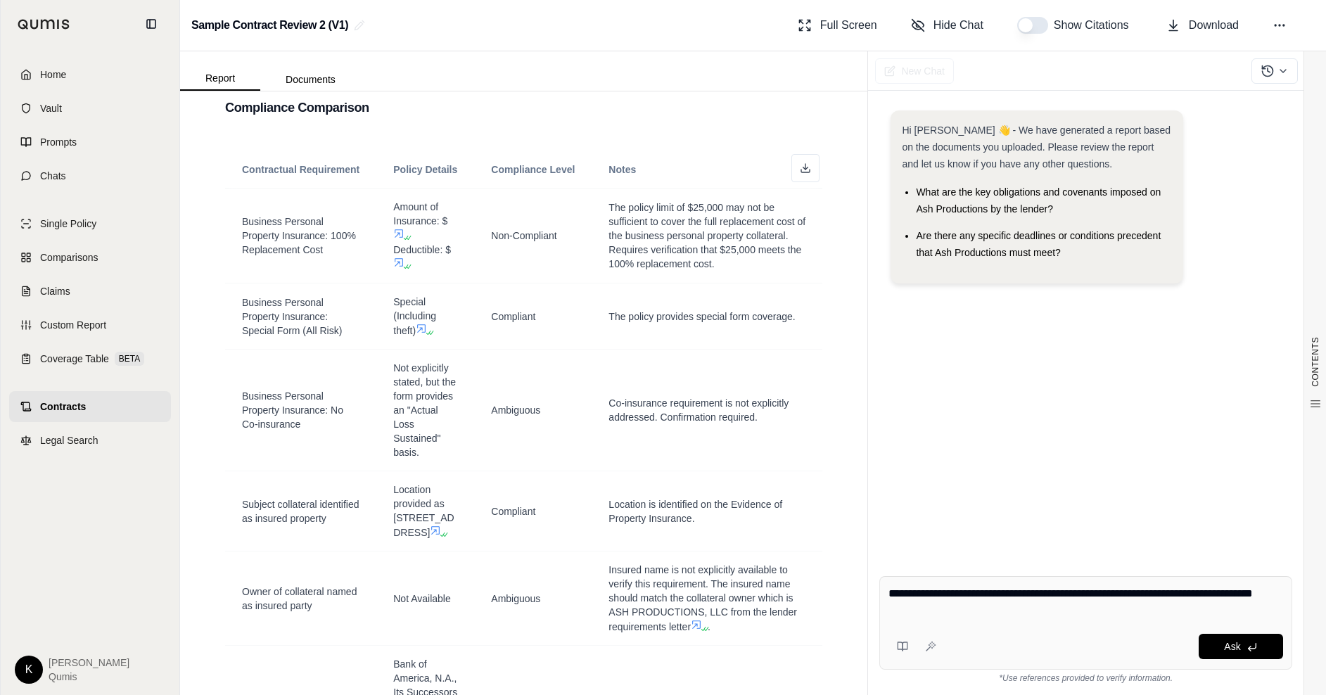
type textarea "**********"
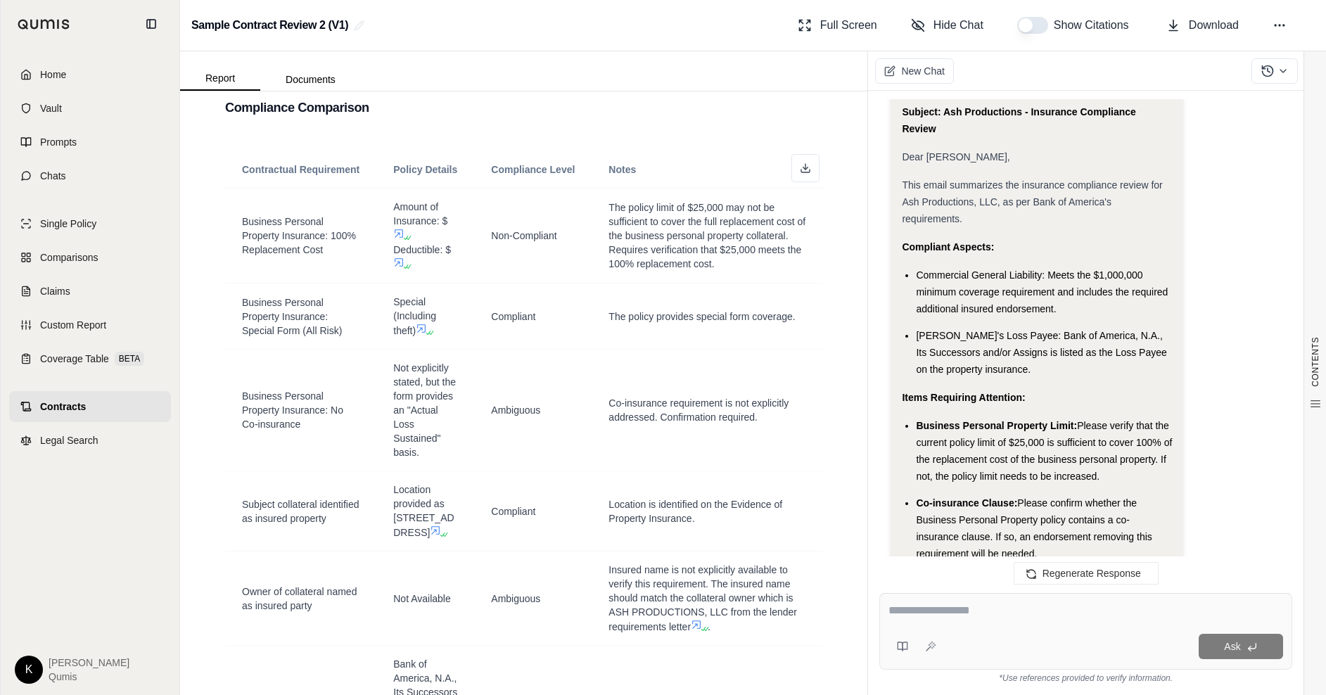
scroll to position [886, 0]
click at [1028, 29] on button "button" at bounding box center [1032, 25] width 31 height 17
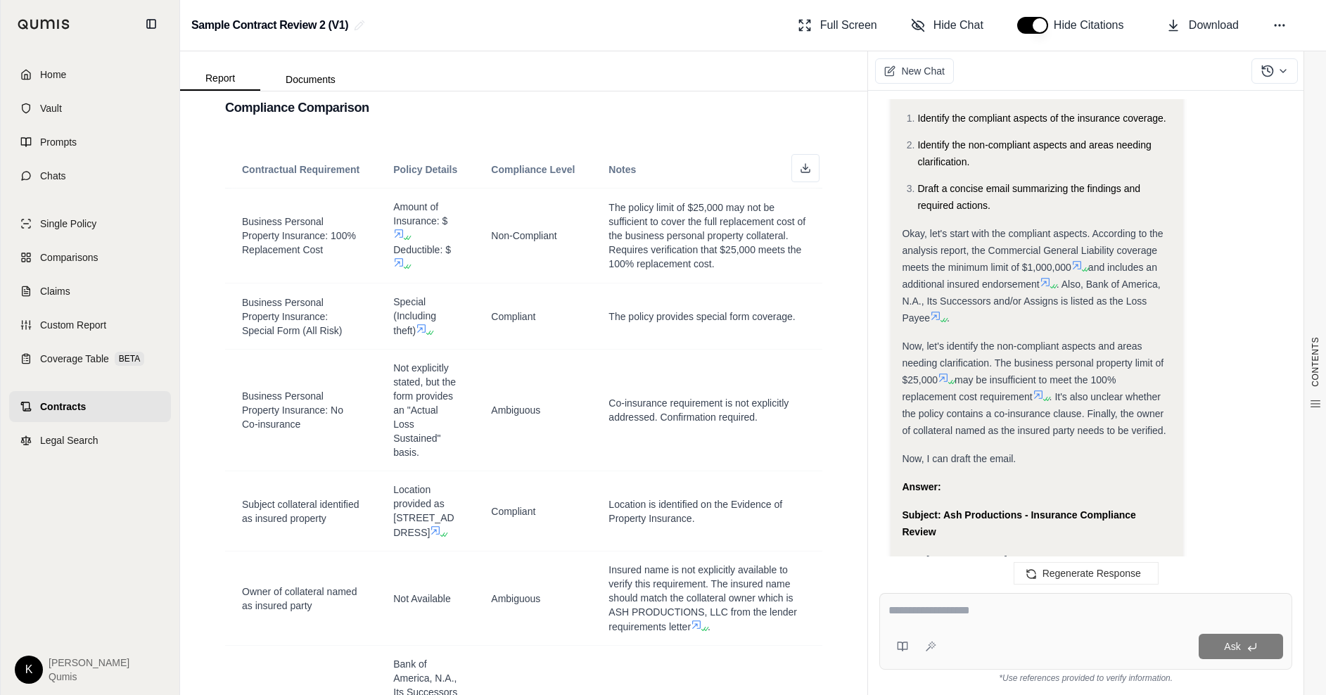
scroll to position [481, 0]
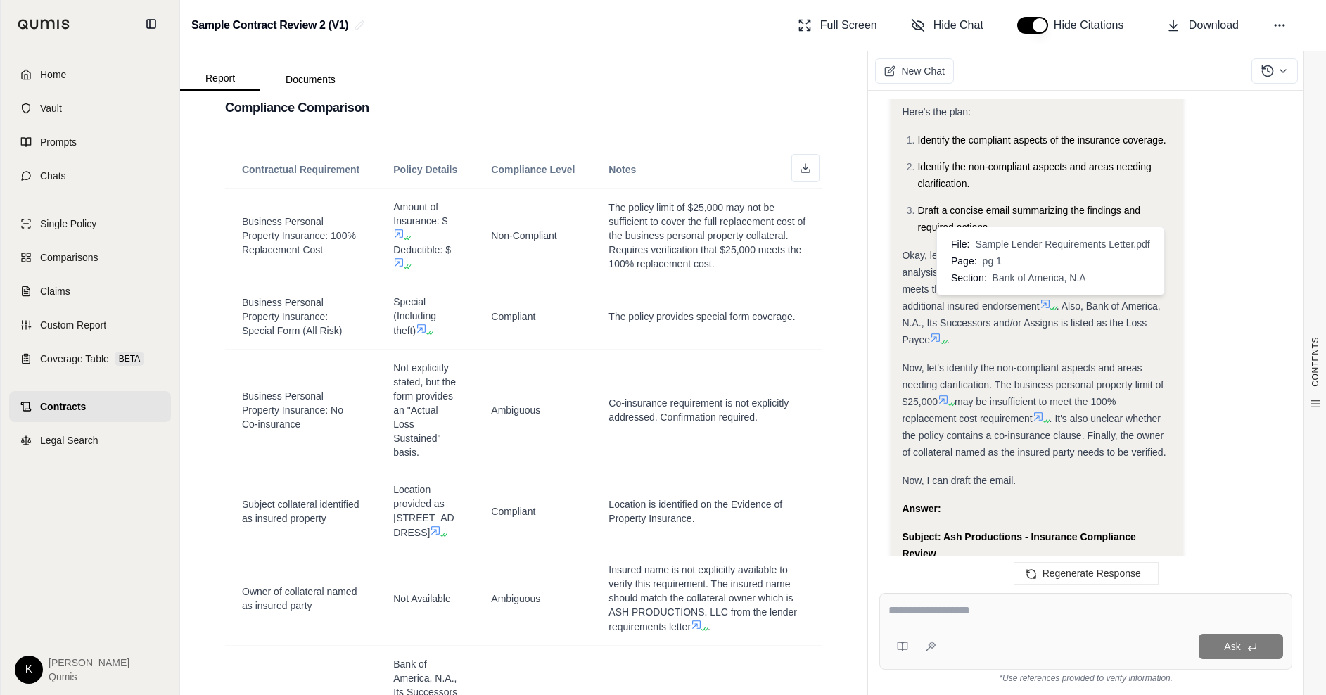
click at [1049, 306] on icon at bounding box center [1045, 303] width 11 height 11
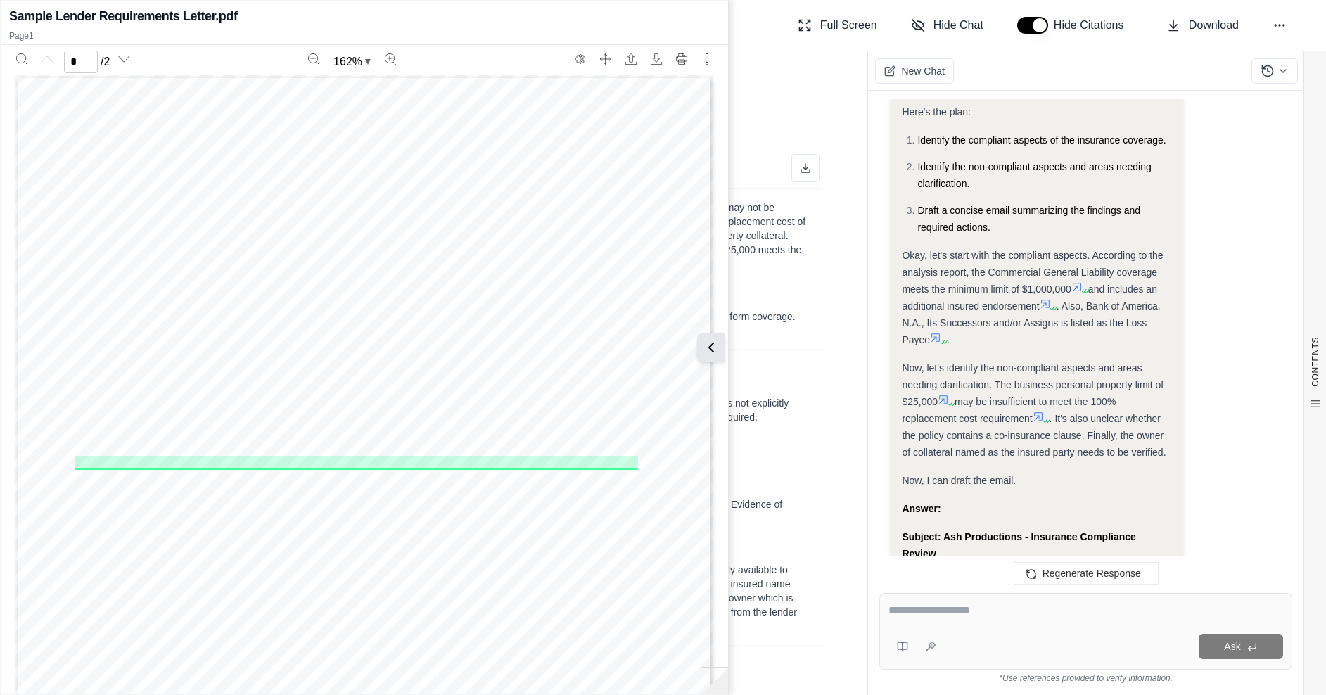
click at [722, 342] on button at bounding box center [711, 347] width 28 height 28
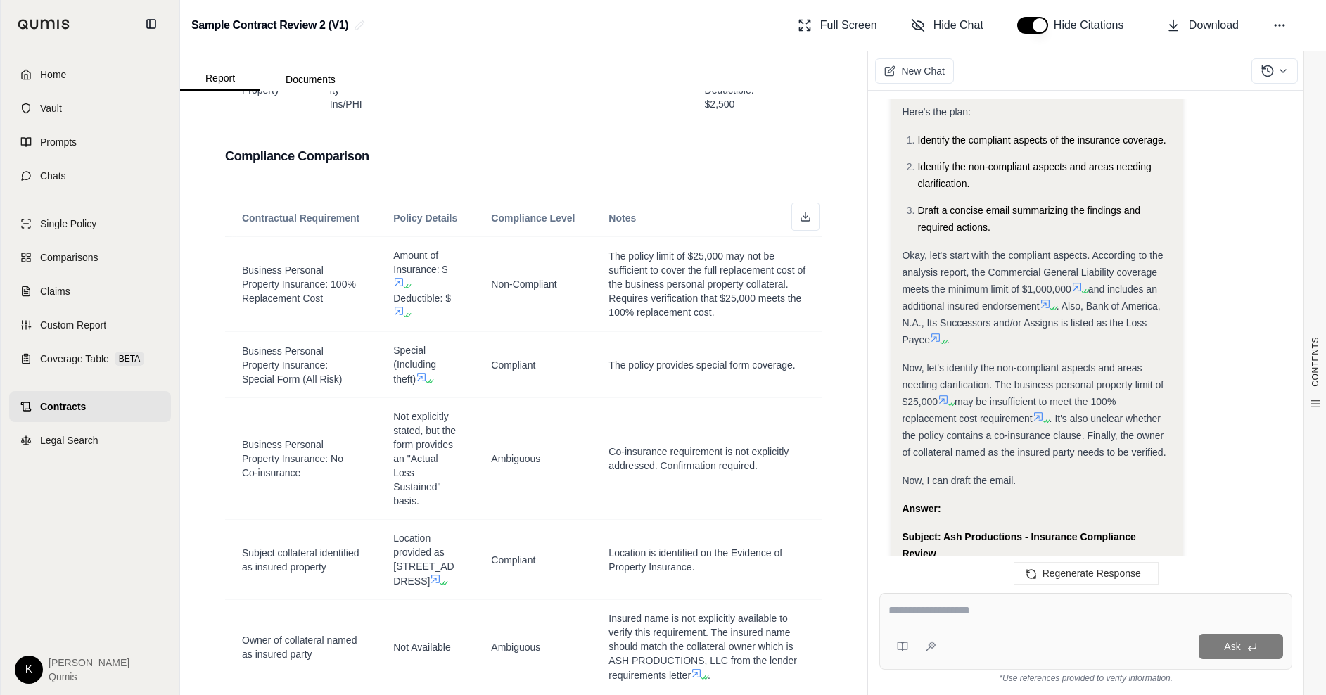
scroll to position [1689, 0]
click at [806, 222] on icon at bounding box center [805, 220] width 8 height 3
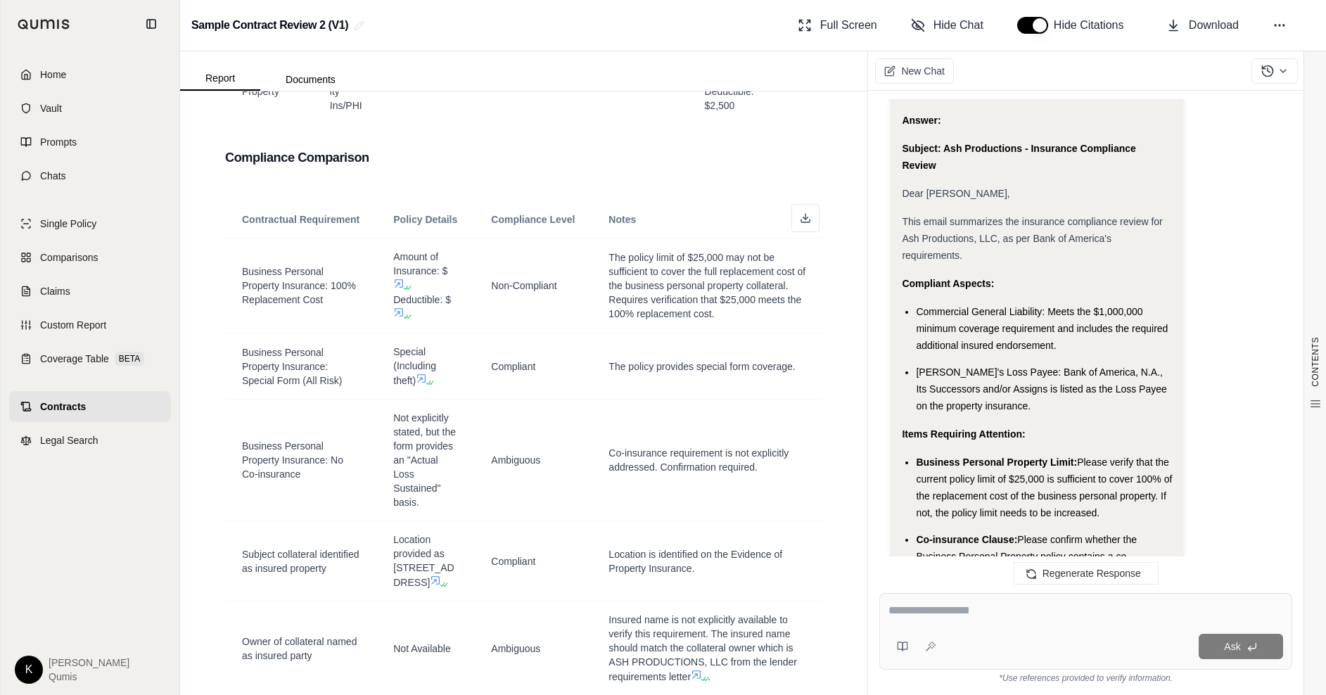
scroll to position [874, 0]
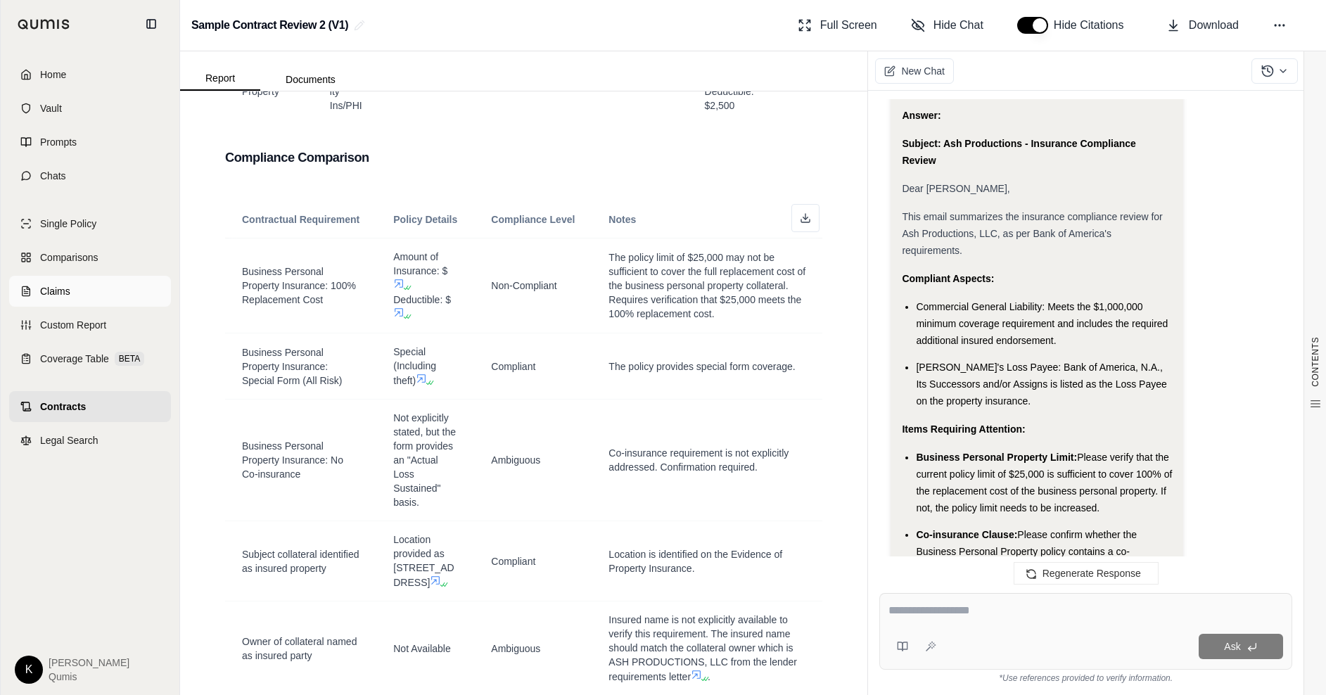
click at [37, 297] on link "Claims" at bounding box center [90, 291] width 162 height 31
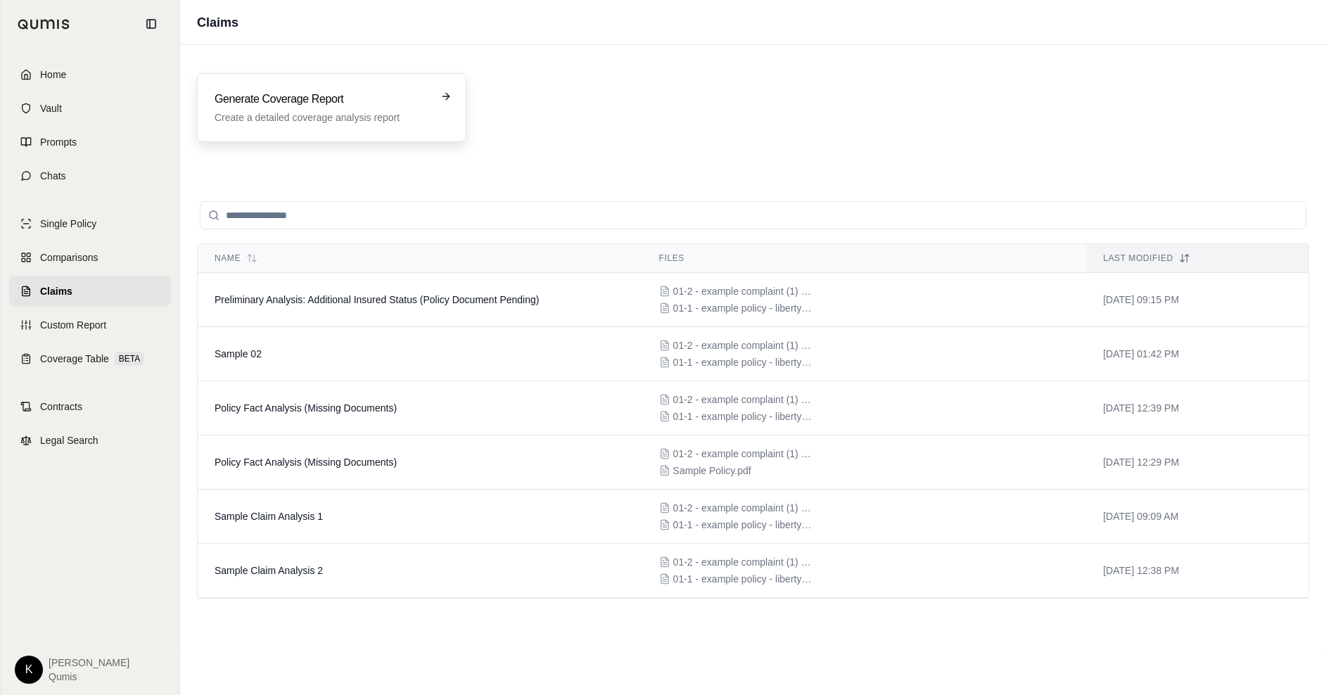
click at [254, 116] on p "Create a detailed coverage analysis report" at bounding box center [322, 117] width 215 height 14
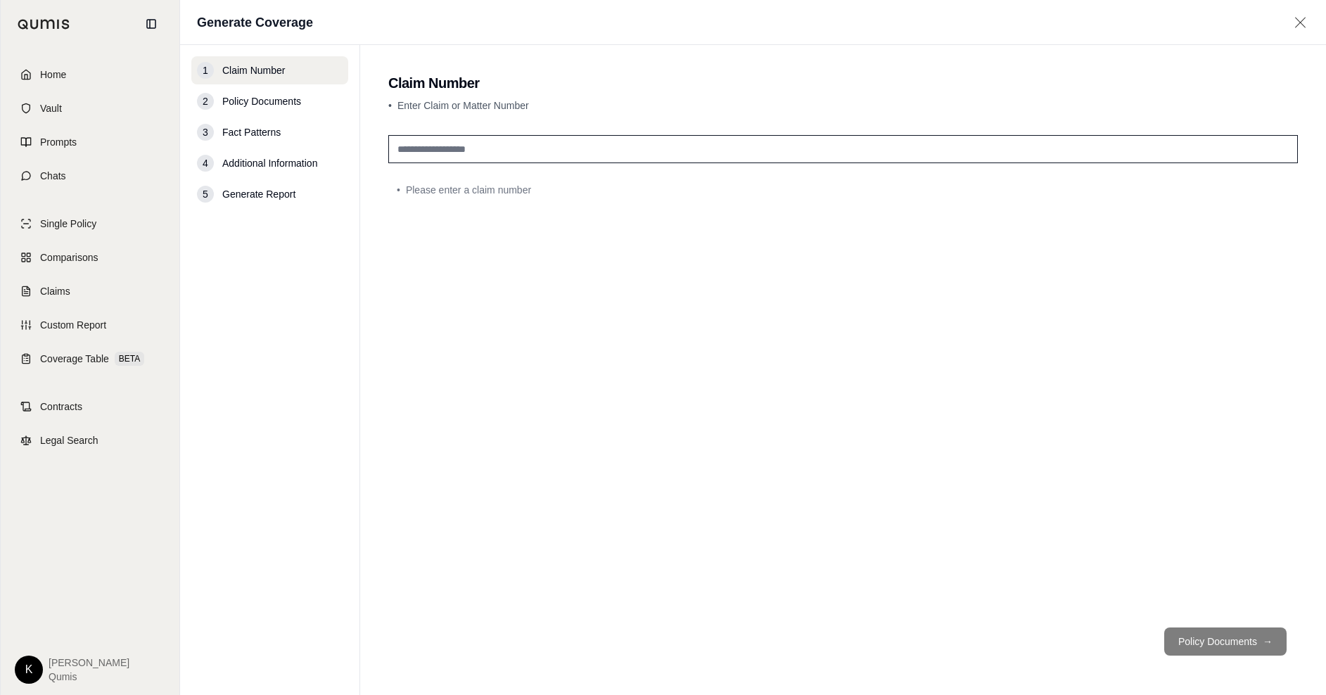
click at [409, 152] on input "text" at bounding box center [842, 149] width 909 height 28
type input "******"
click at [634, 350] on div "******" at bounding box center [842, 372] width 909 height 487
click at [1249, 637] on button "Policy Documents →" at bounding box center [1225, 641] width 122 height 28
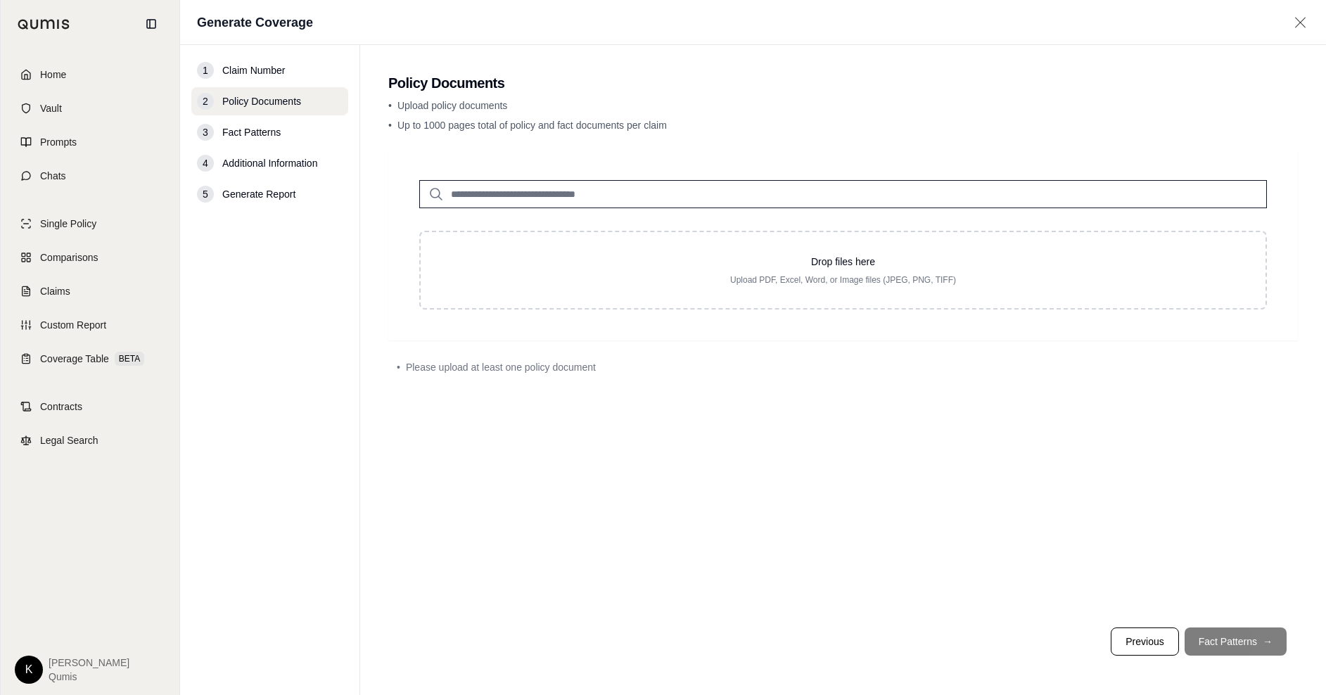
click at [528, 193] on input "search" at bounding box center [843, 194] width 848 height 28
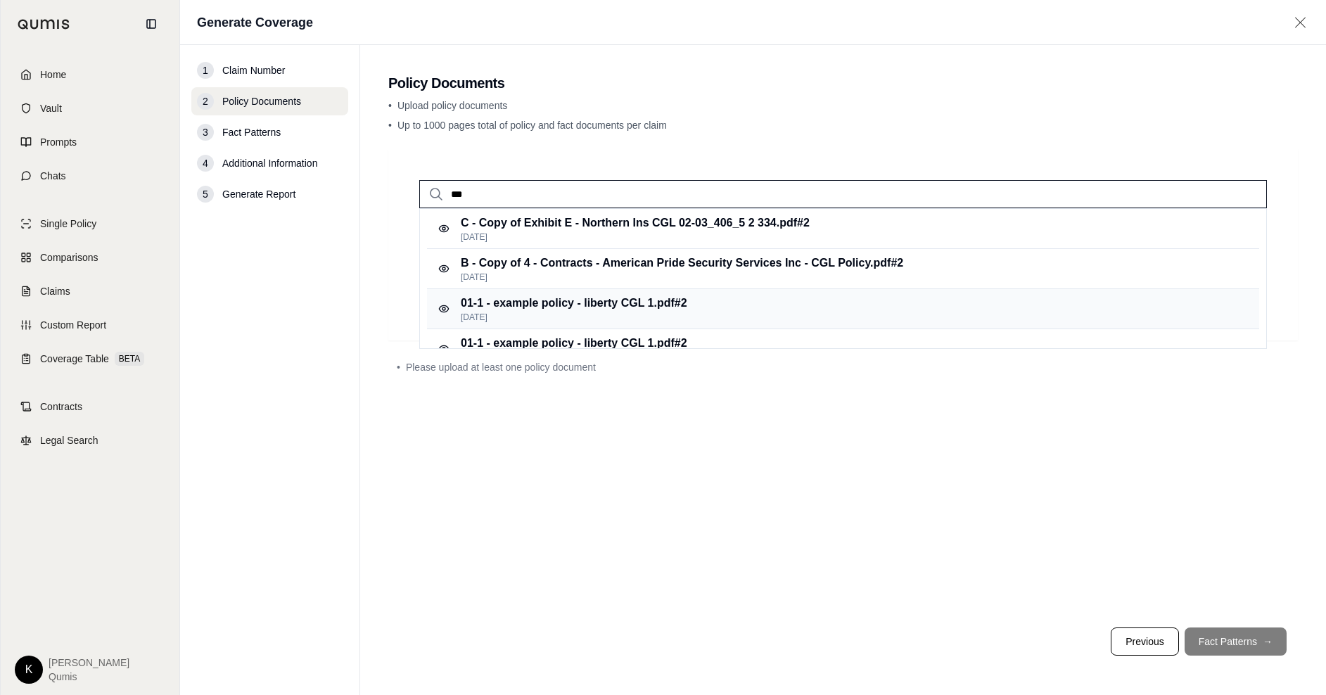
type input "***"
click at [687, 304] on p "01-1 - example policy - liberty CGL 1.pdf #2" at bounding box center [574, 303] width 226 height 17
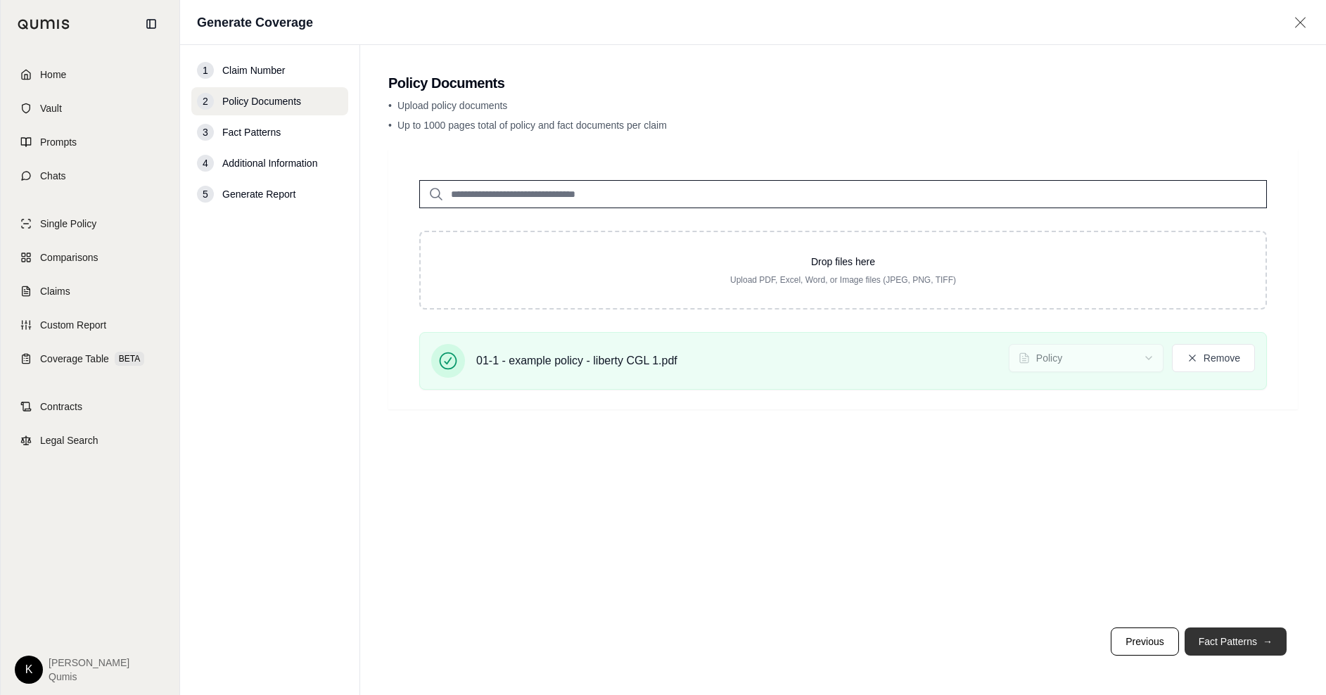
click at [1273, 647] on button "Fact Patterns →" at bounding box center [1236, 641] width 102 height 28
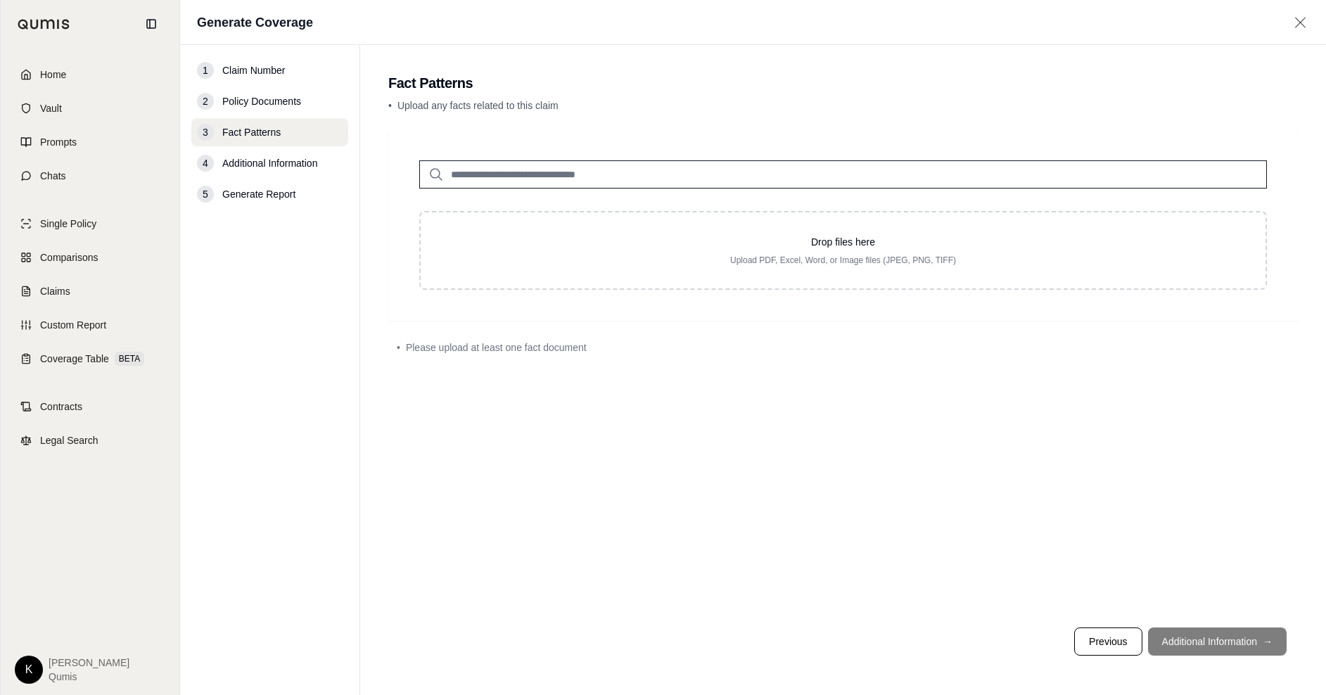
click at [500, 179] on input "search" at bounding box center [843, 174] width 848 height 28
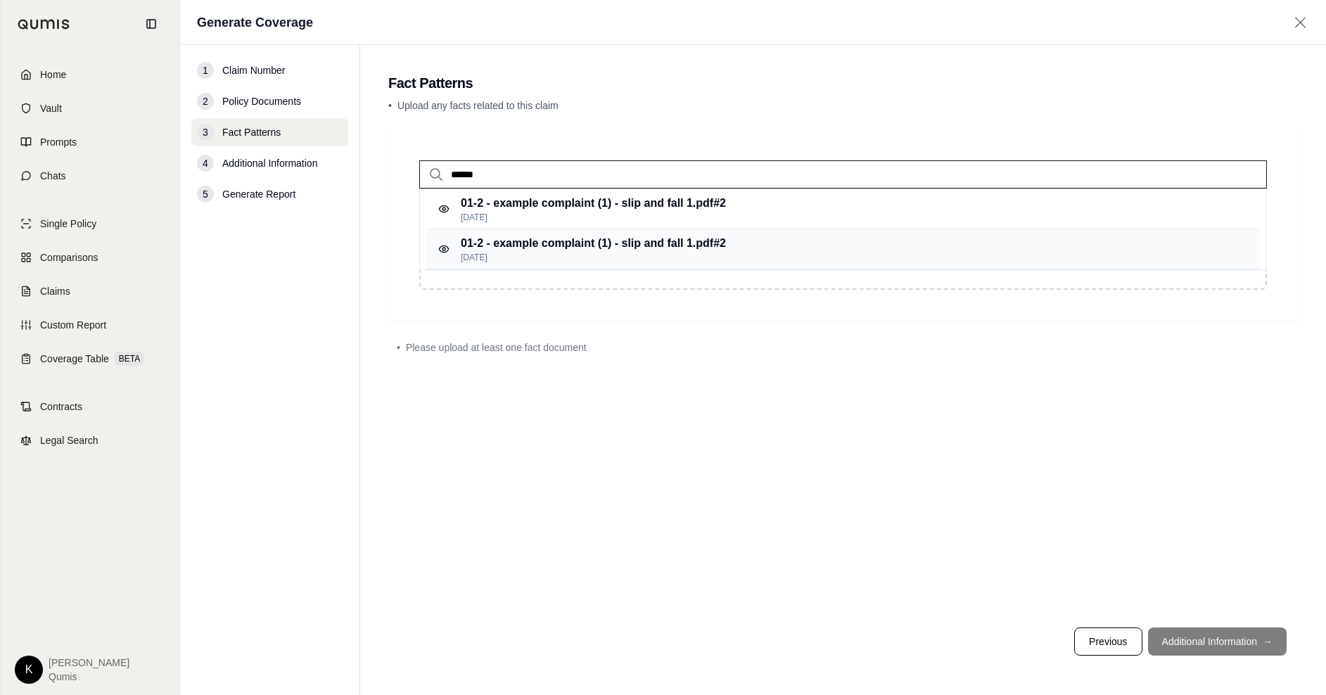
type input "******"
click at [633, 241] on p "01-2 - example complaint (1) - slip and fall 1.pdf #2" at bounding box center [593, 243] width 265 height 17
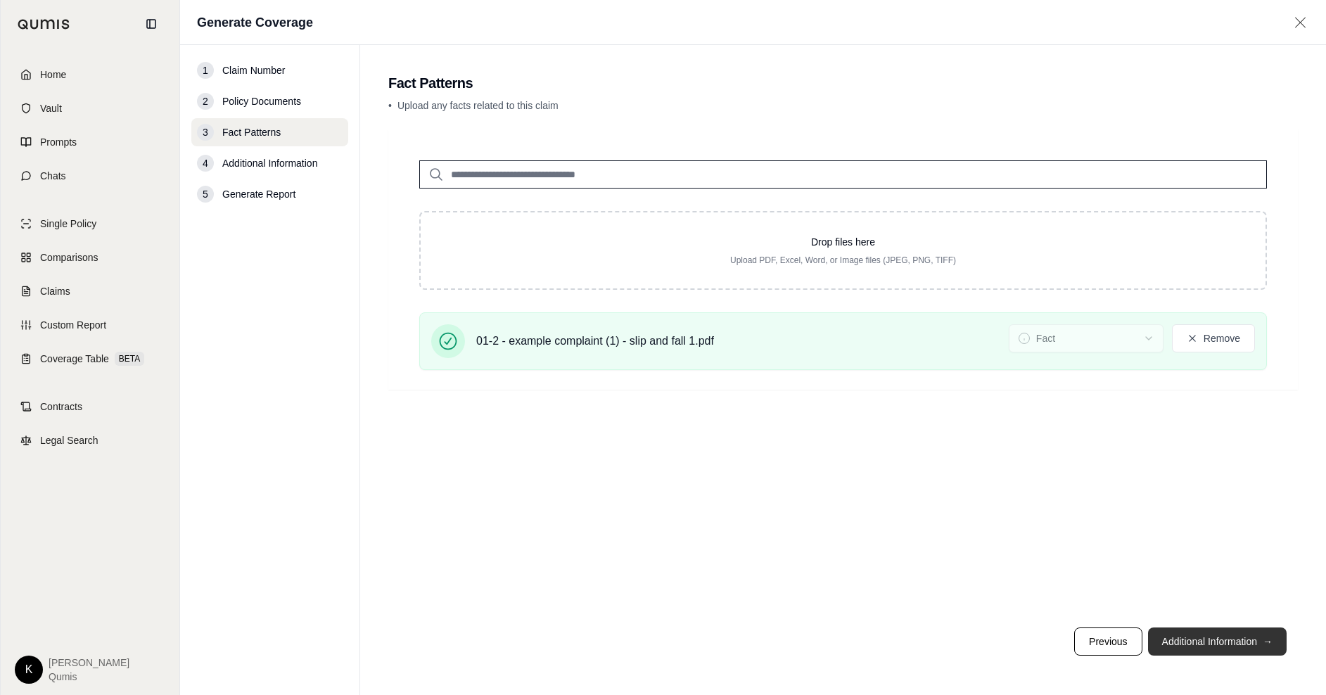
click at [1202, 640] on button "Additional Information →" at bounding box center [1217, 641] width 139 height 28
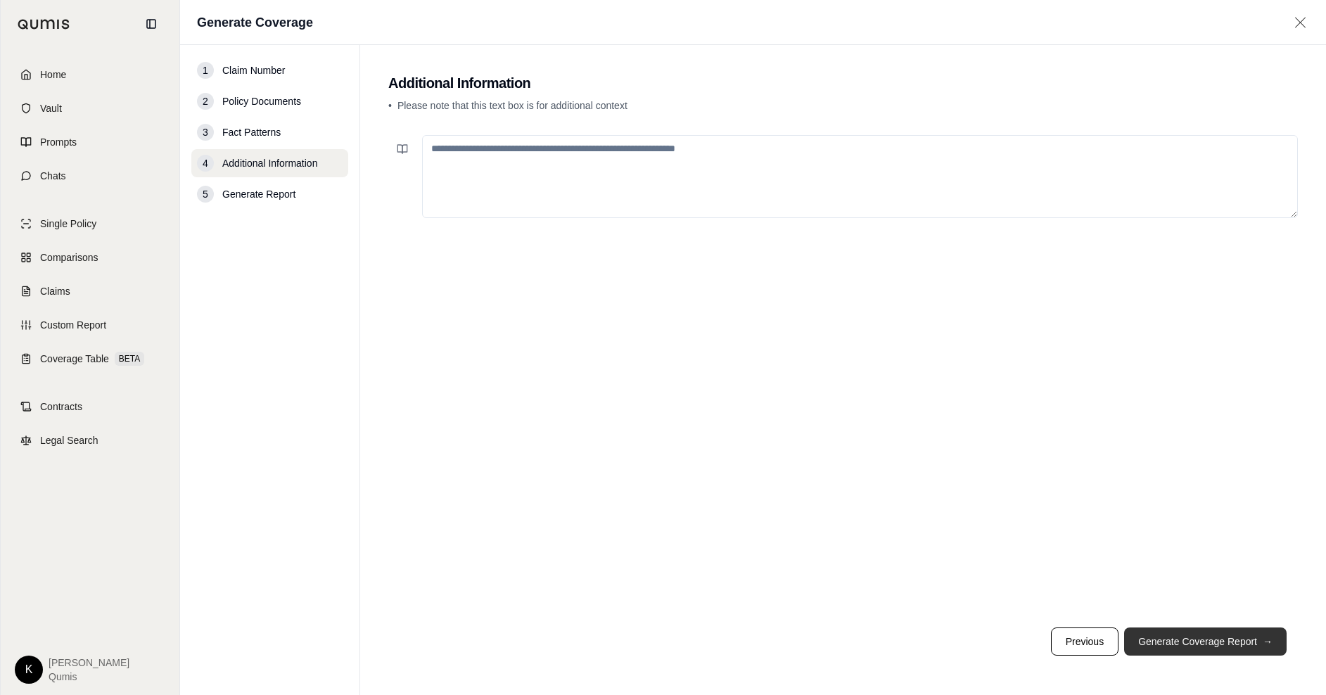
click at [1196, 644] on button "Generate Coverage Report →" at bounding box center [1205, 641] width 162 height 28
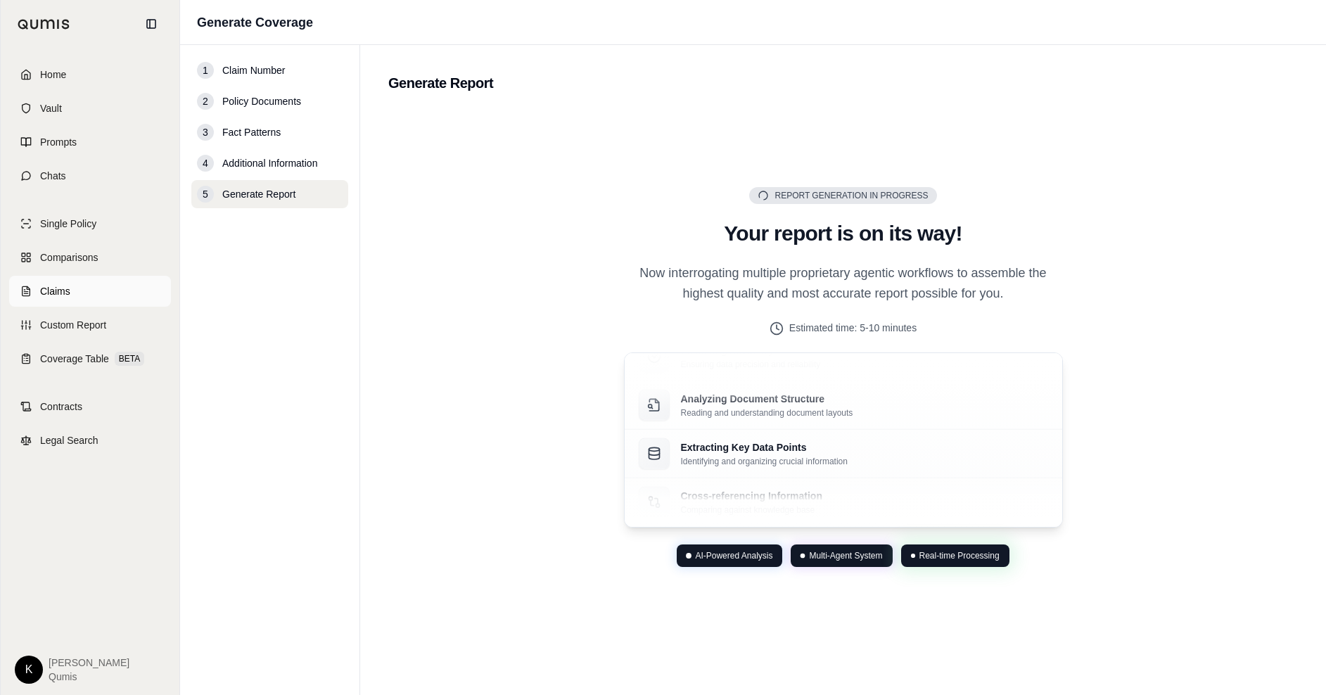
click at [31, 291] on icon at bounding box center [25, 291] width 11 height 11
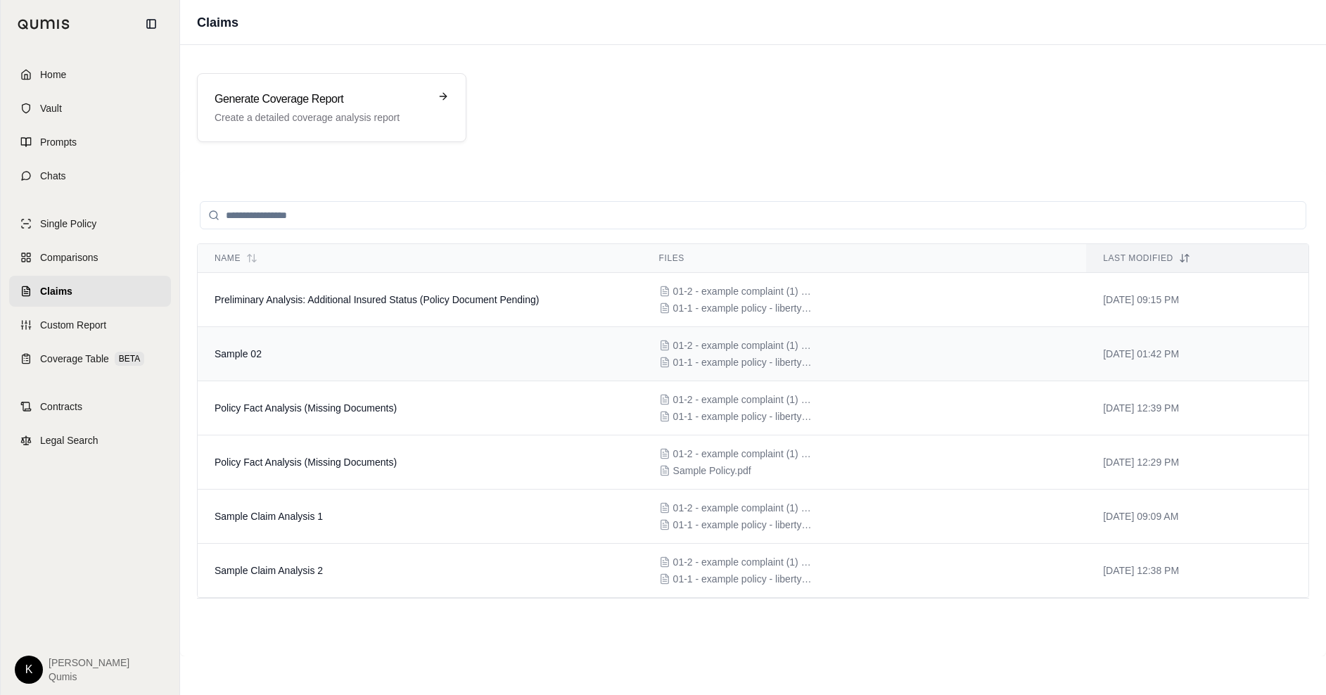
click at [258, 364] on td "Sample 02" at bounding box center [420, 354] width 445 height 54
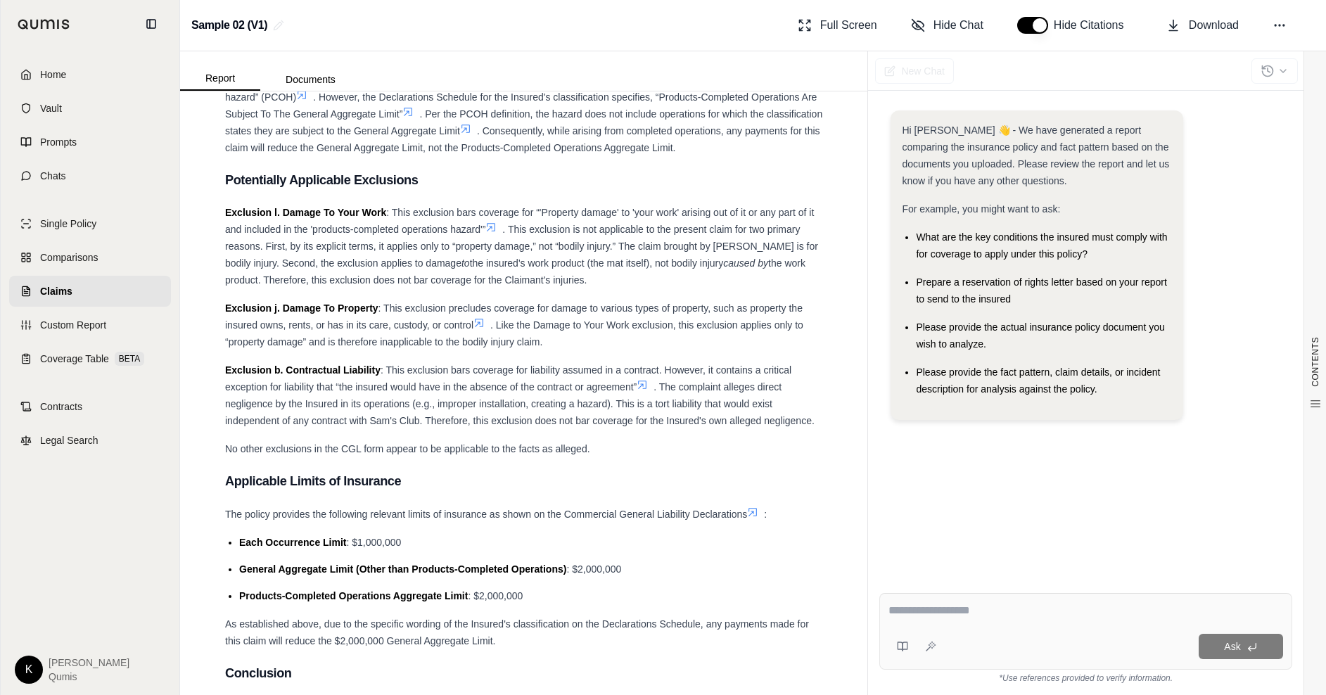
scroll to position [2895, 0]
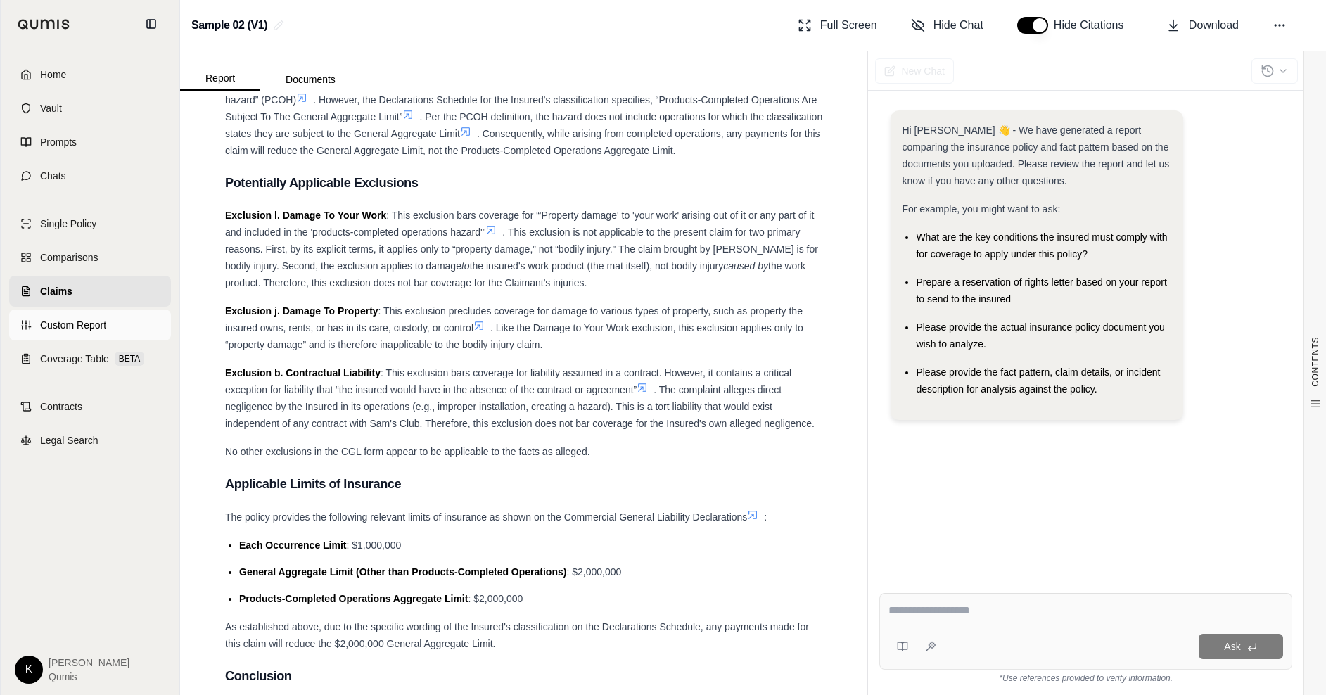
click at [70, 328] on span "Custom Report" at bounding box center [73, 325] width 66 height 14
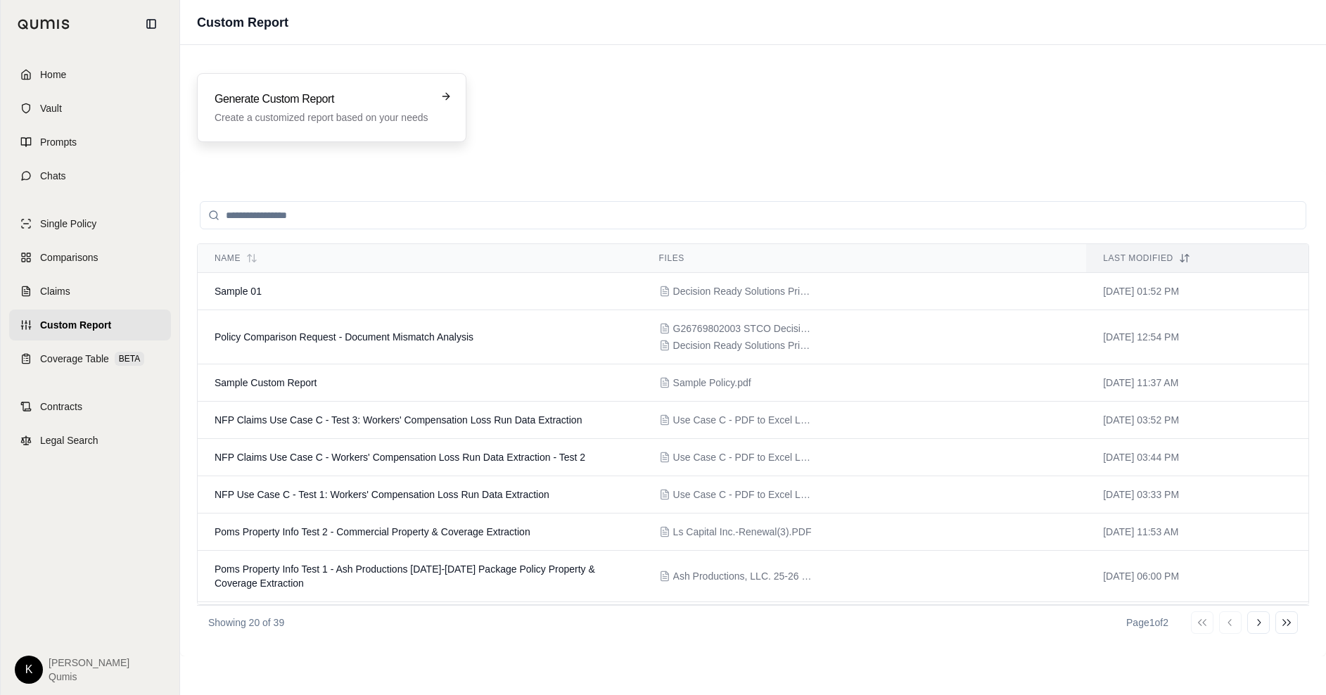
click at [305, 108] on div "Generate Custom Report Create a customized report based on your needs" at bounding box center [322, 108] width 215 height 34
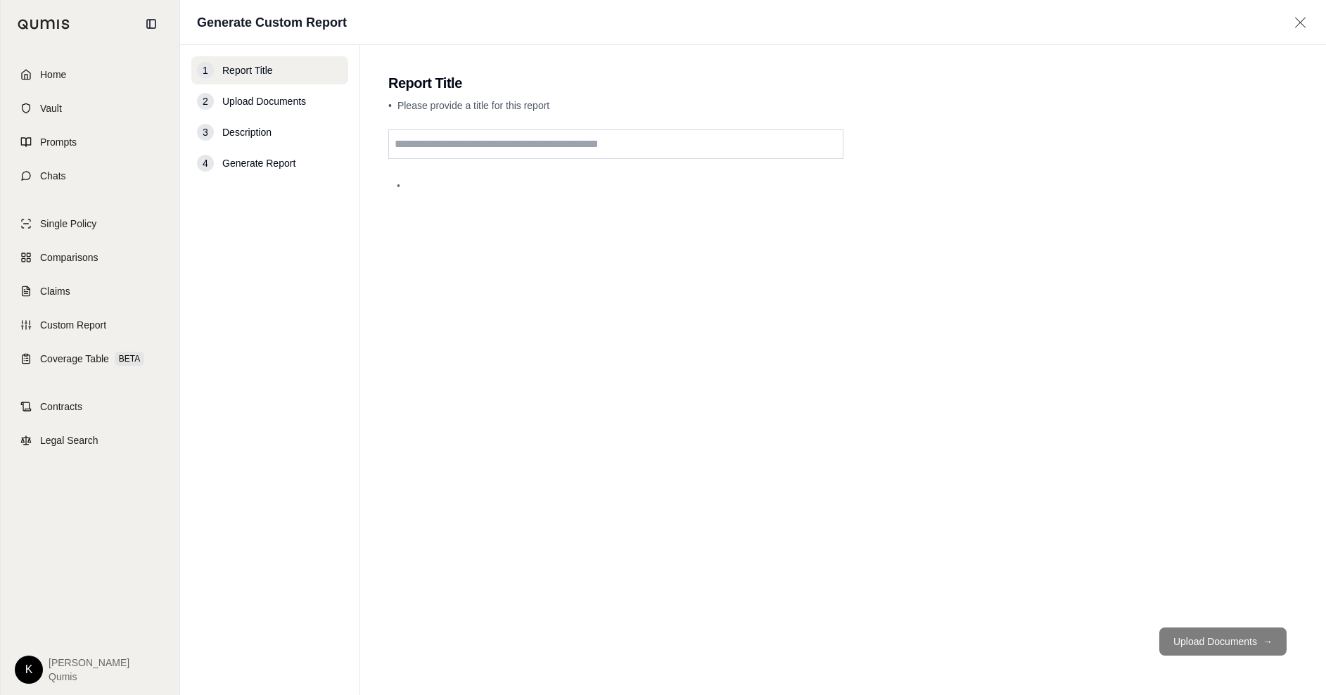
click at [435, 145] on input "text" at bounding box center [615, 144] width 455 height 30
type input "******"
click at [1274, 653] on button "Upload Documents →" at bounding box center [1222, 641] width 127 height 28
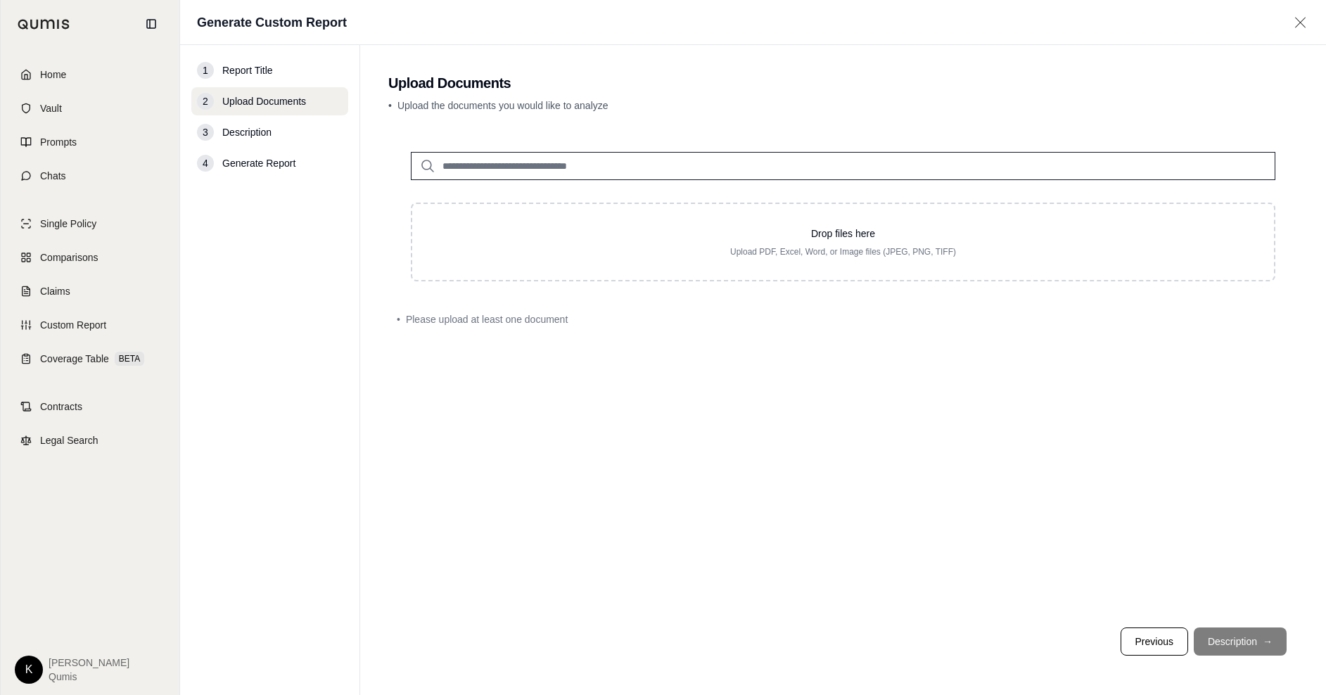
click at [634, 174] on input "search" at bounding box center [843, 166] width 864 height 28
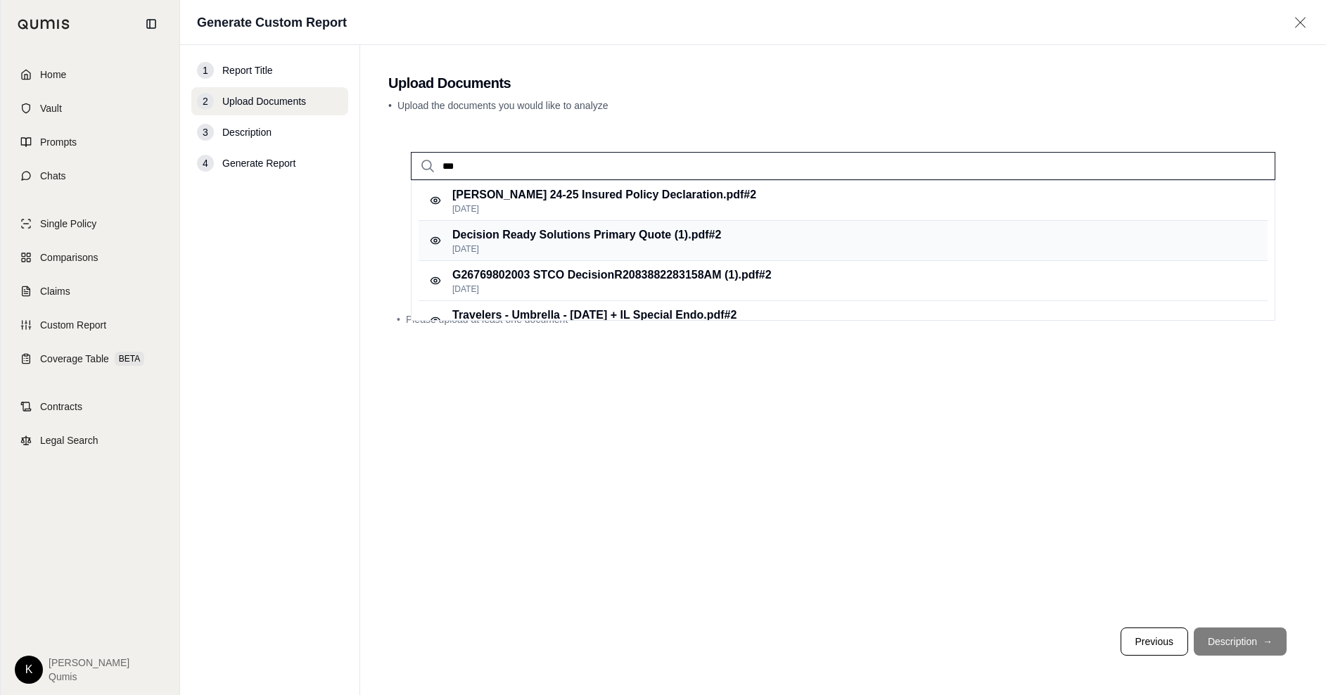
type input "***"
click at [644, 225] on div "Decision Ready Solutions Primary Quote (1).pdf #2 [DATE]" at bounding box center [843, 241] width 849 height 40
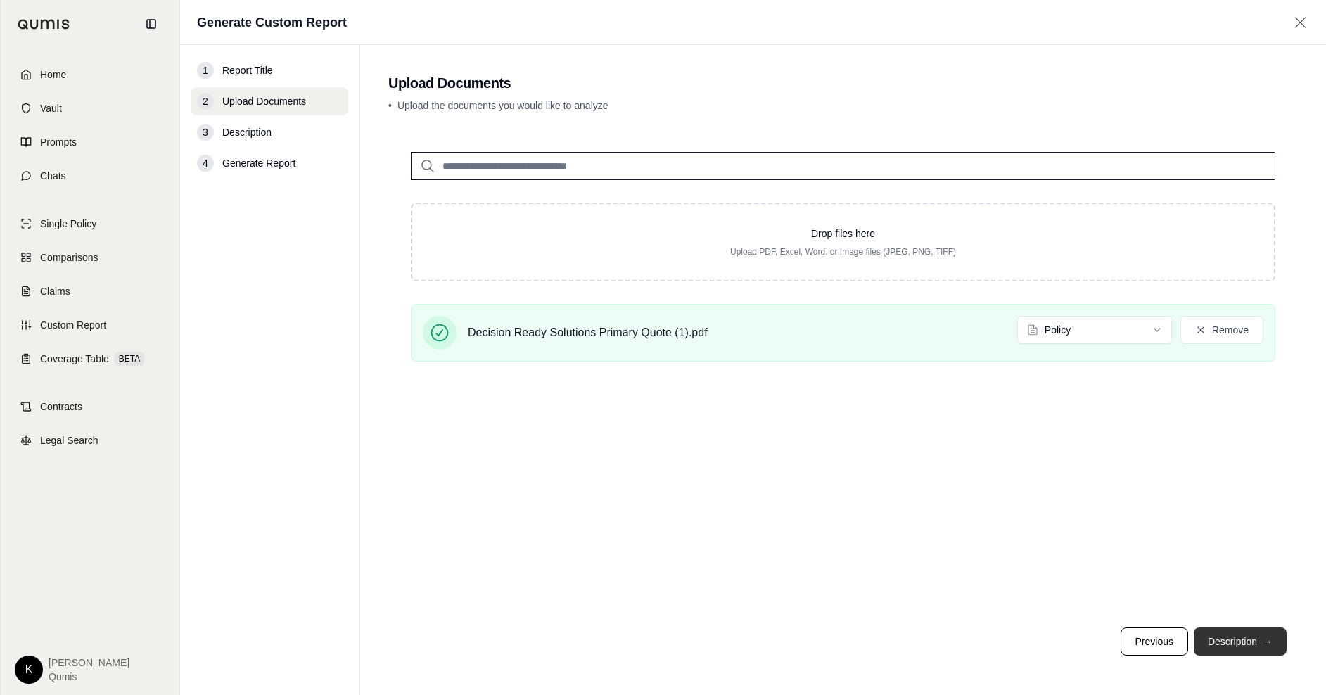
click at [1239, 639] on button "Description →" at bounding box center [1240, 641] width 93 height 28
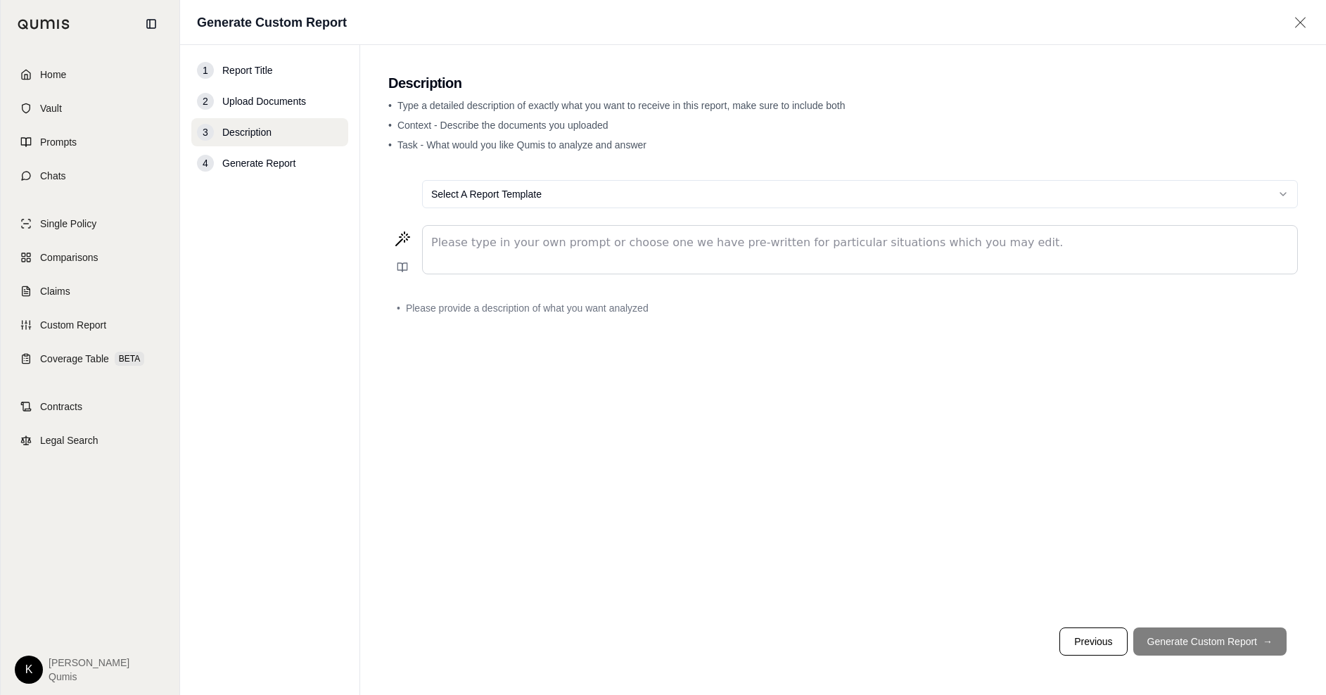
click at [444, 243] on p "editable markdown" at bounding box center [859, 242] width 857 height 17
click at [401, 272] on icon at bounding box center [402, 267] width 11 height 11
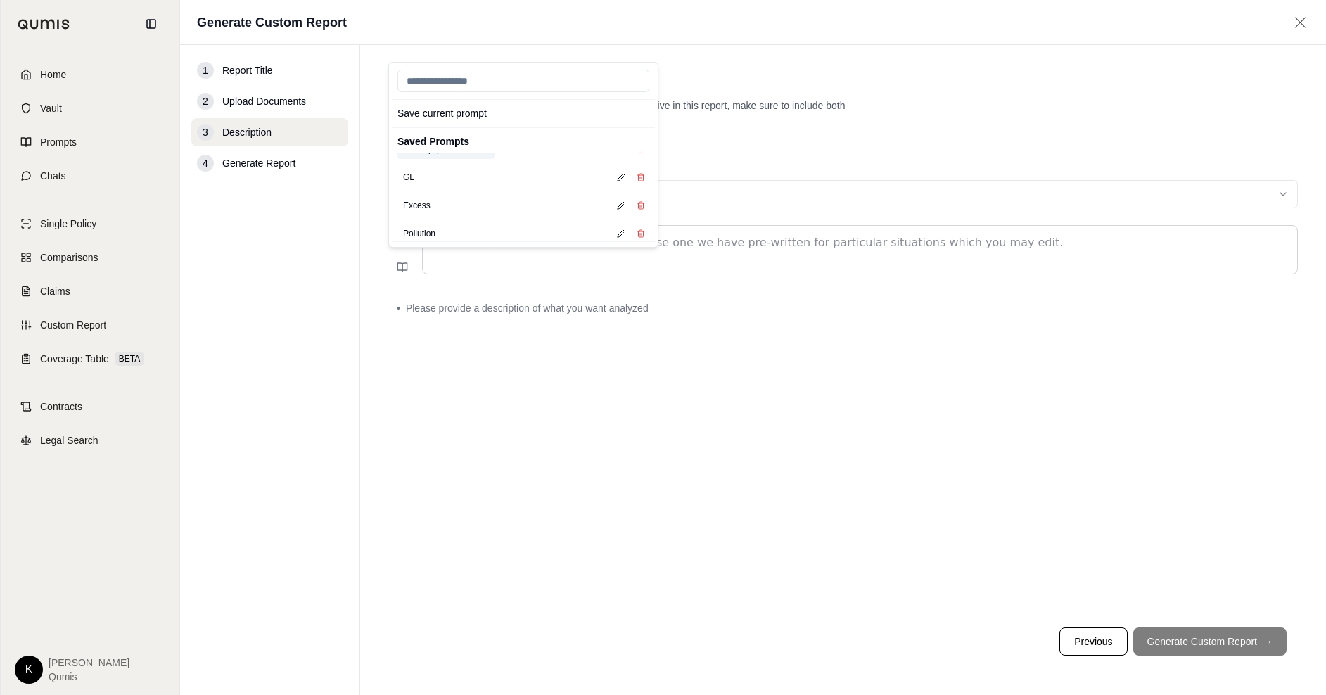
scroll to position [162, 0]
click at [402, 173] on button "GL" at bounding box center [408, 173] width 23 height 20
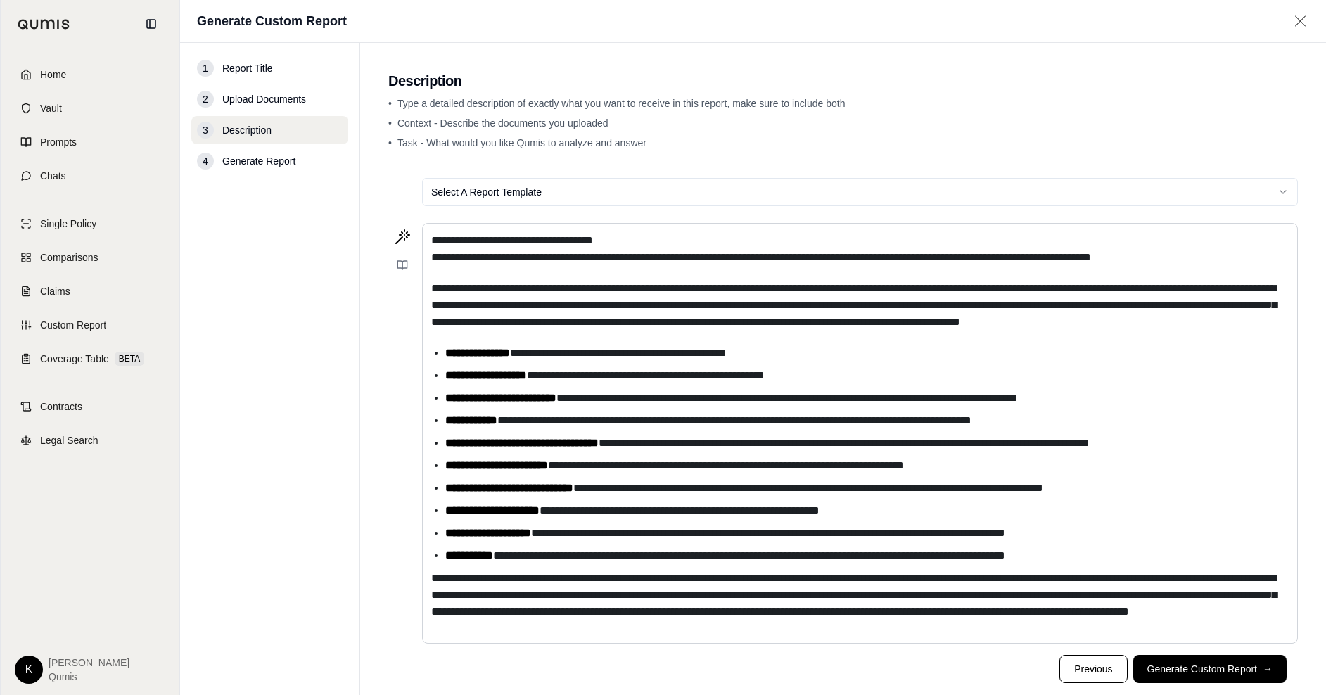
scroll to position [60, 0]
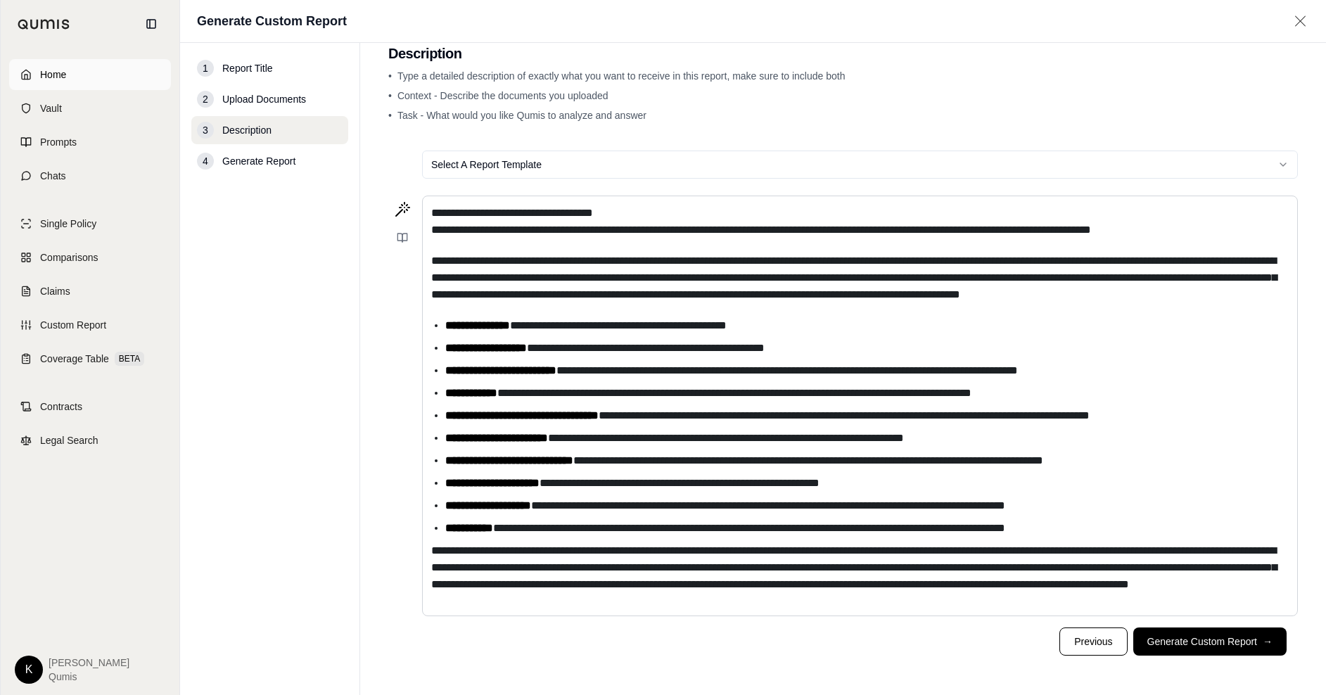
click at [55, 77] on span "Home" at bounding box center [53, 75] width 26 height 14
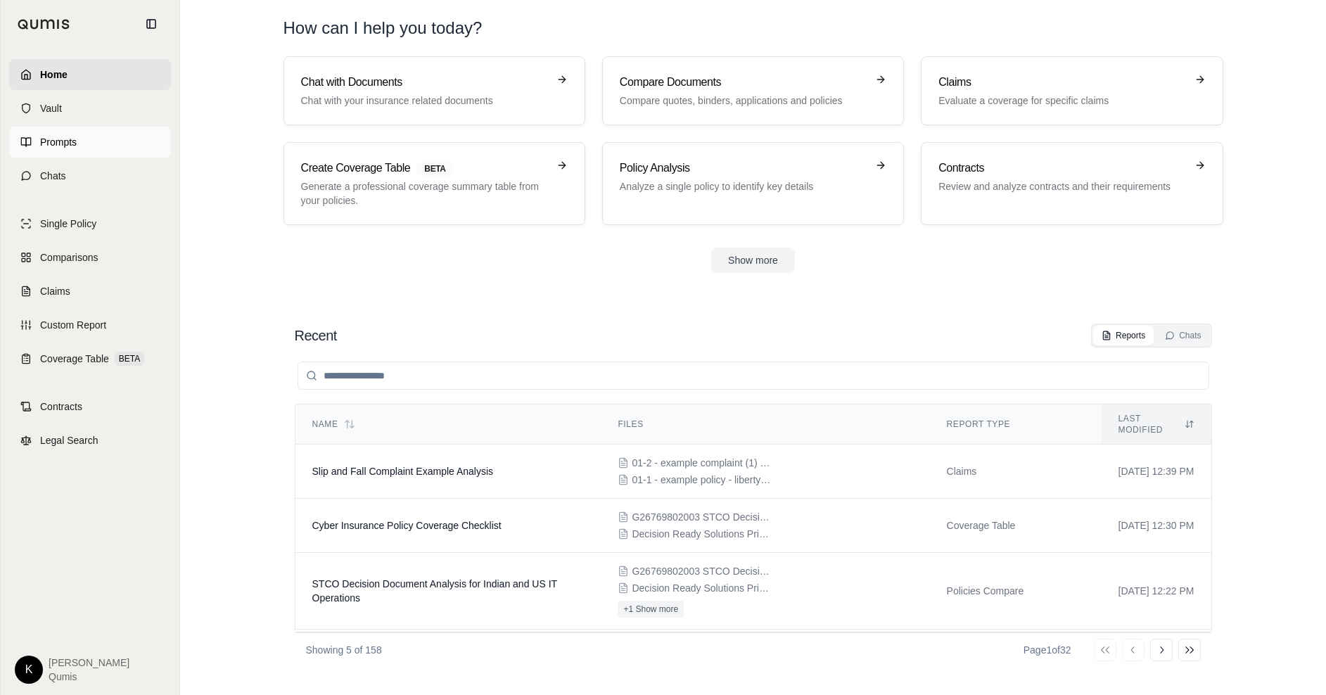
click at [43, 151] on link "Prompts" at bounding box center [90, 142] width 162 height 31
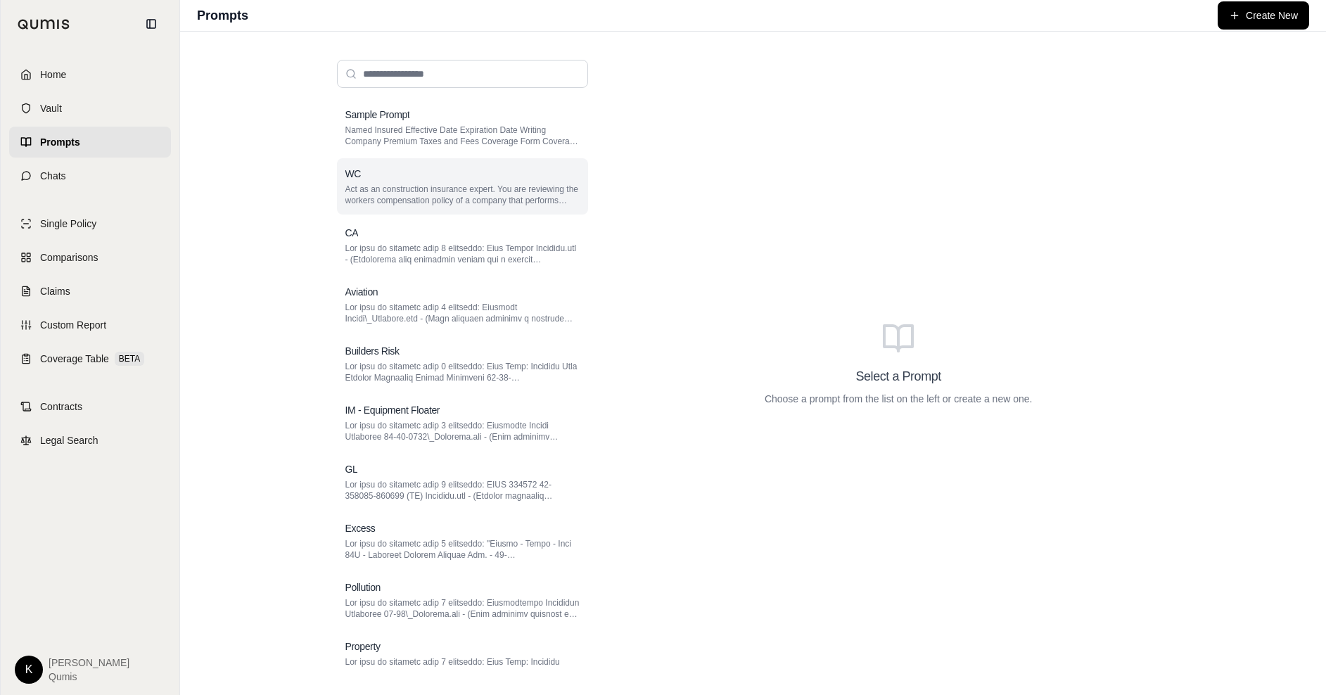
click at [452, 191] on p "Act as an construction insurance expert. You are reviewing the workers compensa…" at bounding box center [462, 195] width 234 height 23
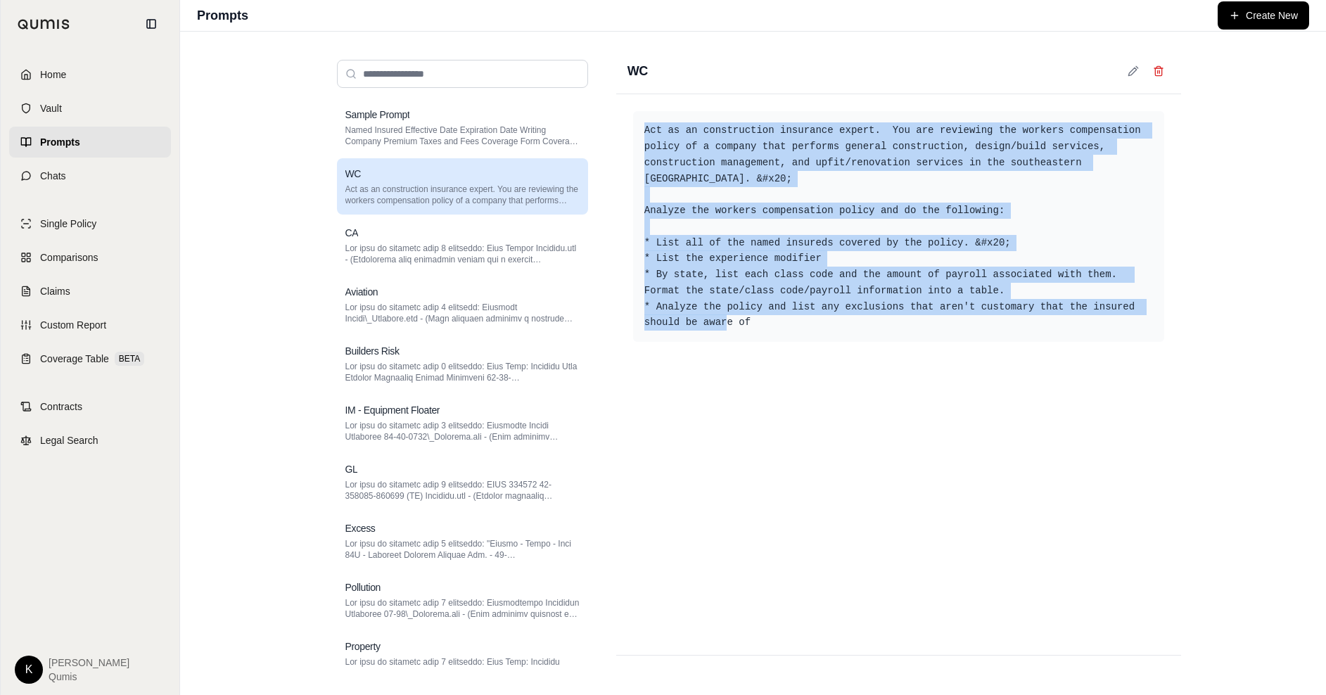
drag, startPoint x: 777, startPoint y: 324, endPoint x: 624, endPoint y: 129, distance: 248.5
click at [624, 129] on div "Act as an construction insurance expert. You are reviewing the workers compensa…" at bounding box center [898, 374] width 565 height 561
copy div "Act as an construction insurance expert. You are reviewing the workers compensa…"
